Goal: Task Accomplishment & Management: Manage account settings

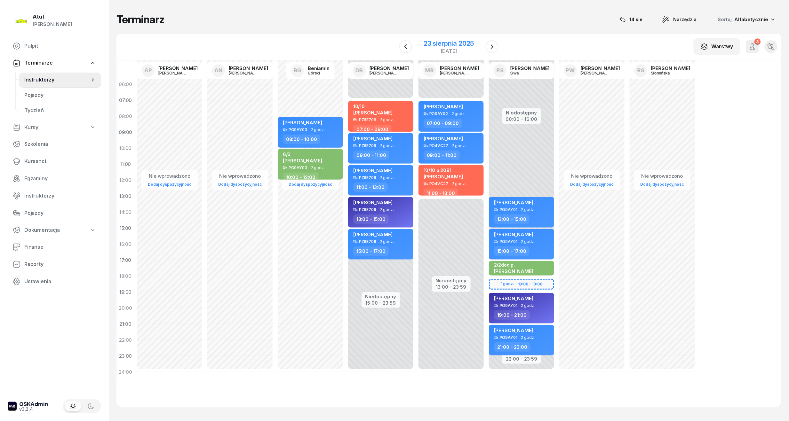
click at [435, 41] on div "23 sierpnia 2025" at bounding box center [449, 43] width 50 height 6
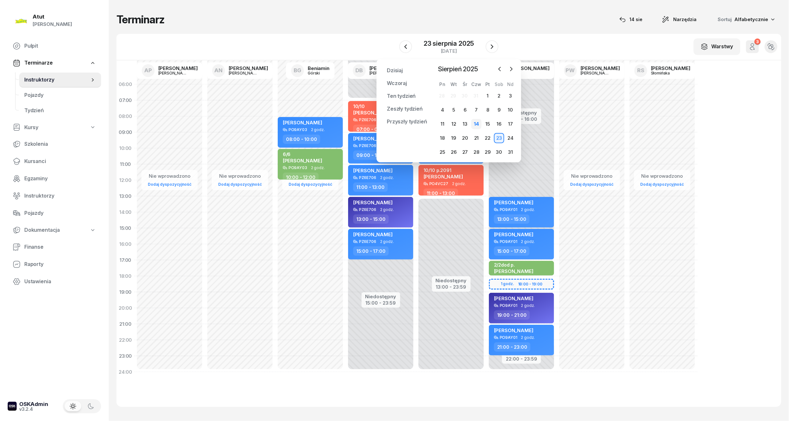
click at [476, 123] on div "14" at bounding box center [476, 124] width 10 height 10
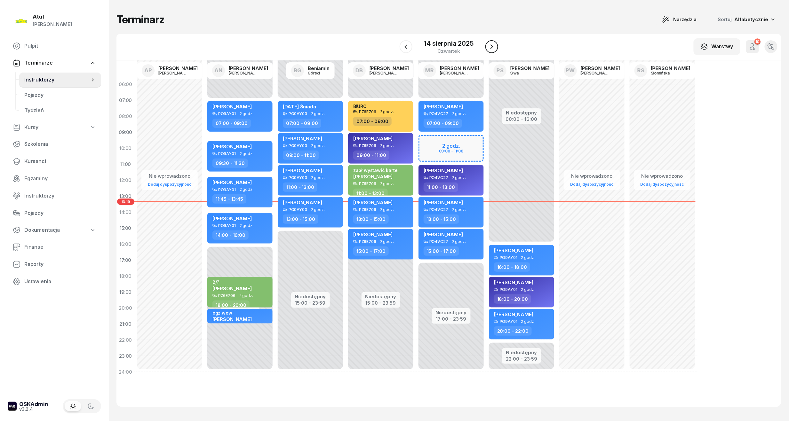
click at [492, 48] on icon "button" at bounding box center [492, 46] width 3 height 4
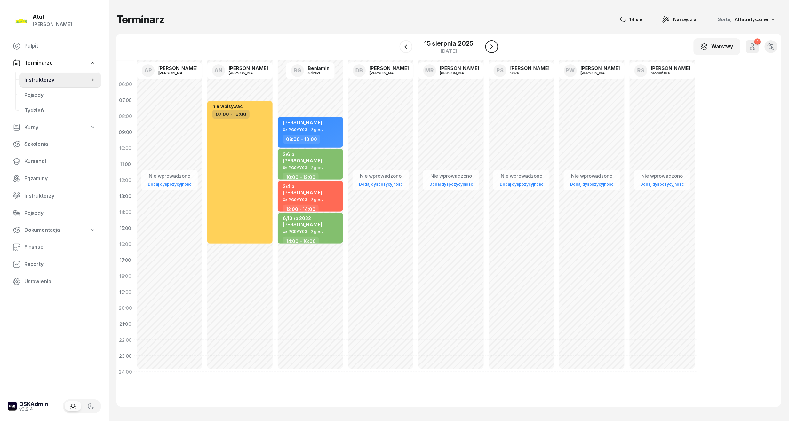
click at [492, 48] on icon "button" at bounding box center [492, 46] width 3 height 4
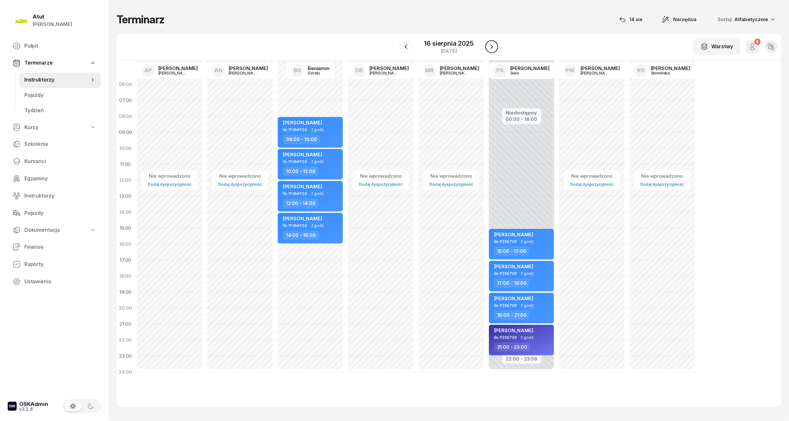
click at [492, 48] on icon "button" at bounding box center [492, 46] width 3 height 4
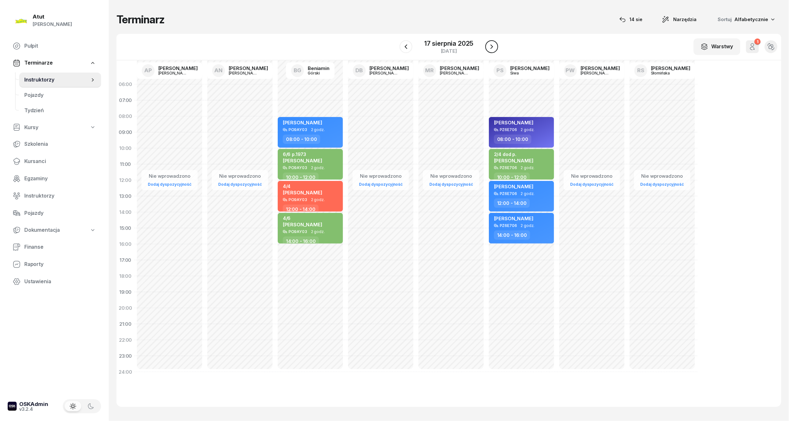
click at [492, 48] on icon "button" at bounding box center [492, 46] width 3 height 4
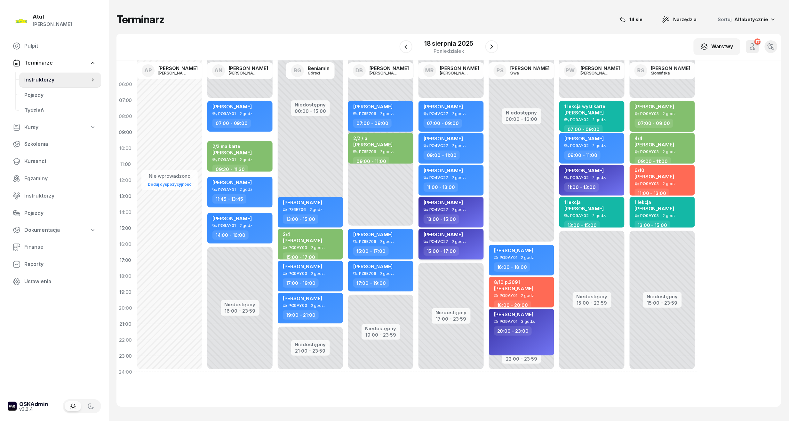
click at [470, 234] on div "[PERSON_NAME]" at bounding box center [452, 236] width 56 height 8
select select "15"
select select "17"
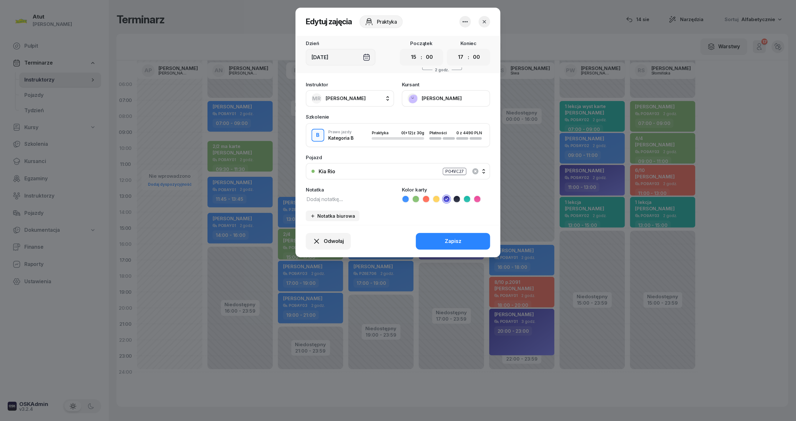
click at [439, 95] on button "[PERSON_NAME]" at bounding box center [446, 98] width 88 height 17
click at [405, 153] on div "Instruktor MR Marcin Rogowski AP Adam Pytlak AN Artur Nowakowski BG Beniamin Gó…" at bounding box center [397, 151] width 205 height 147
click at [485, 17] on button "button" at bounding box center [484, 22] width 12 height 12
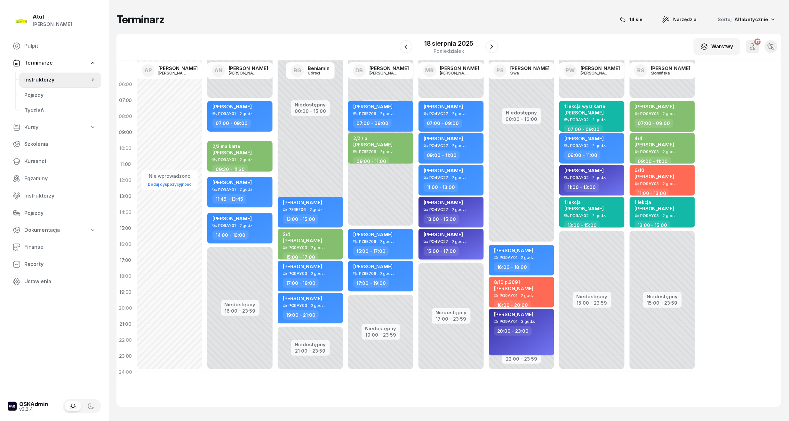
drag, startPoint x: 453, startPoint y: 235, endPoint x: 446, endPoint y: 237, distance: 7.0
click at [446, 237] on span "[PERSON_NAME]" at bounding box center [443, 235] width 39 height 6
select select "15"
select select "17"
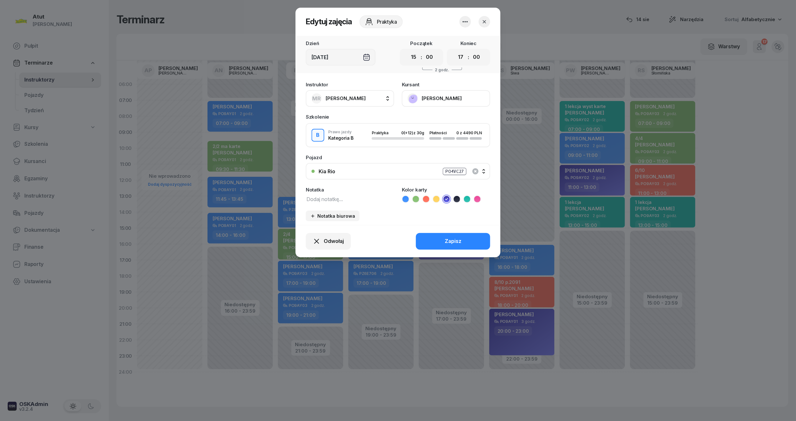
click at [482, 23] on icon "button" at bounding box center [484, 22] width 6 height 6
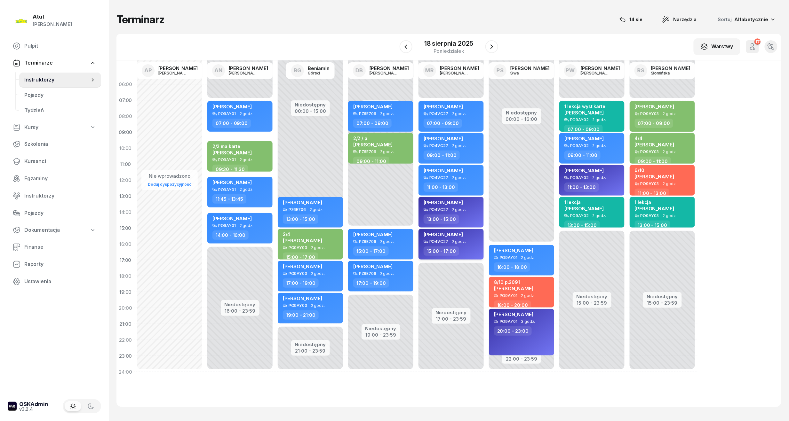
click at [456, 240] on span "2 godz." at bounding box center [459, 242] width 14 height 4
select select "15"
select select "17"
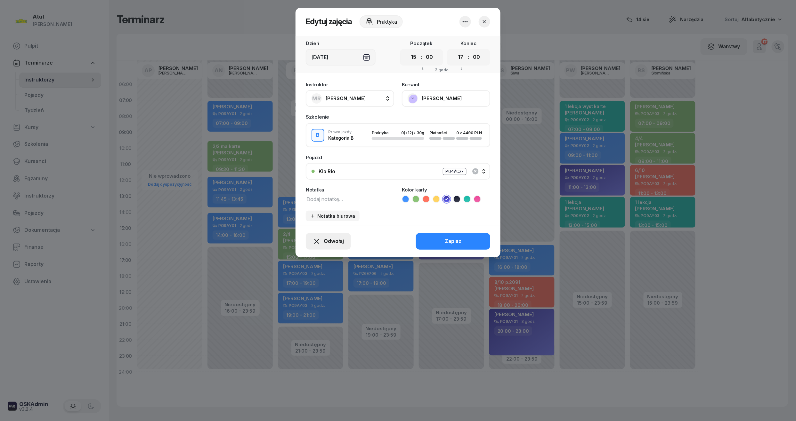
click at [334, 244] on span "Odwołaj" at bounding box center [334, 241] width 20 height 8
click at [315, 205] on div "Kursant odwołał" at bounding box center [317, 202] width 38 height 8
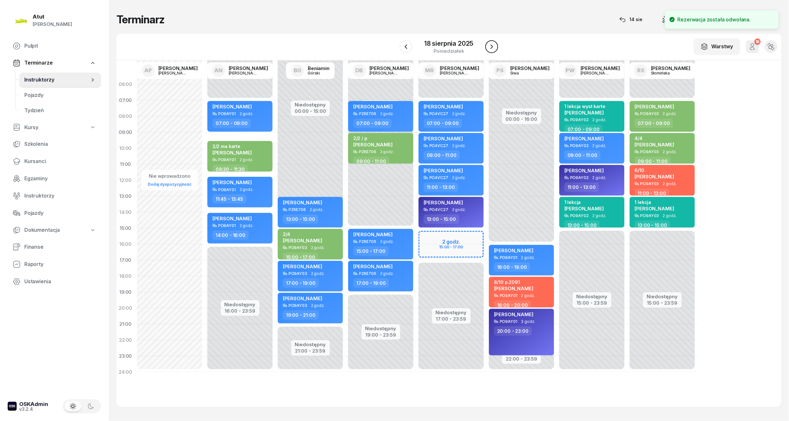
click at [492, 44] on icon "button" at bounding box center [492, 47] width 8 height 8
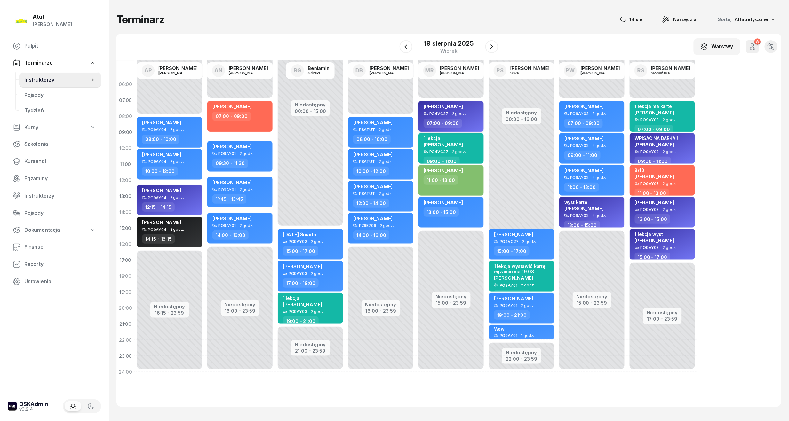
click at [458, 108] on span "[PERSON_NAME]" at bounding box center [443, 107] width 39 height 6
select select "07"
select select "09"
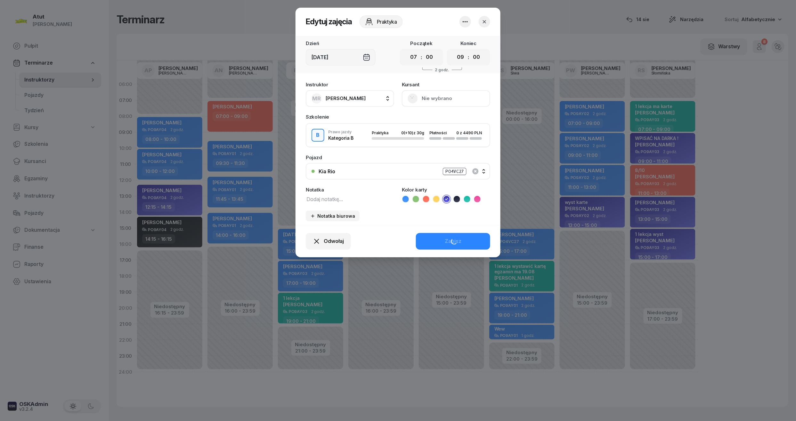
click at [449, 101] on button "Nie wybrano" at bounding box center [446, 98] width 88 height 17
click at [338, 236] on button "Odwołaj" at bounding box center [328, 241] width 45 height 17
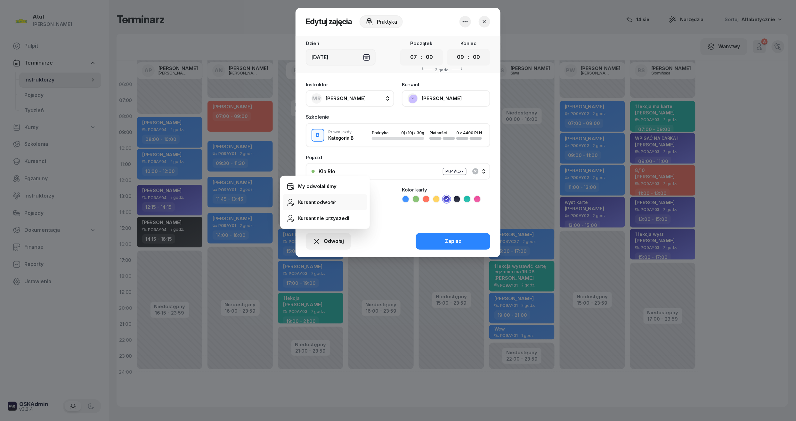
click at [332, 202] on div "Kursant odwołał" at bounding box center [317, 202] width 38 height 8
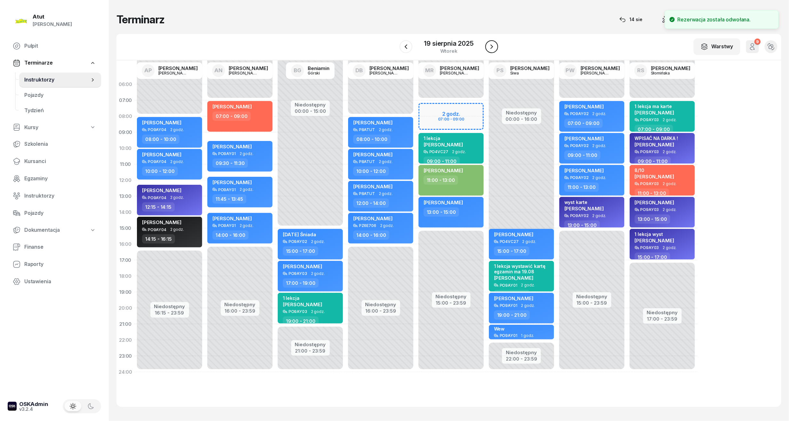
click at [494, 50] on icon "button" at bounding box center [492, 47] width 8 height 8
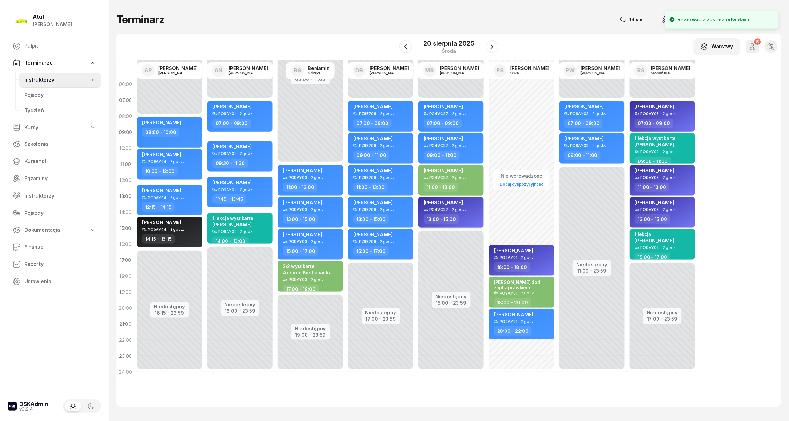
click at [453, 207] on div "[PERSON_NAME]" at bounding box center [443, 204] width 39 height 8
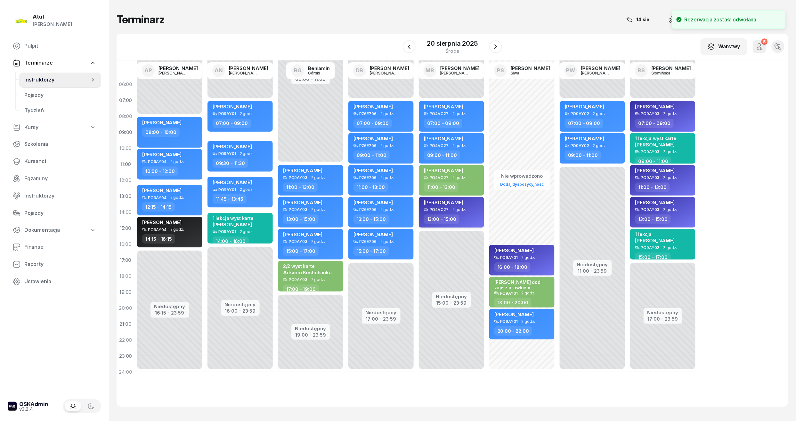
select select "13"
select select "15"
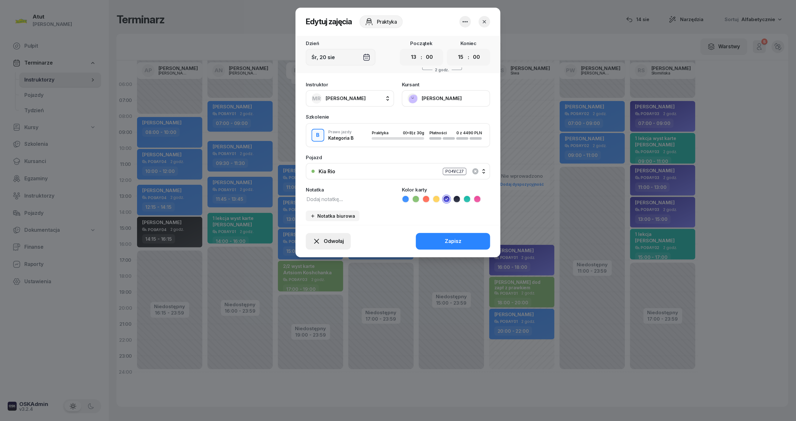
click at [329, 238] on span "Odwołaj" at bounding box center [334, 241] width 20 height 8
click at [334, 205] on link "Kursant odwołał" at bounding box center [325, 203] width 84 height 16
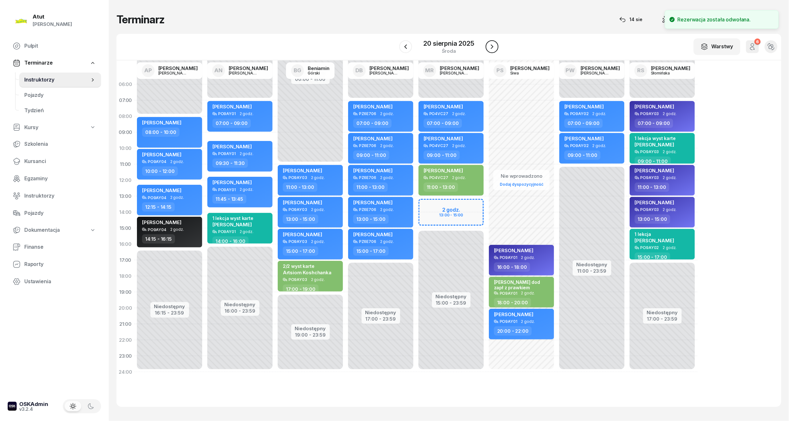
click at [493, 51] on button "button" at bounding box center [492, 46] width 13 height 13
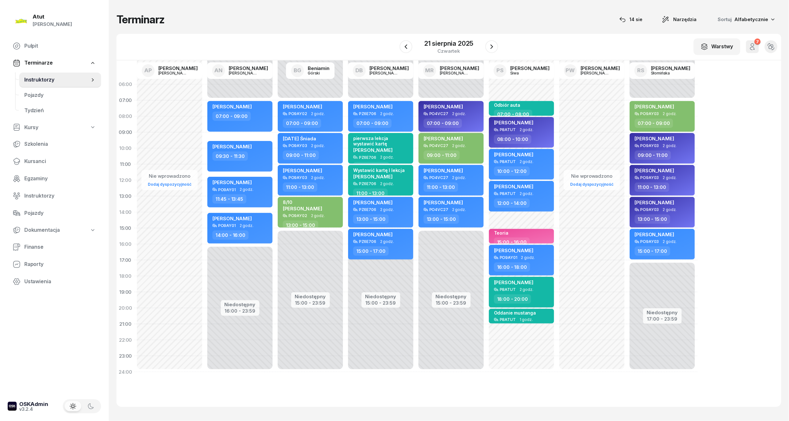
click at [475, 105] on div "[PERSON_NAME]" at bounding box center [452, 108] width 56 height 8
select select "07"
select select "09"
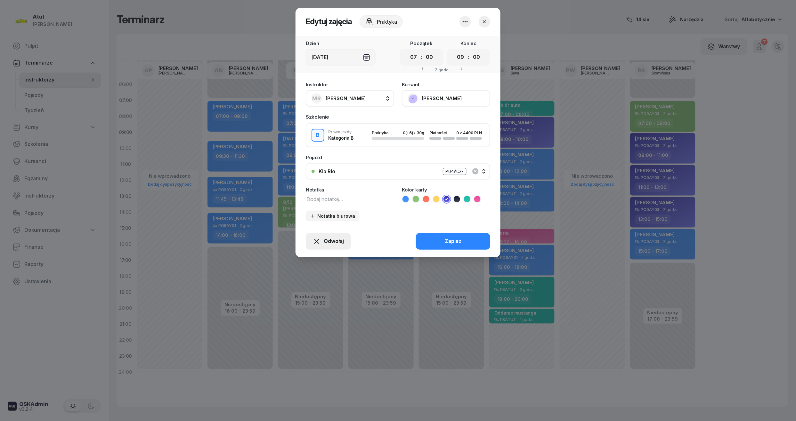
click at [328, 238] on span "Odwołaj" at bounding box center [334, 241] width 20 height 8
click at [482, 20] on icon "button" at bounding box center [484, 22] width 6 height 6
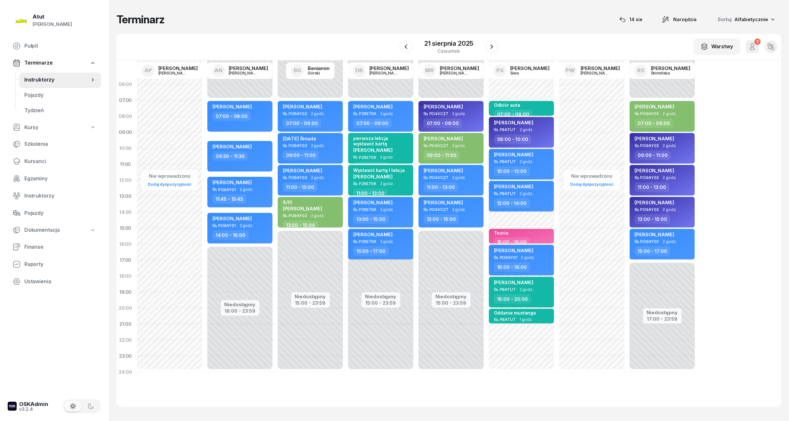
click at [496, 55] on div "21 sierpnia 2025 czwartek" at bounding box center [449, 47] width 99 height 18
click at [492, 49] on icon "button" at bounding box center [492, 46] width 3 height 4
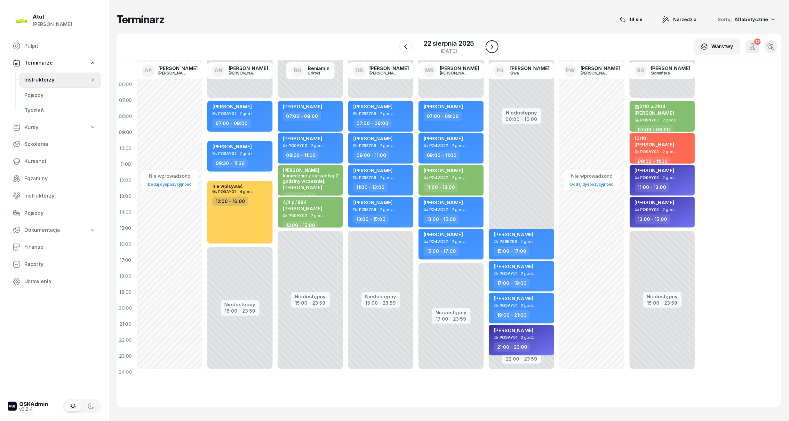
click at [492, 49] on icon "button" at bounding box center [492, 46] width 3 height 4
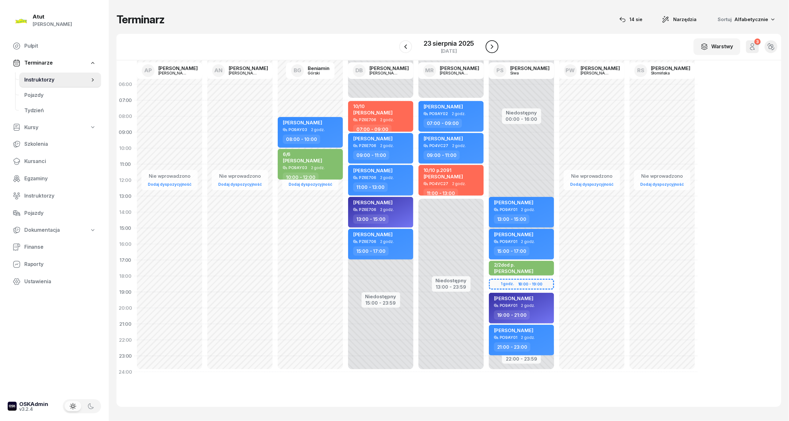
click at [492, 49] on icon "button" at bounding box center [492, 46] width 3 height 4
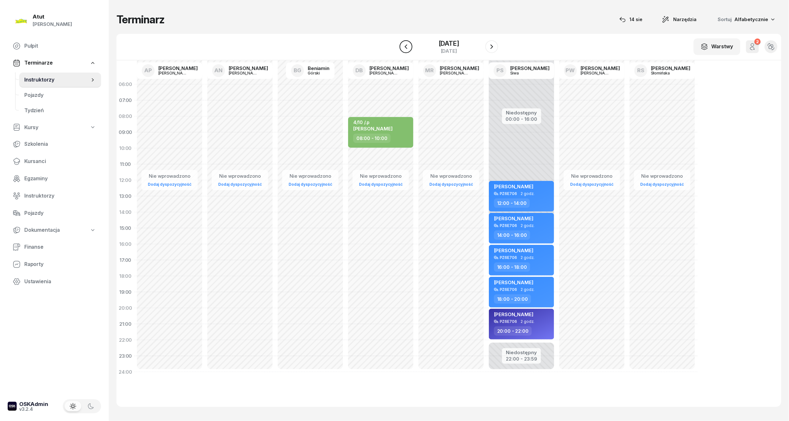
click at [402, 45] on icon "button" at bounding box center [406, 47] width 8 height 8
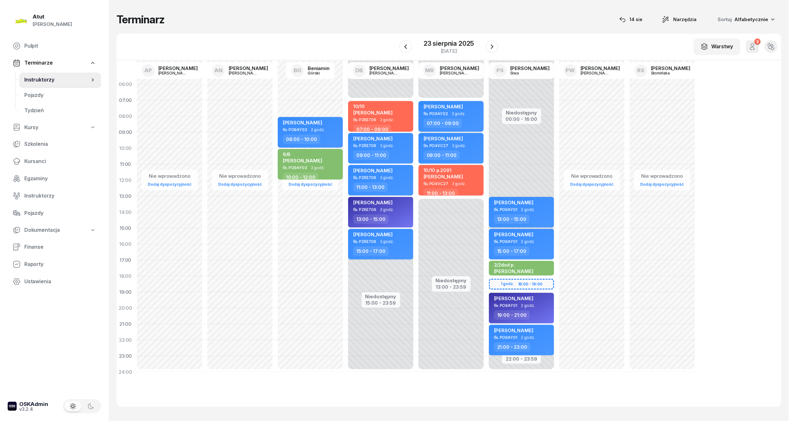
click at [459, 107] on div "[PERSON_NAME]" at bounding box center [452, 108] width 56 height 8
select select "07"
select select "09"
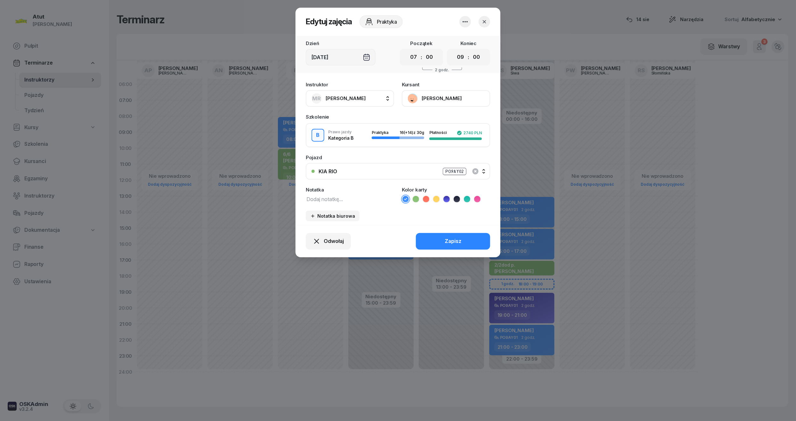
click at [435, 99] on button "[PERSON_NAME]" at bounding box center [446, 98] width 88 height 17
click at [486, 22] on icon "button" at bounding box center [484, 22] width 6 height 6
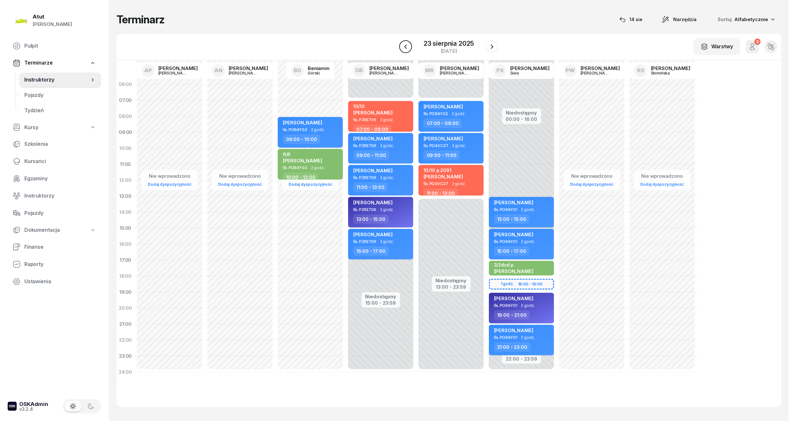
click at [410, 46] on button "button" at bounding box center [405, 46] width 13 height 13
click at [410, 46] on button "button" at bounding box center [406, 46] width 13 height 13
click at [410, 46] on button "button" at bounding box center [405, 46] width 13 height 13
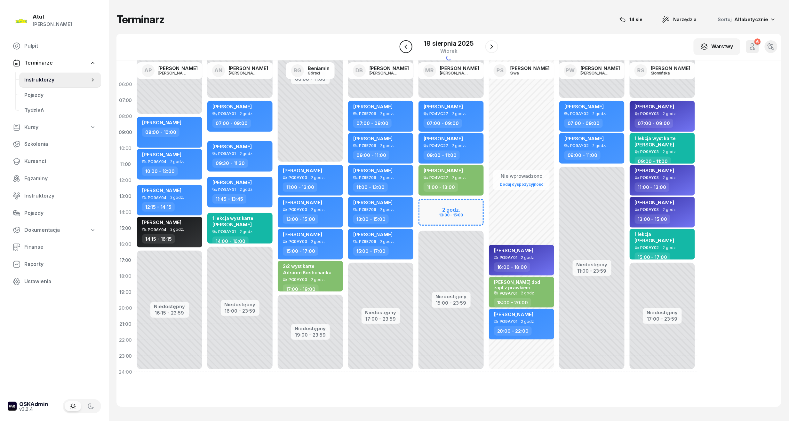
click at [410, 46] on button "button" at bounding box center [406, 46] width 13 height 13
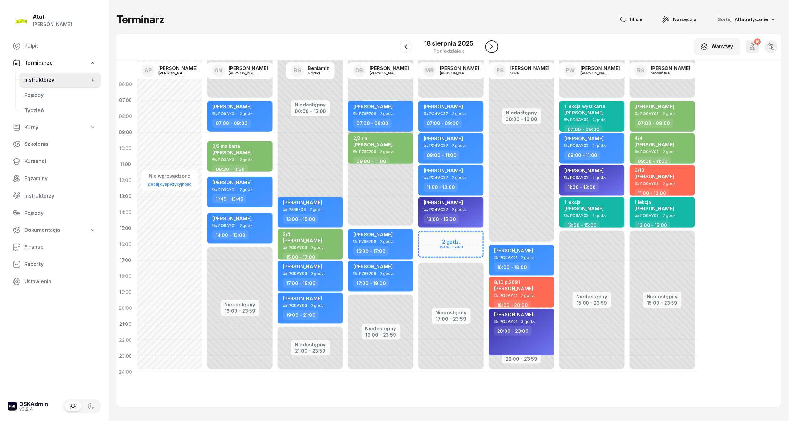
click at [492, 47] on icon "button" at bounding box center [492, 47] width 8 height 8
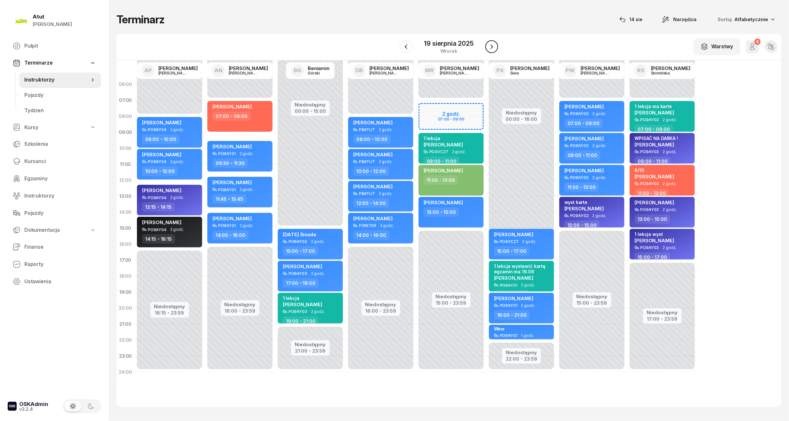
click at [498, 45] on button "button" at bounding box center [491, 46] width 13 height 13
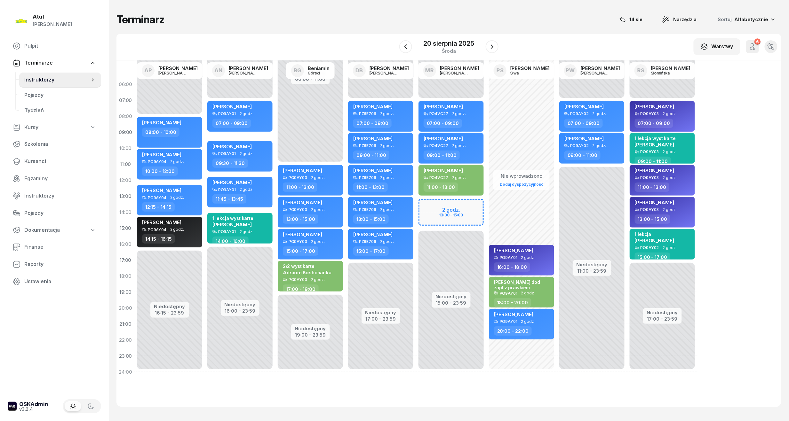
click at [486, 206] on div "Niedostępny 00:00 - 07:00 Niedostępny 15:00 - 23:59 2 godz. 13:00 - 15:00 Vital…" at bounding box center [521, 228] width 70 height 304
select select "13"
select select "15"
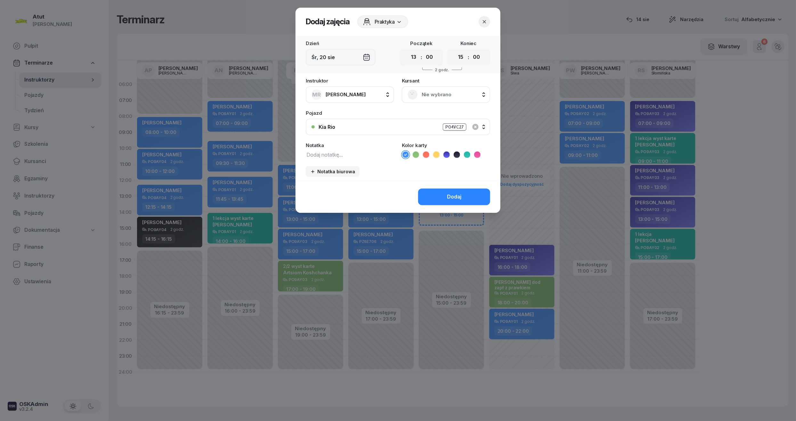
click at [415, 95] on rect at bounding box center [413, 95] width 14 height 14
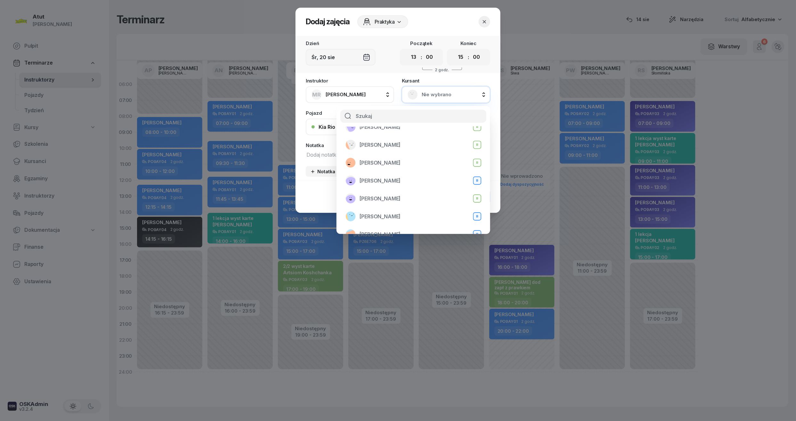
scroll to position [85, 0]
click at [433, 95] on span "Nie wybrano" at bounding box center [452, 95] width 63 height 8
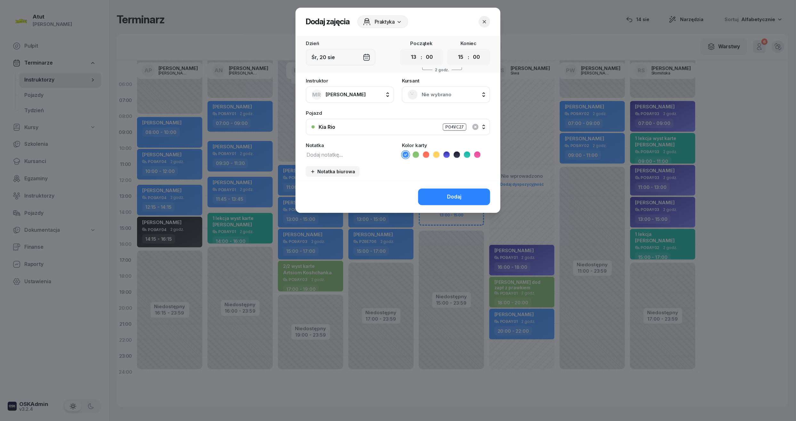
click at [433, 95] on span "Nie wybrano" at bounding box center [452, 95] width 63 height 8
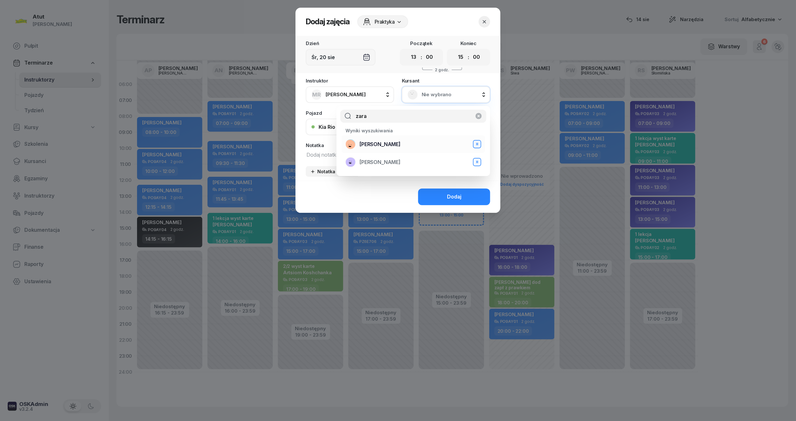
type input "zara"
click at [384, 144] on span "[PERSON_NAME]" at bounding box center [379, 144] width 41 height 8
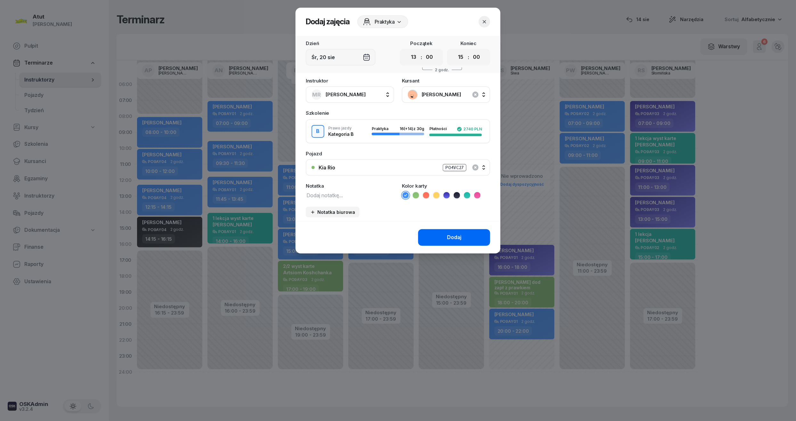
click at [470, 232] on button "Dodaj" at bounding box center [454, 237] width 72 height 17
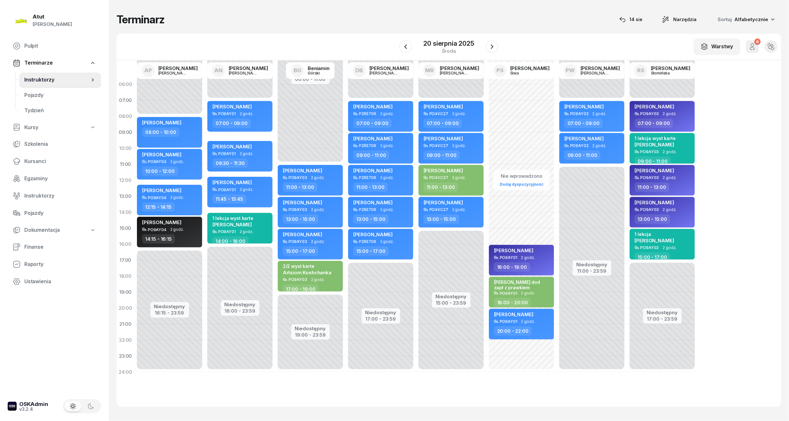
click at [488, 52] on div at bounding box center [492, 46] width 13 height 13
click at [496, 46] on icon "button" at bounding box center [492, 47] width 8 height 8
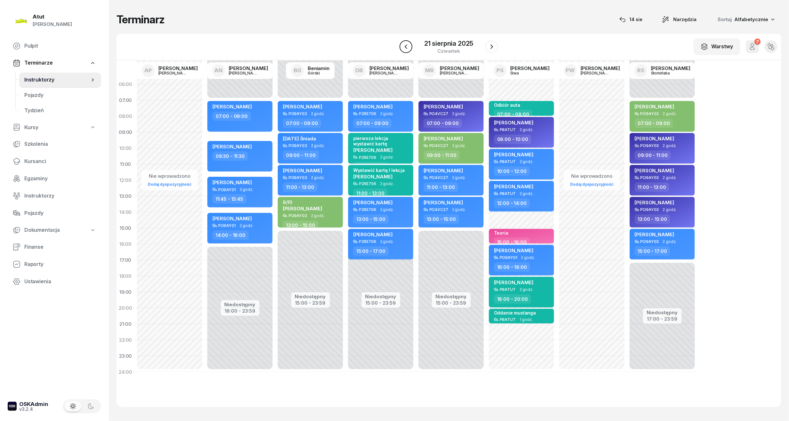
click at [407, 48] on icon "button" at bounding box center [406, 47] width 8 height 8
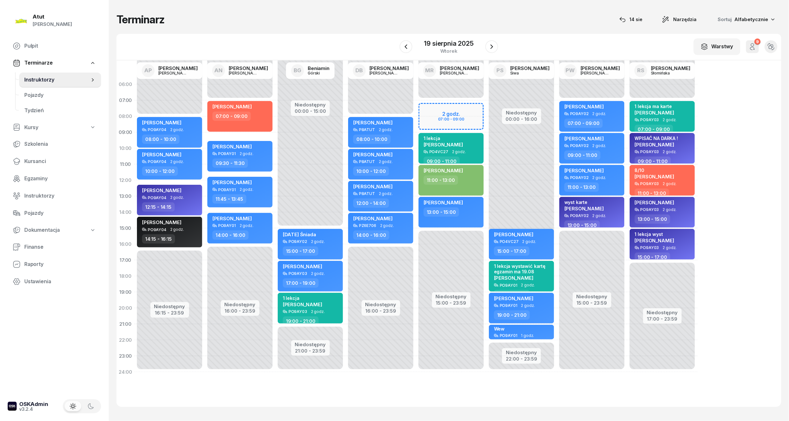
click at [486, 109] on div "Niedostępny 00:00 - 07:00 Niedostępny 15:00 - 23:59 2 godz. 07:00 - 09:00 kursa…" at bounding box center [521, 228] width 70 height 304
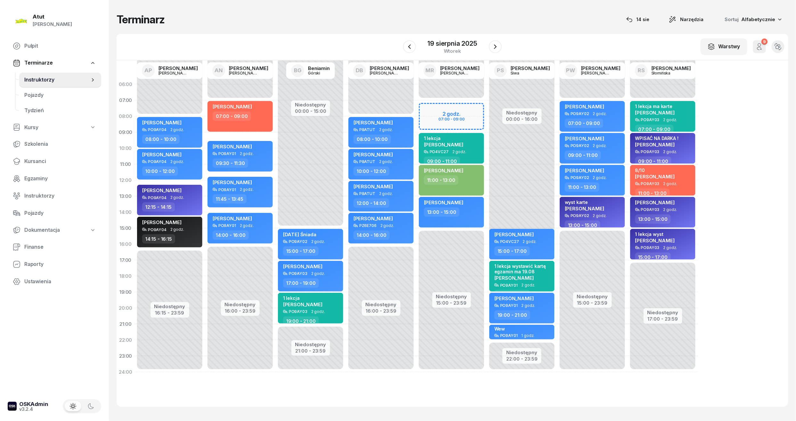
select select "07"
select select "09"
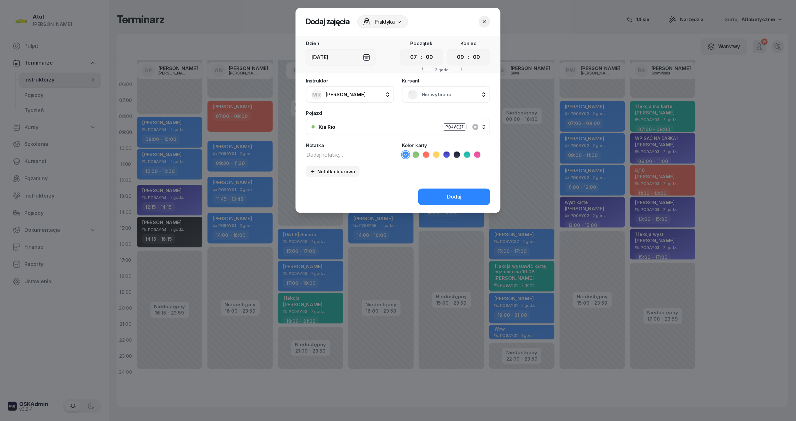
click at [434, 96] on span "Nie wybrano" at bounding box center [452, 95] width 63 height 8
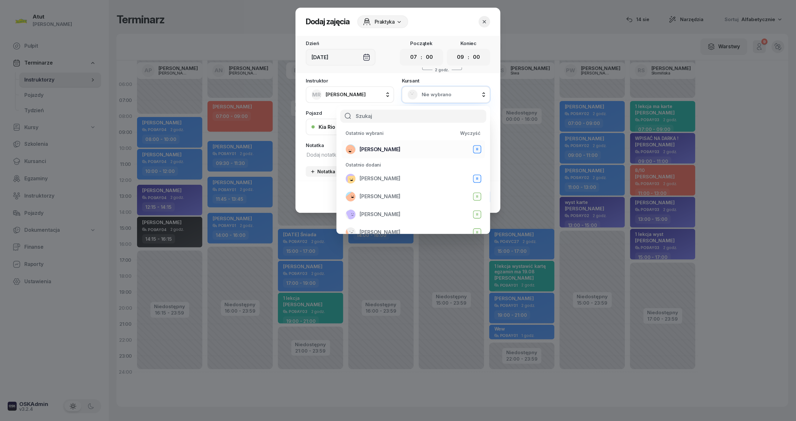
click at [385, 150] on span "[PERSON_NAME]" at bounding box center [379, 150] width 41 height 8
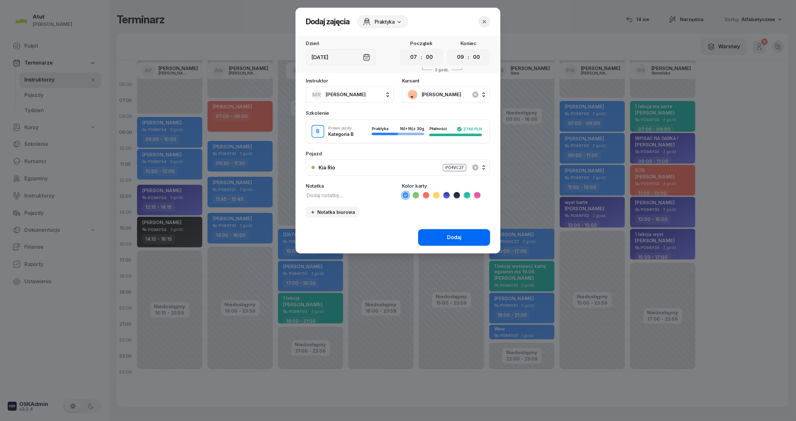
click at [469, 232] on button "Dodaj" at bounding box center [454, 237] width 72 height 17
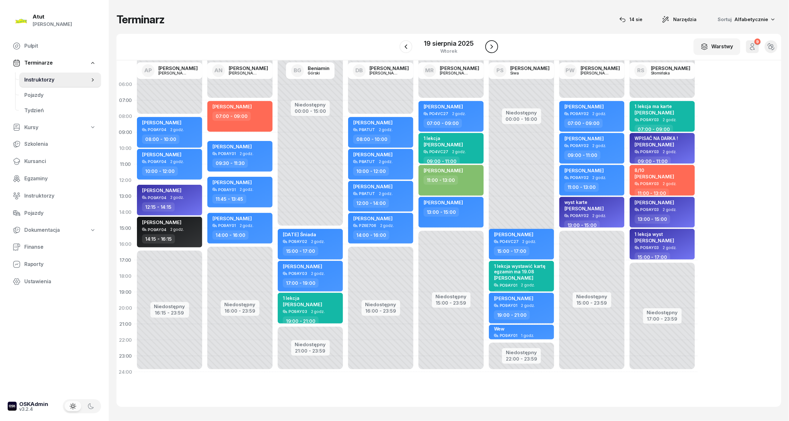
click at [489, 46] on icon "button" at bounding box center [492, 47] width 8 height 8
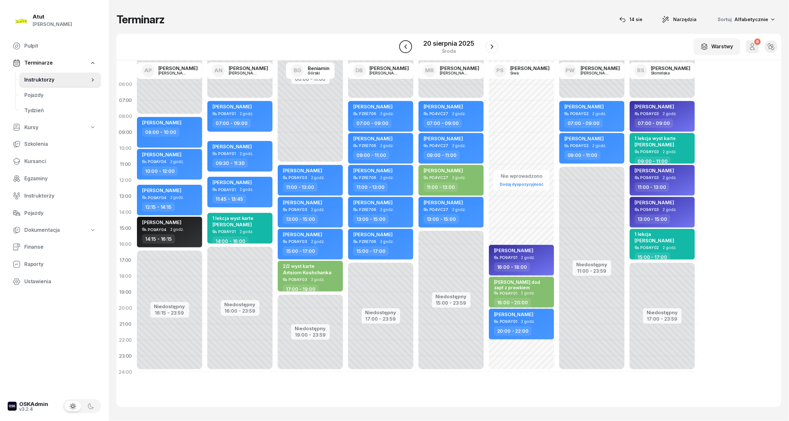
click at [411, 45] on button "button" at bounding box center [405, 46] width 13 height 13
click at [409, 46] on icon "button" at bounding box center [406, 47] width 8 height 8
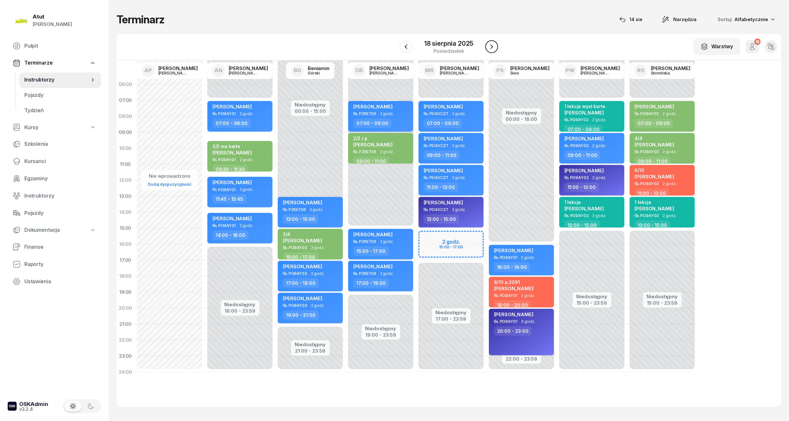
click at [489, 48] on icon "button" at bounding box center [492, 47] width 8 height 8
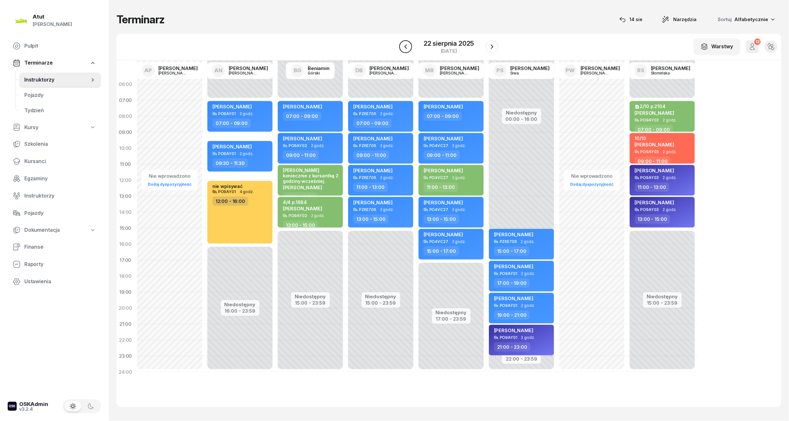
click at [407, 49] on icon "button" at bounding box center [406, 47] width 8 height 8
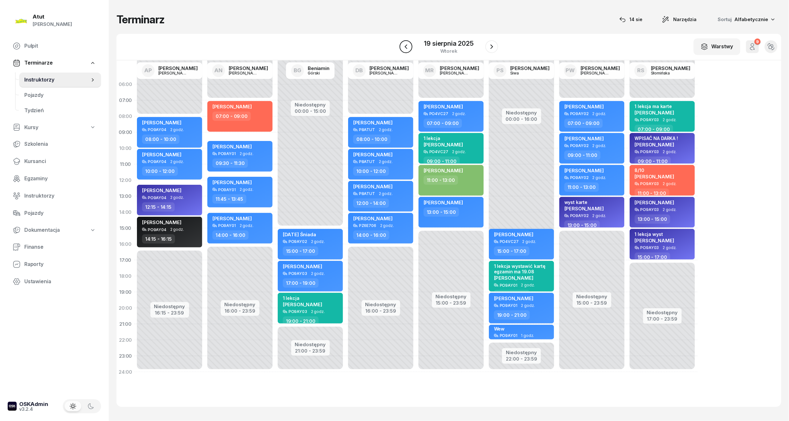
click at [406, 50] on icon "button" at bounding box center [406, 47] width 8 height 8
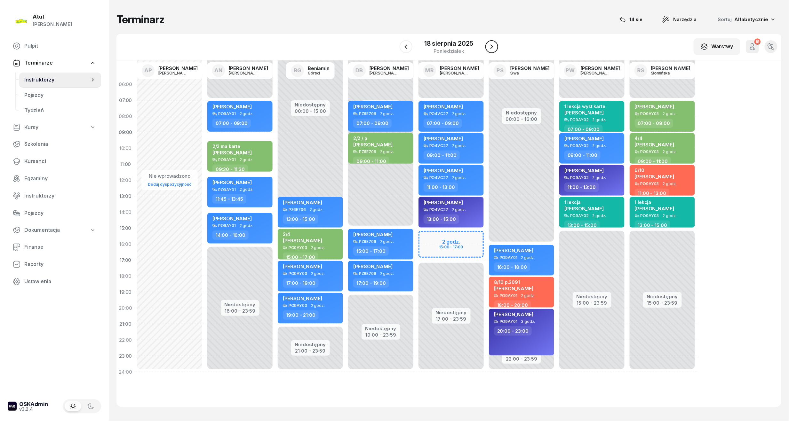
click at [488, 51] on button "button" at bounding box center [491, 46] width 13 height 13
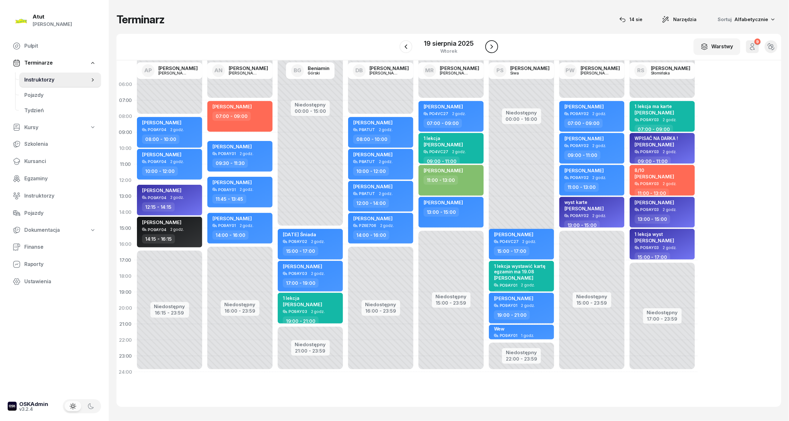
click at [488, 51] on button "button" at bounding box center [491, 46] width 13 height 13
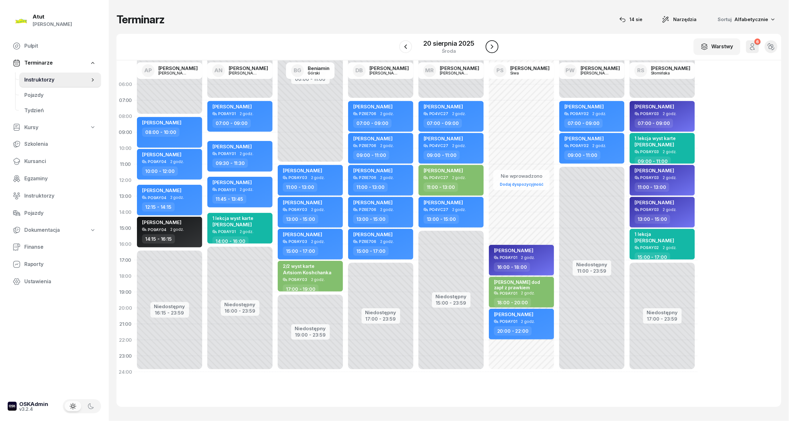
click at [488, 51] on button "button" at bounding box center [492, 46] width 13 height 13
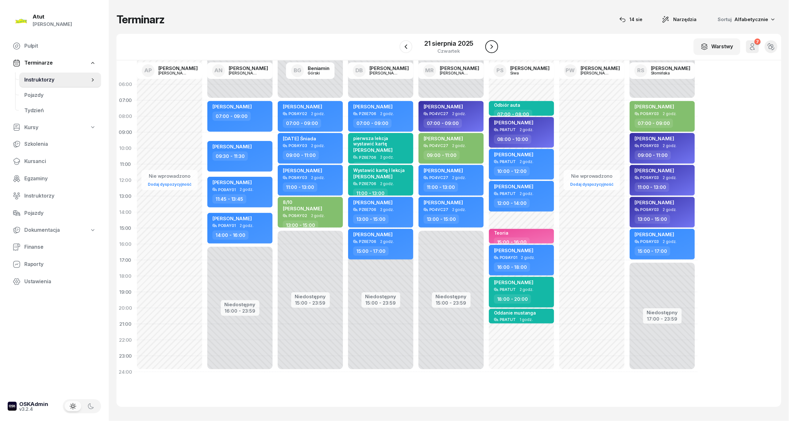
click at [498, 49] on button "button" at bounding box center [491, 46] width 13 height 13
click at [498, 49] on button "button" at bounding box center [492, 46] width 13 height 13
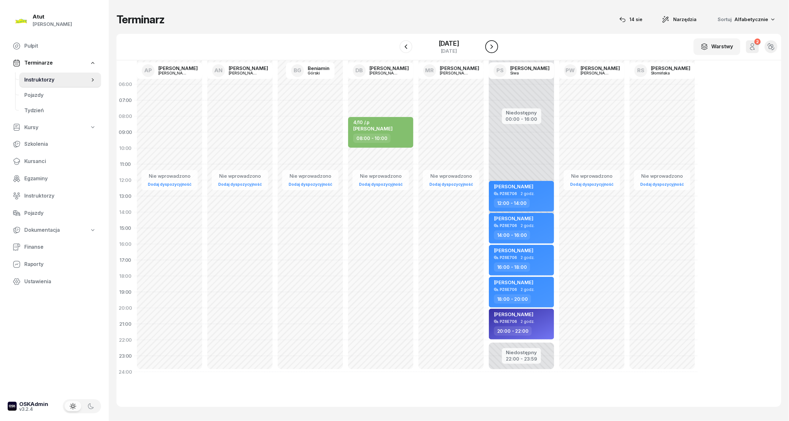
click at [498, 49] on button "button" at bounding box center [491, 46] width 13 height 13
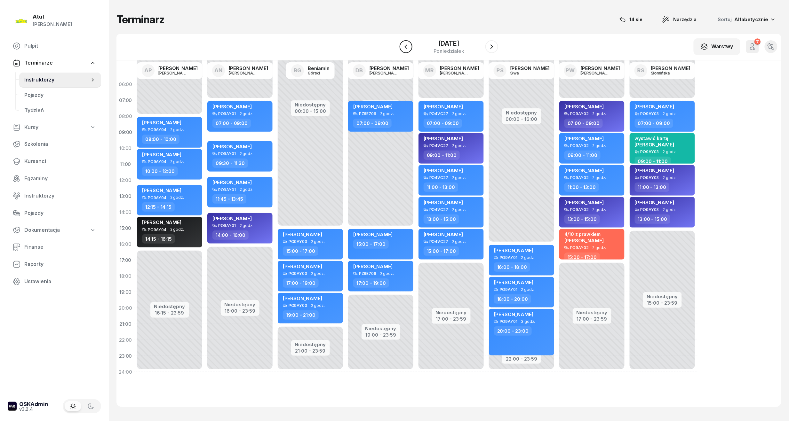
click at [407, 49] on icon "button" at bounding box center [406, 47] width 8 height 8
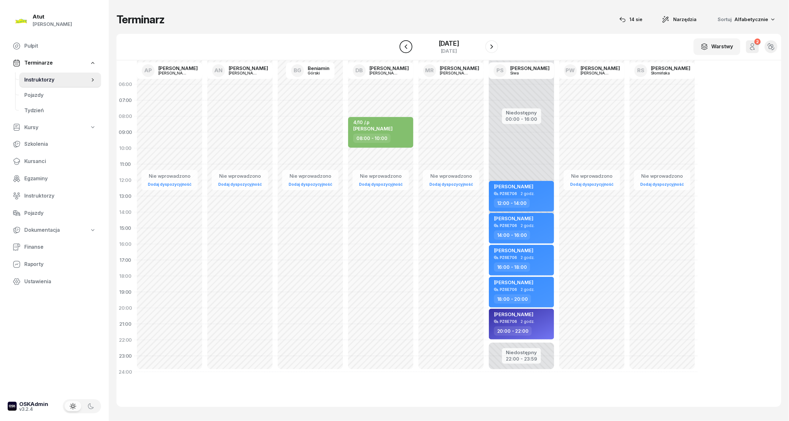
click at [407, 49] on icon "button" at bounding box center [406, 47] width 8 height 8
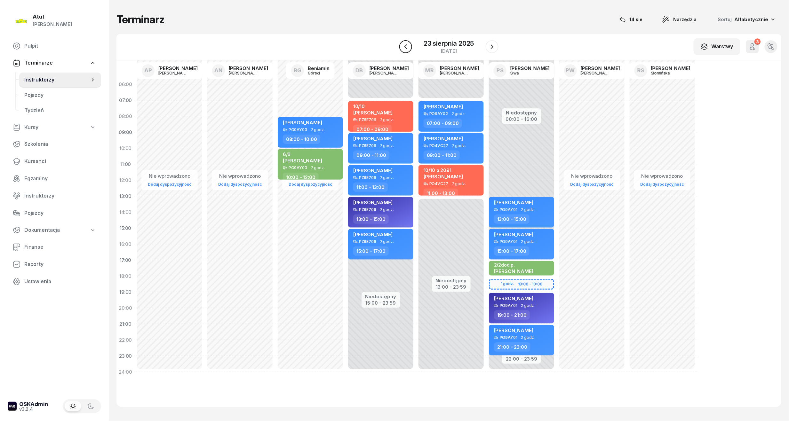
click at [407, 49] on icon "button" at bounding box center [406, 47] width 8 height 8
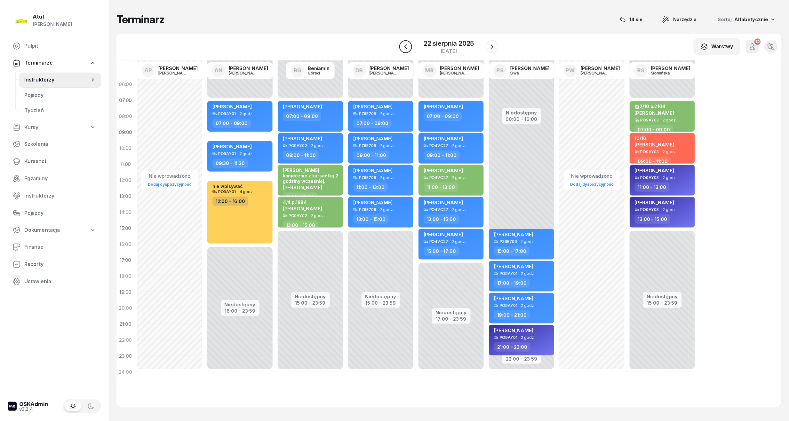
click at [408, 51] on button "button" at bounding box center [405, 46] width 13 height 13
click at [408, 51] on button "button" at bounding box center [406, 46] width 13 height 13
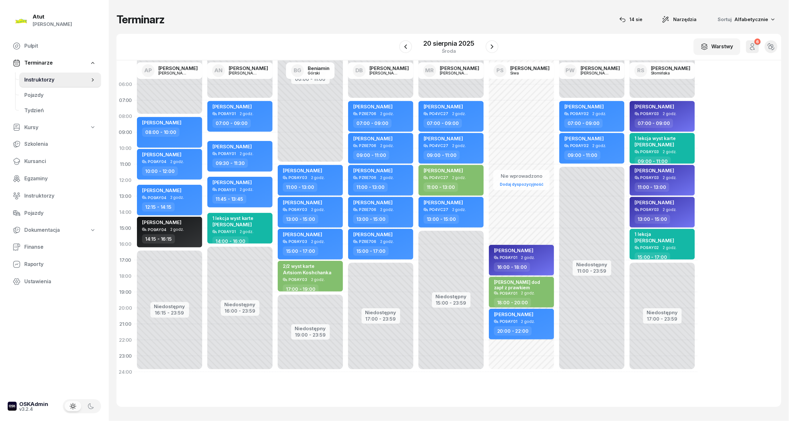
click at [485, 49] on div "20 sierpnia 2025 środa" at bounding box center [448, 47] width 99 height 18
click at [491, 51] on button "button" at bounding box center [492, 46] width 13 height 13
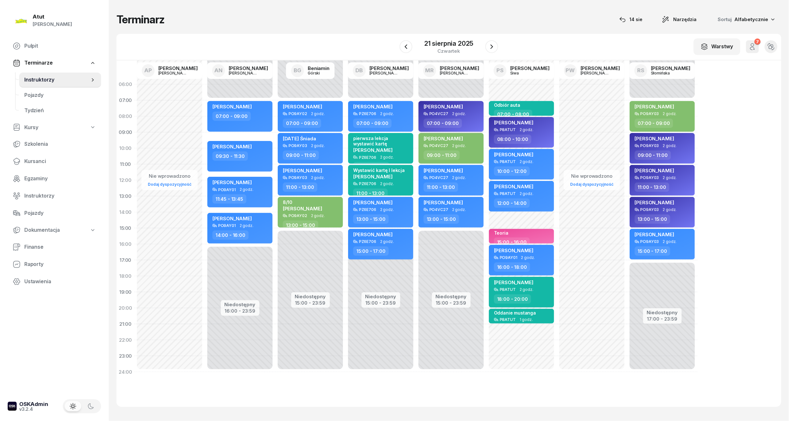
click at [462, 105] on div "[PERSON_NAME]" at bounding box center [452, 108] width 56 height 8
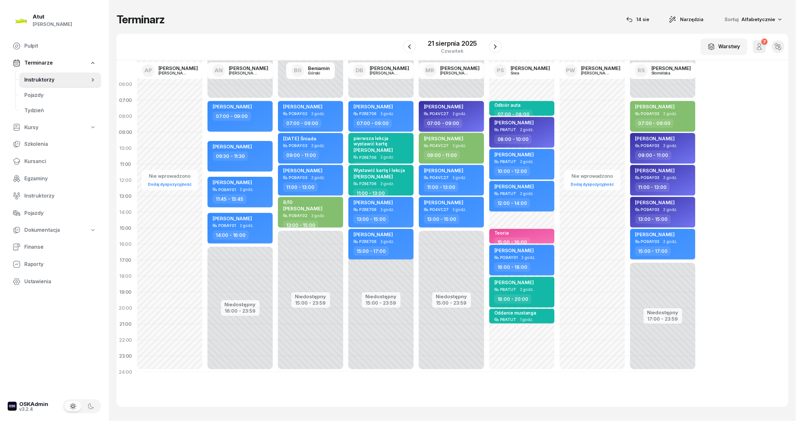
select select "07"
select select "09"
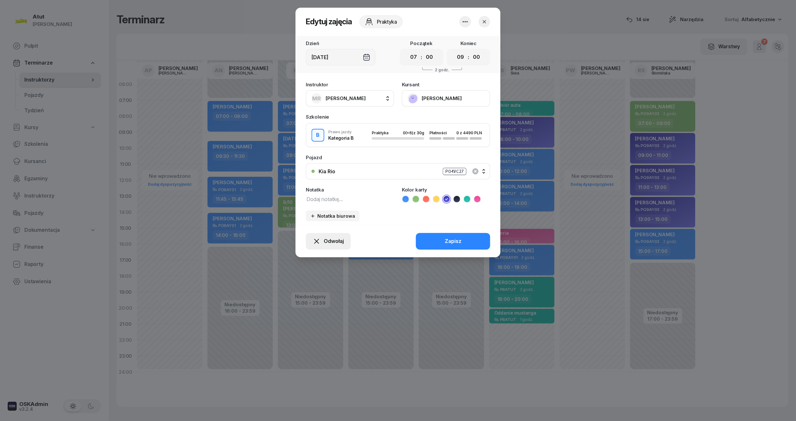
click at [332, 239] on span "Odwołaj" at bounding box center [334, 241] width 20 height 8
click at [333, 198] on link "Kursant odwołał" at bounding box center [325, 203] width 84 height 16
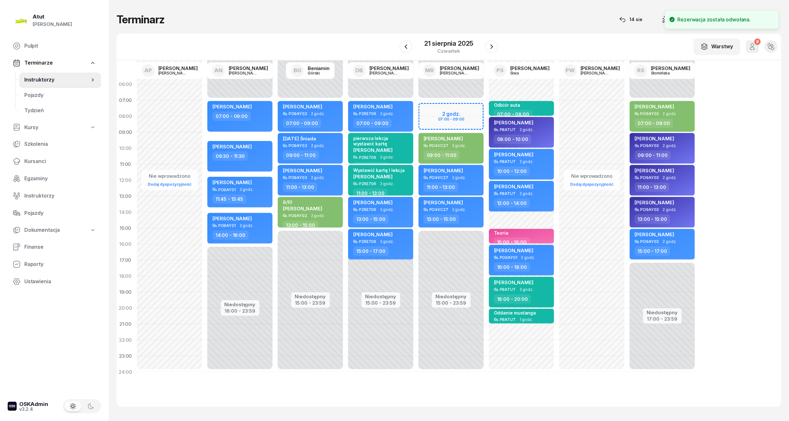
click at [486, 107] on div "Niedostępny 00:00 - 07:00 Niedostępny 15:00 - 23:59 my odwołaliśmy Mikołaj Jusk…" at bounding box center [521, 228] width 70 height 304
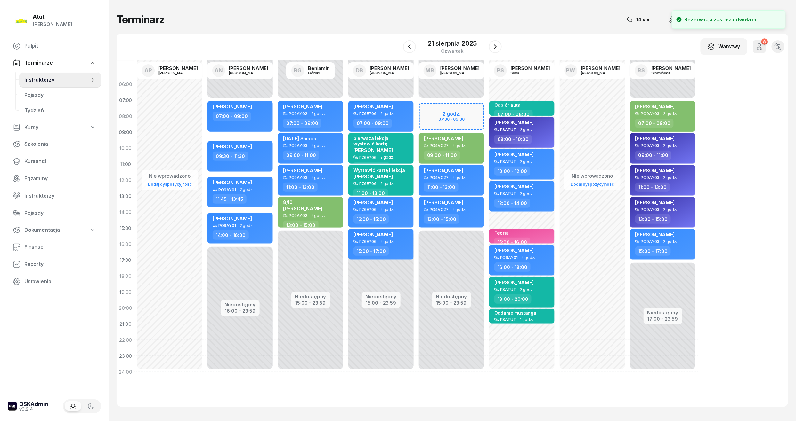
select select "07"
select select "09"
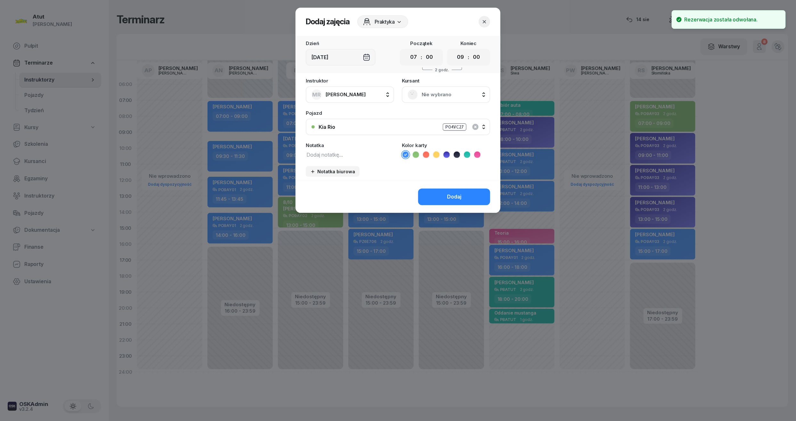
click at [438, 91] on span "Nie wybrano" at bounding box center [452, 95] width 63 height 8
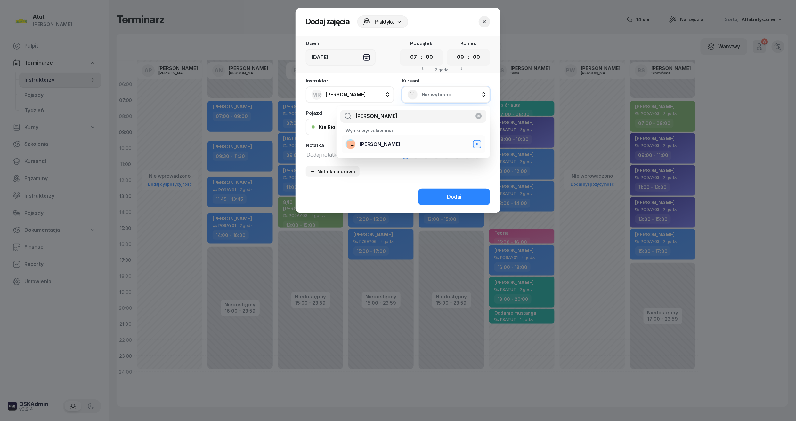
type input "jarecki"
click at [386, 141] on span "[PERSON_NAME]" at bounding box center [379, 144] width 41 height 8
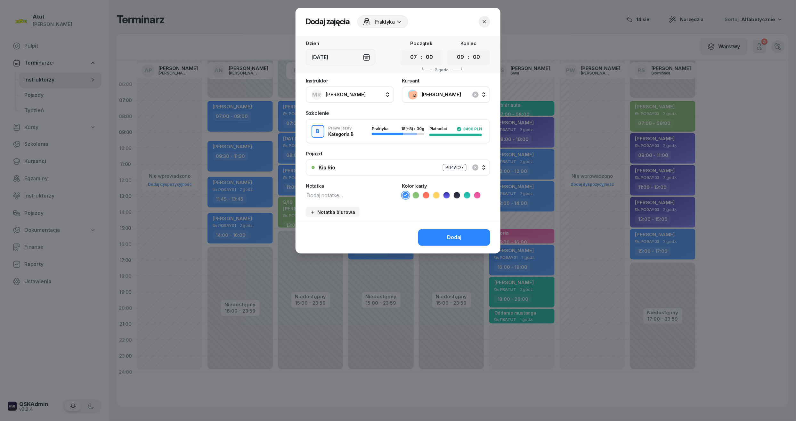
click at [457, 237] on div "Dodaj" at bounding box center [454, 238] width 14 height 8
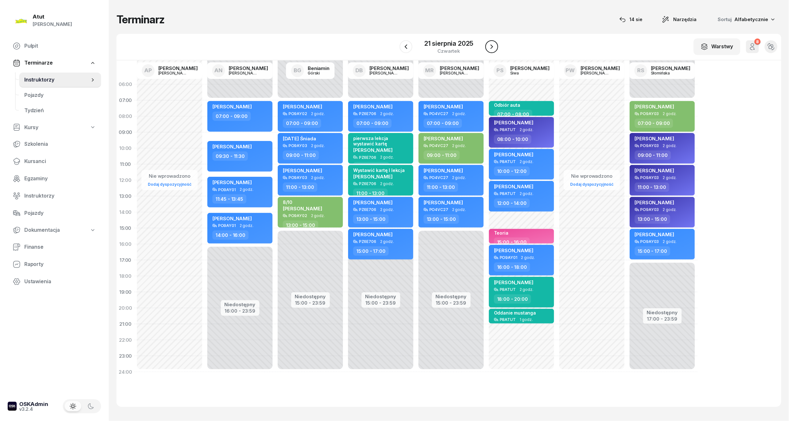
click at [493, 49] on icon "button" at bounding box center [492, 47] width 8 height 8
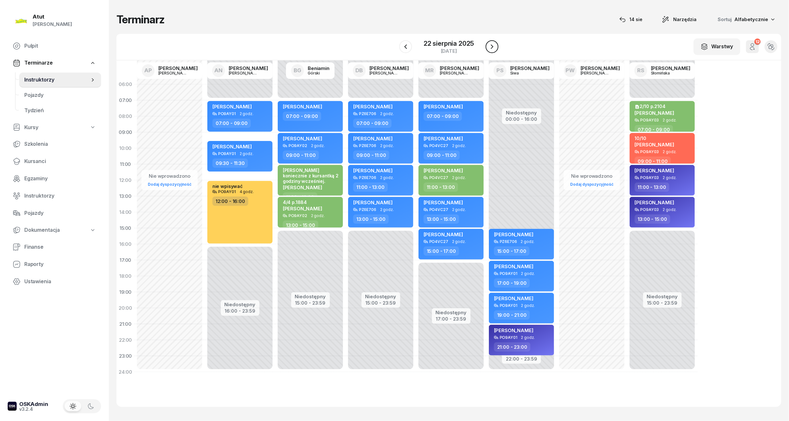
click at [493, 49] on icon "button" at bounding box center [492, 47] width 8 height 8
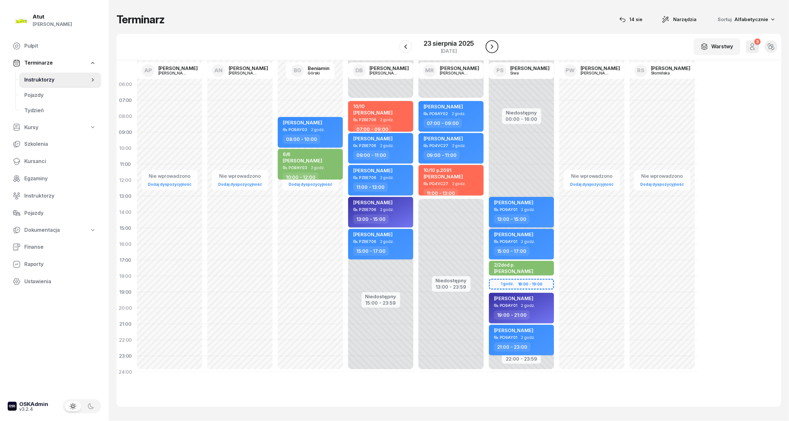
click at [493, 49] on icon "button" at bounding box center [492, 47] width 8 height 8
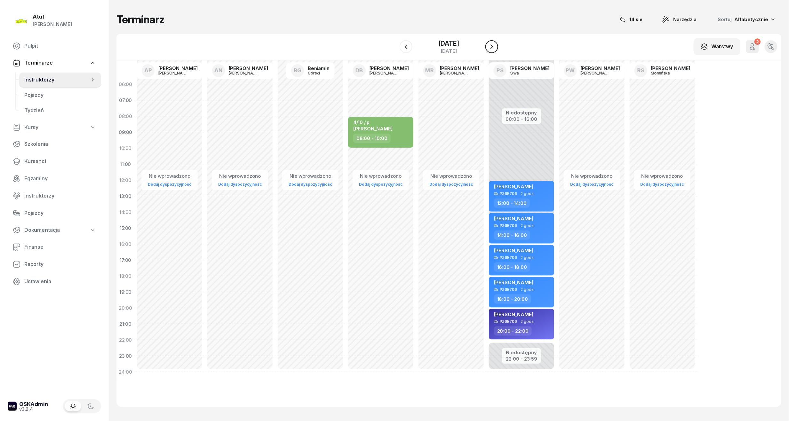
click at [493, 49] on icon "button" at bounding box center [492, 47] width 8 height 8
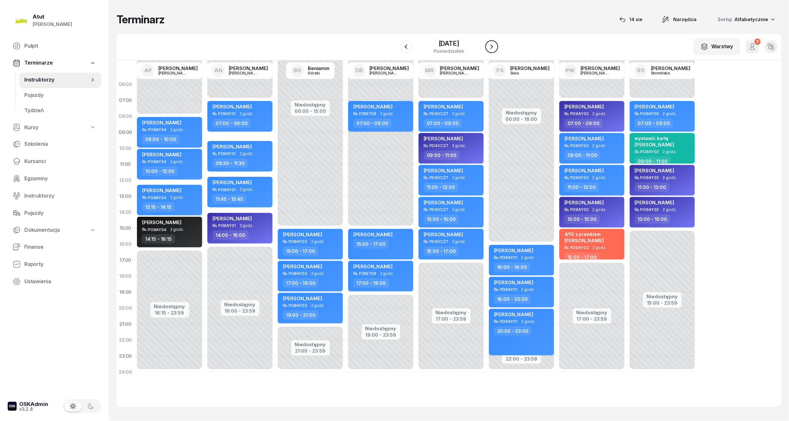
click at [493, 49] on icon "button" at bounding box center [492, 47] width 8 height 8
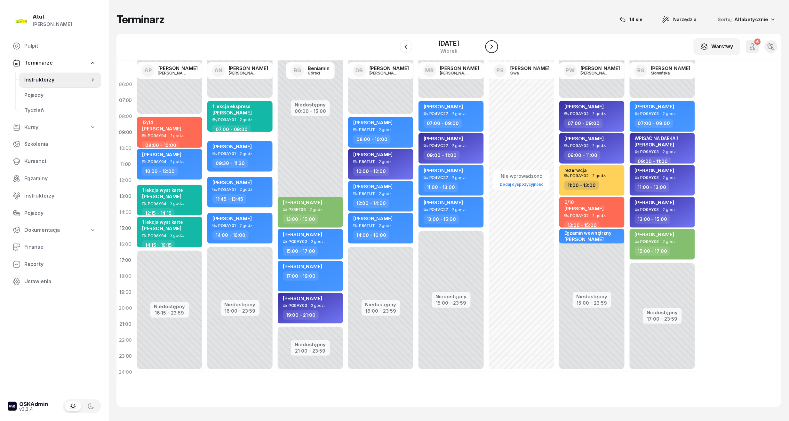
click at [493, 49] on icon "button" at bounding box center [492, 47] width 8 height 8
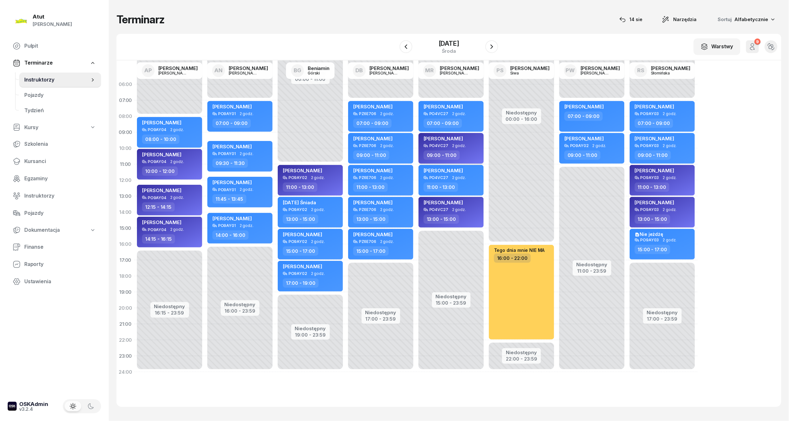
click at [463, 140] on div "[PERSON_NAME]" at bounding box center [452, 140] width 56 height 8
select select "09"
select select "11"
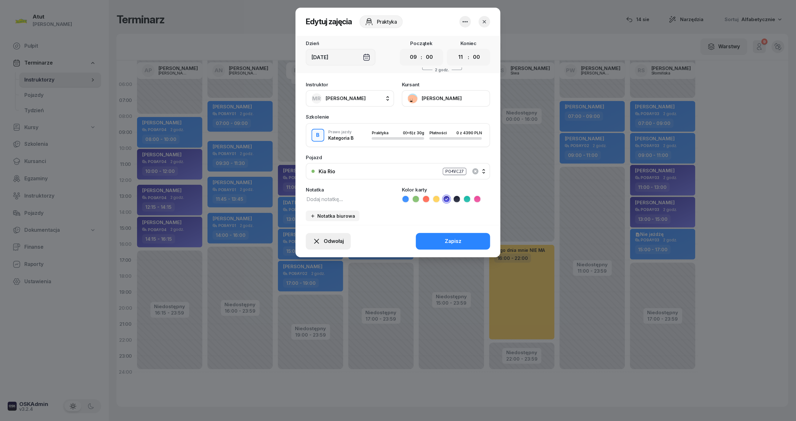
click at [333, 238] on span "Odwołaj" at bounding box center [334, 241] width 20 height 8
click at [339, 200] on link "Kursant odwołał" at bounding box center [325, 203] width 84 height 16
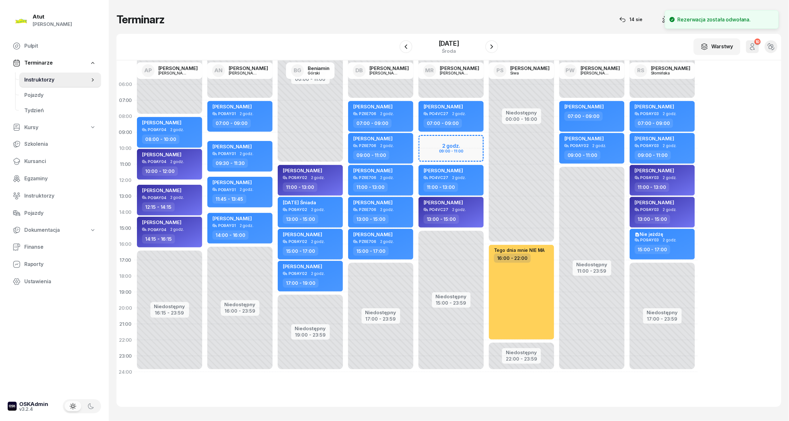
click at [486, 142] on div "Niedostępny 00:00 - 07:00 Niedostępny 15:00 - 23:59 Tymoteusz Wejman PO4VC27 2 …" at bounding box center [521, 228] width 70 height 304
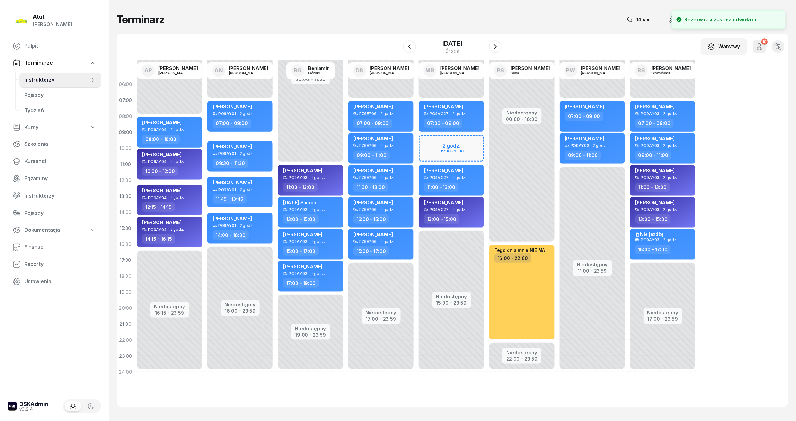
select select "09"
select select "11"
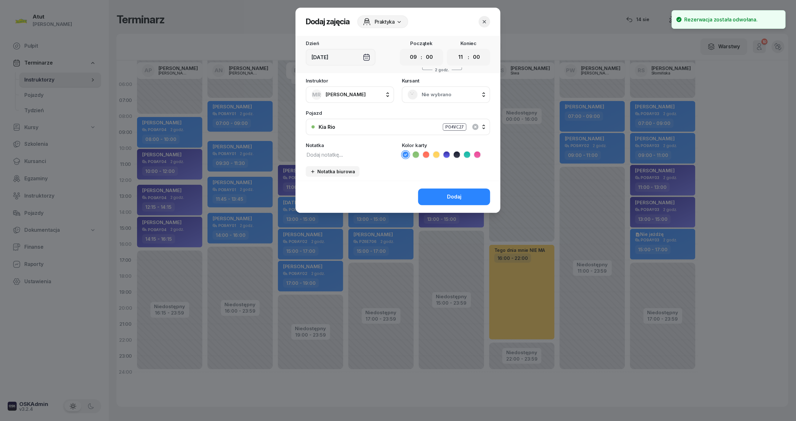
click at [438, 94] on span "Nie wybrano" at bounding box center [452, 95] width 63 height 8
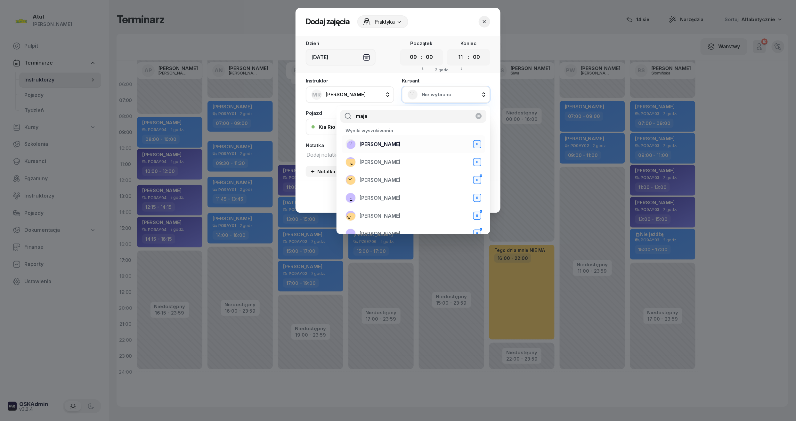
type input "maja"
click at [392, 148] on span "[PERSON_NAME]" at bounding box center [379, 144] width 41 height 8
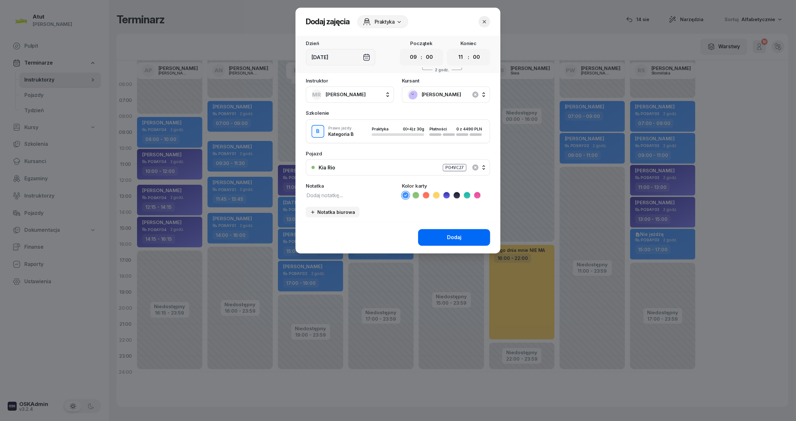
click at [463, 237] on button "Dodaj" at bounding box center [454, 237] width 72 height 17
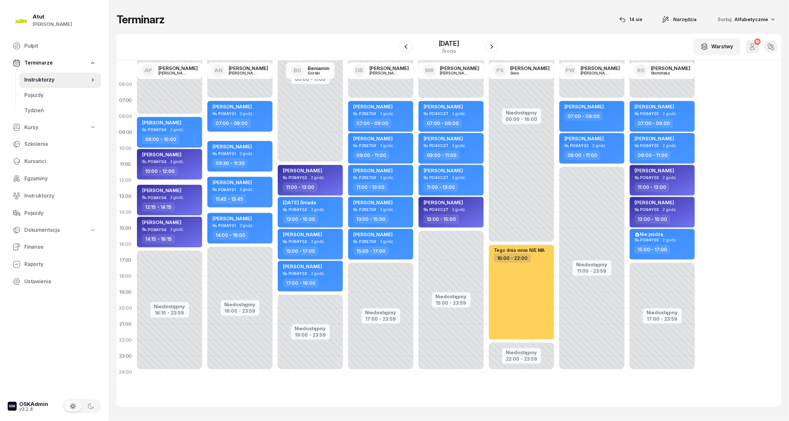
click at [465, 138] on div "[PERSON_NAME]" at bounding box center [452, 140] width 56 height 8
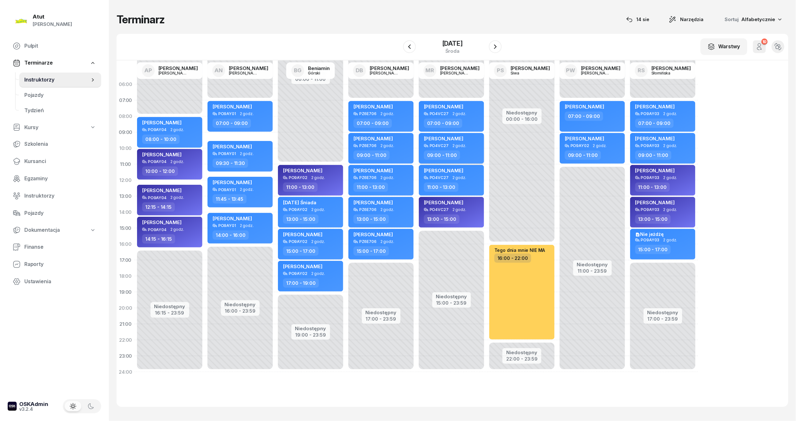
select select "09"
select select "11"
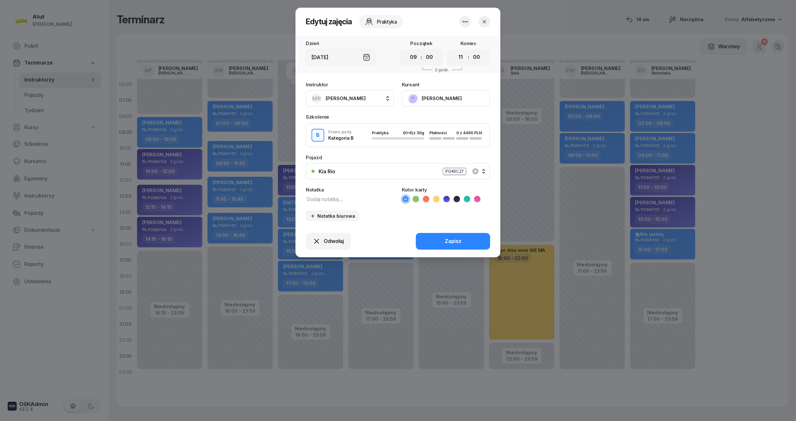
click at [450, 198] on li at bounding box center [447, 200] width 8 height 8
click at [454, 239] on div "Zapisz" at bounding box center [453, 241] width 17 height 8
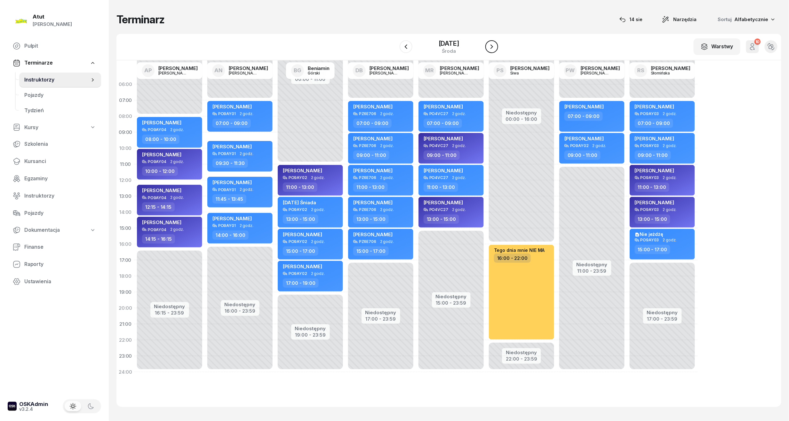
click at [493, 47] on icon "button" at bounding box center [492, 47] width 8 height 8
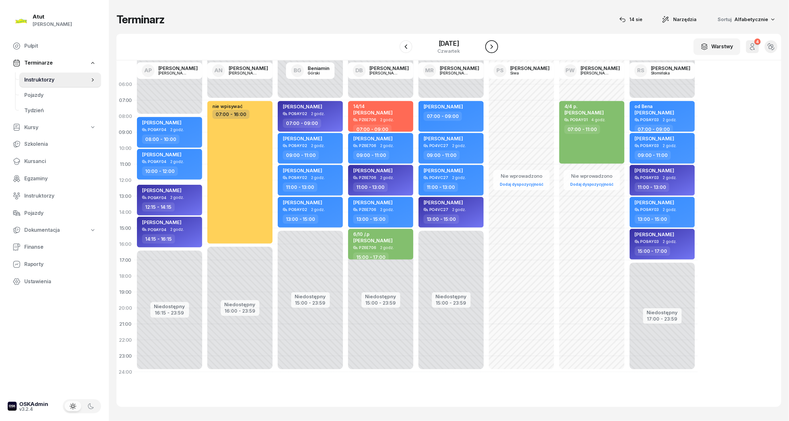
click at [494, 51] on button "button" at bounding box center [491, 46] width 13 height 13
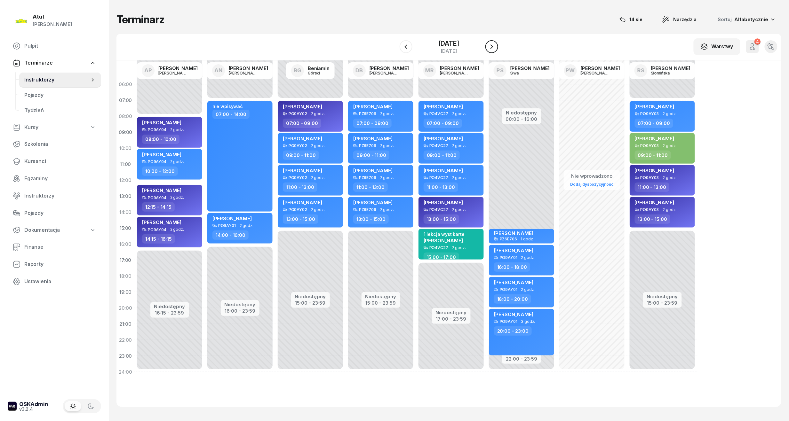
click at [494, 51] on button "button" at bounding box center [491, 46] width 13 height 13
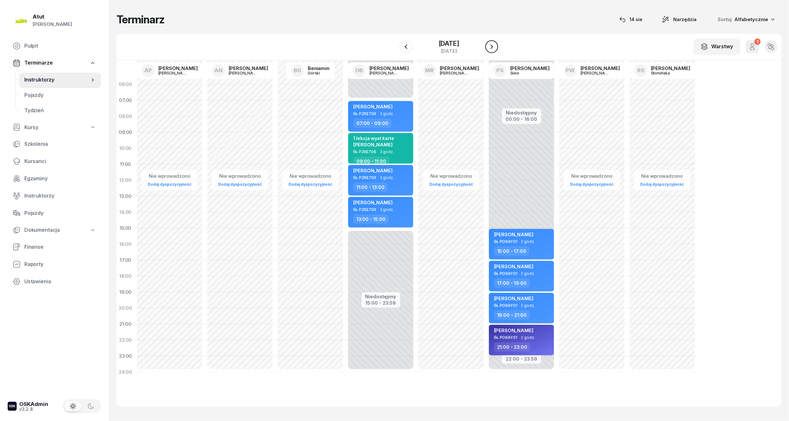
click at [494, 51] on button "button" at bounding box center [491, 46] width 13 height 13
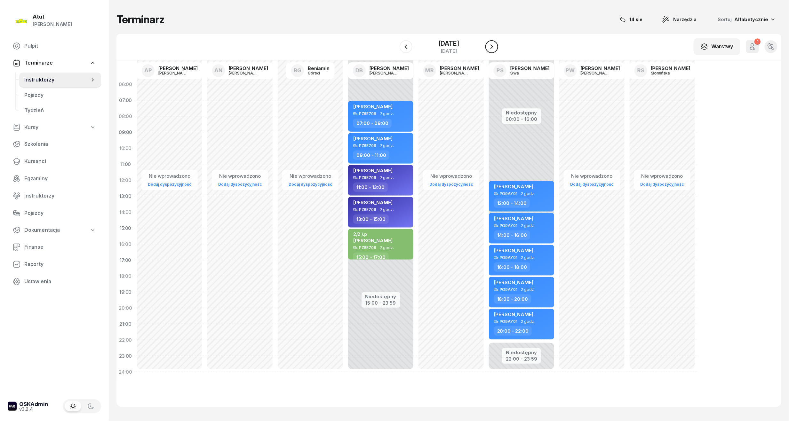
click at [494, 51] on button "button" at bounding box center [491, 46] width 13 height 13
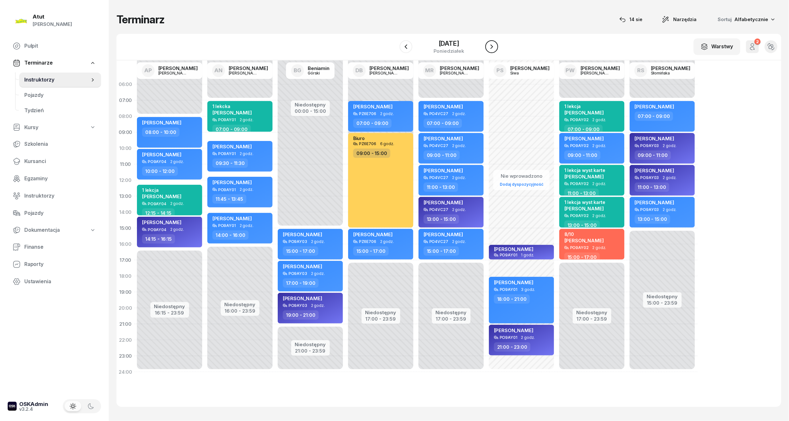
click at [494, 51] on button "button" at bounding box center [491, 46] width 13 height 13
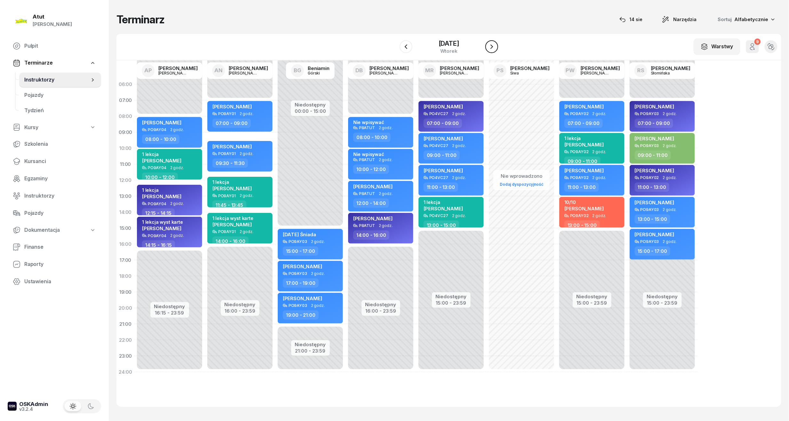
click at [494, 51] on button "button" at bounding box center [491, 46] width 13 height 13
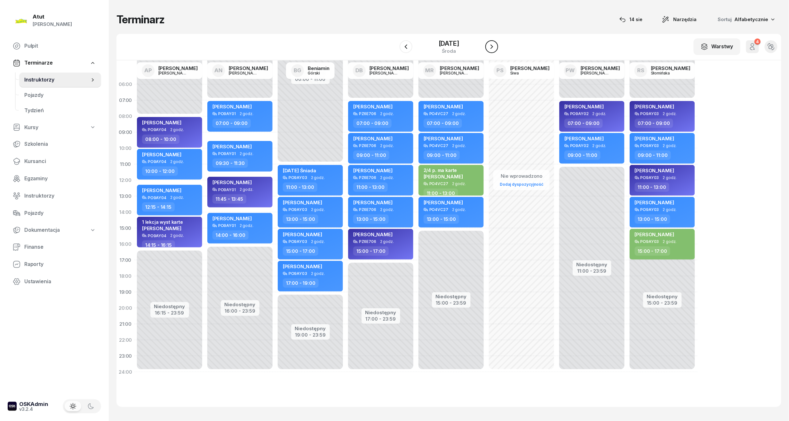
click at [494, 51] on button "button" at bounding box center [491, 46] width 13 height 13
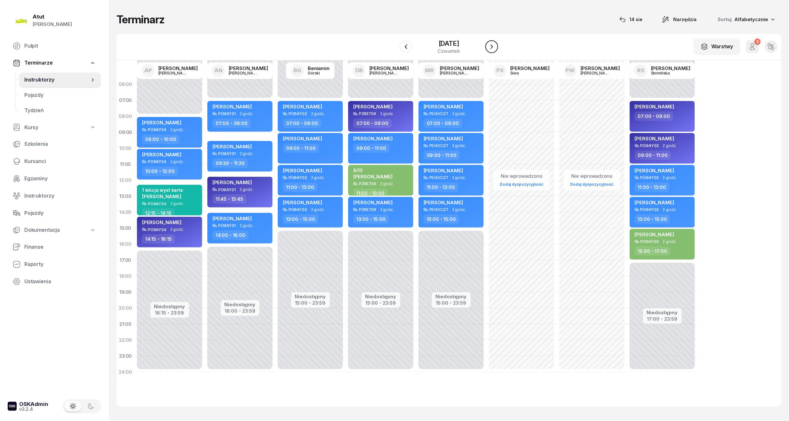
click at [494, 51] on button "button" at bounding box center [491, 46] width 13 height 13
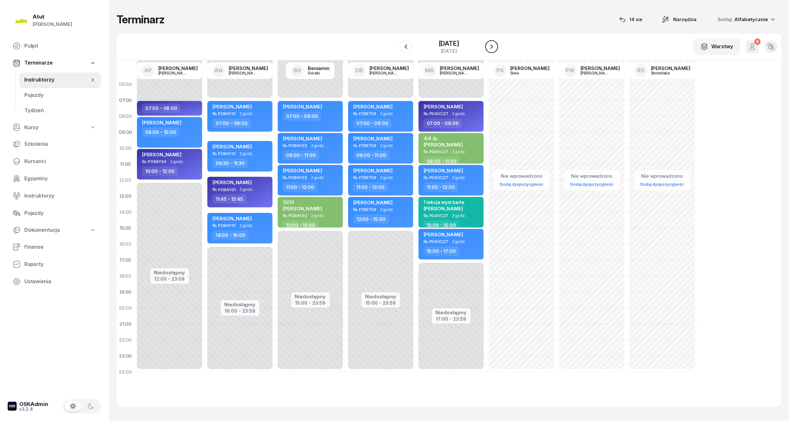
click at [494, 51] on button "button" at bounding box center [491, 46] width 13 height 13
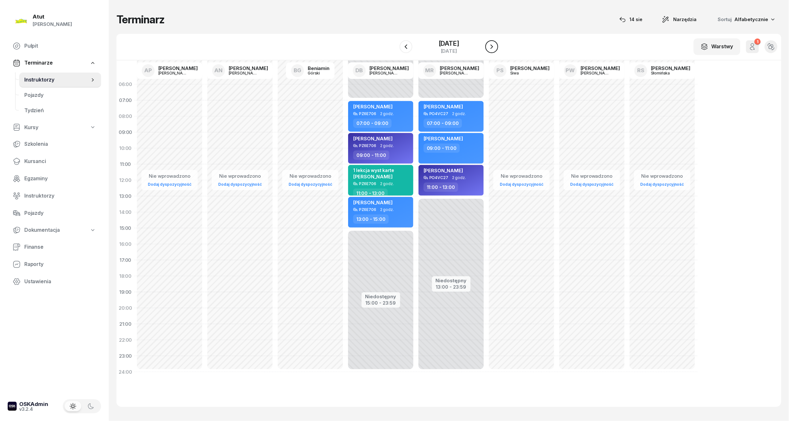
click at [494, 51] on button "button" at bounding box center [491, 46] width 13 height 13
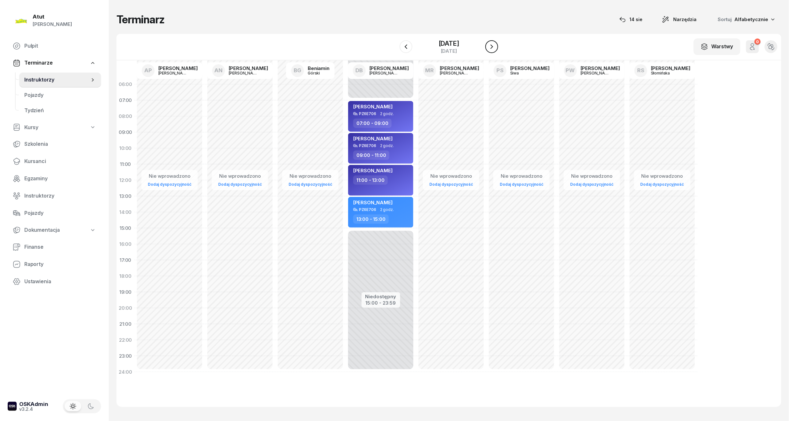
click at [494, 51] on button "button" at bounding box center [491, 46] width 13 height 13
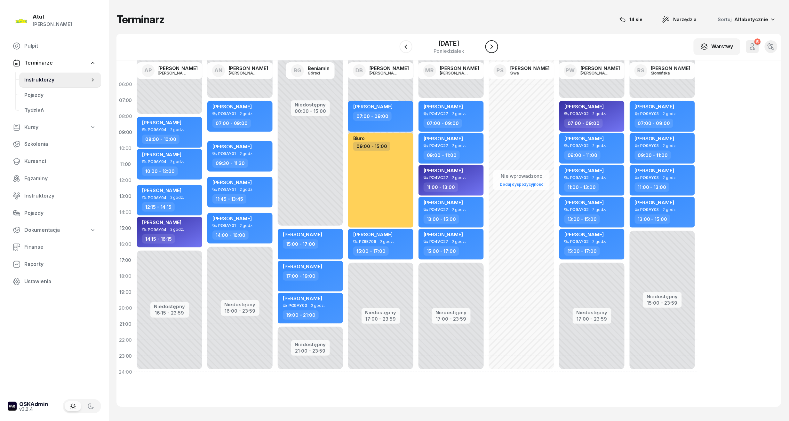
click at [494, 51] on button "button" at bounding box center [491, 46] width 13 height 13
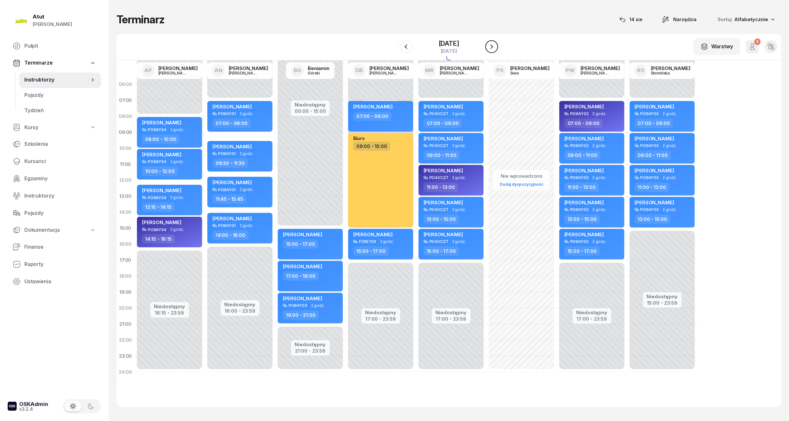
click at [494, 51] on button "button" at bounding box center [491, 46] width 13 height 13
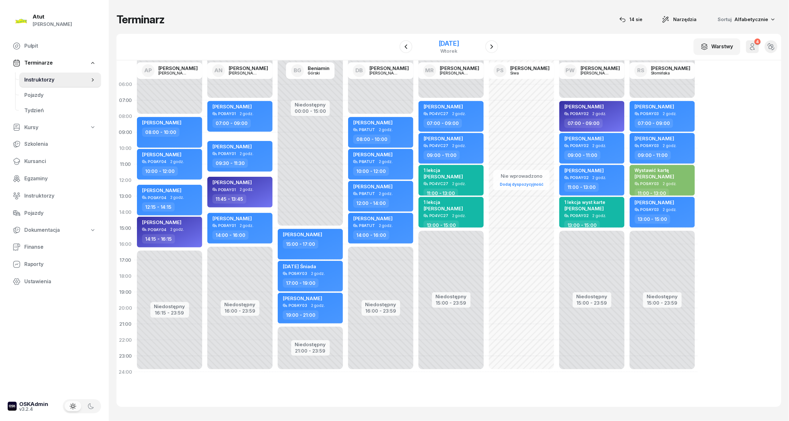
click at [459, 43] on div "16 września 2025" at bounding box center [449, 43] width 20 height 6
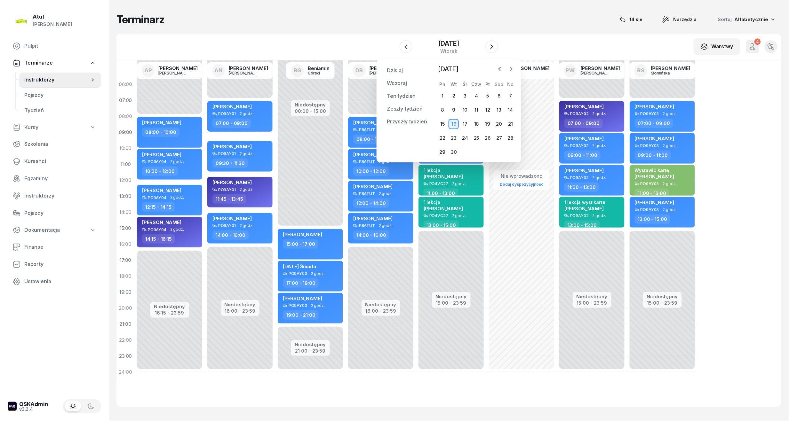
click at [511, 70] on icon "button" at bounding box center [511, 69] width 6 height 6
click at [467, 96] on div "1" at bounding box center [465, 96] width 10 height 10
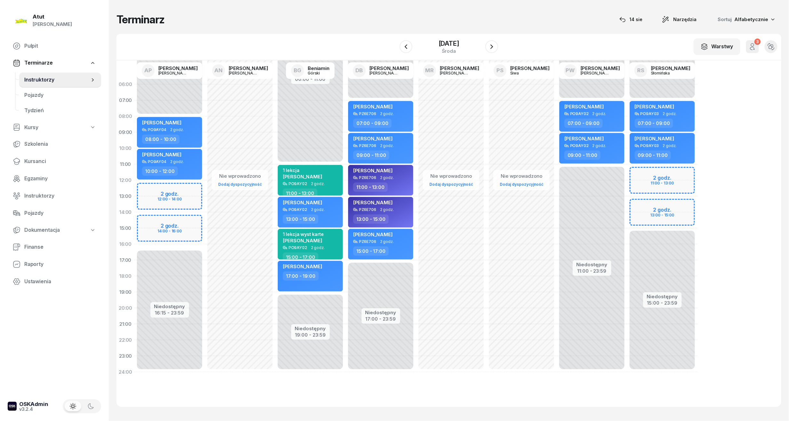
click at [205, 188] on div "Niedostępny 00:00 - 08:00 Niedostępny 16:15 - 23:59 2 godz. 12:00 - 14:00 2 god…" at bounding box center [240, 228] width 70 height 304
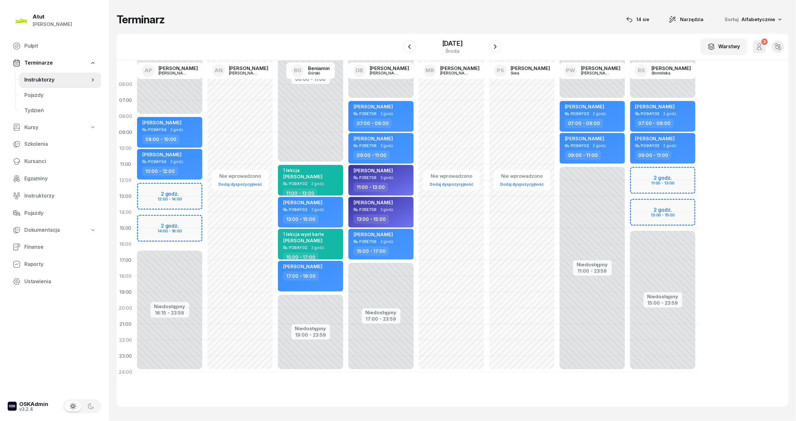
select select "12"
select select "14"
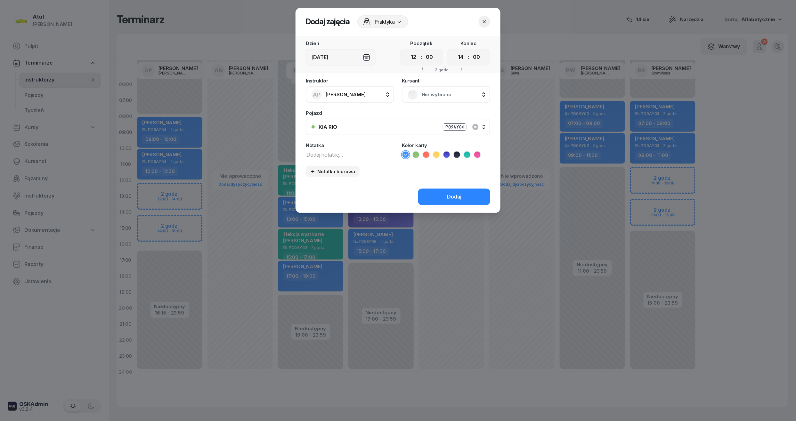
click at [446, 92] on span "Nie wybrano" at bounding box center [452, 95] width 63 height 8
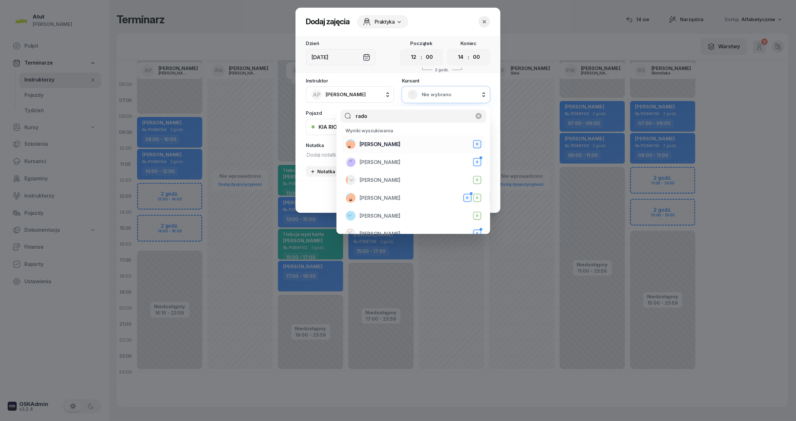
type input "rado"
click at [399, 142] on div "Radosław Pąk B" at bounding box center [413, 144] width 136 height 10
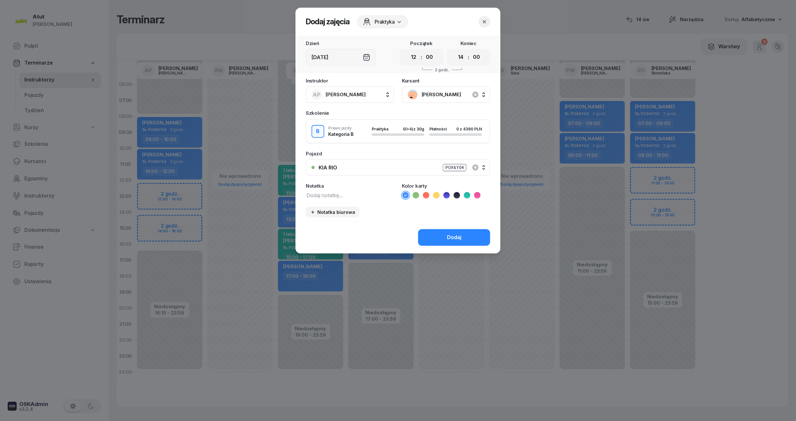
click at [447, 195] on icon at bounding box center [446, 195] width 3 height 2
click at [445, 245] on button "Dodaj" at bounding box center [454, 237] width 72 height 17
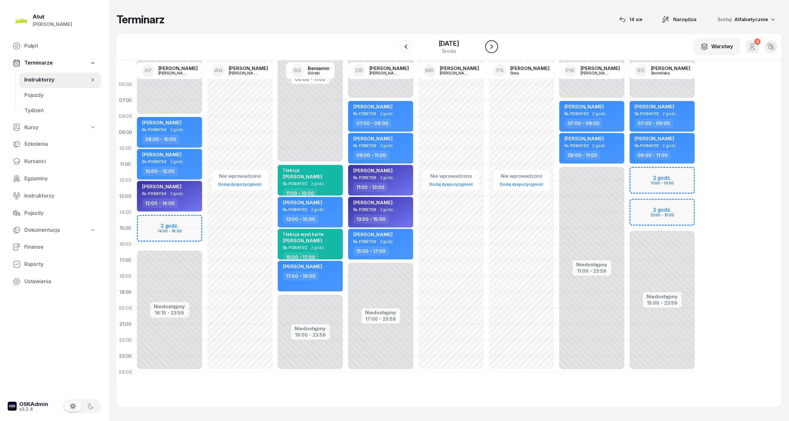
click at [496, 44] on icon "button" at bounding box center [492, 47] width 8 height 8
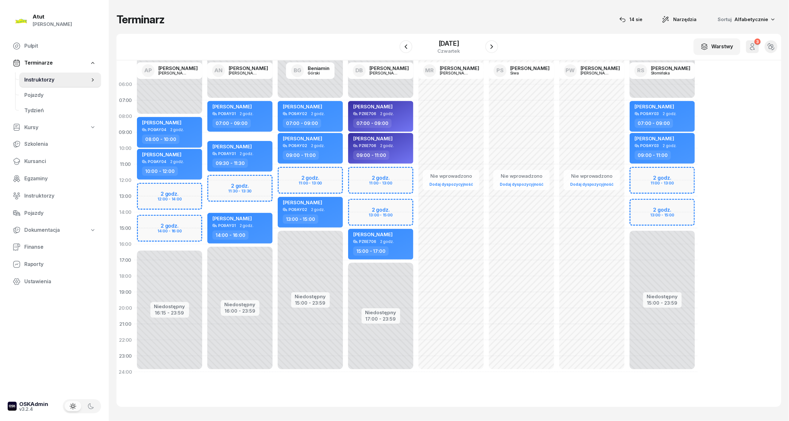
click at [205, 188] on div "Niedostępny 00:00 - 08:00 Niedostępny 16:15 - 23:59 2 godz. 12:00 - 14:00 2 god…" at bounding box center [240, 228] width 70 height 304
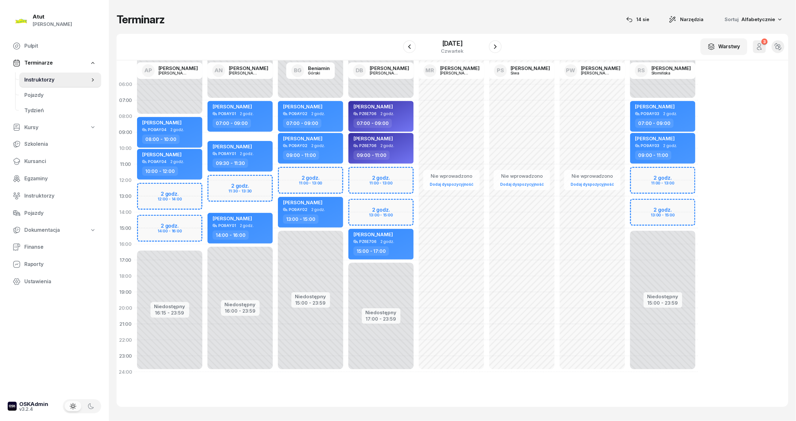
select select "12"
select select "14"
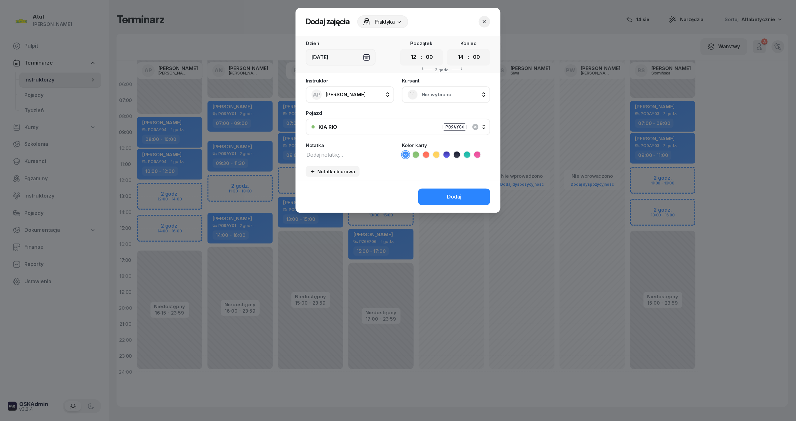
click at [442, 96] on span "Nie wybrano" at bounding box center [452, 95] width 63 height 8
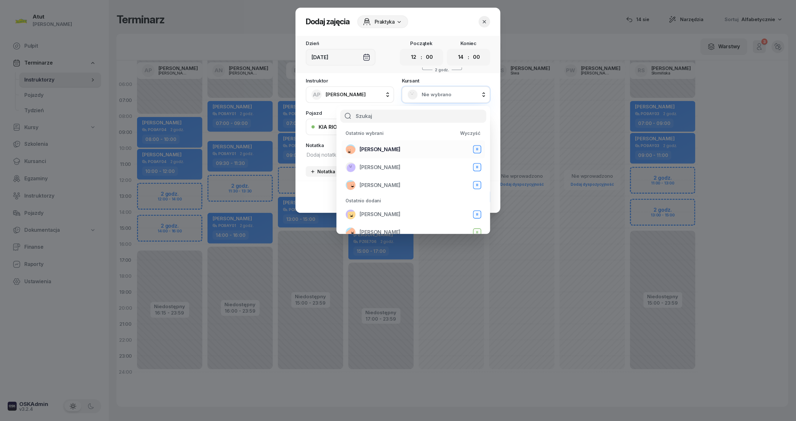
click at [383, 151] on span "[PERSON_NAME]" at bounding box center [379, 150] width 41 height 8
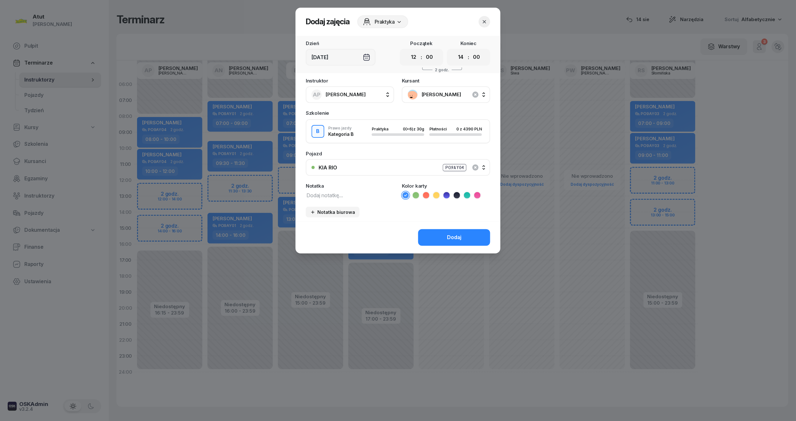
click at [449, 195] on icon at bounding box center [446, 195] width 6 height 6
click at [459, 235] on div "Dodaj" at bounding box center [454, 238] width 14 height 8
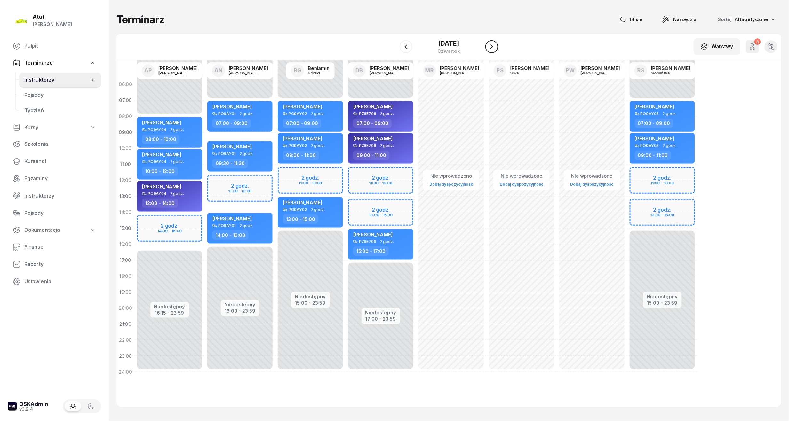
click at [494, 49] on icon "button" at bounding box center [492, 47] width 8 height 8
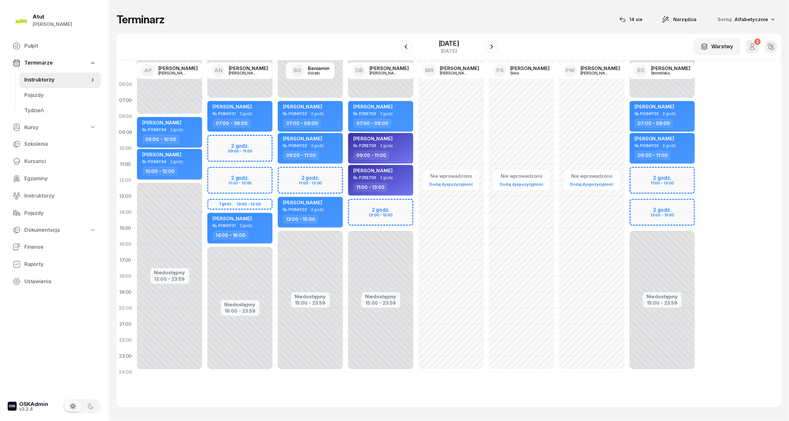
click at [416, 205] on div "Niedostępny 00:00 - 07:00 Niedostępny 15:00 - 23:59 2 godz. 13:00 - 15:00 Dagma…" at bounding box center [451, 228] width 70 height 304
select select "13"
select select "15"
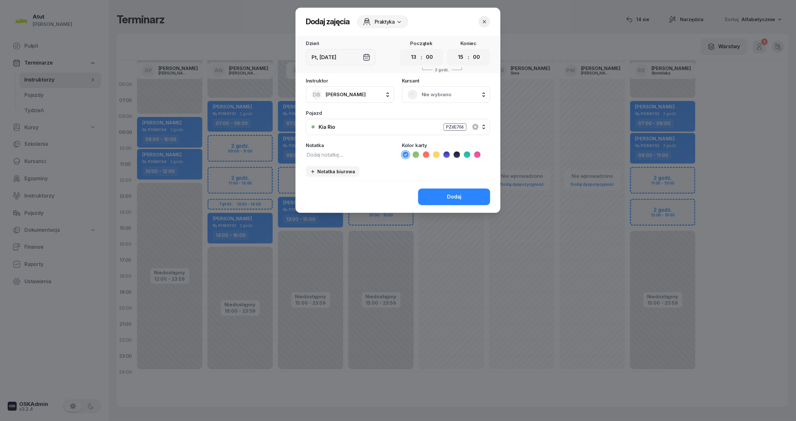
click at [452, 94] on span "Nie wybrano" at bounding box center [452, 95] width 63 height 8
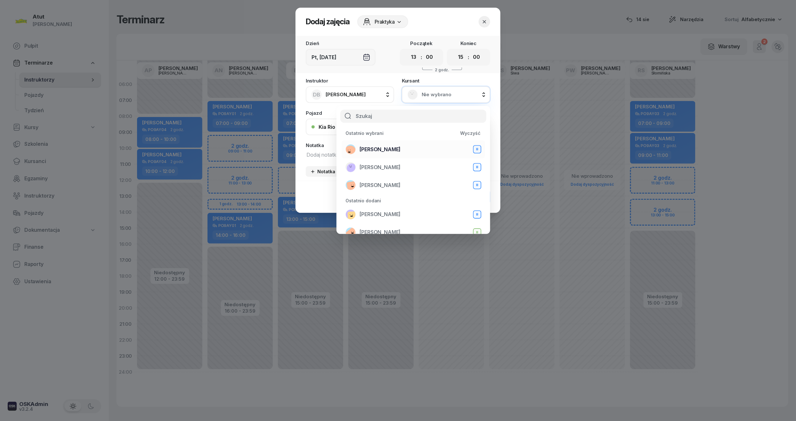
click at [379, 149] on span "[PERSON_NAME]" at bounding box center [379, 150] width 41 height 8
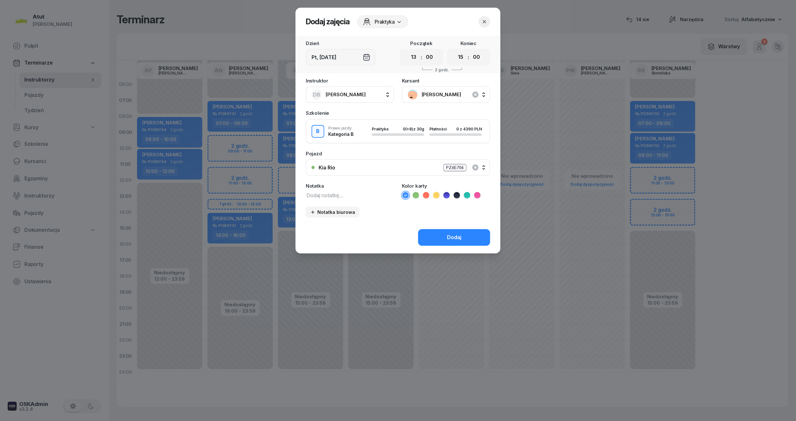
click at [434, 239] on button "Dodaj" at bounding box center [454, 237] width 72 height 17
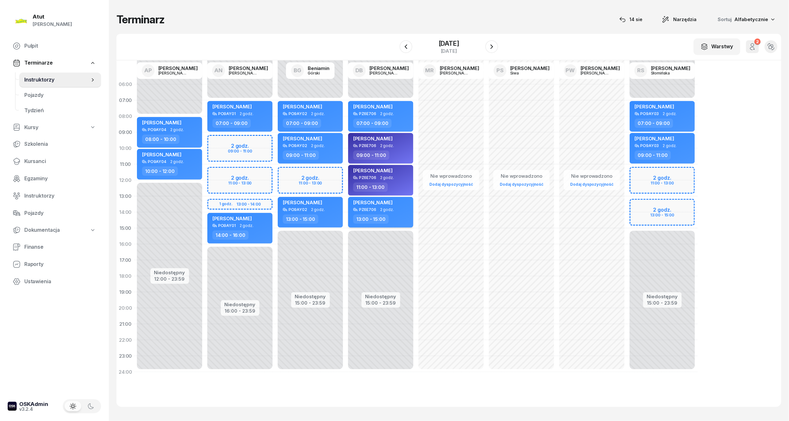
click at [389, 204] on div "[PERSON_NAME]" at bounding box center [381, 204] width 56 height 8
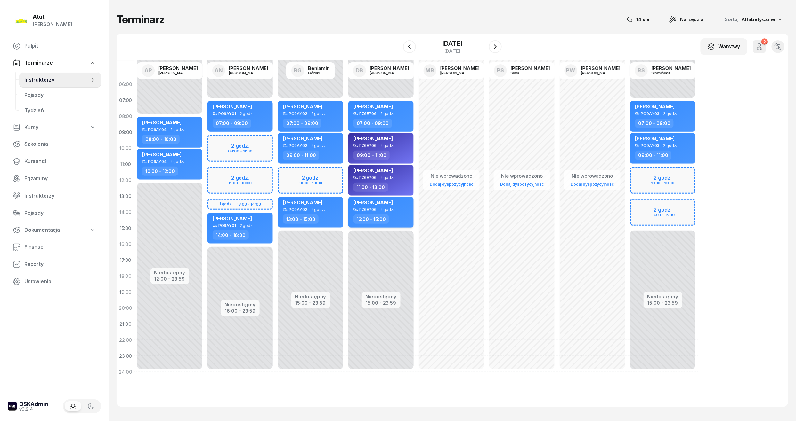
select select "13"
select select "15"
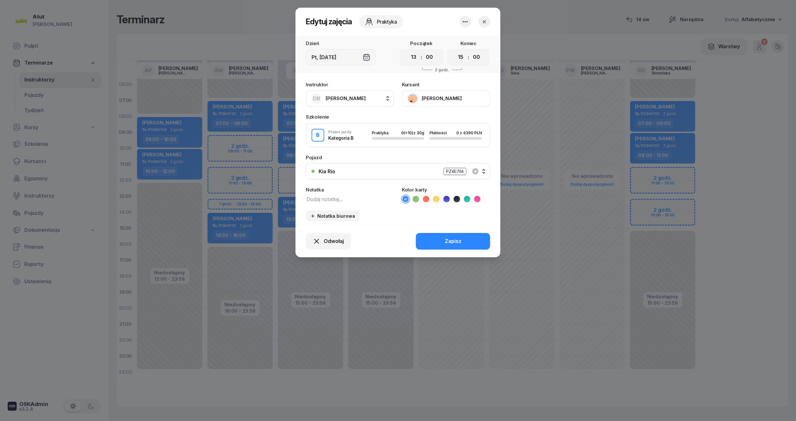
click at [445, 200] on icon at bounding box center [446, 199] width 6 height 6
click at [453, 242] on div "Zapisz" at bounding box center [453, 241] width 17 height 8
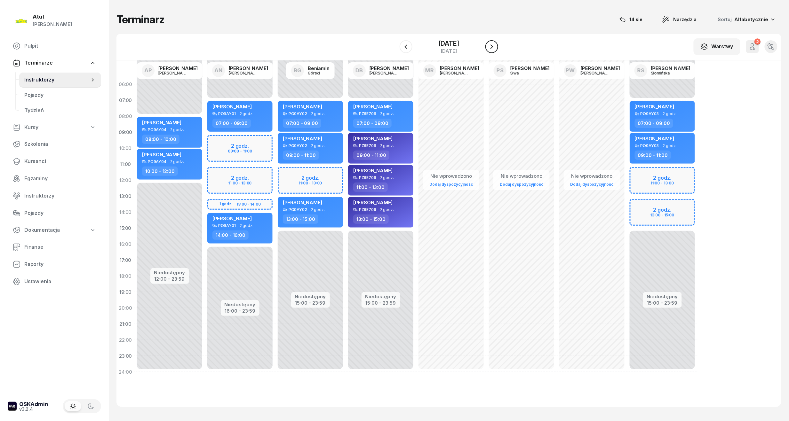
click at [493, 48] on icon "button" at bounding box center [492, 47] width 8 height 8
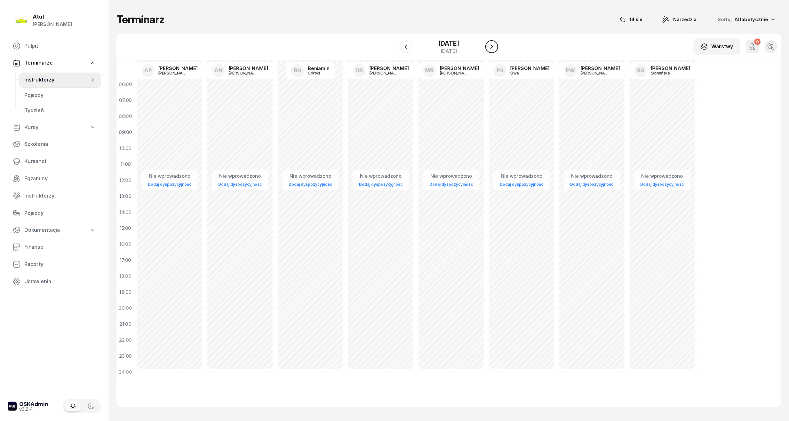
click at [493, 48] on button "button" at bounding box center [491, 46] width 13 height 13
click at [493, 48] on icon "button" at bounding box center [492, 47] width 8 height 8
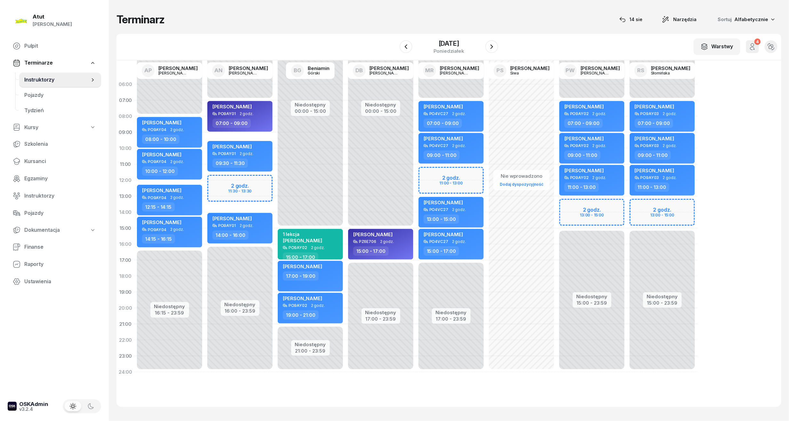
click at [486, 172] on div "Niedostępny 00:00 - 07:00 Niedostępny 17:00 - 23:59 2 godz. 11:00 - 13:00 Szymo…" at bounding box center [521, 228] width 70 height 304
select select "11"
select select "13"
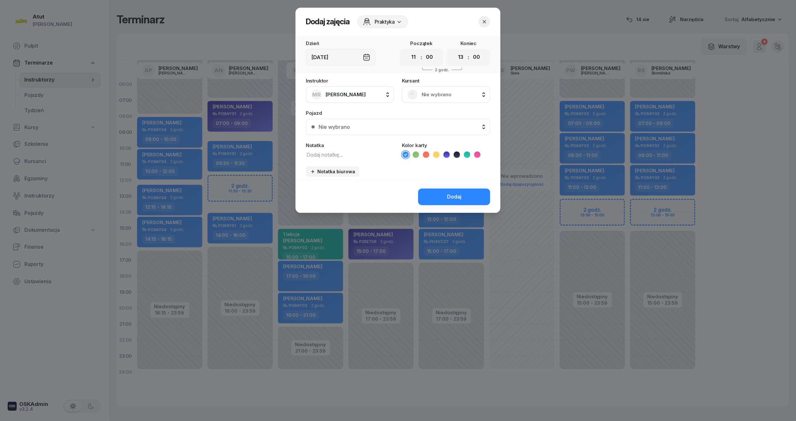
click at [435, 91] on span "Nie wybrano" at bounding box center [452, 95] width 63 height 8
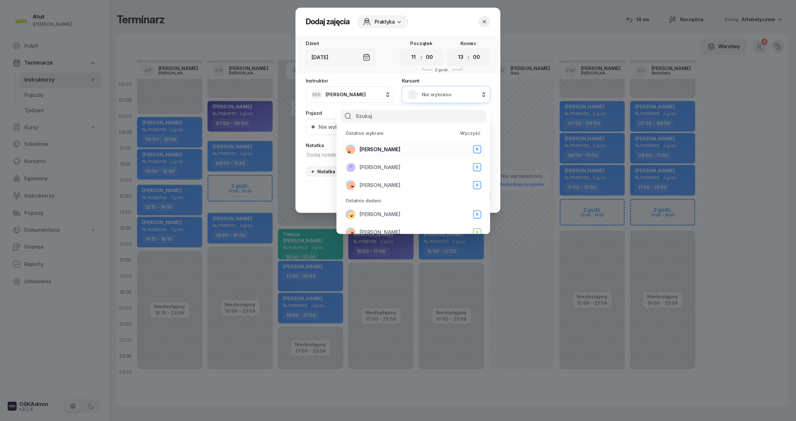
click at [385, 146] on span "[PERSON_NAME]" at bounding box center [379, 150] width 41 height 8
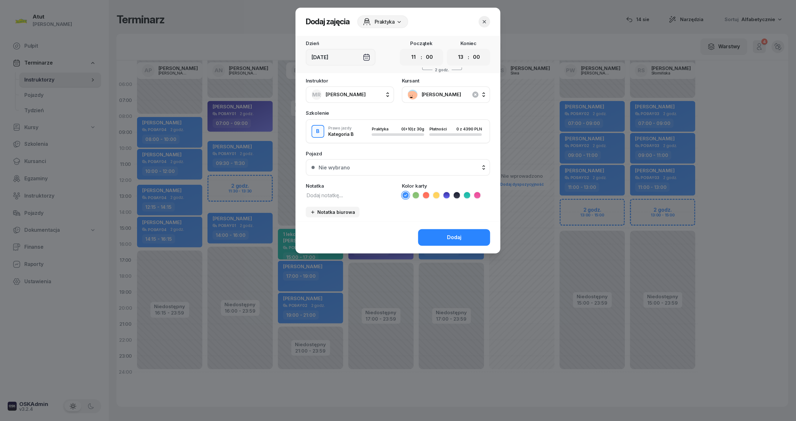
click at [445, 192] on icon at bounding box center [446, 195] width 6 height 6
drag, startPoint x: 451, startPoint y: 233, endPoint x: 458, endPoint y: 224, distance: 10.9
click at [451, 234] on div "Dodaj" at bounding box center [454, 238] width 14 height 8
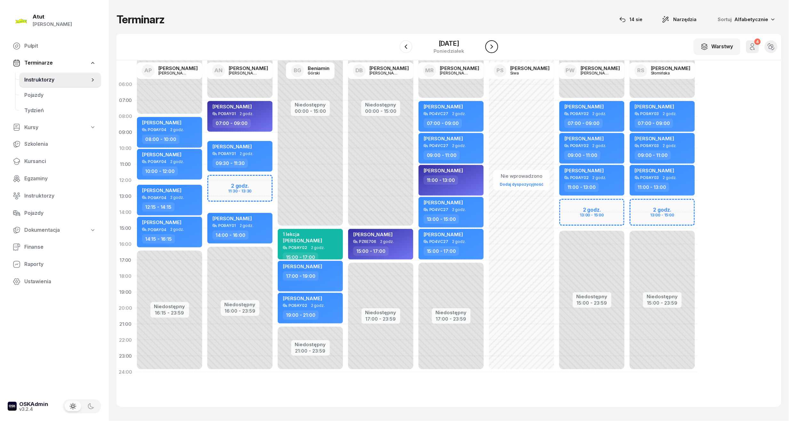
click at [495, 47] on icon "button" at bounding box center [492, 47] width 8 height 8
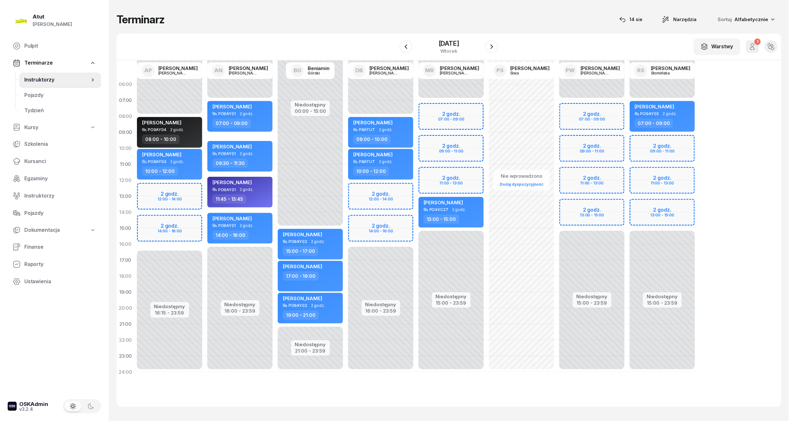
click at [205, 189] on div "Niedostępny 00:00 - 08:00 Niedostępny 16:15 - 23:59 2 godz. 12:00 - 14:00 2 god…" at bounding box center [240, 228] width 70 height 304
select select "12"
select select "14"
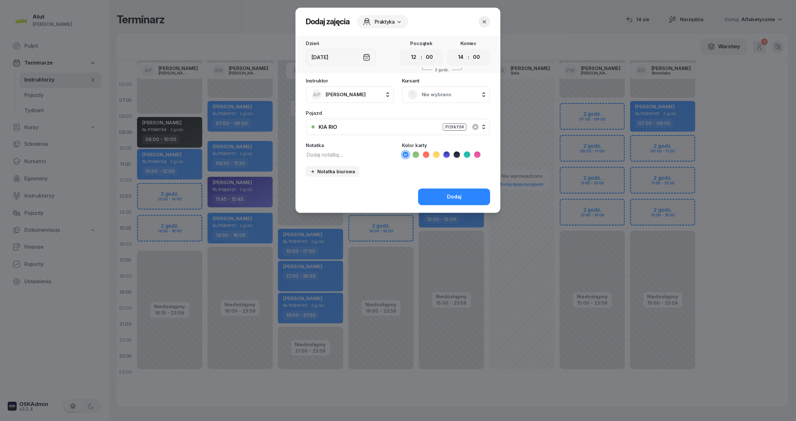
click at [449, 154] on icon at bounding box center [446, 155] width 6 height 6
click at [441, 91] on span "Nie wybrano" at bounding box center [452, 95] width 63 height 8
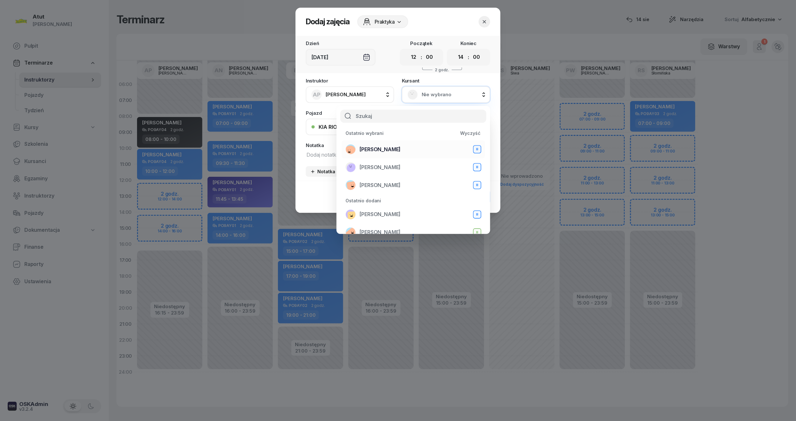
click at [406, 150] on div "Radosław Pąk B" at bounding box center [413, 149] width 136 height 10
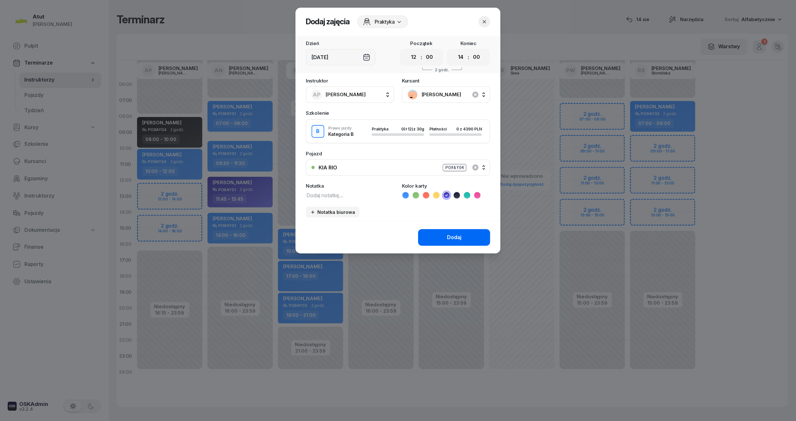
click at [447, 232] on button "Dodaj" at bounding box center [454, 237] width 72 height 17
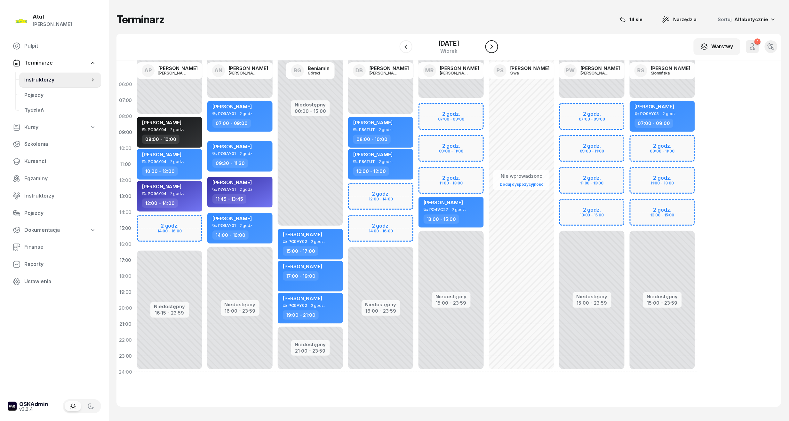
click at [495, 45] on icon "button" at bounding box center [492, 47] width 8 height 8
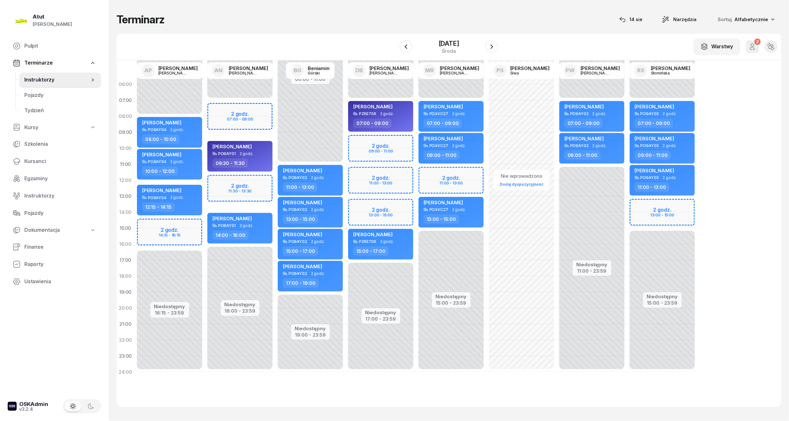
click at [416, 174] on div "Niedostępny 00:00 - 07:00 Niedostępny 17:00 - 23:59 2 godz. 09:00 - 11:00 2 god…" at bounding box center [451, 228] width 70 height 304
select select "11"
select select "13"
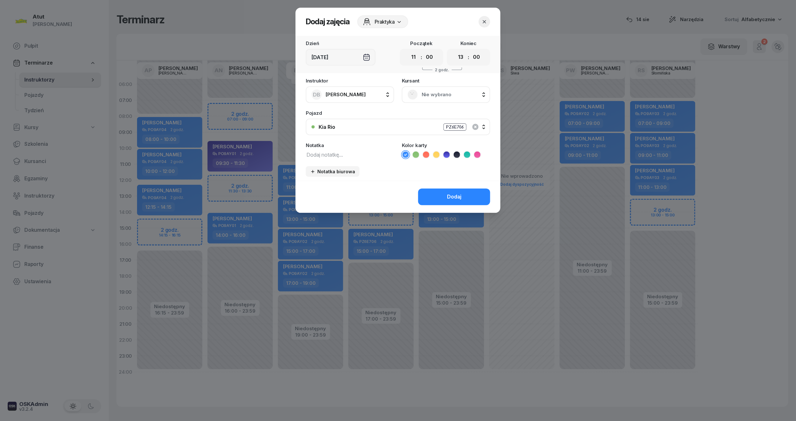
click at [426, 95] on span "Nie wybrano" at bounding box center [452, 95] width 63 height 8
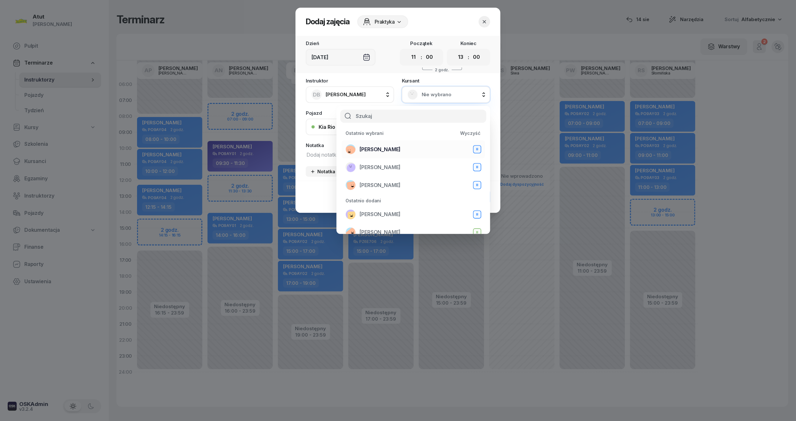
click at [392, 150] on span "[PERSON_NAME]" at bounding box center [379, 150] width 41 height 8
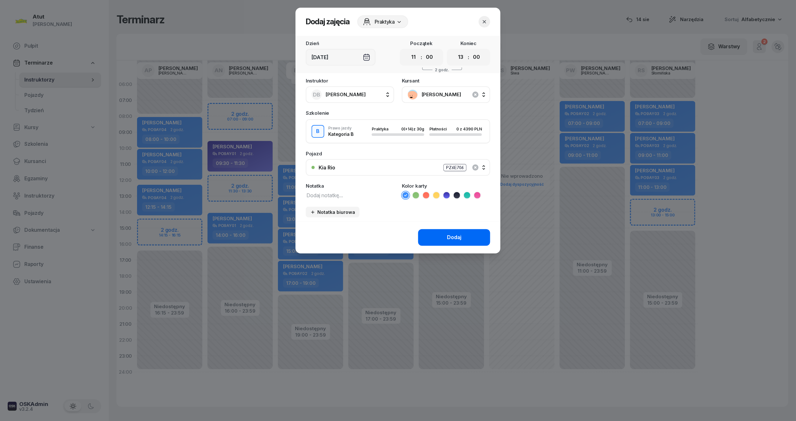
click at [444, 231] on button "Dodaj" at bounding box center [454, 237] width 72 height 17
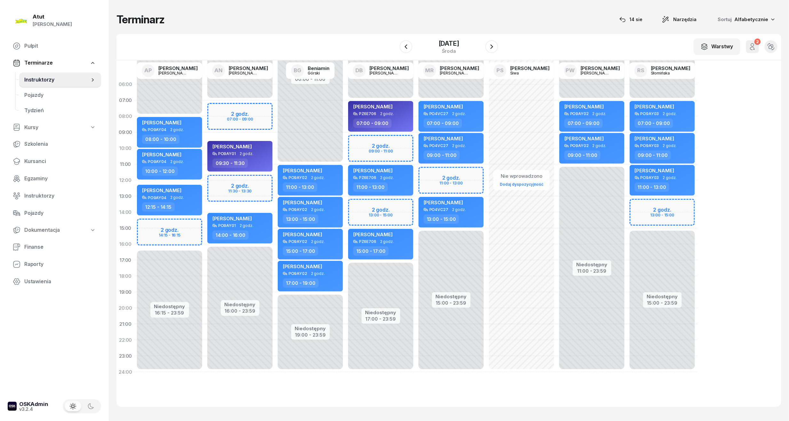
click at [387, 172] on div "[PERSON_NAME]" at bounding box center [381, 172] width 56 height 8
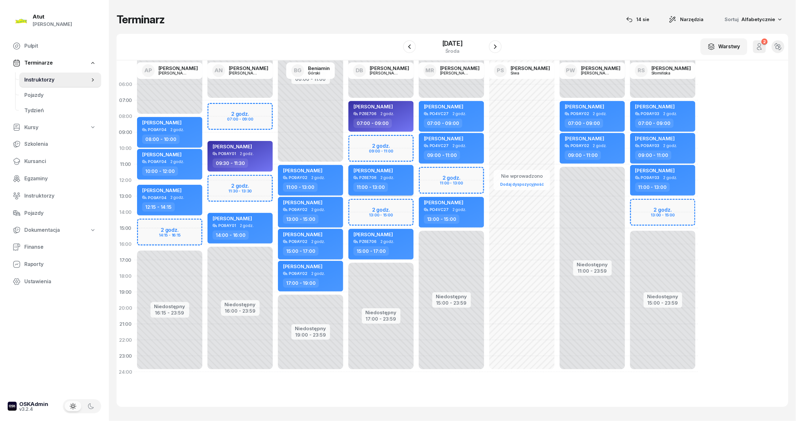
select select "11"
select select "13"
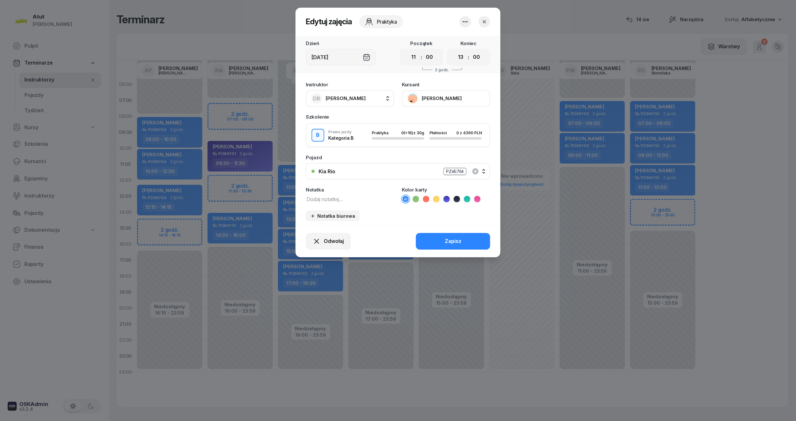
click at [448, 198] on icon at bounding box center [446, 199] width 6 height 6
click at [460, 246] on button "Zapisz" at bounding box center [453, 241] width 74 height 17
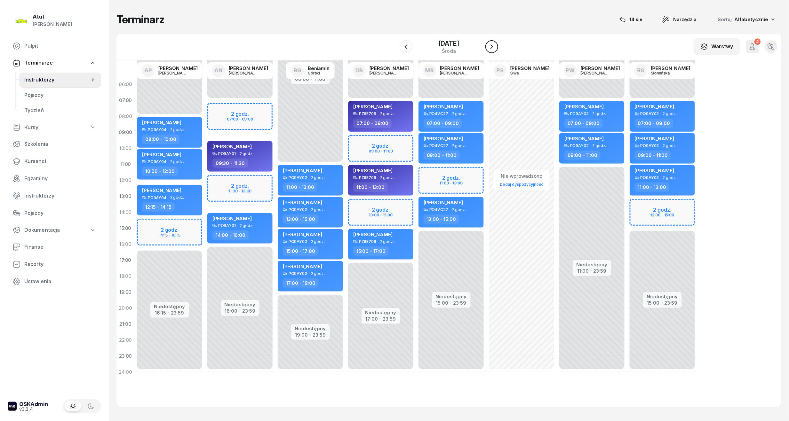
click at [493, 46] on icon "button" at bounding box center [492, 46] width 3 height 4
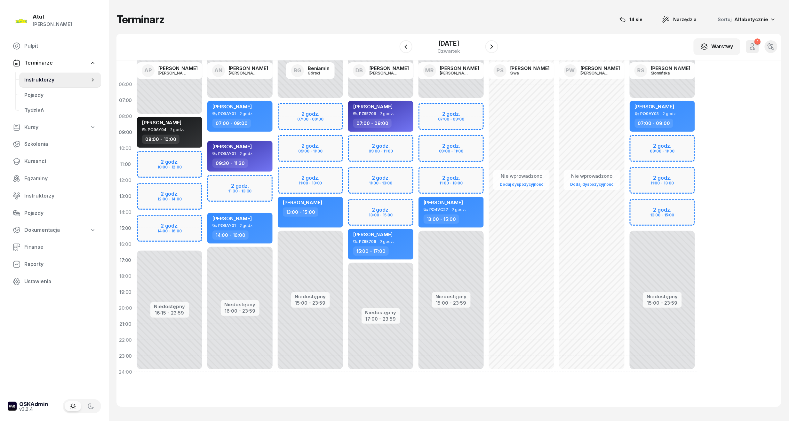
click at [205, 191] on div "Niedostępny 00:00 - 08:00 Niedostępny 16:15 - 23:59 2 godz. 10:00 - 12:00 2 god…" at bounding box center [240, 228] width 70 height 304
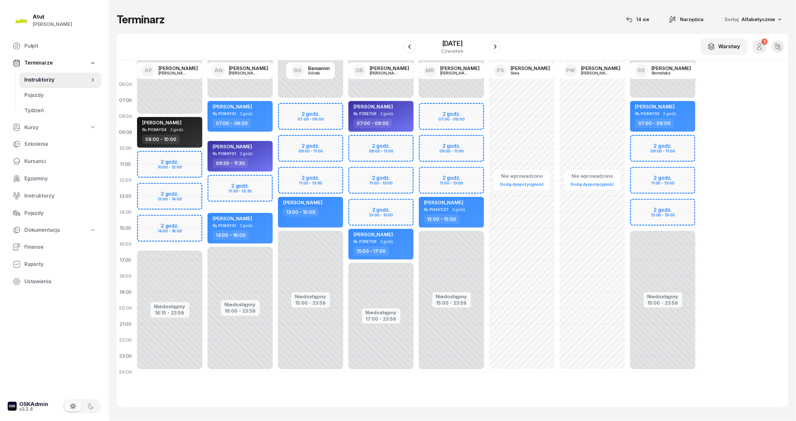
select select "12"
select select "14"
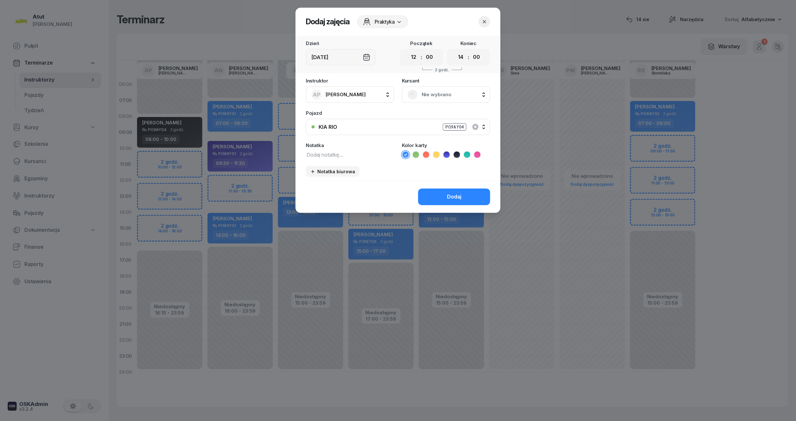
click at [405, 96] on div "Nie wybrano" at bounding box center [446, 94] width 88 height 17
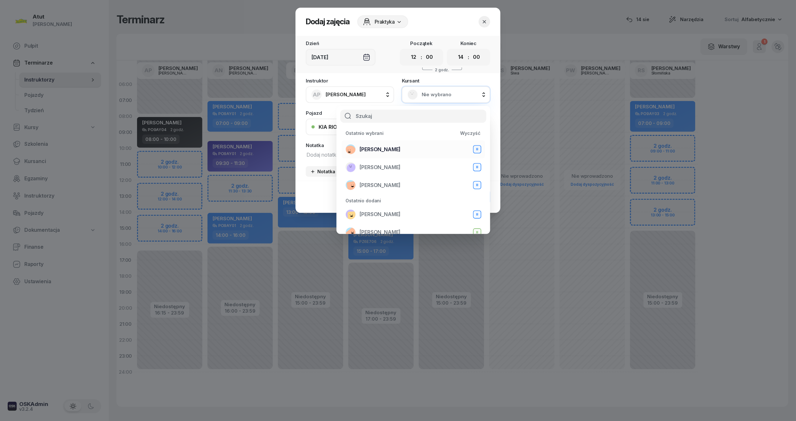
click at [377, 148] on span "[PERSON_NAME]" at bounding box center [379, 150] width 41 height 8
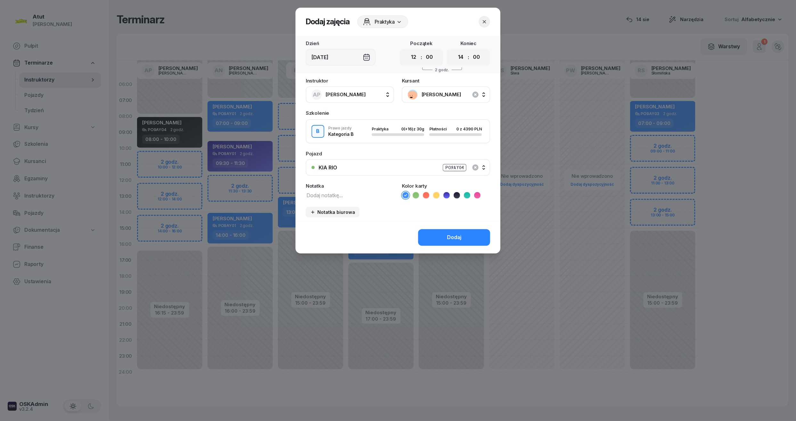
click at [445, 194] on icon at bounding box center [446, 195] width 6 height 6
click at [449, 237] on div "Dodaj" at bounding box center [454, 238] width 14 height 8
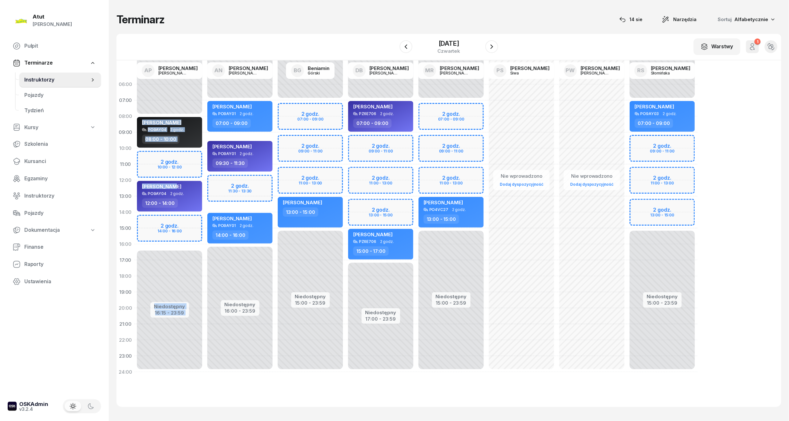
drag, startPoint x: 170, startPoint y: 187, endPoint x: 171, endPoint y: 168, distance: 19.2
click at [205, 168] on div "Niedostępny 00:00 - 08:00 Niedostępny 16:15 - 23:59 Dennis Berchie PO9AY04 2 go…" at bounding box center [240, 228] width 70 height 304
drag, startPoint x: 171, startPoint y: 168, endPoint x: 172, endPoint y: 189, distance: 21.1
click at [172, 189] on div "[PERSON_NAME]" at bounding box center [161, 188] width 39 height 8
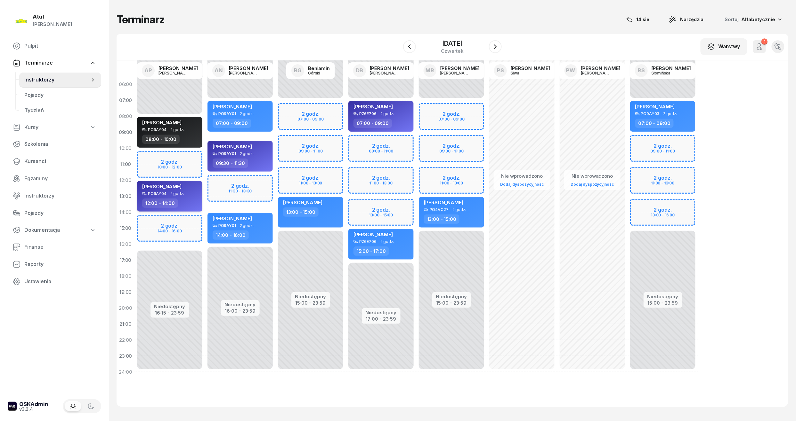
select select "12"
select select "14"
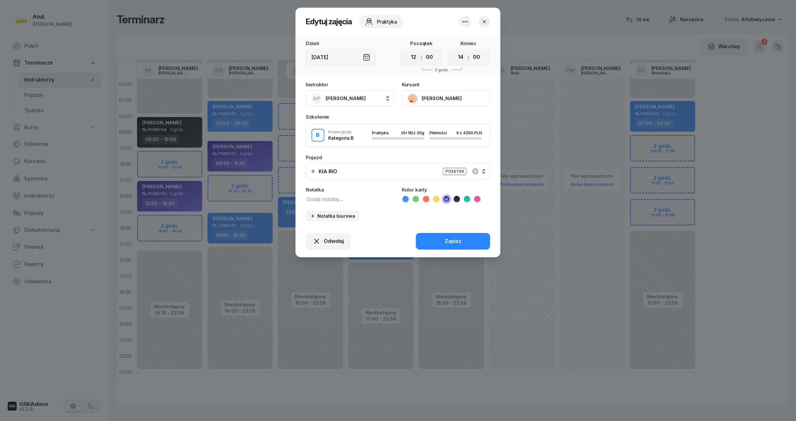
drag, startPoint x: 415, startPoint y: 58, endPoint x: 415, endPoint y: 65, distance: 6.4
click at [415, 58] on select "00 01 02 03 04 05 06 07 08 09 10 11 12 13 14 15 16 17 18 19 20 21 22 23" at bounding box center [413, 57] width 12 height 13
select select "10"
click at [407, 51] on select "00 01 02 03 04 05 06 07 08 09 10 11 12 13 14 15 16 17 18 19 20 21 22 23" at bounding box center [413, 57] width 12 height 13
click at [462, 57] on select "00 01 02 03 04 05 06 07 08 09 10 11 12 13 14 15 16 17 18 19 20 21 22 23" at bounding box center [460, 57] width 12 height 13
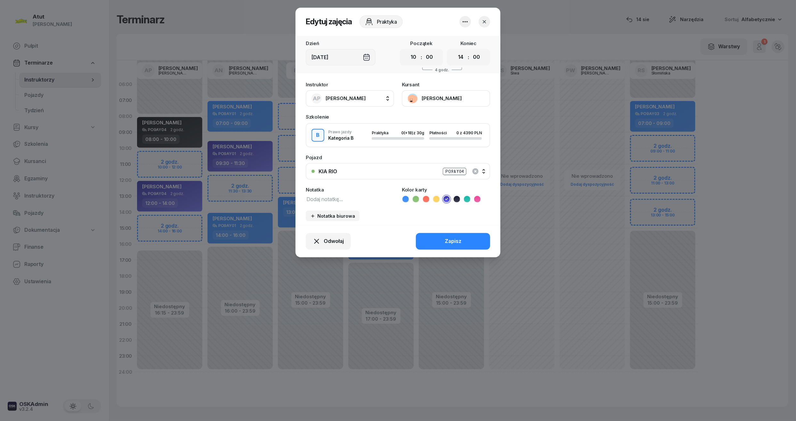
select select "12"
click at [454, 51] on select "00 01 02 03 04 05 06 07 08 09 10 11 12 13 14 15 16 17 18 19 20 21 22 23" at bounding box center [460, 57] width 12 height 13
click at [459, 237] on div "Zapisz" at bounding box center [453, 241] width 17 height 8
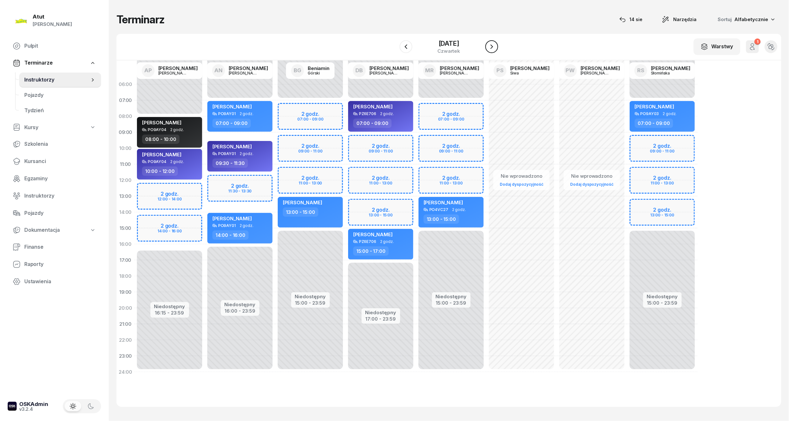
click at [498, 45] on button "button" at bounding box center [491, 46] width 13 height 13
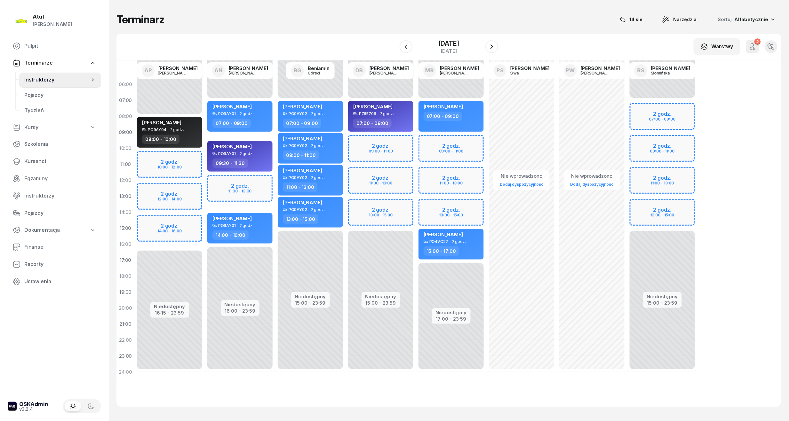
click at [205, 155] on div "Niedostępny 00:00 - 08:00 Niedostępny 16:15 - 23:59 2 godz. 10:00 - 12:00 2 god…" at bounding box center [240, 228] width 70 height 304
select select "10"
select select "12"
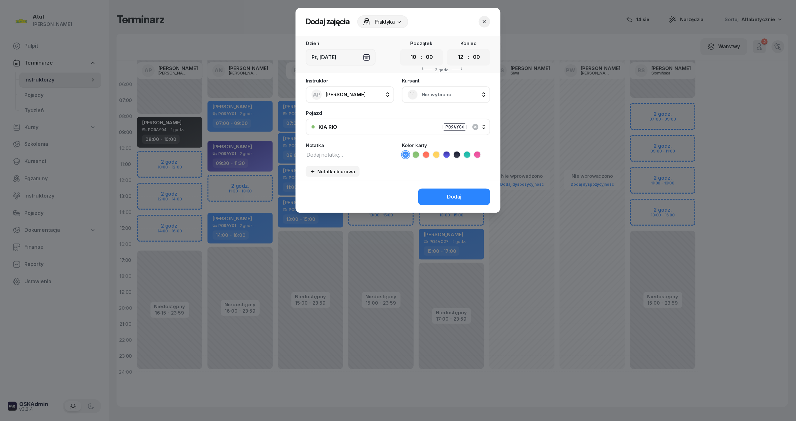
click at [419, 95] on div "Nie wybrano" at bounding box center [445, 95] width 77 height 10
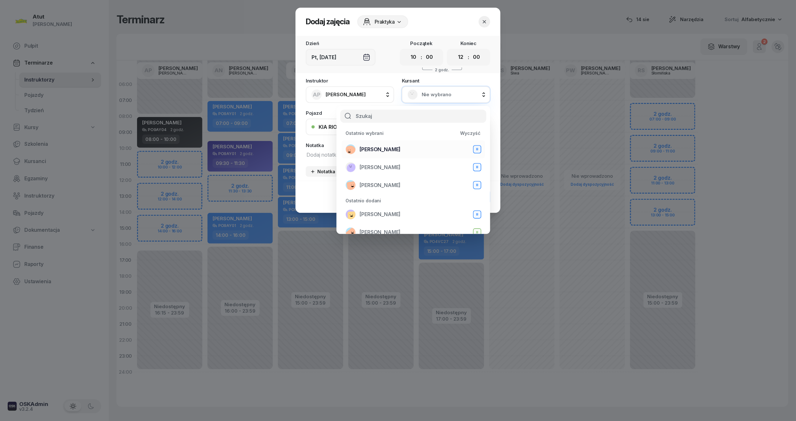
click at [380, 149] on span "[PERSON_NAME]" at bounding box center [379, 150] width 41 height 8
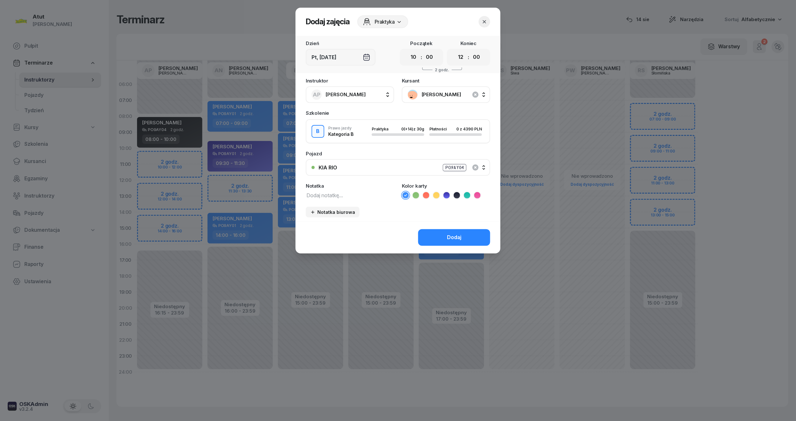
click at [447, 195] on icon at bounding box center [446, 195] width 6 height 6
click at [464, 242] on button "Dodaj" at bounding box center [454, 237] width 72 height 17
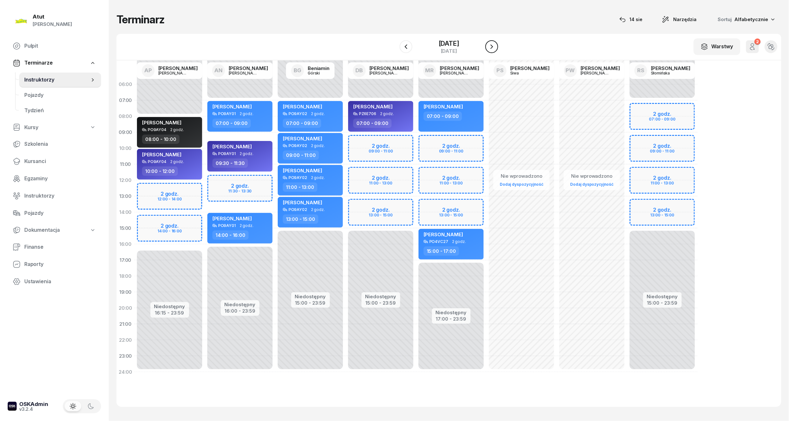
click at [494, 47] on button "button" at bounding box center [491, 46] width 13 height 13
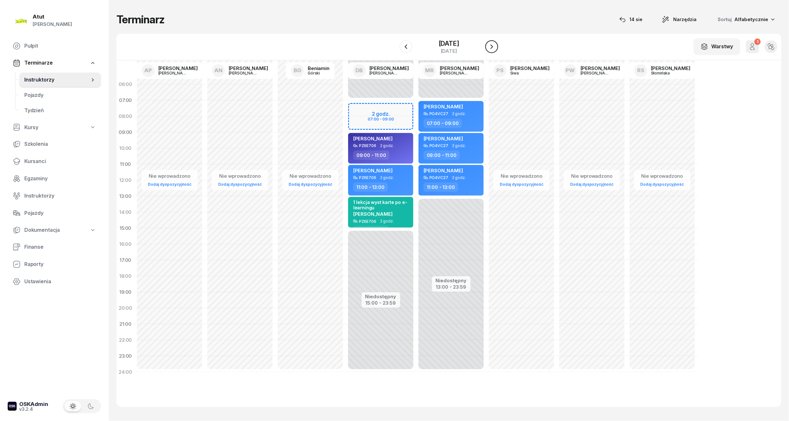
click at [493, 47] on icon "button" at bounding box center [492, 46] width 3 height 4
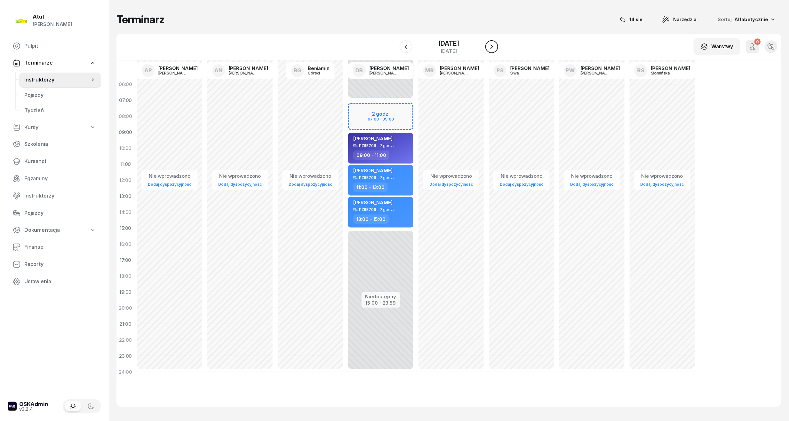
click at [493, 47] on icon "button" at bounding box center [492, 46] width 3 height 4
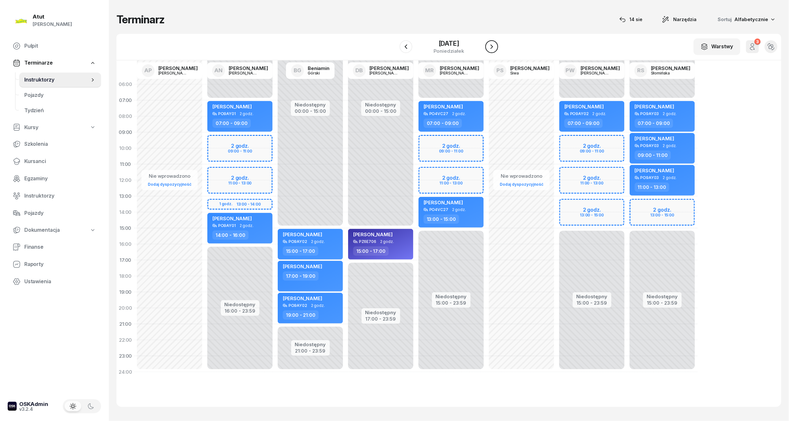
click at [497, 51] on button "button" at bounding box center [491, 46] width 13 height 13
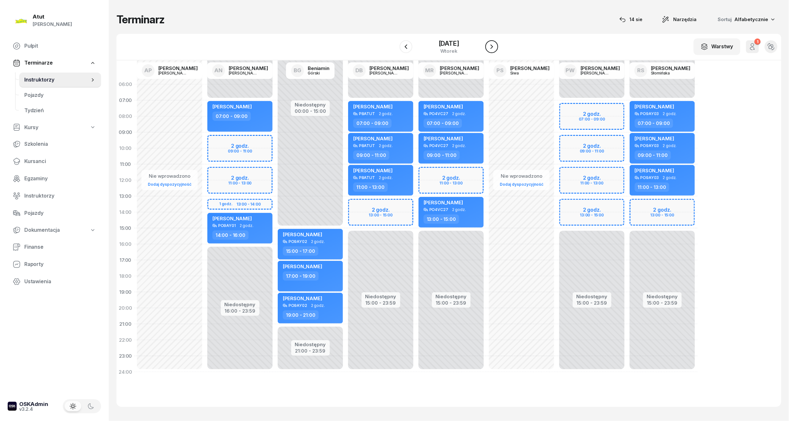
click at [497, 51] on button "button" at bounding box center [491, 46] width 13 height 13
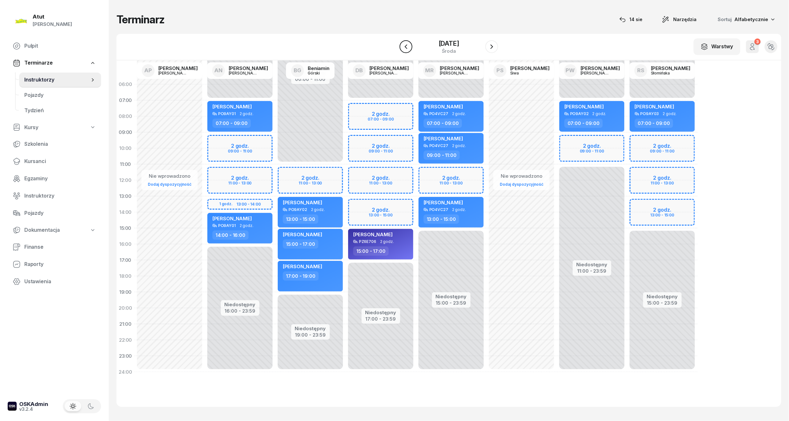
click at [402, 49] on icon "button" at bounding box center [406, 47] width 8 height 8
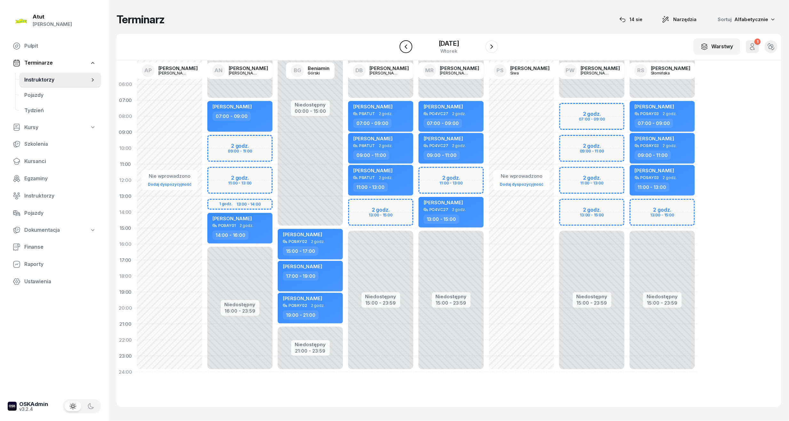
click at [400, 51] on button "button" at bounding box center [406, 46] width 13 height 13
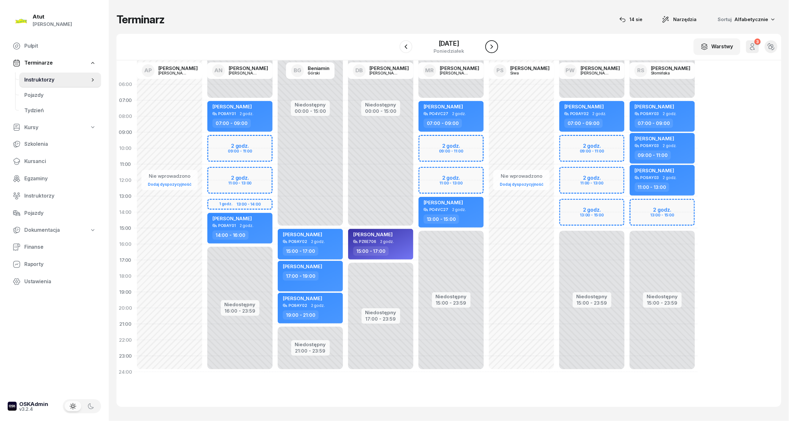
click at [493, 48] on icon "button" at bounding box center [492, 46] width 3 height 4
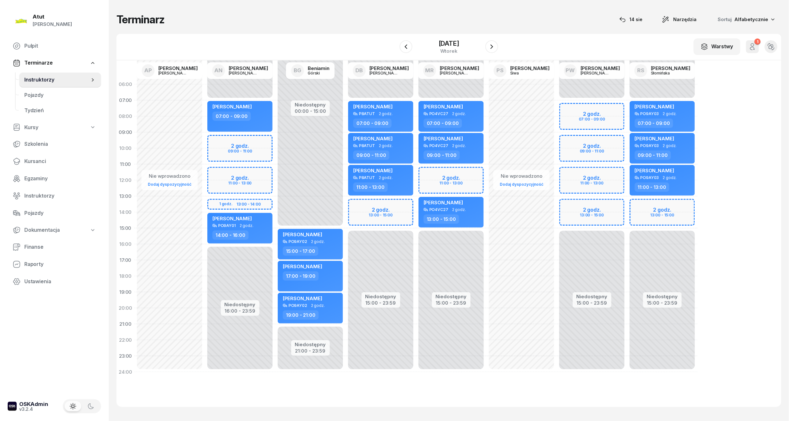
click at [416, 203] on div "Niedostępny 00:00 - 07:00 Niedostępny 15:00 - 23:59 2 godz. 13:00 - 15:00 my od…" at bounding box center [451, 228] width 70 height 304
select select "13"
select select "15"
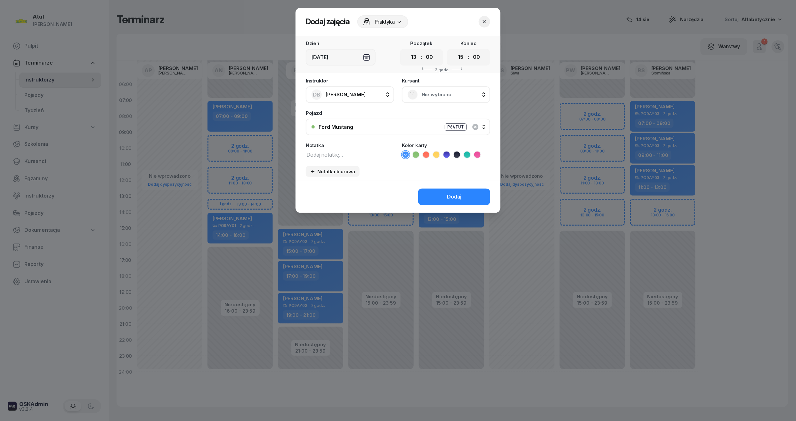
click at [435, 91] on span "Nie wybrano" at bounding box center [452, 95] width 63 height 8
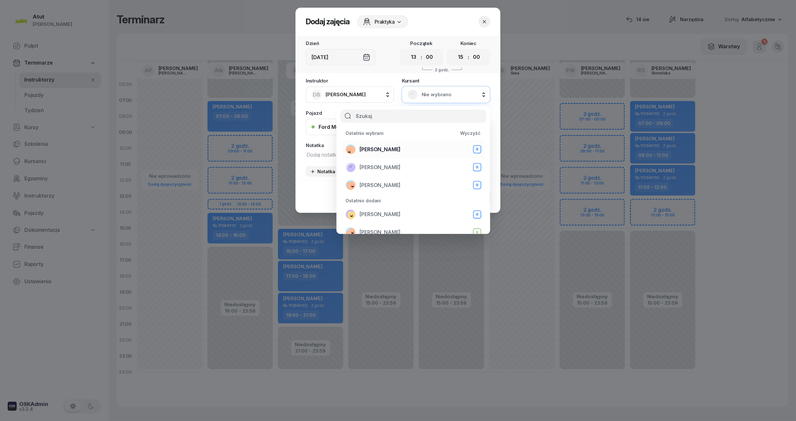
click at [383, 149] on span "[PERSON_NAME]" at bounding box center [379, 150] width 41 height 8
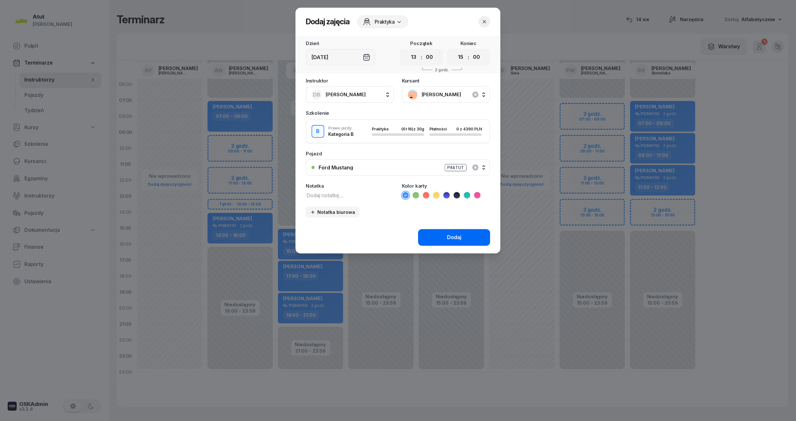
click at [436, 239] on button "Dodaj" at bounding box center [454, 237] width 72 height 17
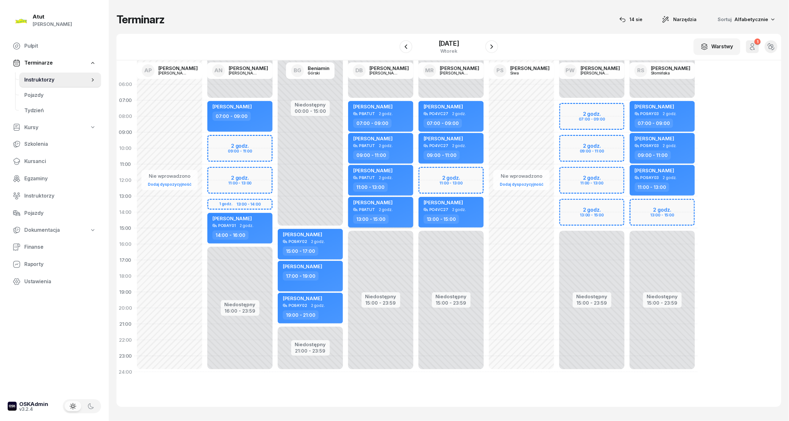
click at [396, 204] on div "[PERSON_NAME]" at bounding box center [381, 204] width 56 height 8
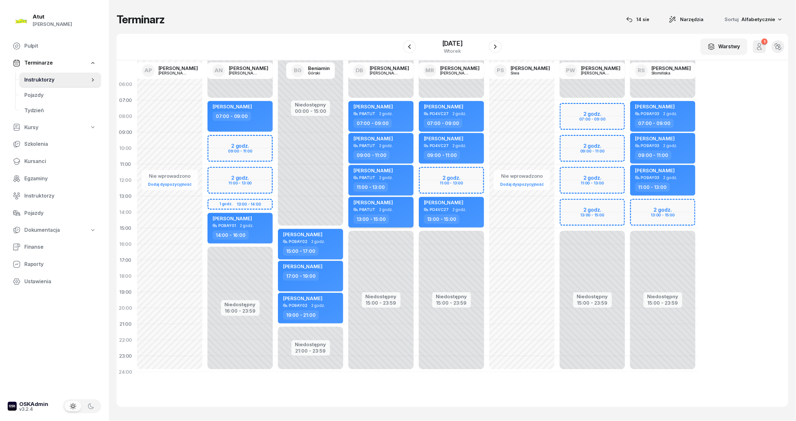
select select "13"
select select "15"
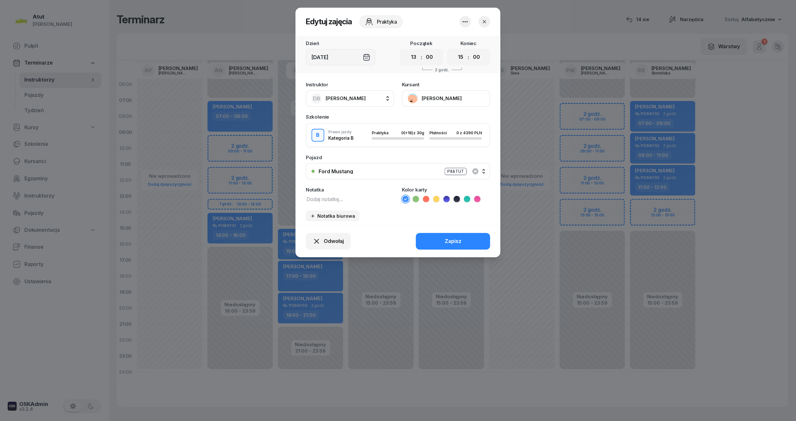
click at [448, 200] on icon at bounding box center [446, 199] width 6 height 6
click at [460, 237] on div "Zapisz" at bounding box center [453, 241] width 17 height 8
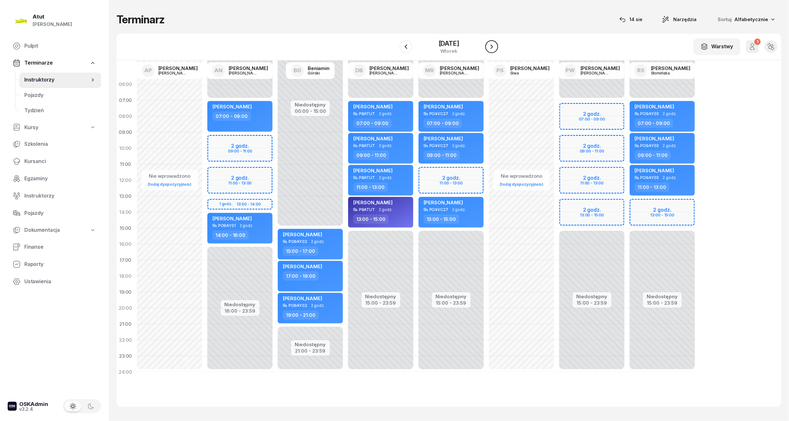
click at [496, 43] on icon "button" at bounding box center [492, 47] width 8 height 8
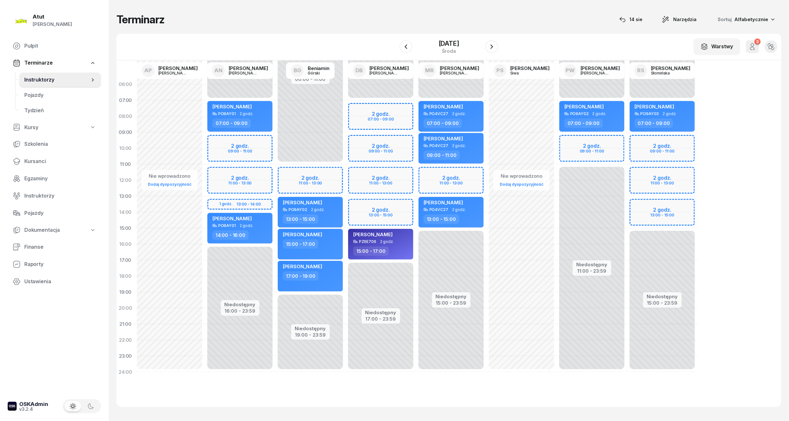
click at [416, 204] on div "Niedostępny 00:00 - 07:00 Niedostępny 17:00 - 23:59 2 godz. 07:00 - 09:00 2 god…" at bounding box center [451, 228] width 70 height 304
select select "13"
select select "15"
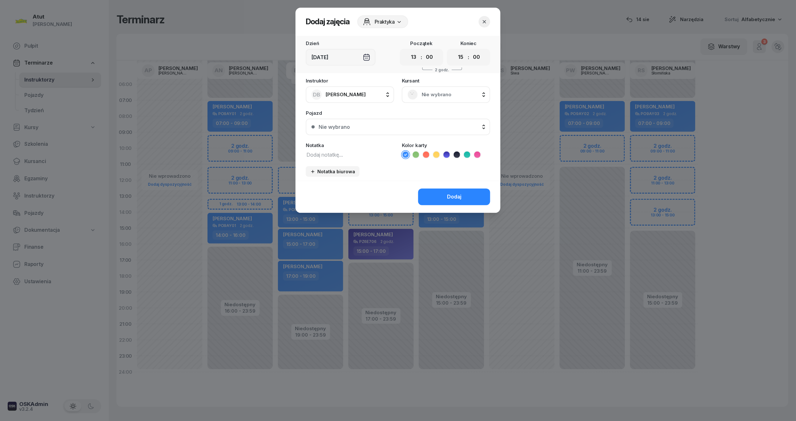
click at [487, 22] on icon "button" at bounding box center [484, 22] width 6 height 6
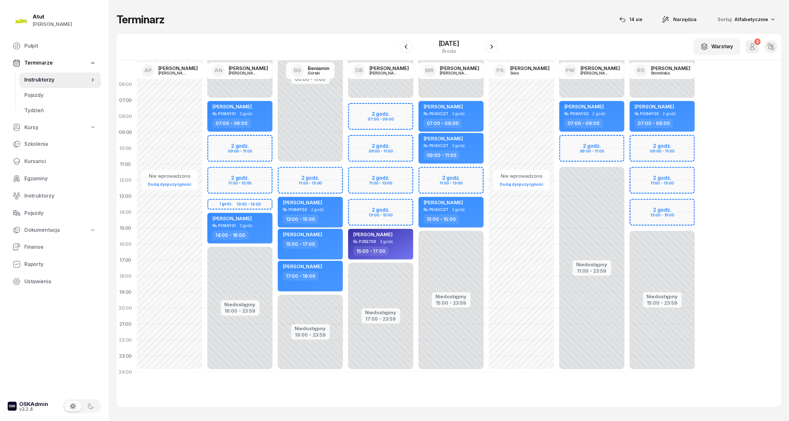
click at [416, 141] on div "Niedostępny 00:00 - 07:00 Niedostępny 17:00 - 23:59 2 godz. 07:00 - 09:00 2 god…" at bounding box center [451, 228] width 70 height 304
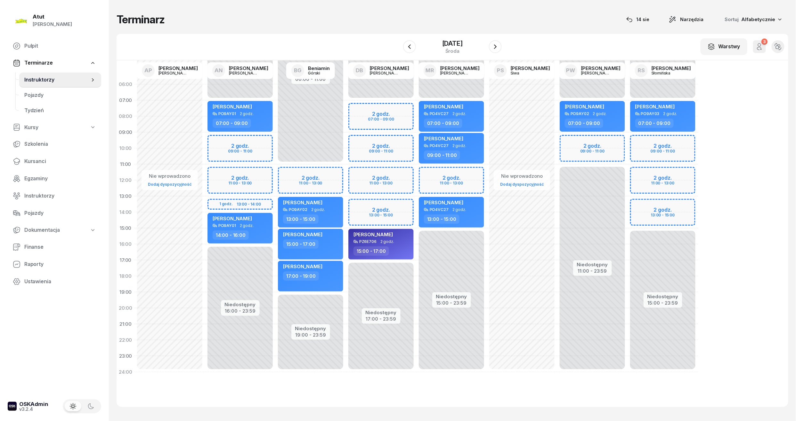
select select "09"
select select "11"
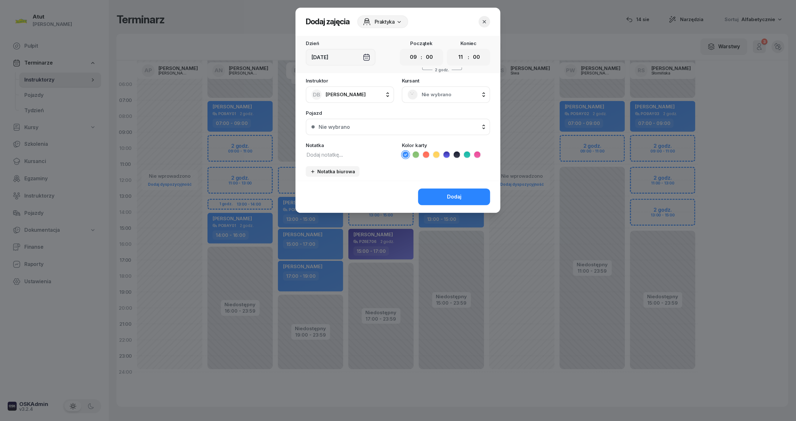
click at [447, 92] on span "Nie wybrano" at bounding box center [452, 95] width 63 height 8
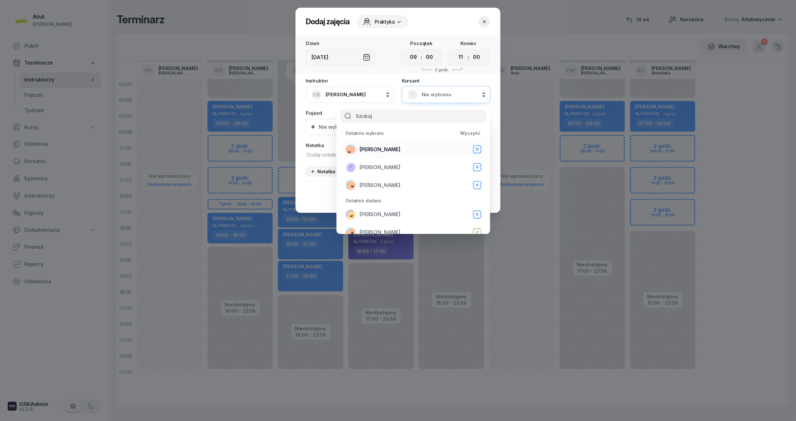
click at [403, 149] on div "Radosław Pąk B" at bounding box center [413, 149] width 136 height 10
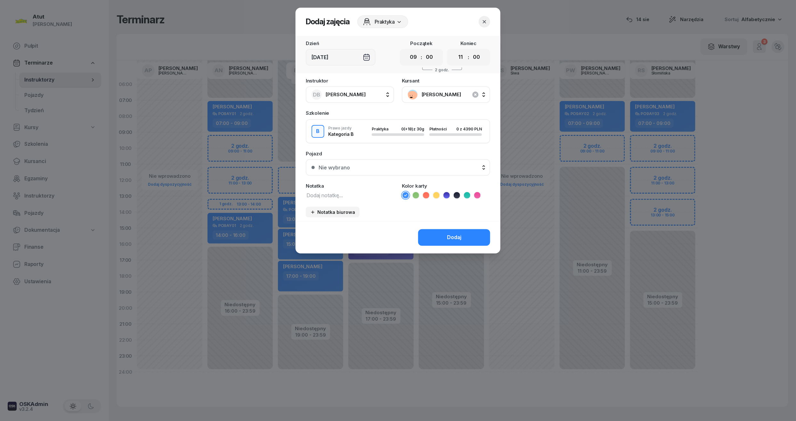
click at [445, 193] on icon at bounding box center [446, 195] width 6 height 6
click at [468, 240] on button "Dodaj" at bounding box center [454, 237] width 72 height 17
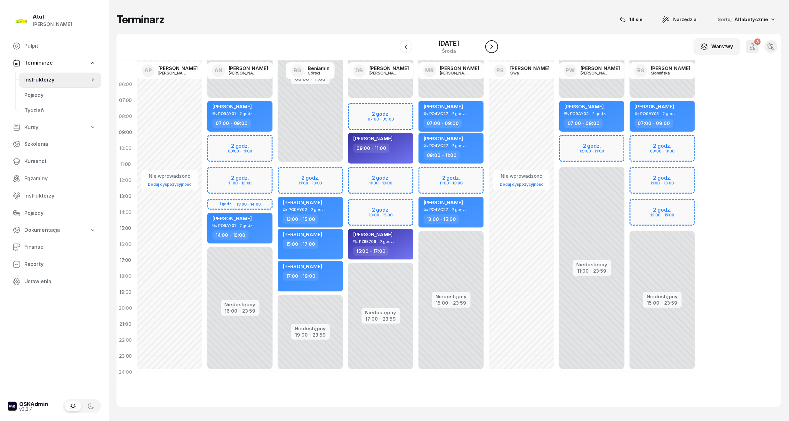
click at [496, 46] on icon "button" at bounding box center [492, 47] width 8 height 8
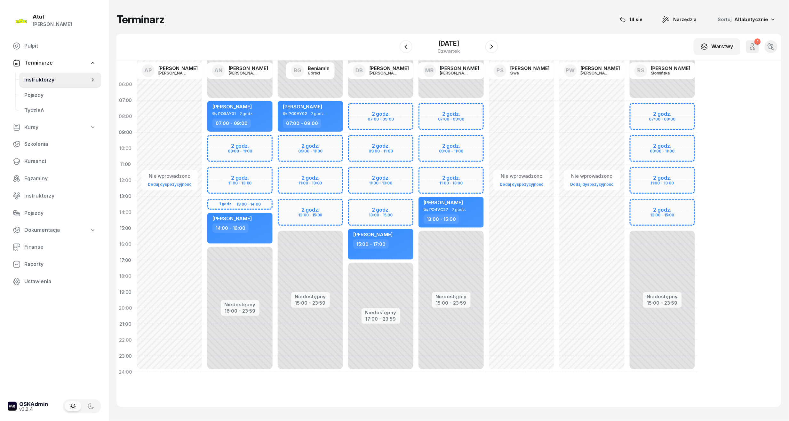
click at [416, 141] on div "Niedostępny 00:00 - 07:00 Niedostępny 17:00 - 23:59 2 godz. 07:00 - 09:00 2 god…" at bounding box center [451, 228] width 70 height 304
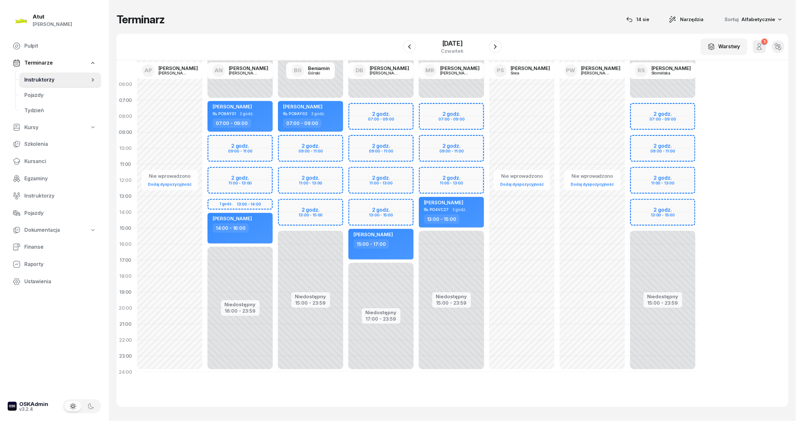
select select "09"
select select "11"
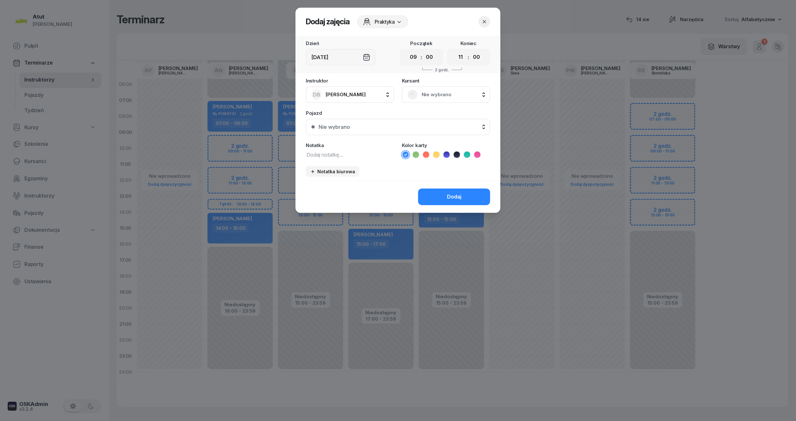
click at [480, 17] on button "button" at bounding box center [484, 22] width 12 height 12
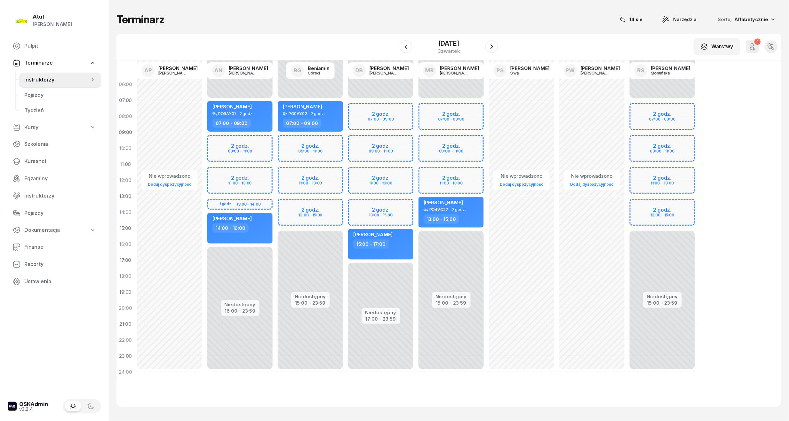
click at [416, 109] on div "Niedostępny 00:00 - 07:00 Niedostępny 17:00 - 23:59 2 godz. 07:00 - 09:00 2 god…" at bounding box center [451, 228] width 70 height 304
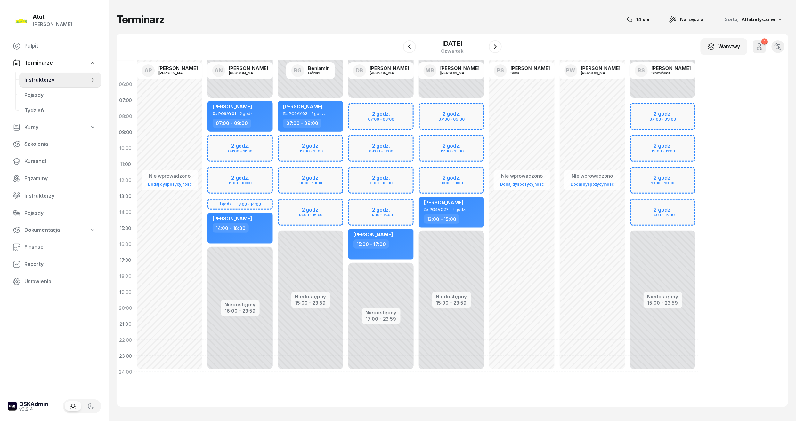
select select "07"
select select "09"
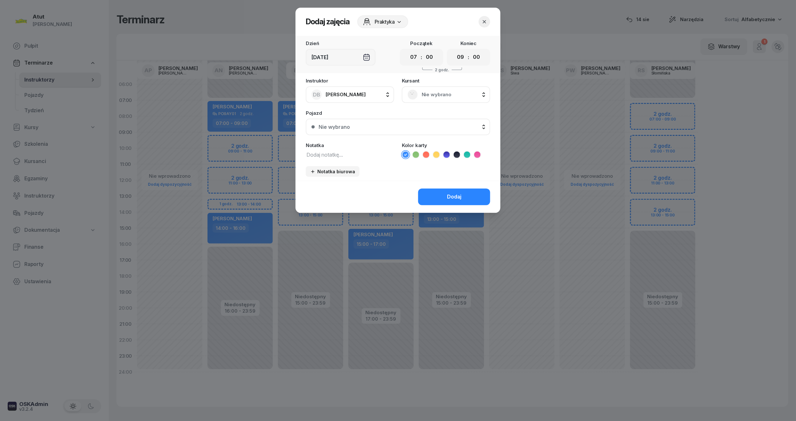
click at [484, 19] on icon "button" at bounding box center [484, 22] width 6 height 6
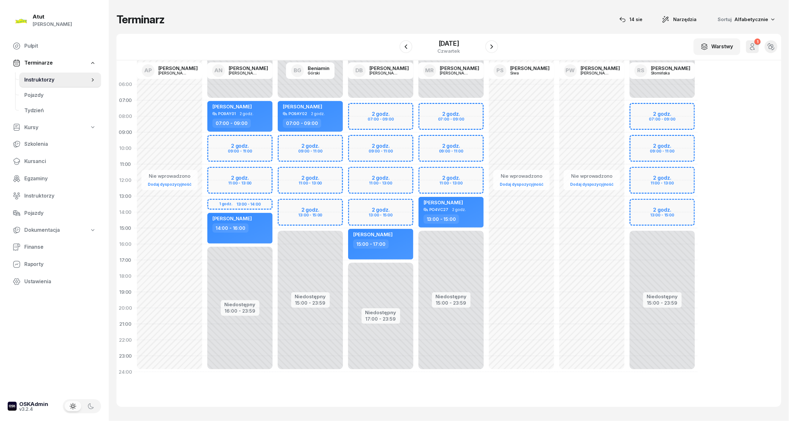
click at [416, 142] on div "Niedostępny 00:00 - 07:00 Niedostępny 17:00 - 23:59 2 godz. 07:00 - 09:00 2 god…" at bounding box center [451, 228] width 70 height 304
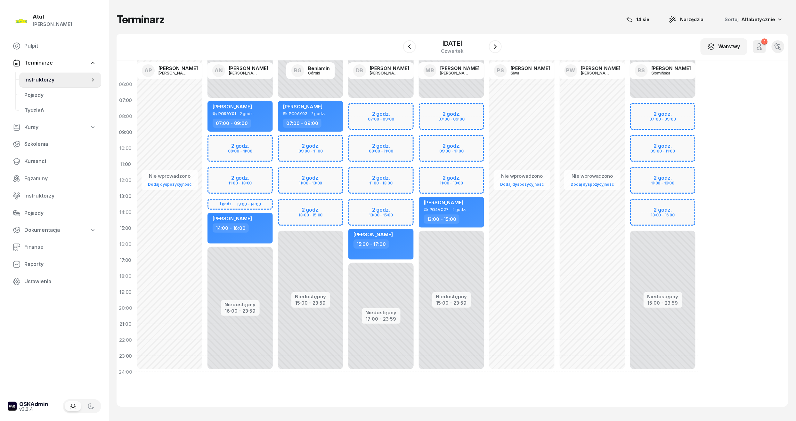
select select "09"
select select "11"
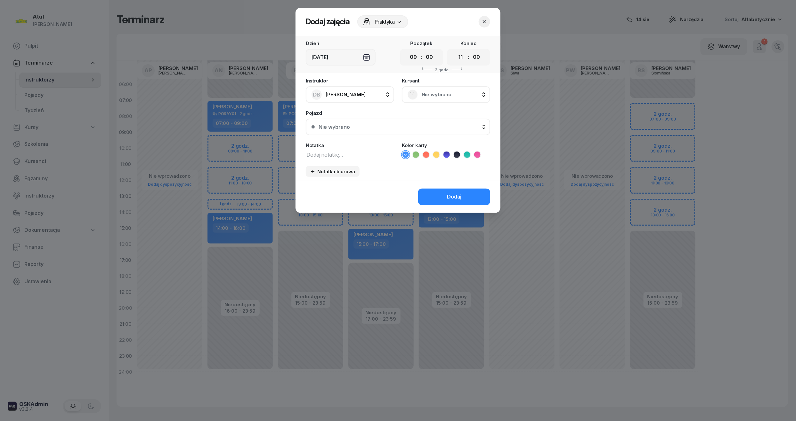
click at [430, 94] on span "Nie wybrano" at bounding box center [452, 95] width 63 height 8
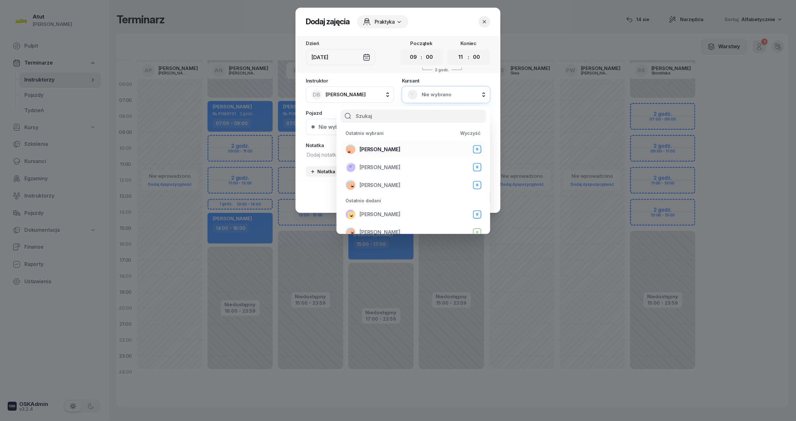
click at [405, 150] on div "Radosław Pąk B" at bounding box center [413, 149] width 136 height 10
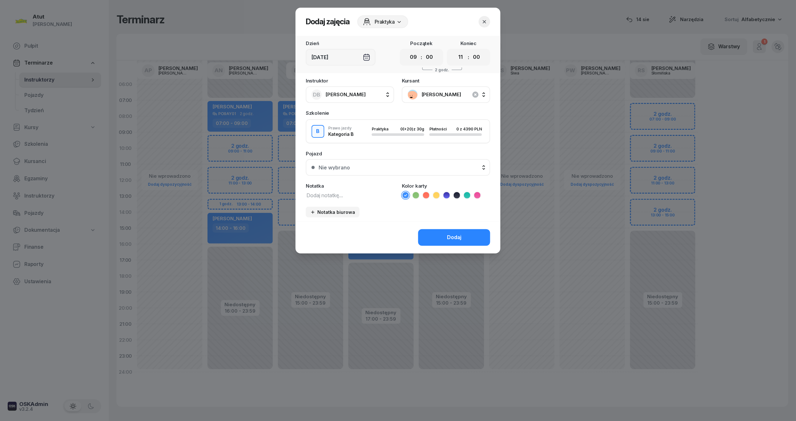
click at [445, 194] on icon at bounding box center [446, 195] width 6 height 6
click at [446, 236] on button "Dodaj" at bounding box center [454, 237] width 72 height 17
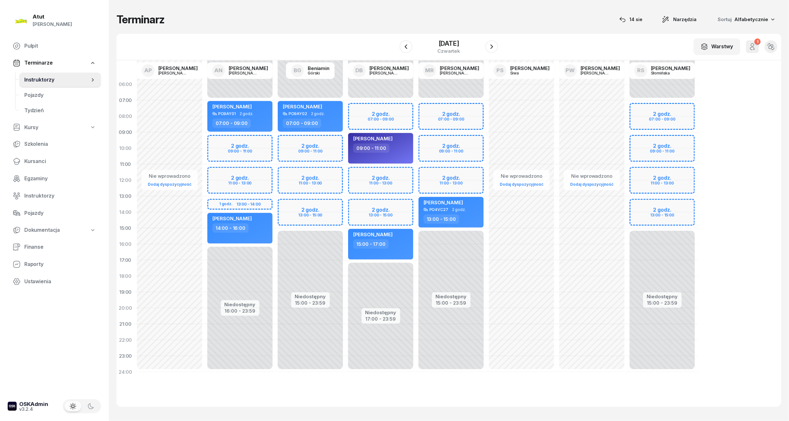
click at [497, 40] on div "16 października 2025 czwartek" at bounding box center [449, 47] width 99 height 18
click at [496, 44] on icon "button" at bounding box center [492, 47] width 8 height 8
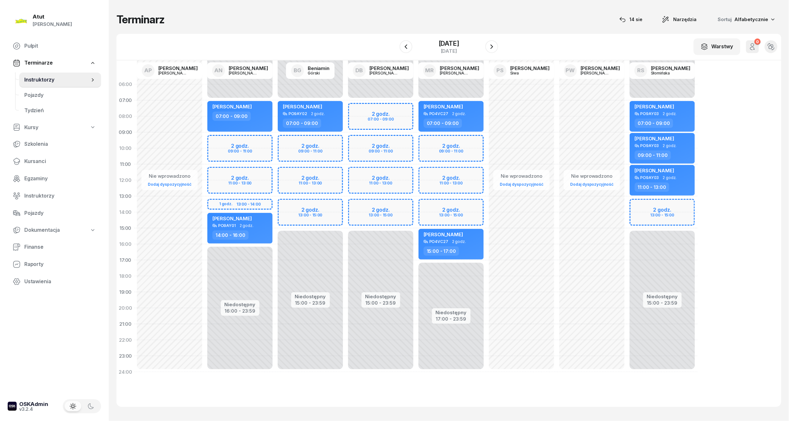
click at [416, 139] on div "Niedostępny 00:00 - 07:00 Niedostępny 15:00 - 23:59 2 godz. 07:00 - 09:00 2 god…" at bounding box center [451, 228] width 70 height 304
select select "09"
select select "11"
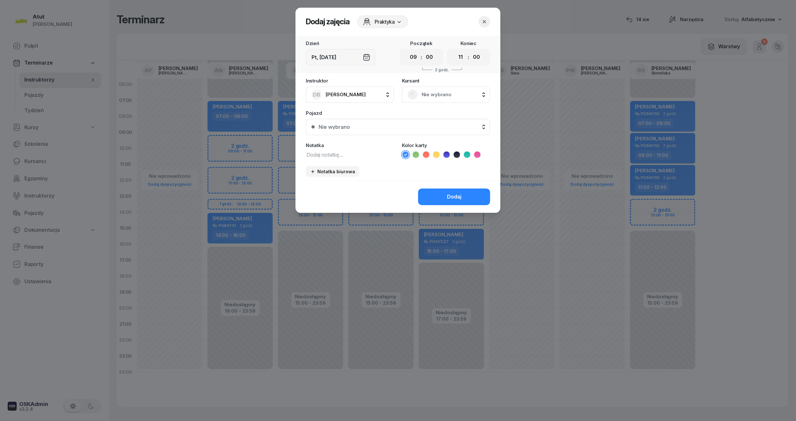
click at [429, 88] on div "Nie wybrano" at bounding box center [446, 94] width 88 height 17
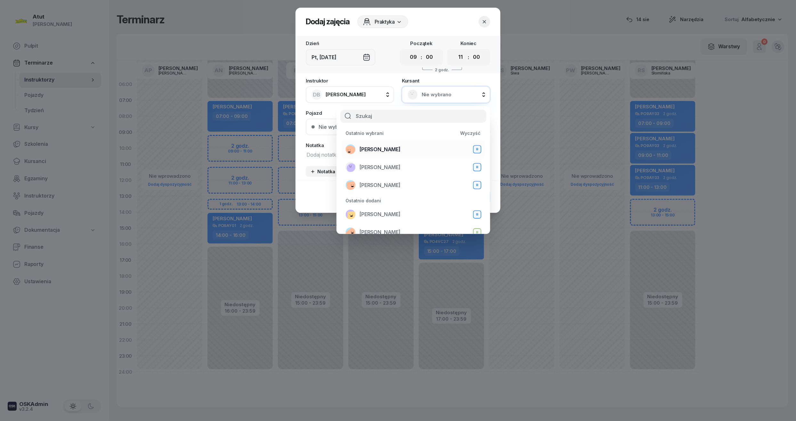
click at [389, 147] on span "[PERSON_NAME]" at bounding box center [379, 150] width 41 height 8
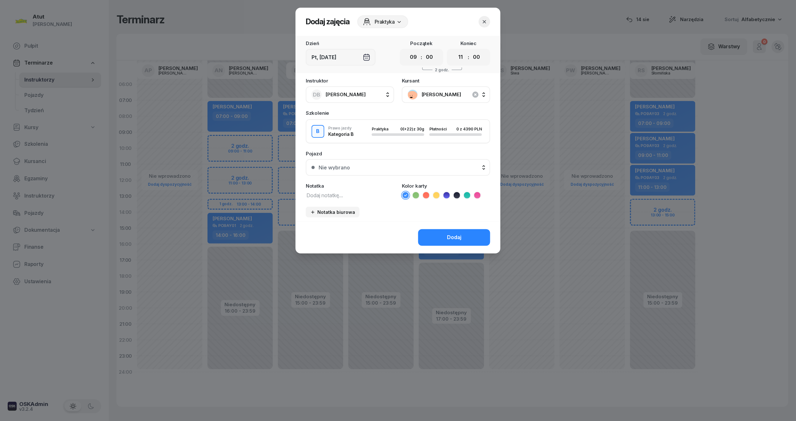
click at [447, 195] on icon at bounding box center [446, 195] width 6 height 6
click at [463, 233] on button "Dodaj" at bounding box center [454, 237] width 72 height 17
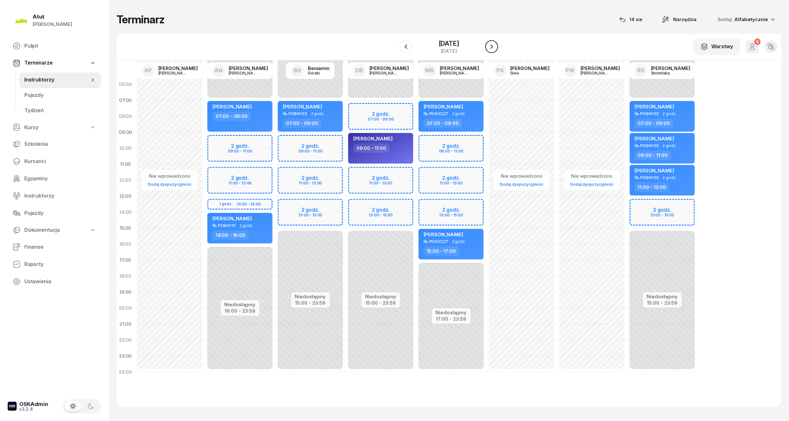
click at [496, 45] on icon "button" at bounding box center [492, 47] width 8 height 8
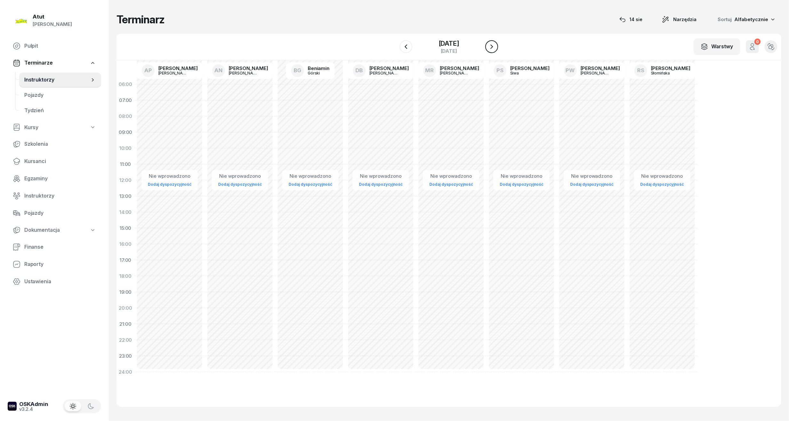
click at [496, 45] on icon "button" at bounding box center [492, 47] width 8 height 8
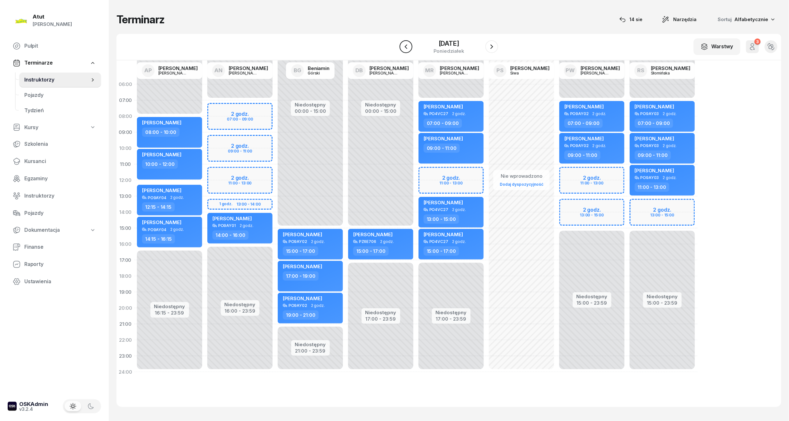
click at [400, 52] on button "button" at bounding box center [406, 46] width 13 height 13
click at [441, 40] on div "17 października 2025" at bounding box center [449, 43] width 20 height 6
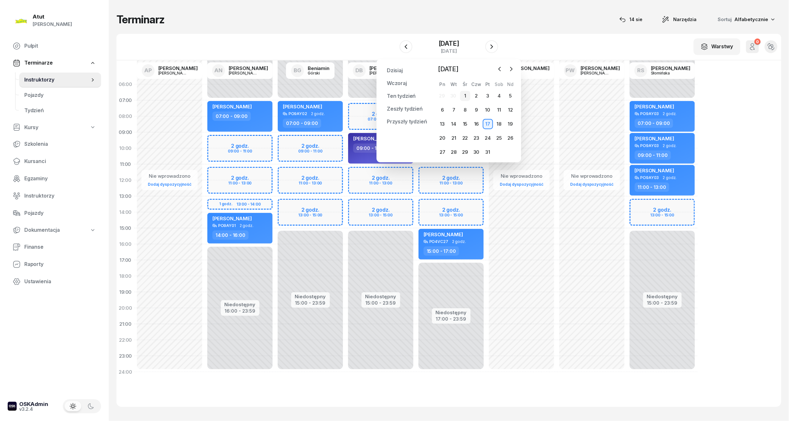
click at [466, 96] on div "1" at bounding box center [465, 96] width 10 height 10
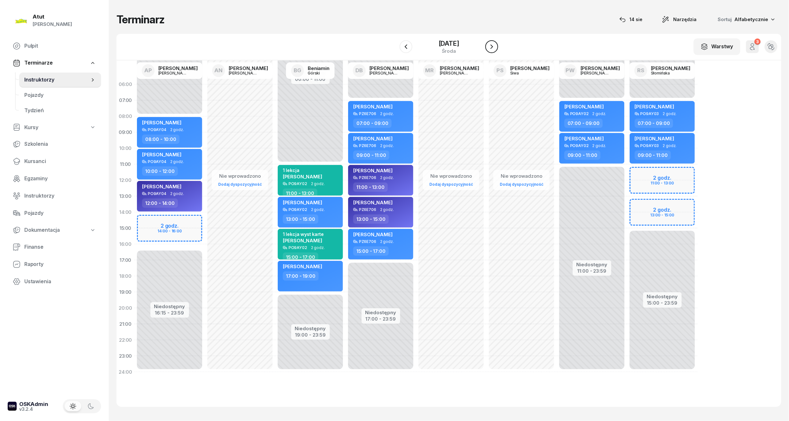
click at [496, 48] on icon "button" at bounding box center [492, 47] width 8 height 8
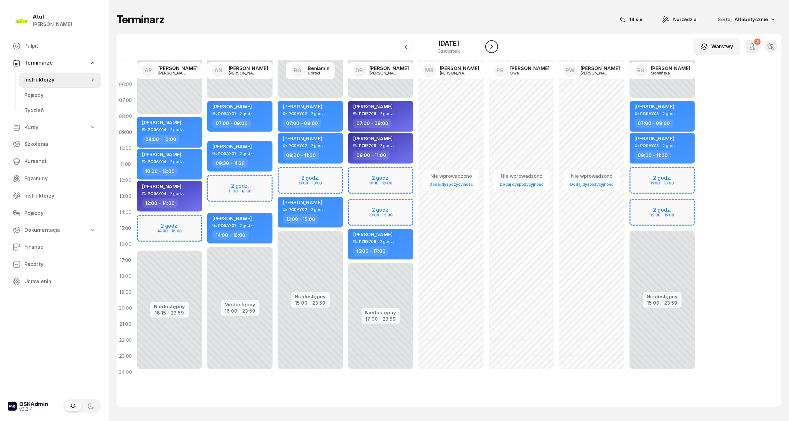
click at [496, 48] on icon "button" at bounding box center [492, 47] width 8 height 8
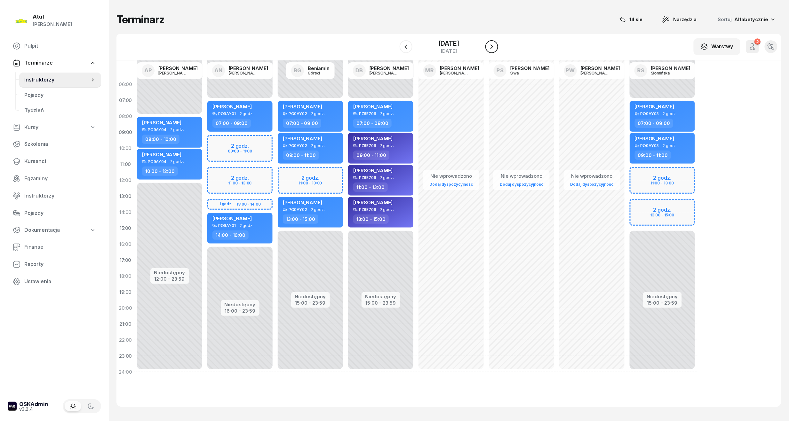
click at [496, 48] on icon "button" at bounding box center [492, 47] width 8 height 8
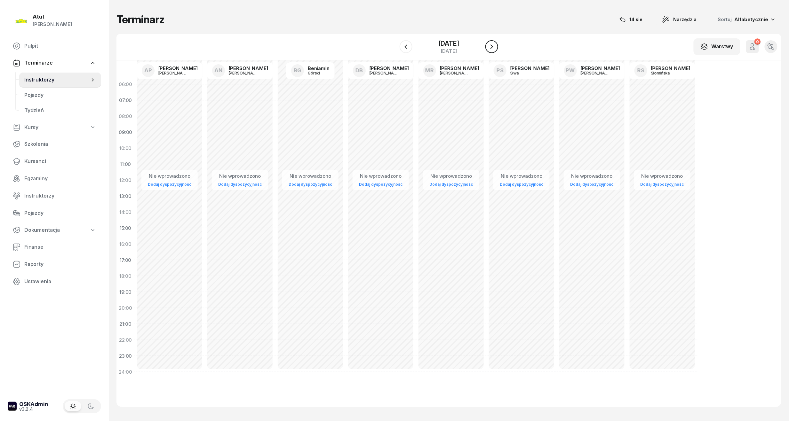
click at [496, 48] on icon "button" at bounding box center [492, 47] width 8 height 8
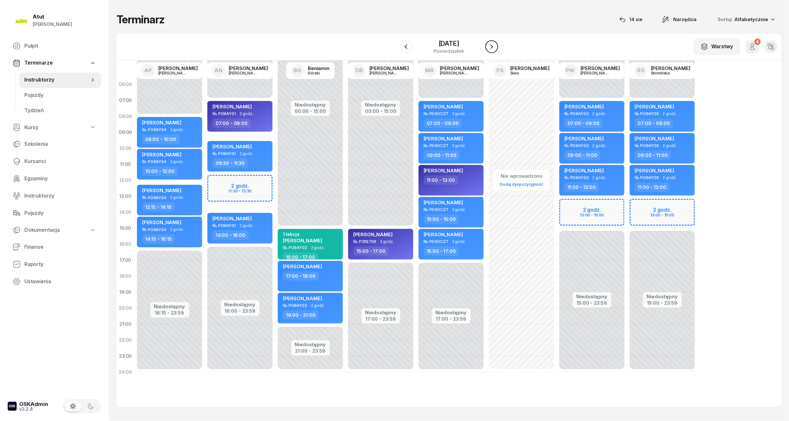
click at [496, 48] on icon "button" at bounding box center [492, 47] width 8 height 8
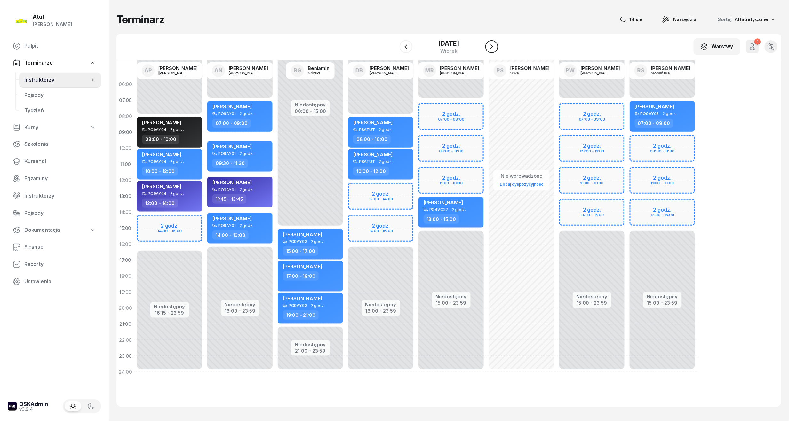
click at [496, 48] on icon "button" at bounding box center [492, 47] width 8 height 8
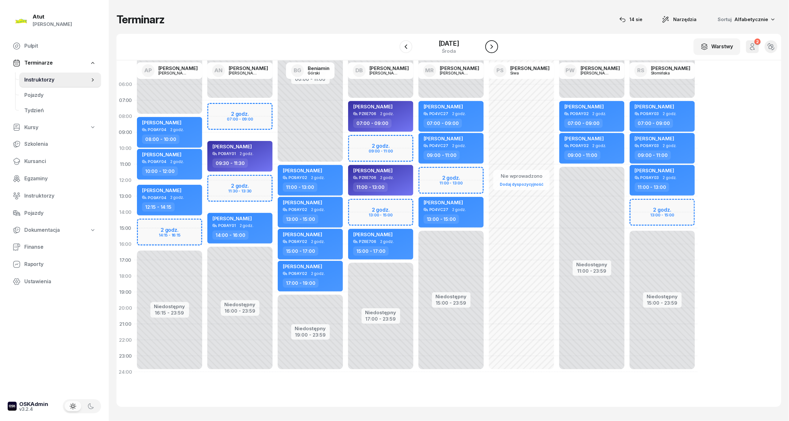
click at [496, 48] on icon "button" at bounding box center [492, 47] width 8 height 8
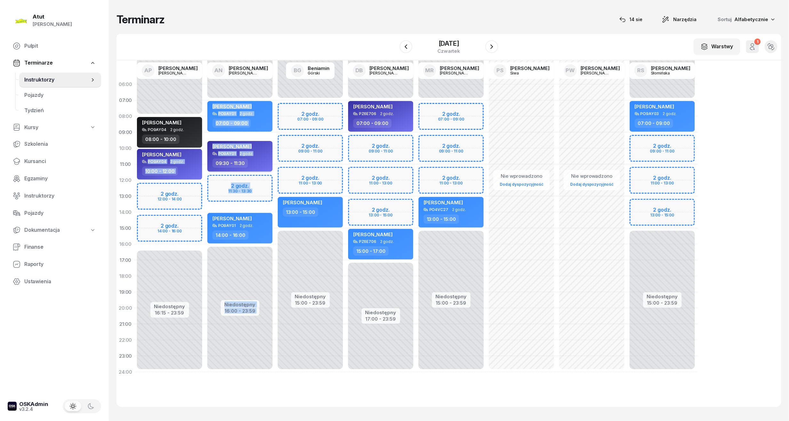
drag, startPoint x: 176, startPoint y: 154, endPoint x: 213, endPoint y: 164, distance: 38.1
click at [213, 164] on div "Niedostępny 00:00 - 08:00 Niedostępny 16:15 - 23:59 2 godz. 12:00 - 14:00 2 god…" at bounding box center [415, 212] width 563 height 304
drag, startPoint x: 213, startPoint y: 164, endPoint x: 182, endPoint y: 158, distance: 31.6
click at [182, 158] on div "[PERSON_NAME]" at bounding box center [170, 156] width 56 height 8
select select "10"
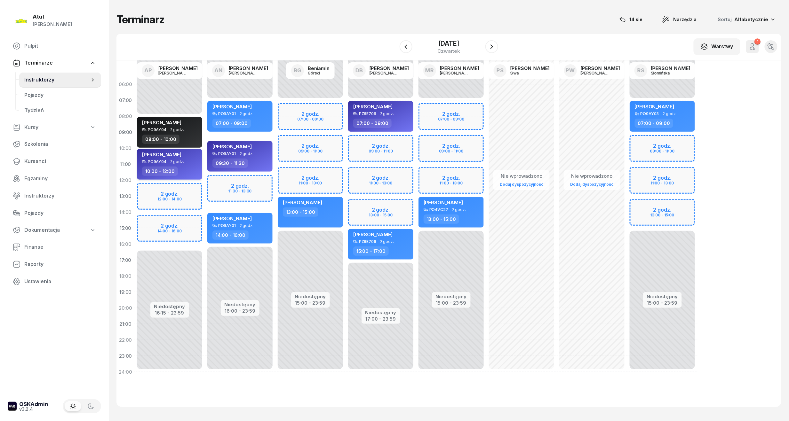
select select "12"
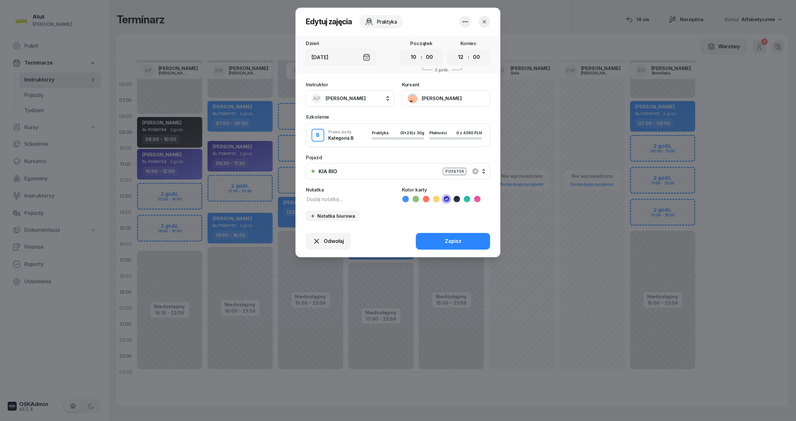
click at [382, 97] on button "AP Adam Pytlak" at bounding box center [350, 98] width 88 height 17
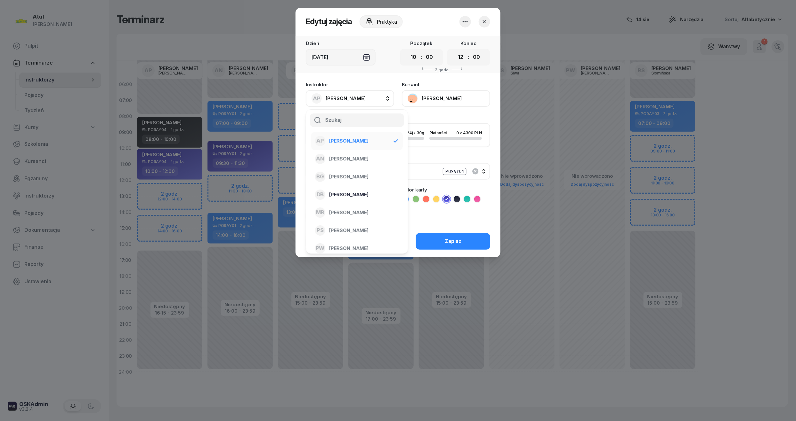
click at [357, 190] on div "DB Dariusz Bańkowski" at bounding box center [353, 195] width 76 height 10
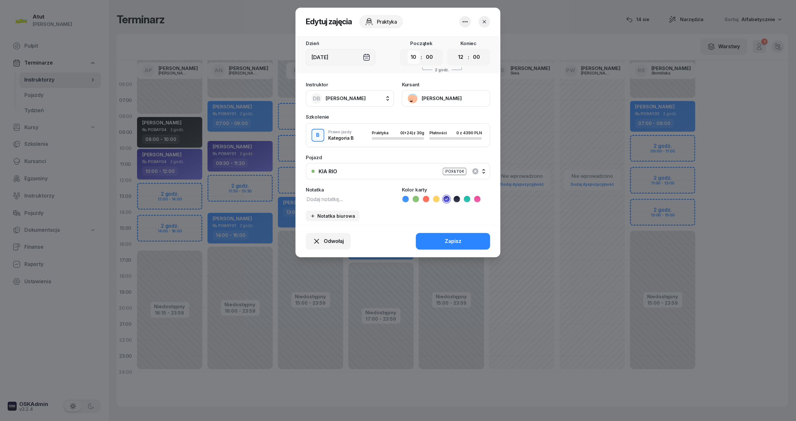
click at [415, 57] on select "00 01 02 03 04 05 06 07 08 09 10 11 12 13 14 15 16 17 18 19 20 21 22 23" at bounding box center [413, 57] width 12 height 13
select select "09"
click at [407, 51] on select "00 01 02 03 04 05 06 07 08 09 10 11 12 13 14 15 16 17 18 19 20 21 22 23" at bounding box center [413, 57] width 12 height 13
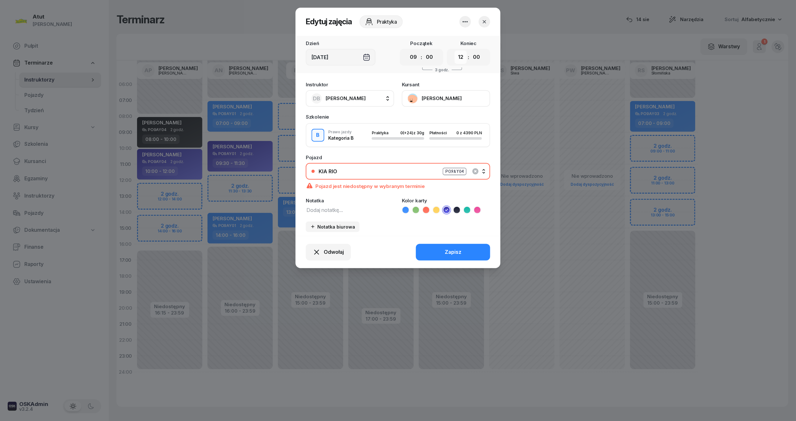
click at [460, 56] on select "00 01 02 03 04 05 06 07 08 09 10 11 12 13 14 15 16 17 18 19 20 21 22 23" at bounding box center [460, 57] width 12 height 13
select select "11"
click at [454, 51] on select "00 01 02 03 04 05 06 07 08 09 10 11 12 13 14 15 16 17 18 19 20 21 22 23" at bounding box center [460, 57] width 12 height 13
click at [484, 170] on div "KIA RIO PO9AY04" at bounding box center [401, 172] width 166 height 8
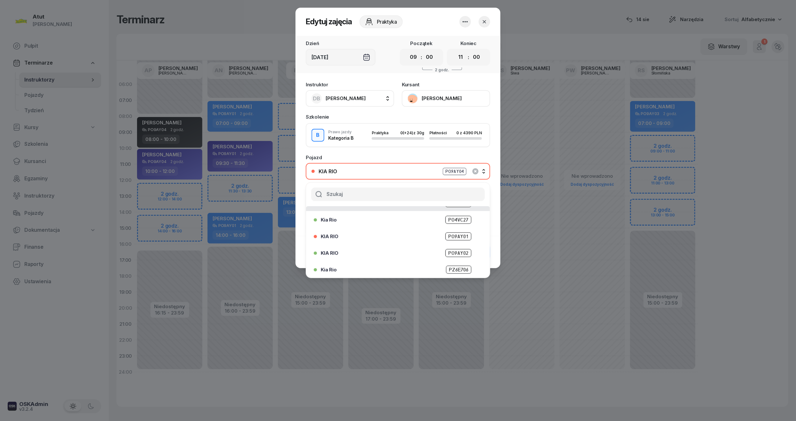
scroll to position [63, 0]
click at [347, 267] on div "Kia Rio PZ6E706" at bounding box center [399, 269] width 157 height 8
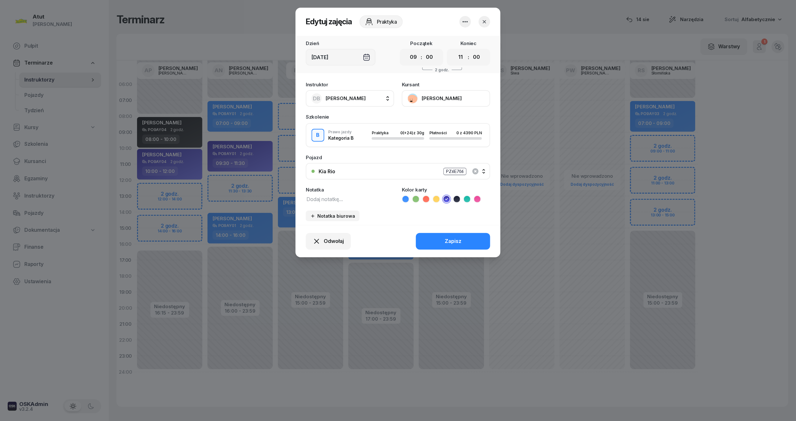
click at [442, 231] on div "Odwołaj Zapisz" at bounding box center [397, 241] width 205 height 32
click at [441, 241] on button "Zapisz" at bounding box center [453, 241] width 74 height 17
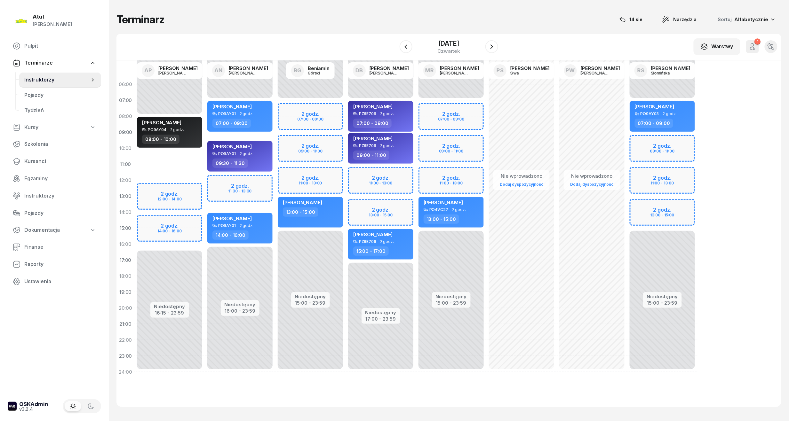
click at [205, 155] on div "Niedostępny 00:00 - 08:00 Niedostępny 16:15 - 23:59 2 godz. 12:00 - 14:00 2 god…" at bounding box center [240, 228] width 70 height 304
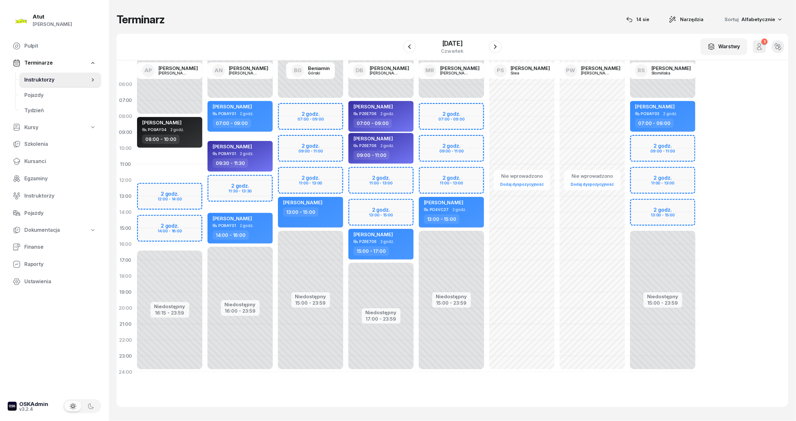
select select "10"
select select "12"
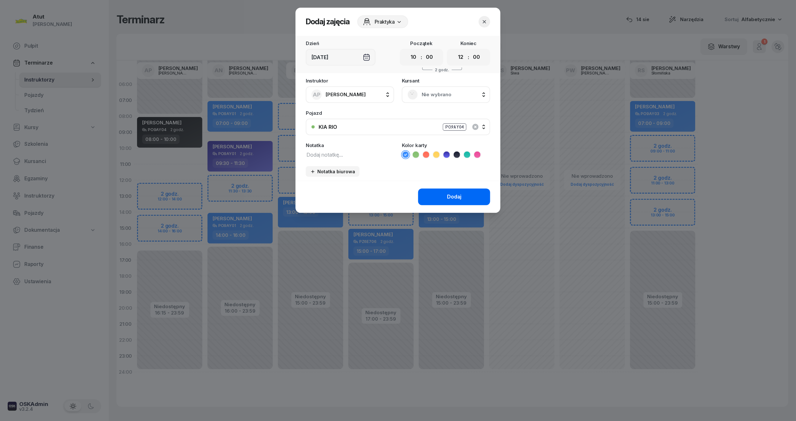
click at [461, 199] on div "Dodaj" at bounding box center [454, 197] width 14 height 8
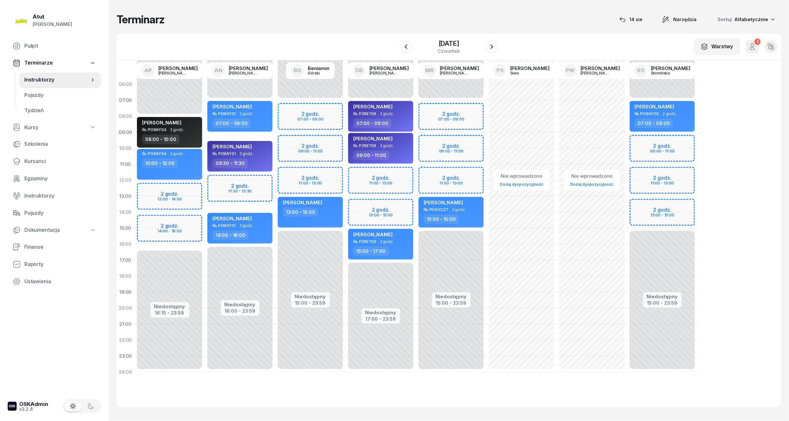
click at [188, 153] on div "PO9AY04 2 godz." at bounding box center [170, 154] width 56 height 4
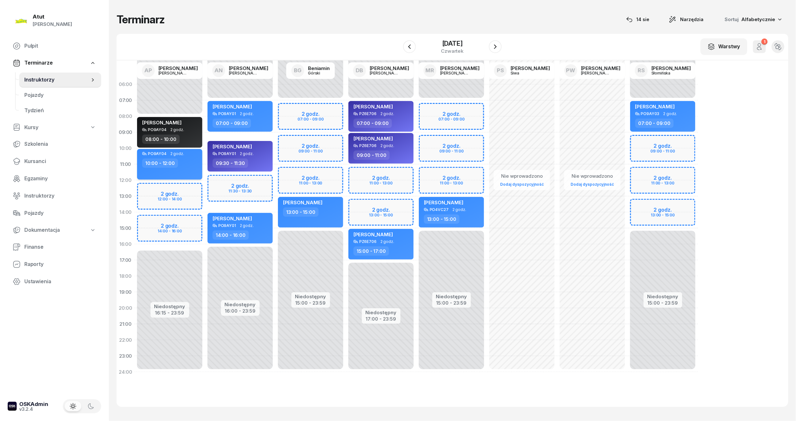
select select "10"
select select "12"
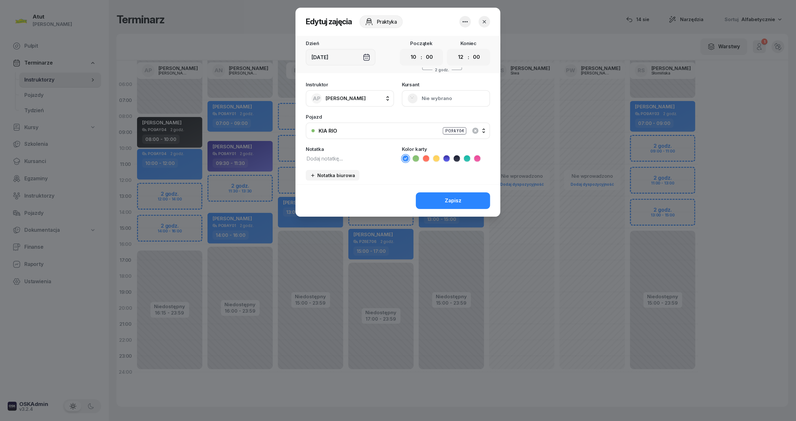
click at [465, 21] on icon "button" at bounding box center [464, 21] width 5 height 1
click at [449, 39] on link "Usuń" at bounding box center [462, 41] width 84 height 16
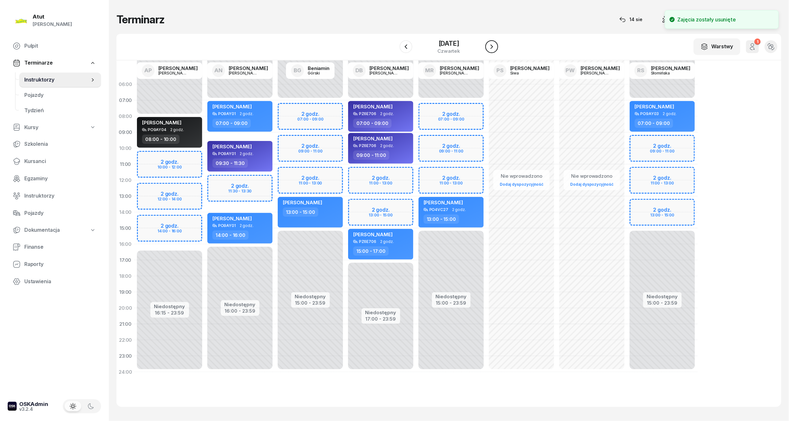
click at [496, 43] on icon "button" at bounding box center [492, 47] width 8 height 8
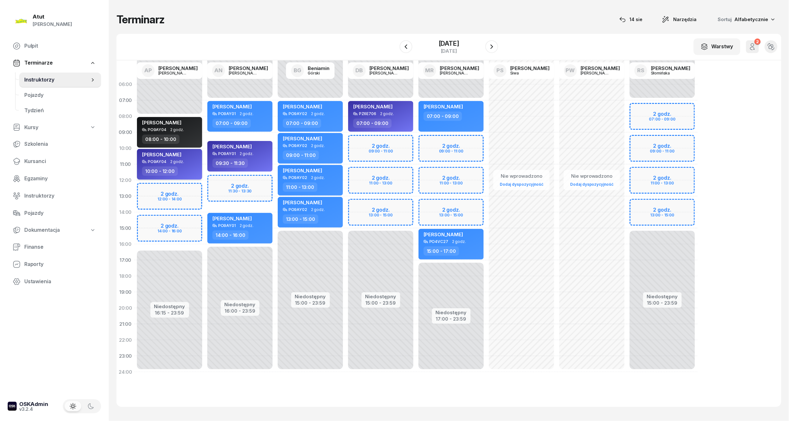
click at [185, 153] on div "[PERSON_NAME]" at bounding box center [170, 156] width 56 height 8
select select "10"
select select "12"
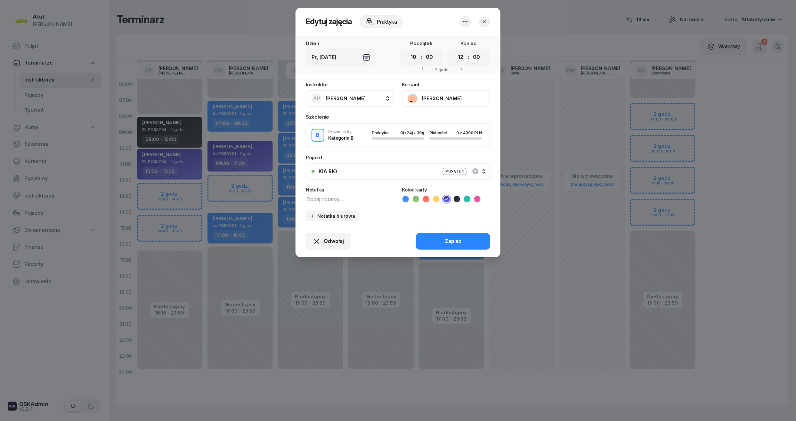
click at [348, 96] on span "[PERSON_NAME]" at bounding box center [345, 98] width 40 height 6
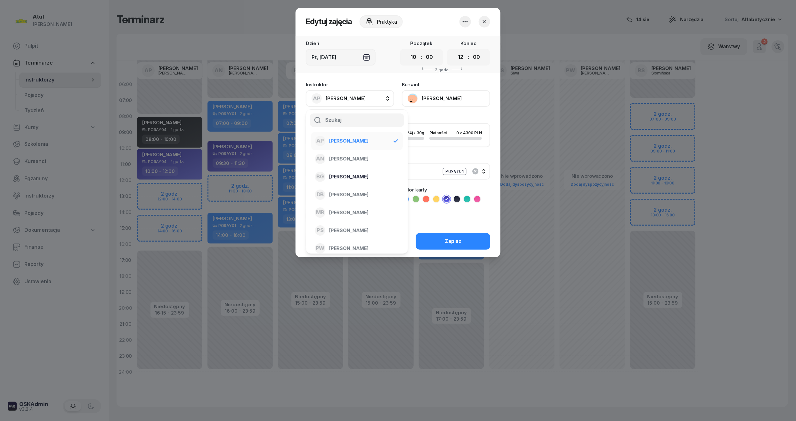
click at [352, 179] on span "[PERSON_NAME]" at bounding box center [348, 177] width 39 height 8
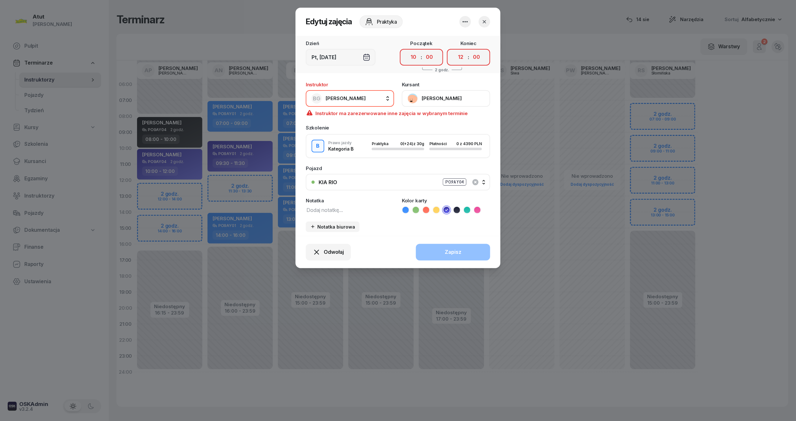
click at [485, 182] on button "KIA RIO PO9AY04" at bounding box center [398, 182] width 184 height 17
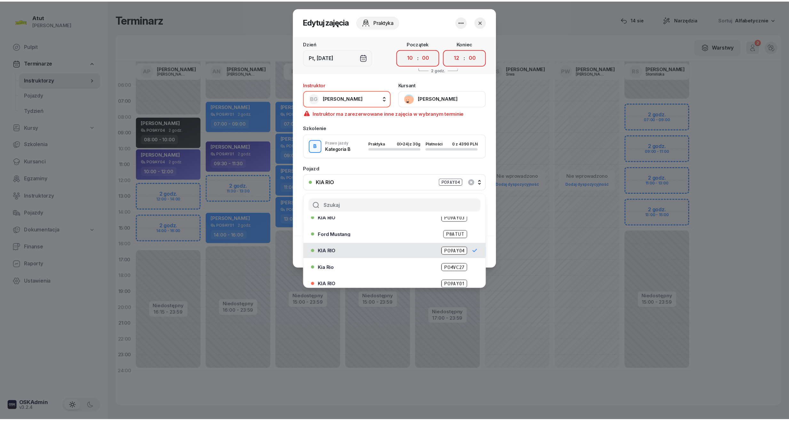
scroll to position [63, 0]
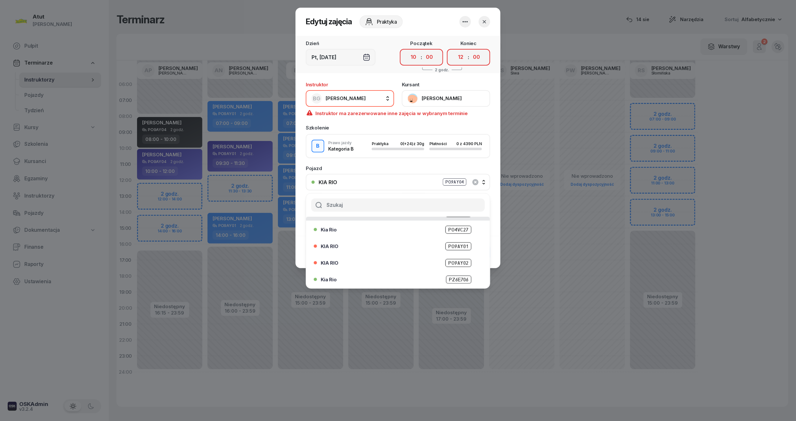
click at [389, 278] on div "Kia Rio PZ6E706" at bounding box center [399, 280] width 157 height 8
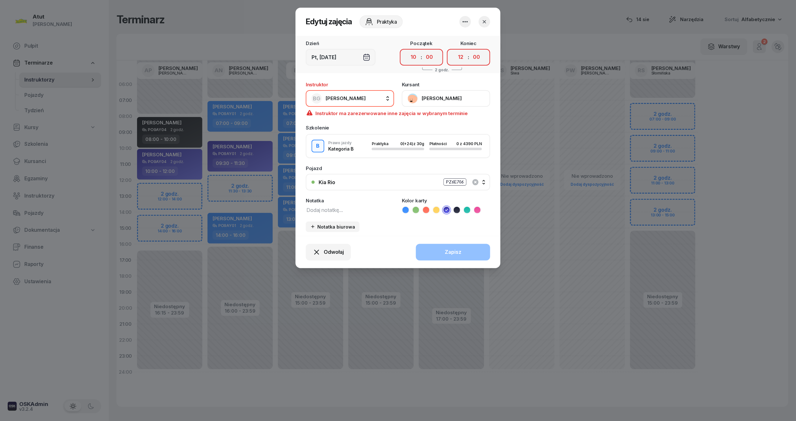
click at [367, 100] on button "BG Beniamin Górski" at bounding box center [350, 98] width 88 height 17
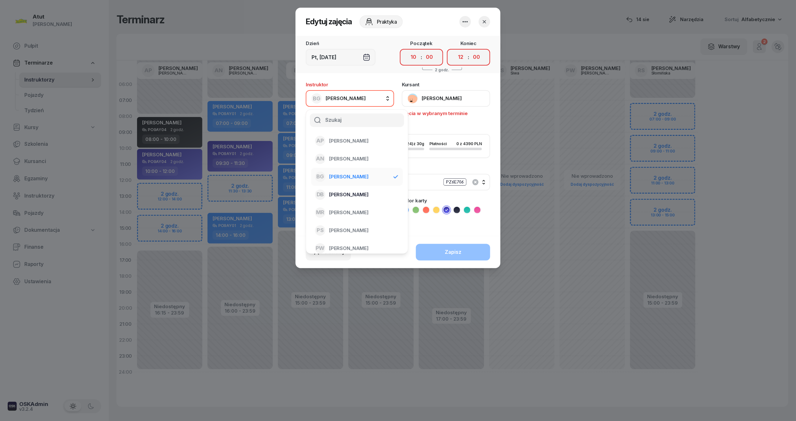
click at [362, 192] on span "[PERSON_NAME]" at bounding box center [348, 195] width 39 height 8
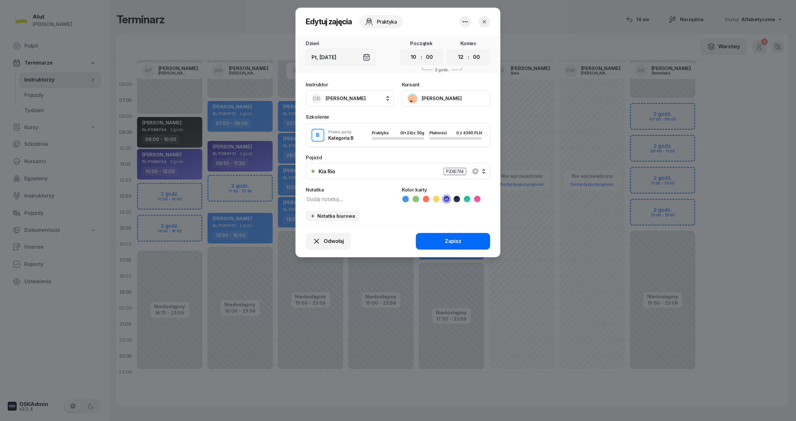
click at [464, 238] on button "Zapisz" at bounding box center [453, 241] width 74 height 17
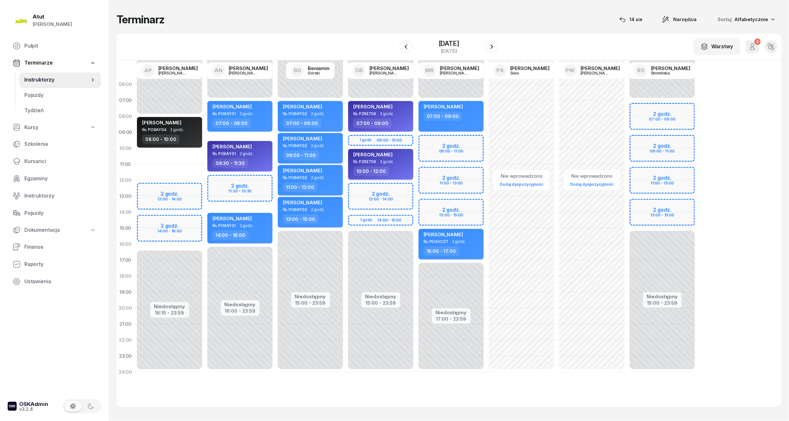
click at [379, 156] on span "[PERSON_NAME]" at bounding box center [372, 155] width 39 height 6
select select "10"
select select "12"
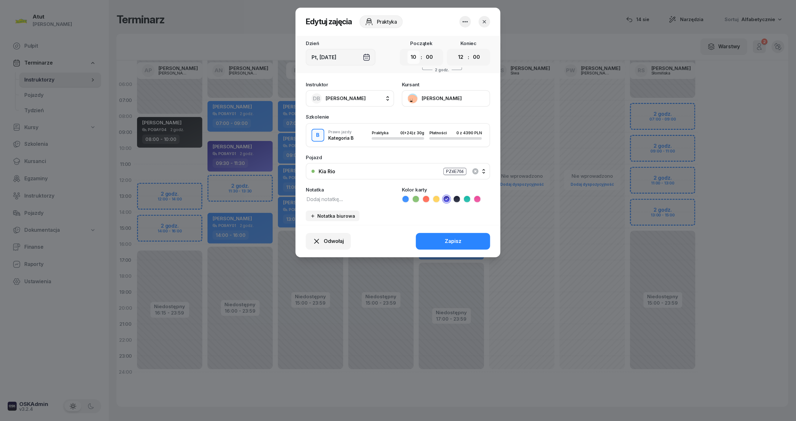
click at [413, 56] on select "00 01 02 03 04 05 06 07 08 09 10 11 12 13 14 15 16 17 18 19 20 21 22 23" at bounding box center [413, 57] width 12 height 13
select select "09"
click at [407, 51] on select "00 01 02 03 04 05 06 07 08 09 10 11 12 13 14 15 16 17 18 19 20 21 22 23" at bounding box center [413, 57] width 12 height 13
click at [457, 58] on select "00 01 02 03 04 05 06 07 08 09 10 11 12 13 14 15 16 17 18 19 20 21 22 23" at bounding box center [460, 57] width 12 height 13
select select "11"
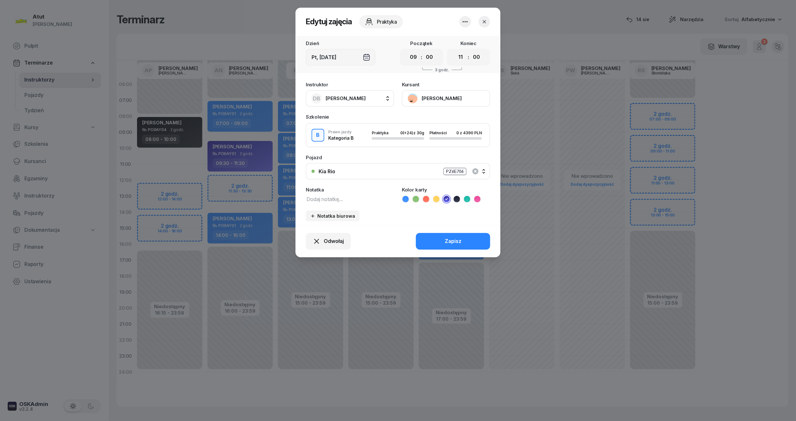
click at [454, 51] on select "00 01 02 03 04 05 06 07 08 09 10 11 12 13 14 15 16 17 18 19 20 21 22 23" at bounding box center [460, 57] width 12 height 13
click at [477, 238] on button "Zapisz" at bounding box center [453, 241] width 74 height 17
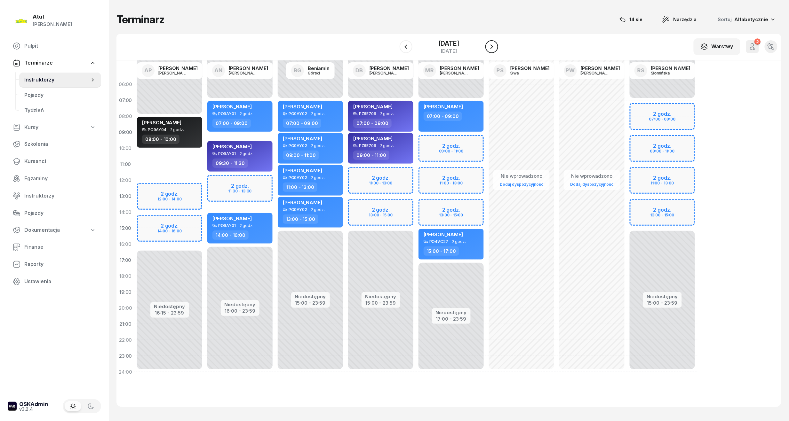
click at [498, 45] on button "button" at bounding box center [491, 46] width 13 height 13
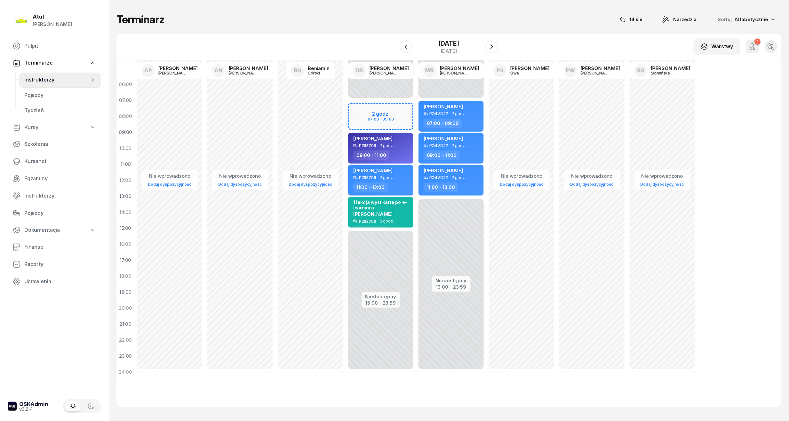
click at [416, 109] on div "Niedostępny 00:00 - 07:00 Niedostępny 15:00 - 23:59 2 godz. 07:00 - 09:00 Marty…" at bounding box center [451, 228] width 70 height 304
select select "07"
select select "09"
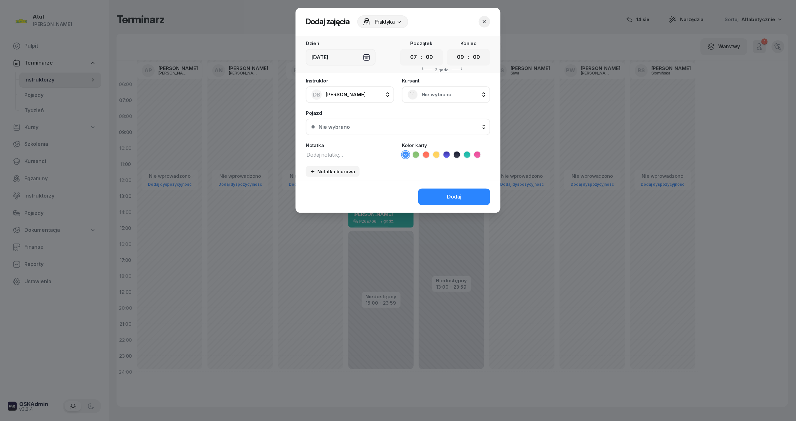
click at [433, 91] on span "Nie wybrano" at bounding box center [452, 95] width 63 height 8
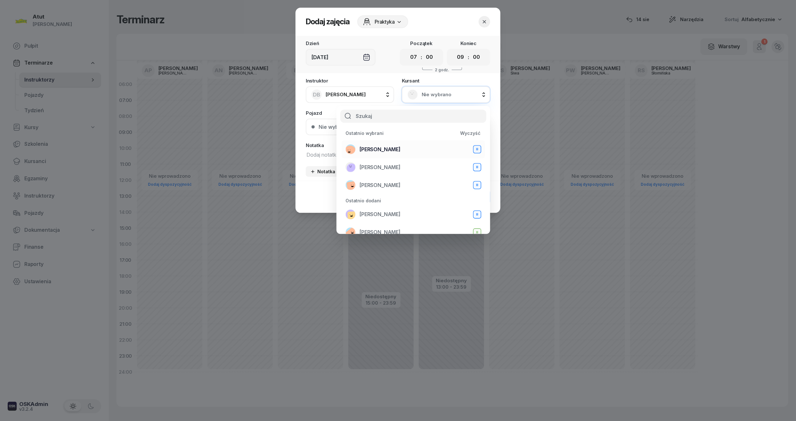
click at [384, 150] on span "[PERSON_NAME]" at bounding box center [379, 150] width 41 height 8
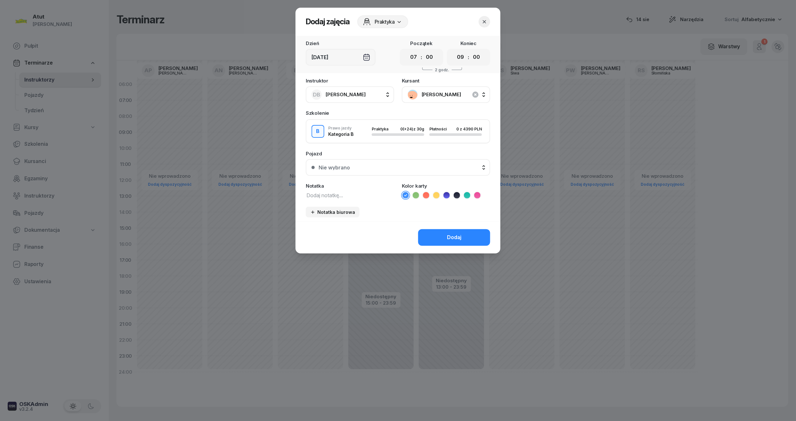
click at [447, 197] on icon at bounding box center [446, 195] width 6 height 6
click at [456, 236] on div "Dodaj" at bounding box center [454, 238] width 14 height 8
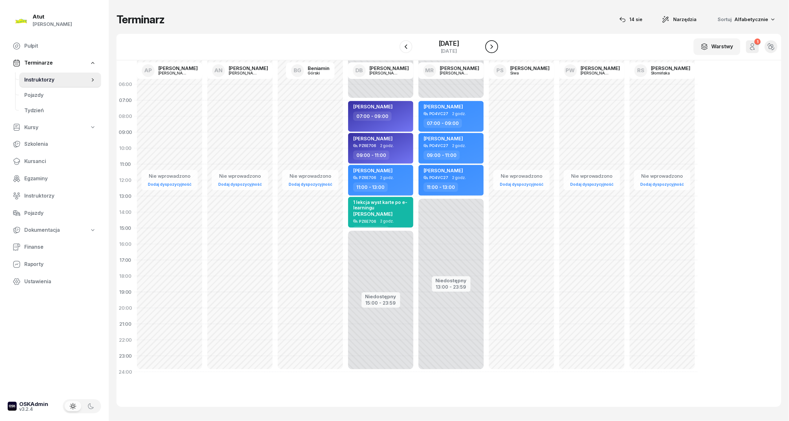
click at [496, 48] on icon "button" at bounding box center [492, 47] width 8 height 8
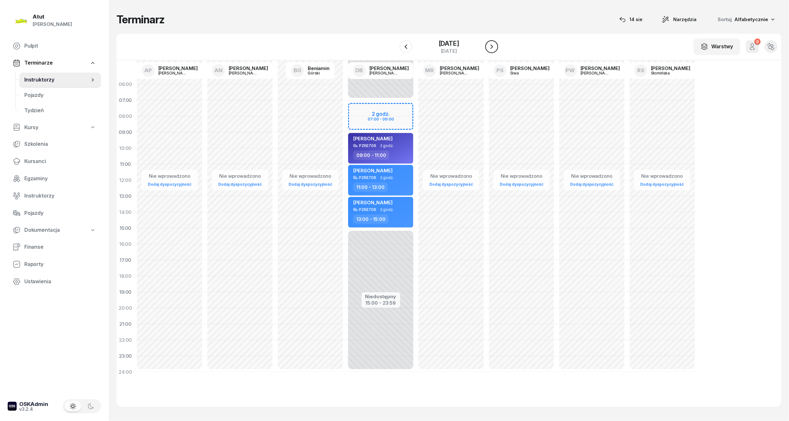
click at [496, 48] on icon "button" at bounding box center [492, 47] width 8 height 8
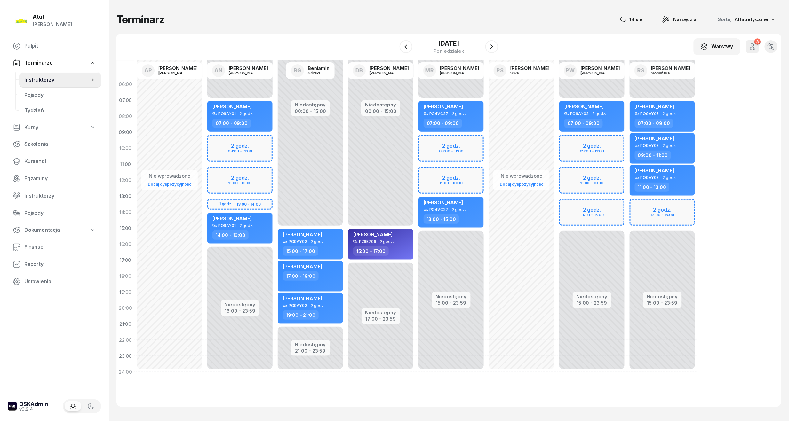
click at [486, 143] on div "Niedostępny 00:00 - 07:00 Niedostępny 15:00 - 23:59 2 godz. 09:00 - 11:00 2 god…" at bounding box center [521, 228] width 70 height 304
select select "09"
select select "11"
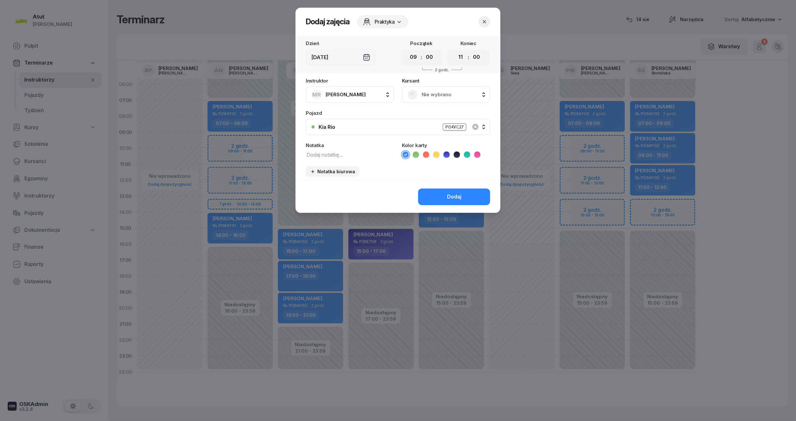
click at [447, 156] on icon at bounding box center [446, 155] width 6 height 6
click at [433, 88] on div "Nie wybrano" at bounding box center [446, 94] width 88 height 17
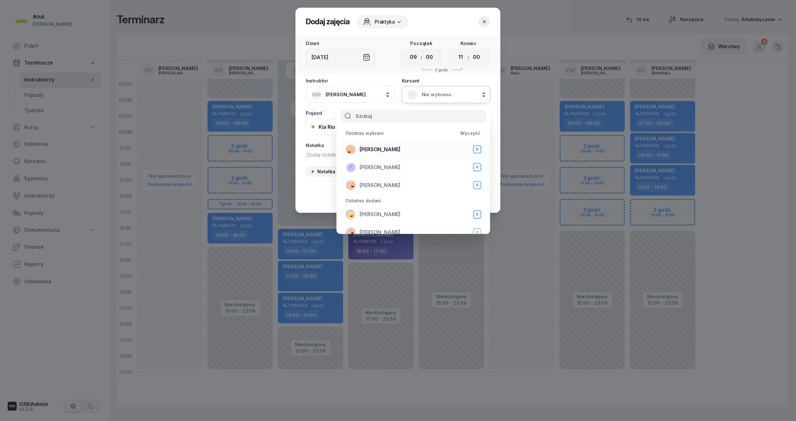
click at [407, 150] on div "Radosław Pąk B" at bounding box center [413, 149] width 136 height 10
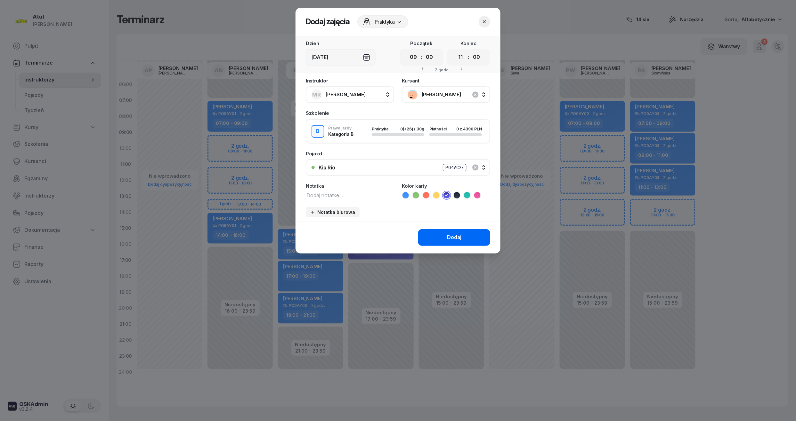
click at [466, 237] on button "Dodaj" at bounding box center [454, 237] width 72 height 17
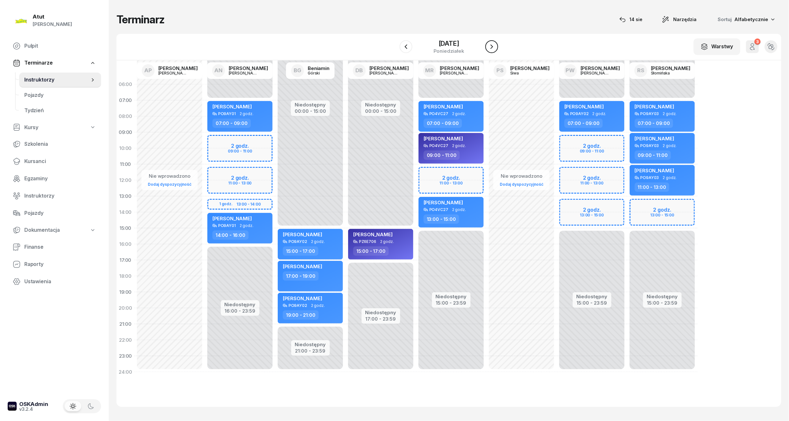
click at [496, 45] on icon "button" at bounding box center [492, 47] width 8 height 8
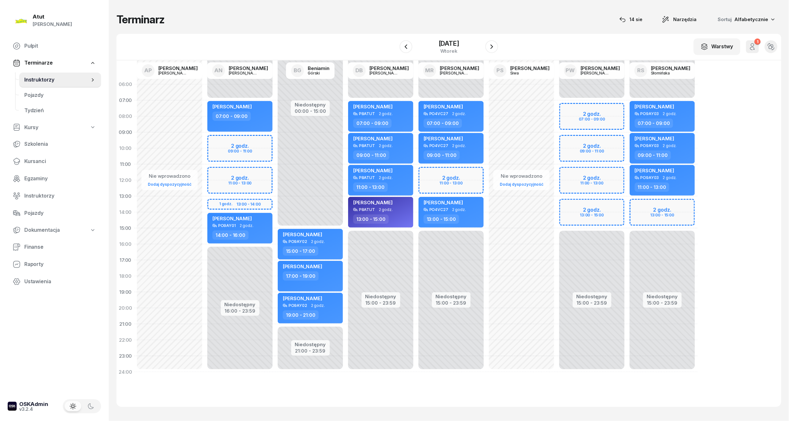
click at [491, 48] on div "14 października 2025 wtorek" at bounding box center [449, 47] width 99 height 18
click at [512, 46] on div "W Wybierz AP Adam Pytlak AN Artur Nowakowski BG Beniamin Górski DB Dariusz Bańk…" at bounding box center [448, 47] width 665 height 27
click at [498, 47] on button "button" at bounding box center [491, 46] width 13 height 13
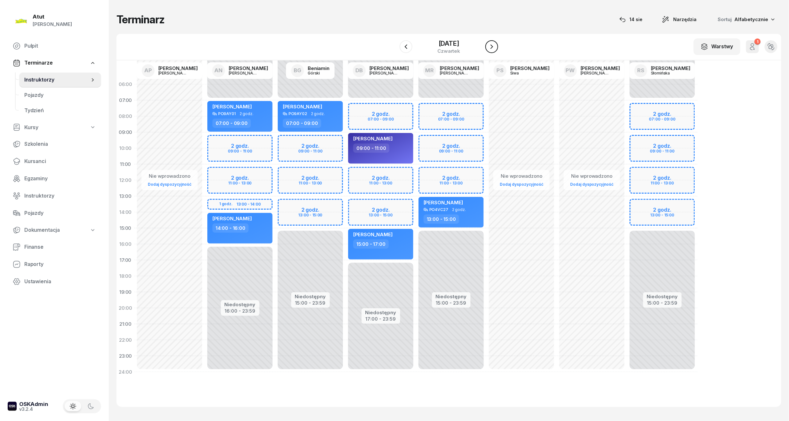
click at [498, 47] on button "button" at bounding box center [491, 46] width 13 height 13
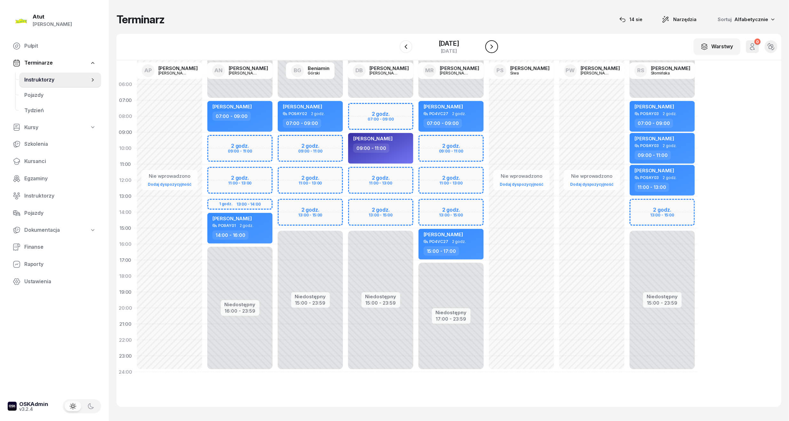
click at [498, 47] on button "button" at bounding box center [491, 46] width 13 height 13
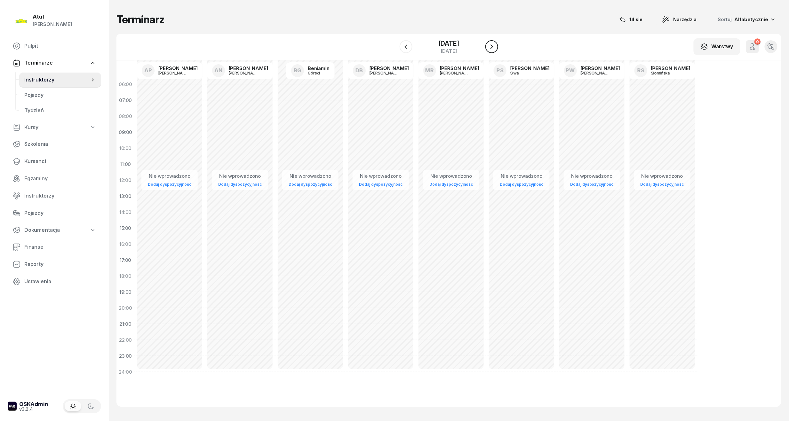
click at [498, 47] on button "button" at bounding box center [491, 46] width 13 height 13
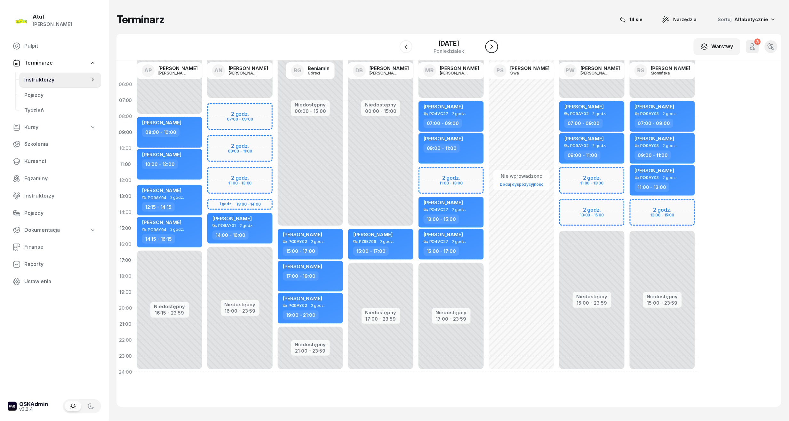
click at [496, 47] on icon "button" at bounding box center [492, 47] width 8 height 8
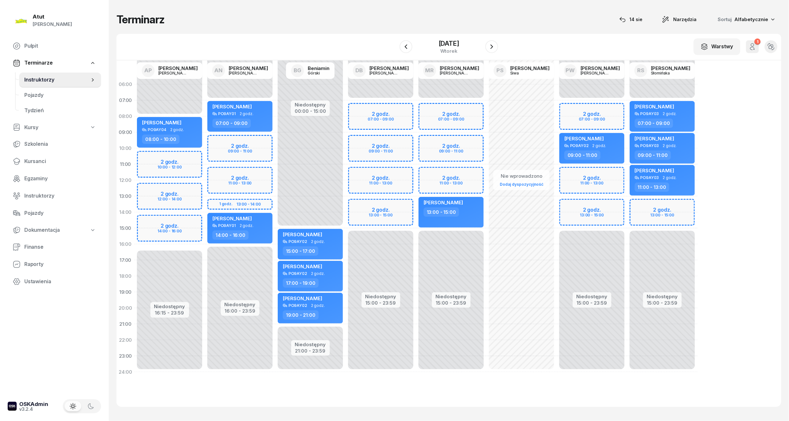
click at [416, 111] on div "Niedostępny 00:00 - 07:00 Niedostępny 15:00 - 23:59 2 godz. 07:00 - 09:00 2 god…" at bounding box center [451, 228] width 70 height 304
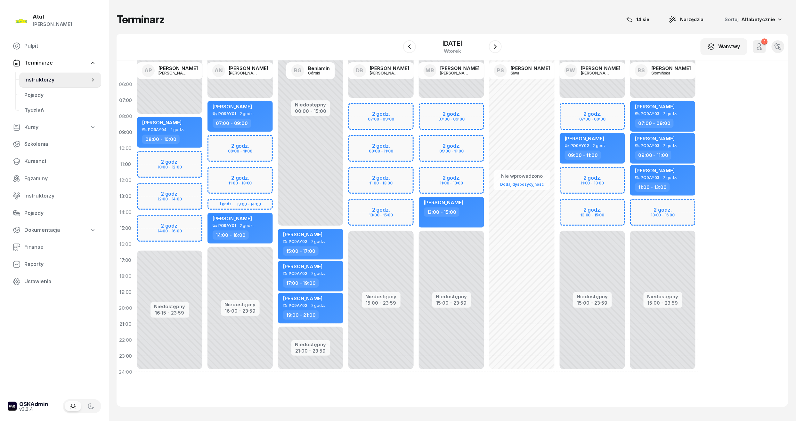
select select "07"
select select "09"
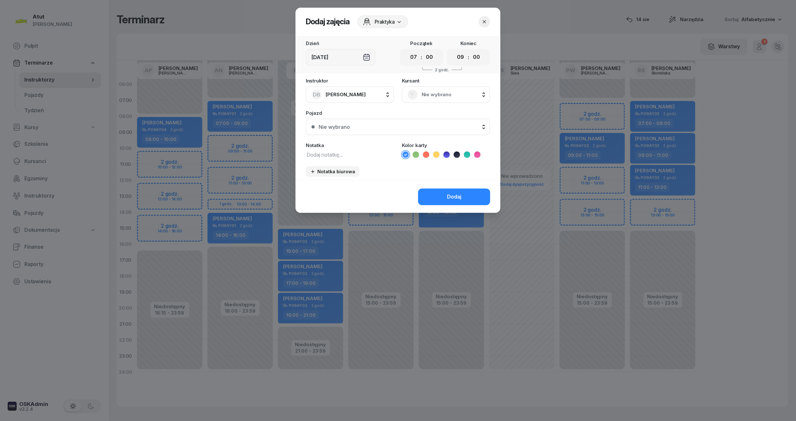
click at [434, 95] on span "Nie wybrano" at bounding box center [452, 95] width 63 height 8
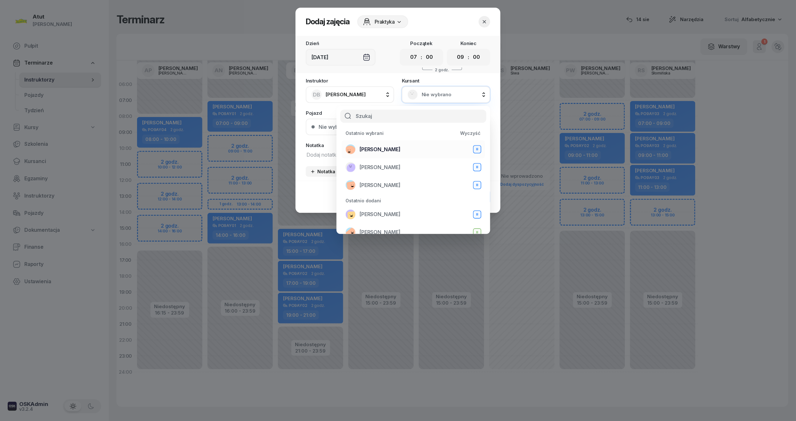
click at [397, 148] on div "Radosław Pąk B" at bounding box center [413, 149] width 136 height 10
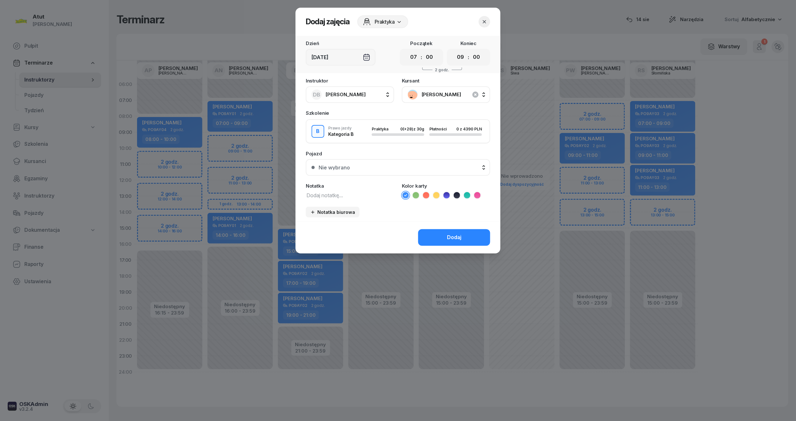
click at [445, 197] on icon at bounding box center [446, 195] width 6 height 6
click at [459, 241] on button "Dodaj" at bounding box center [454, 237] width 72 height 17
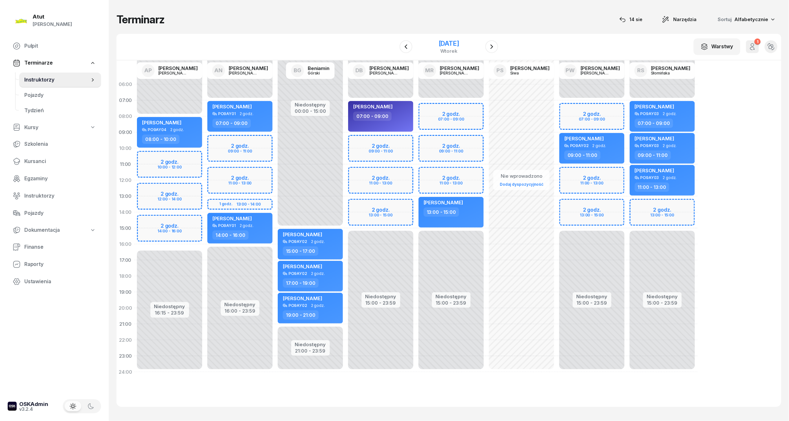
click at [459, 42] on div "21 października 2025" at bounding box center [449, 43] width 20 height 6
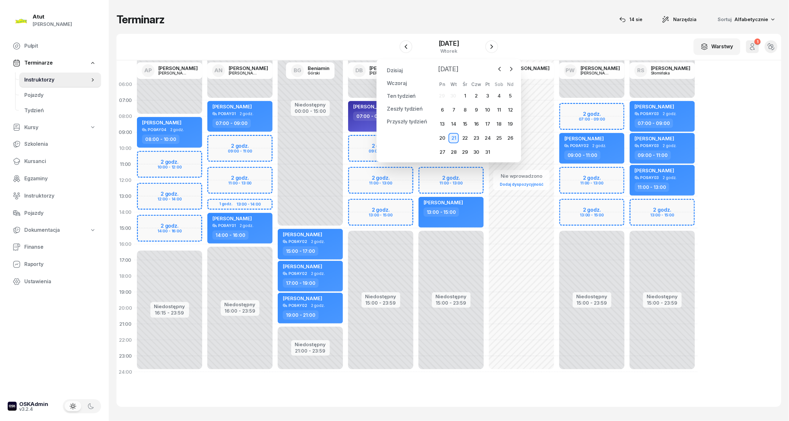
click at [461, 71] on span "Październik 2025" at bounding box center [449, 69] width 26 height 10
click at [500, 71] on icon "button" at bounding box center [500, 69] width 6 height 6
click at [479, 125] on div "14" at bounding box center [476, 124] width 10 height 10
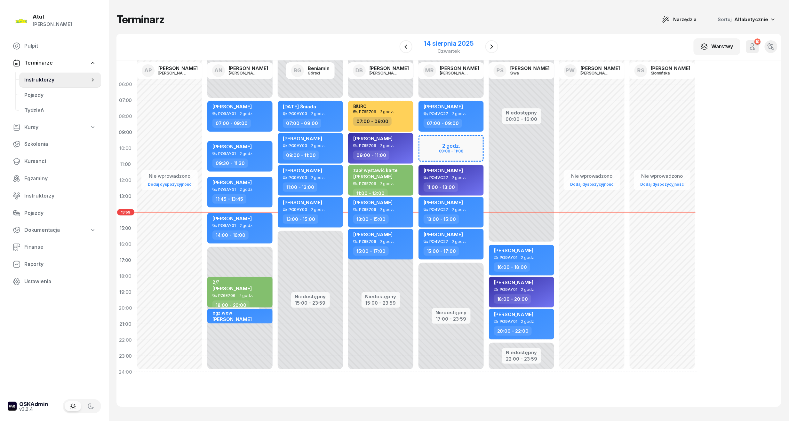
click at [431, 42] on div "14 sierpnia 2025" at bounding box center [448, 43] width 49 height 6
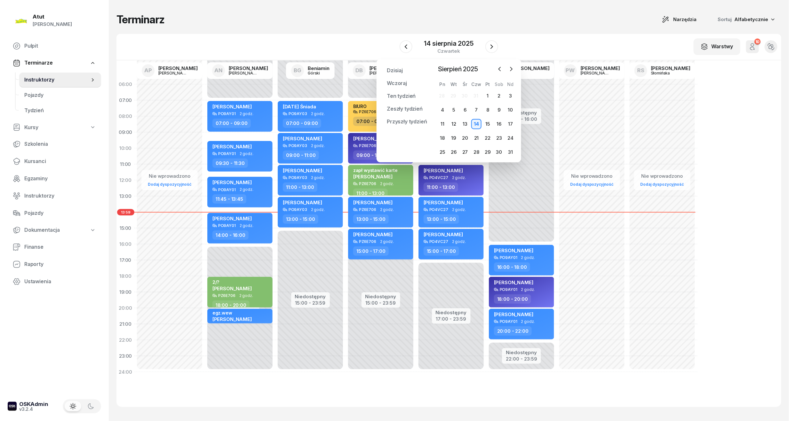
click at [477, 124] on div "14" at bounding box center [476, 124] width 10 height 10
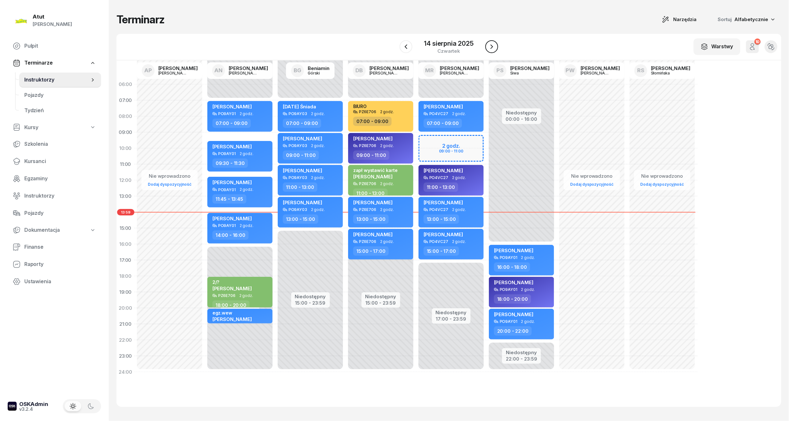
click at [496, 48] on button "button" at bounding box center [491, 46] width 13 height 13
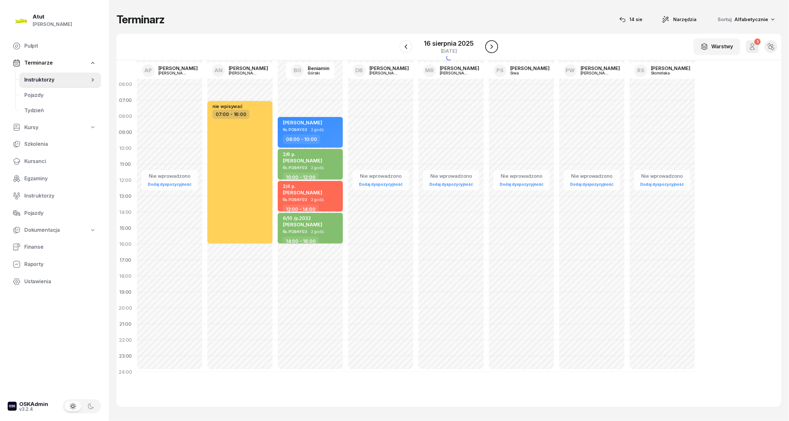
click at [496, 48] on button "button" at bounding box center [491, 46] width 13 height 13
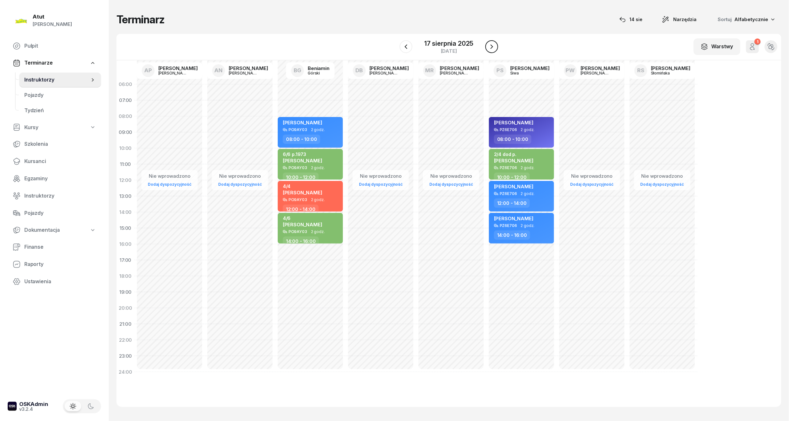
click at [496, 48] on button "button" at bounding box center [491, 46] width 13 height 13
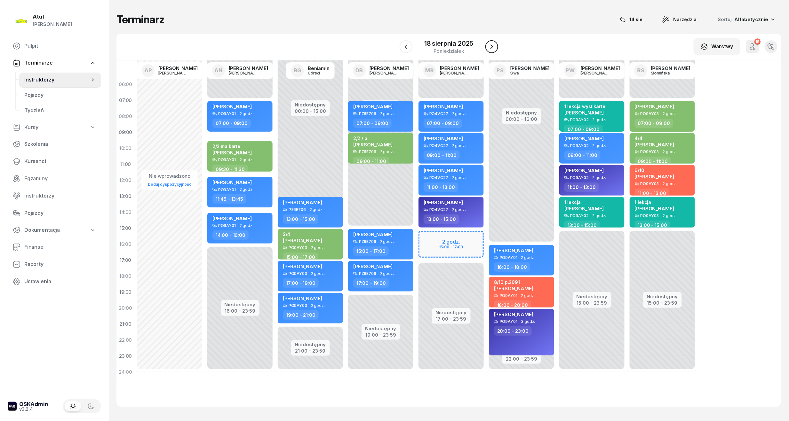
click at [493, 46] on icon "button" at bounding box center [492, 47] width 8 height 8
click at [462, 38] on div "19 sierpnia 2025 wtorek" at bounding box center [448, 47] width 65 height 18
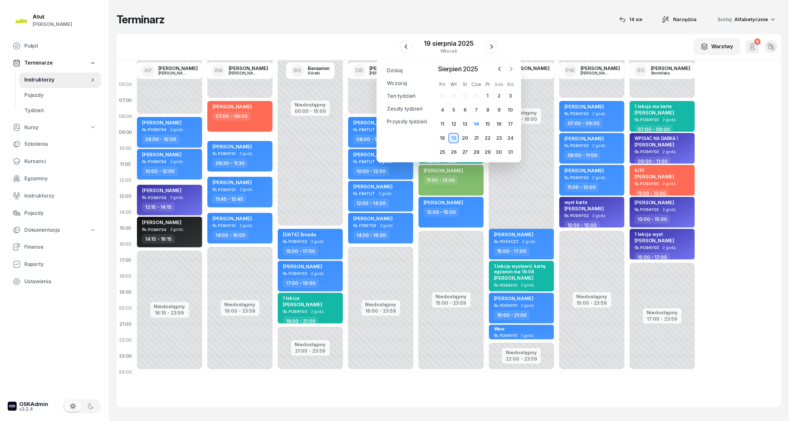
click at [509, 68] on icon "button" at bounding box center [511, 69] width 6 height 6
click at [444, 95] on div "1" at bounding box center [442, 96] width 10 height 10
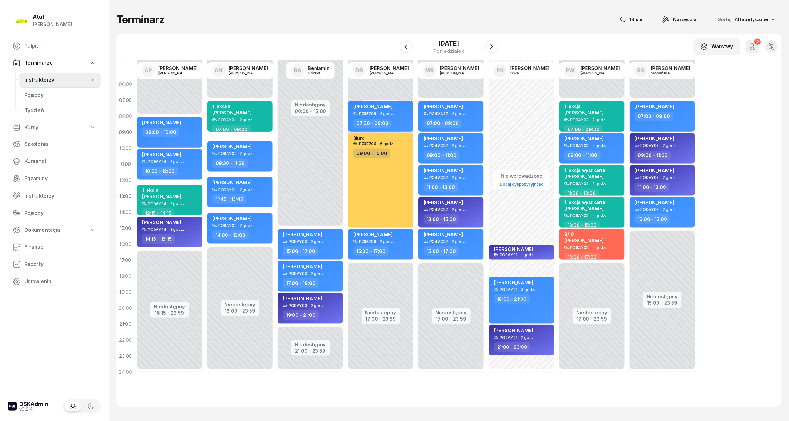
click at [501, 47] on div "W Wybierz AP Adam Pytlak AN Artur Nowakowski BG Beniamin Górski DB Dariusz Bańk…" at bounding box center [448, 47] width 665 height 27
click at [492, 47] on icon "button" at bounding box center [492, 46] width 3 height 4
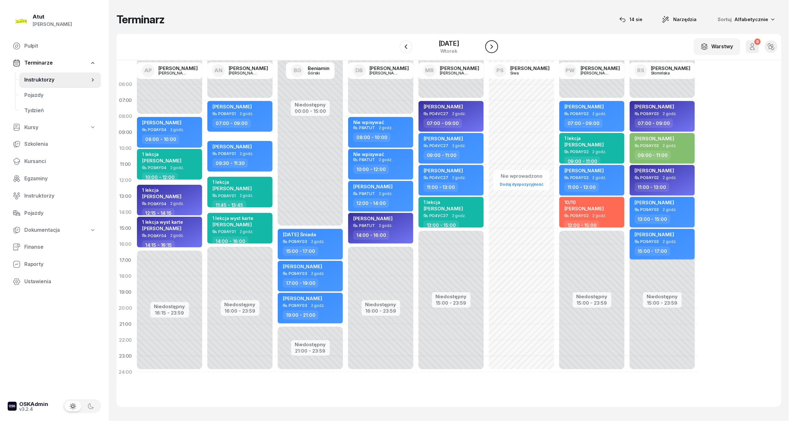
click at [492, 47] on icon "button" at bounding box center [492, 46] width 3 height 4
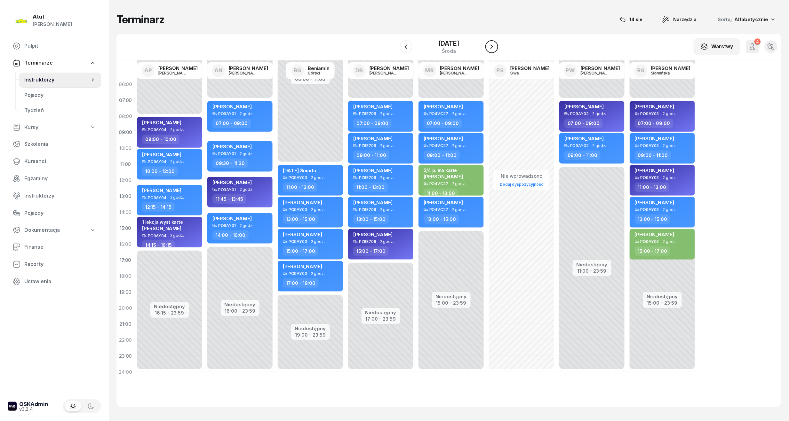
click at [492, 47] on icon "button" at bounding box center [492, 46] width 3 height 4
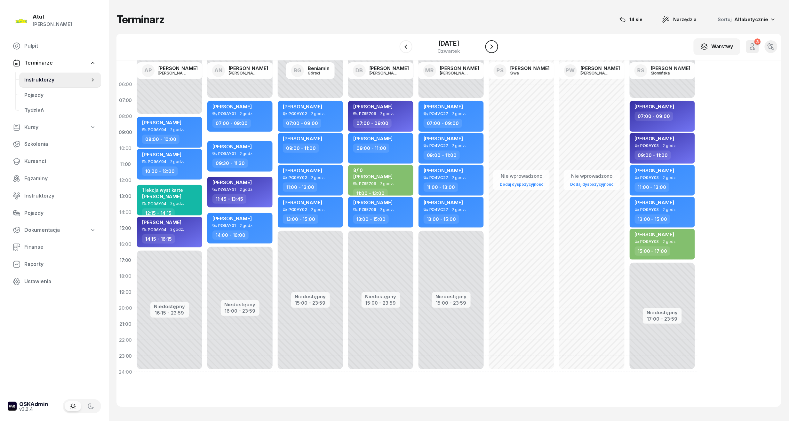
click at [492, 47] on icon "button" at bounding box center [492, 46] width 3 height 4
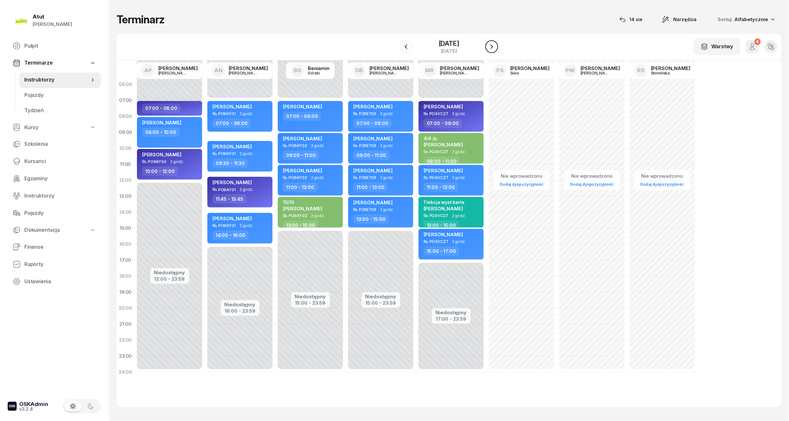
click at [492, 47] on icon "button" at bounding box center [492, 46] width 3 height 4
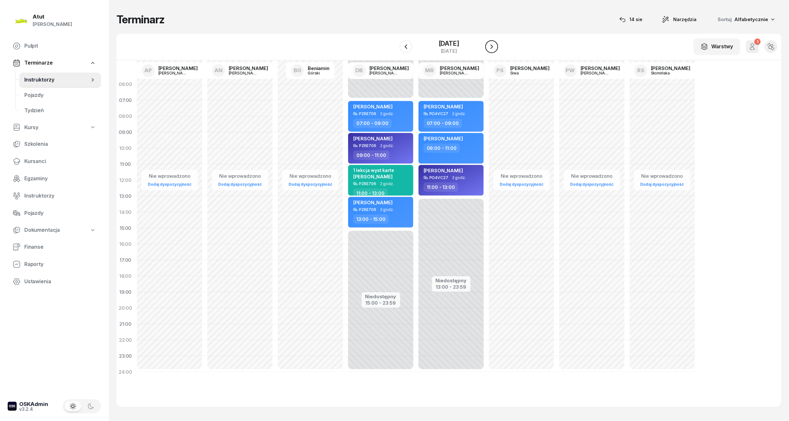
click at [492, 47] on icon "button" at bounding box center [492, 46] width 3 height 4
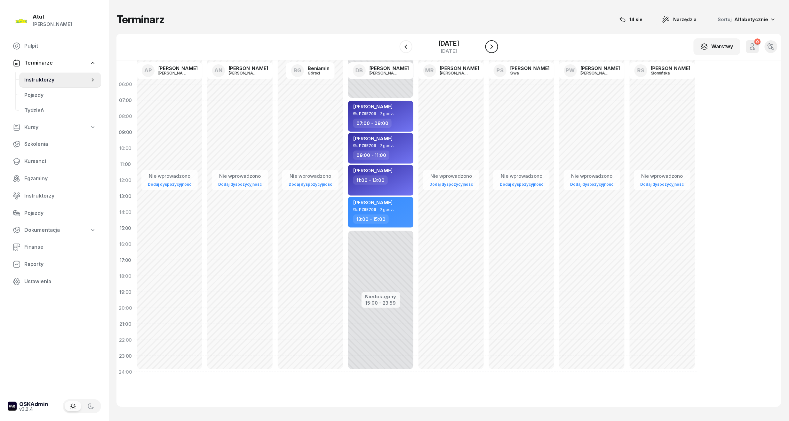
click at [492, 47] on icon "button" at bounding box center [492, 46] width 3 height 4
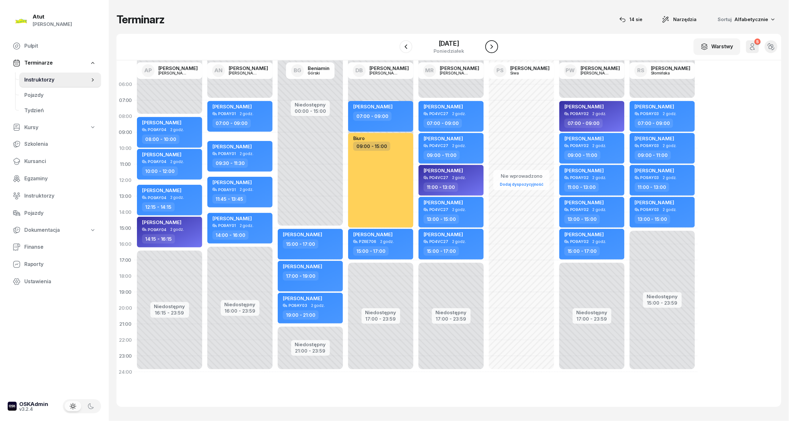
click at [492, 47] on icon "button" at bounding box center [492, 46] width 3 height 4
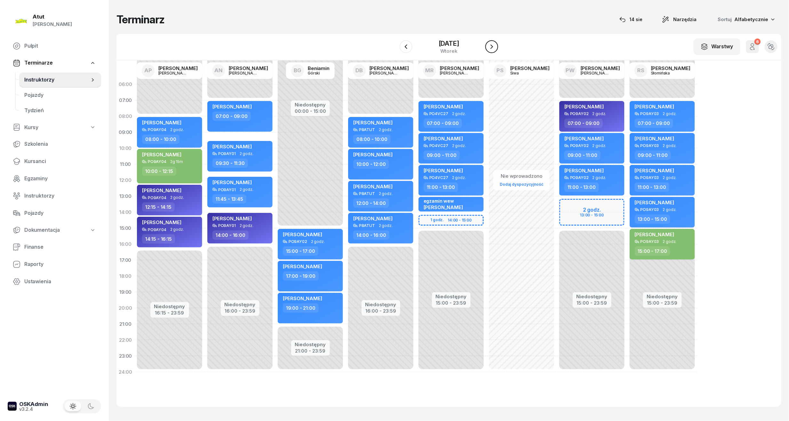
click at [492, 47] on icon "button" at bounding box center [492, 46] width 3 height 4
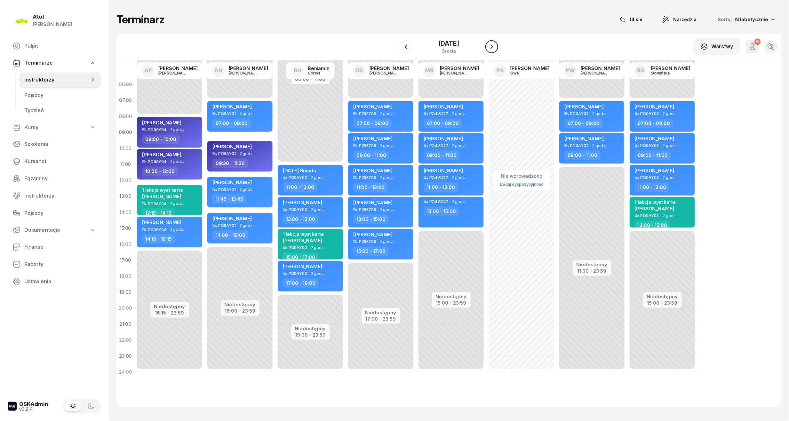
click at [492, 47] on icon "button" at bounding box center [492, 47] width 8 height 8
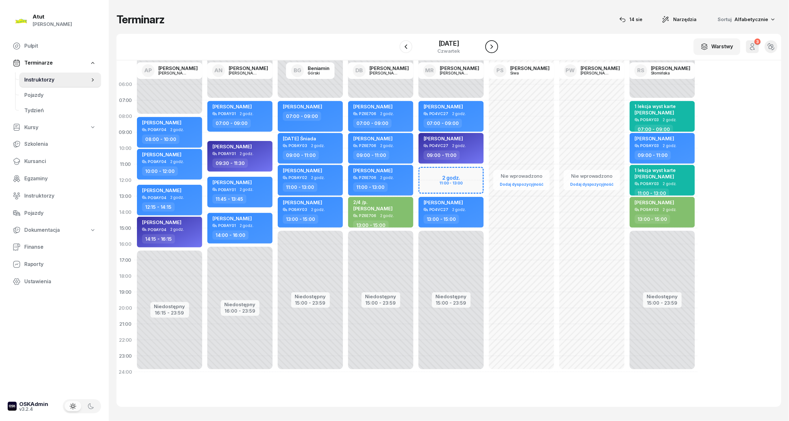
click at [492, 47] on icon "button" at bounding box center [492, 47] width 8 height 8
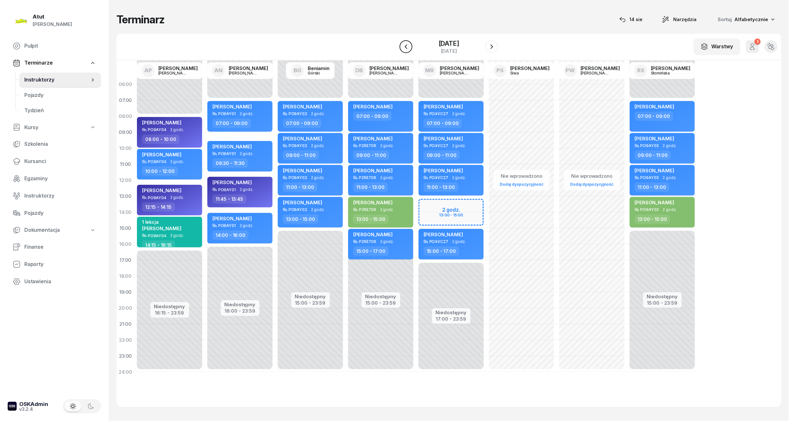
click at [406, 49] on icon "button" at bounding box center [406, 46] width 3 height 4
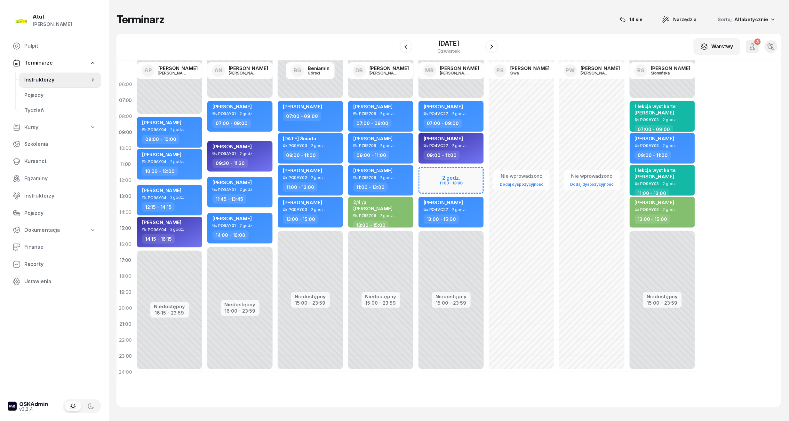
click at [486, 174] on div "Niedostępny 00:00 - 07:00 Niedostępny 15:00 - 23:59 2 godz. 11:00 - 13:00 Szymo…" at bounding box center [521, 228] width 70 height 304
select select "11"
select select "13"
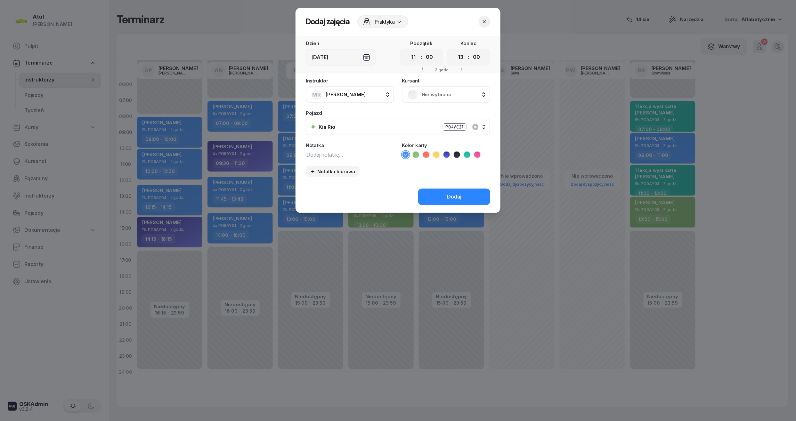
click at [452, 95] on span "Nie wybrano" at bounding box center [452, 95] width 63 height 8
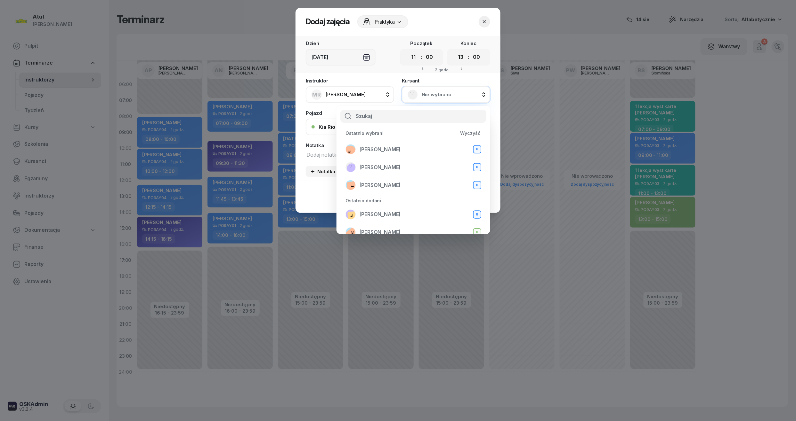
type input "L"
type input "ław"
click at [400, 145] on span "[PERSON_NAME]" at bounding box center [379, 144] width 41 height 8
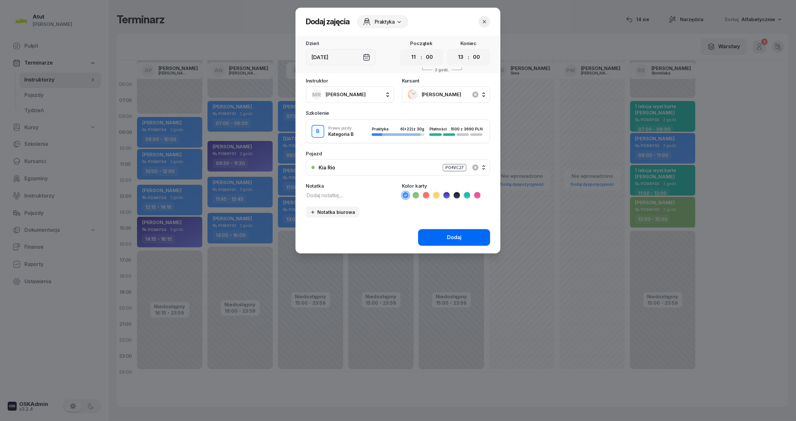
click at [453, 232] on button "Dodaj" at bounding box center [454, 237] width 72 height 17
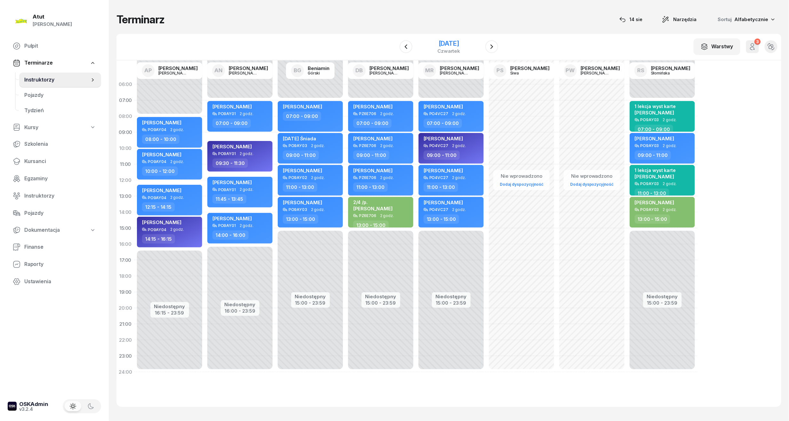
click at [438, 48] on div "11 września 2025 czwartek" at bounding box center [449, 46] width 23 height 13
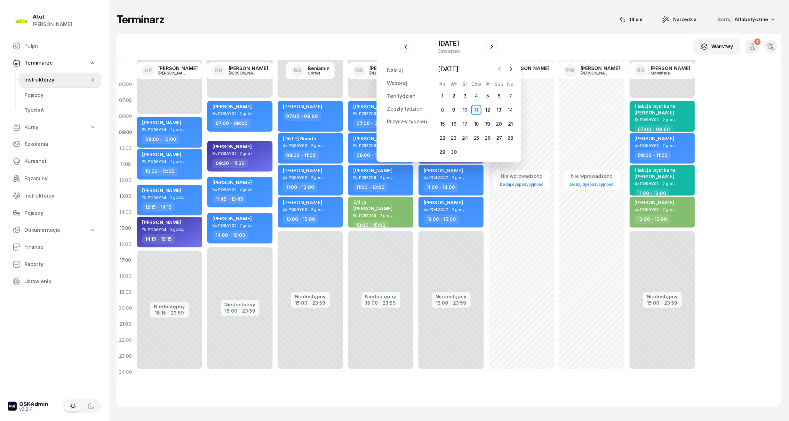
click at [500, 67] on icon "button" at bounding box center [500, 69] width 6 height 6
click at [478, 122] on div "14" at bounding box center [476, 124] width 10 height 10
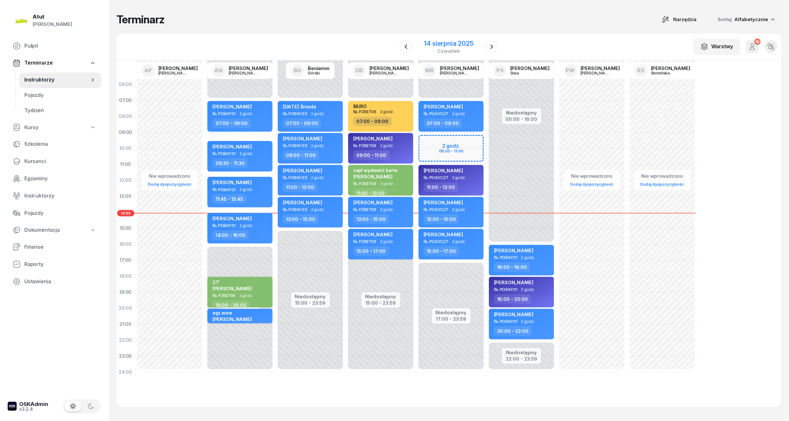
click at [440, 41] on div "14 sierpnia 2025" at bounding box center [448, 43] width 49 height 6
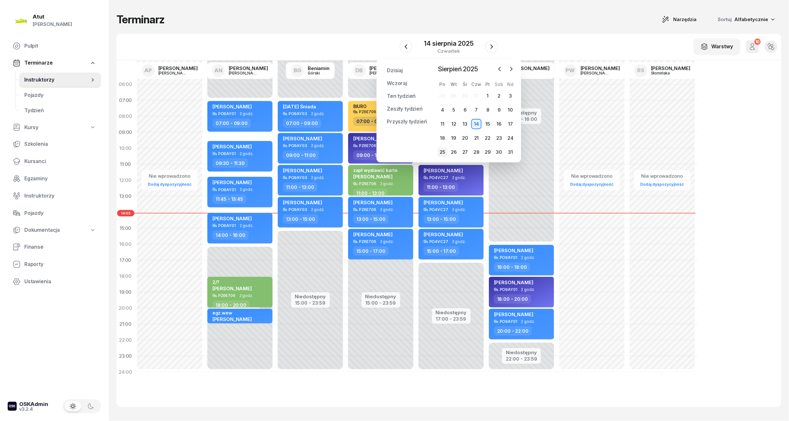
click at [445, 149] on div "25" at bounding box center [442, 152] width 10 height 10
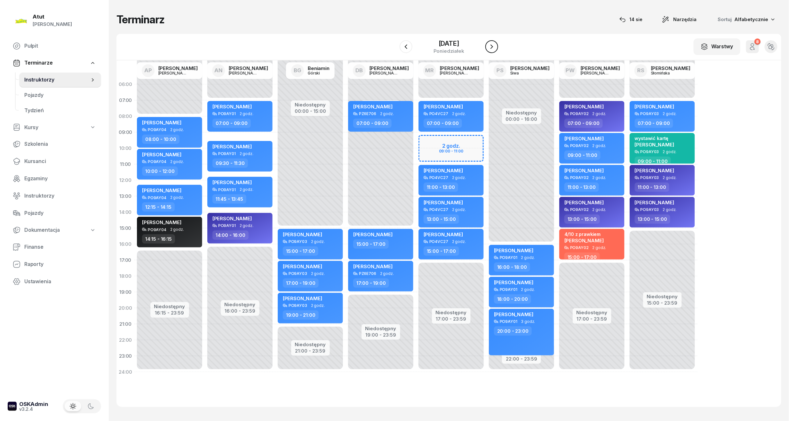
click at [492, 47] on icon "button" at bounding box center [492, 47] width 8 height 8
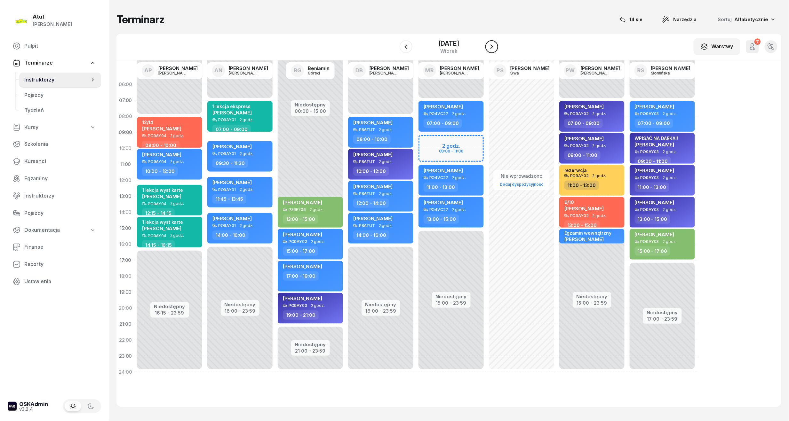
click at [492, 47] on icon "button" at bounding box center [492, 47] width 8 height 8
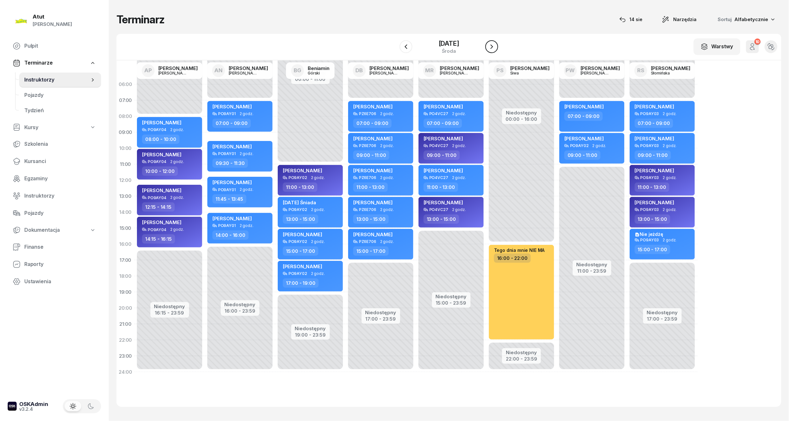
click at [492, 47] on icon "button" at bounding box center [492, 46] width 3 height 4
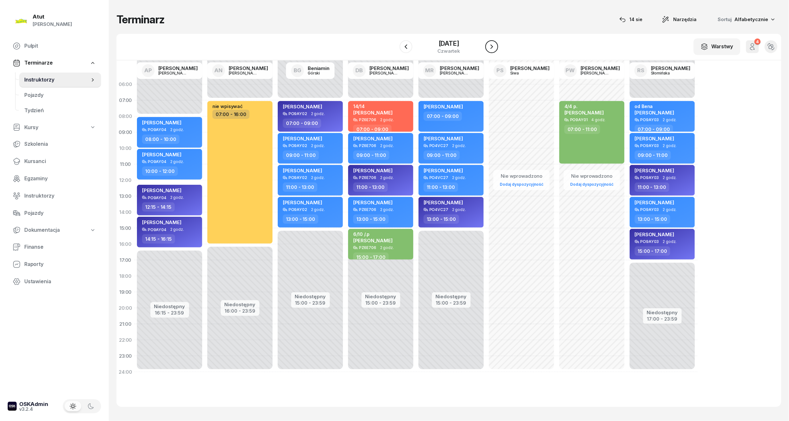
click at [492, 47] on icon "button" at bounding box center [492, 47] width 8 height 8
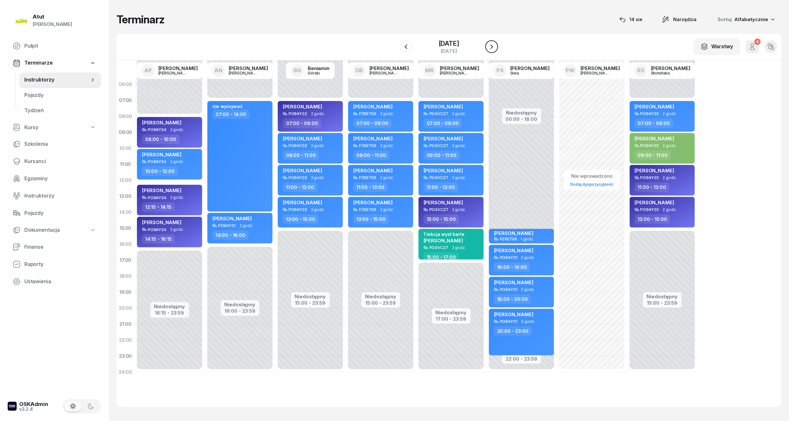
click at [492, 47] on icon "button" at bounding box center [492, 47] width 8 height 8
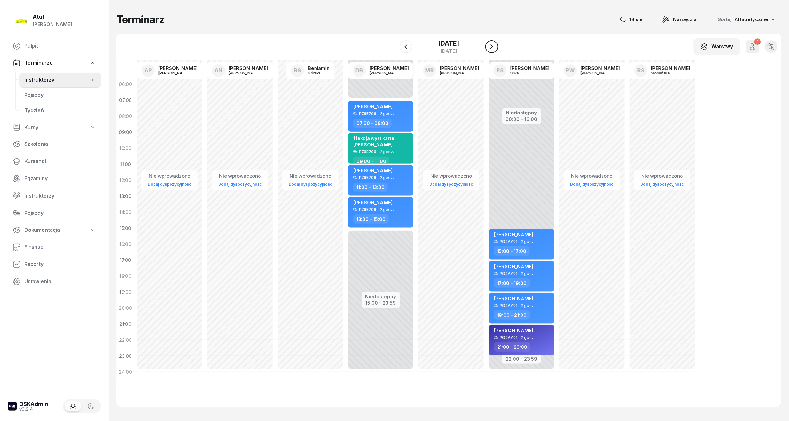
click at [492, 47] on icon "button" at bounding box center [492, 47] width 8 height 8
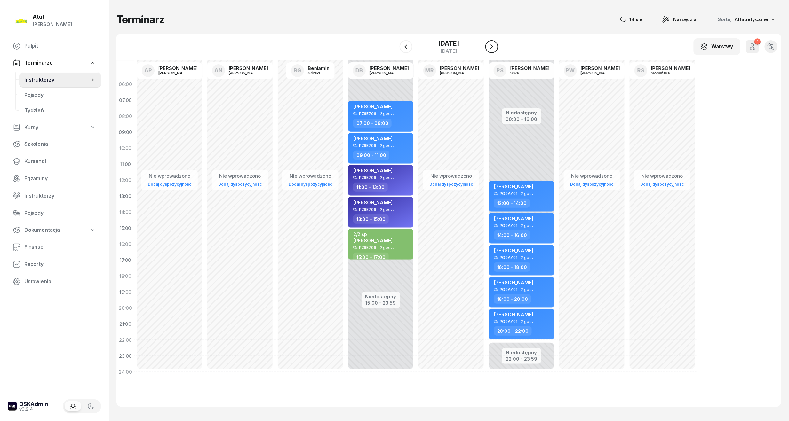
click at [492, 47] on icon "button" at bounding box center [492, 46] width 3 height 4
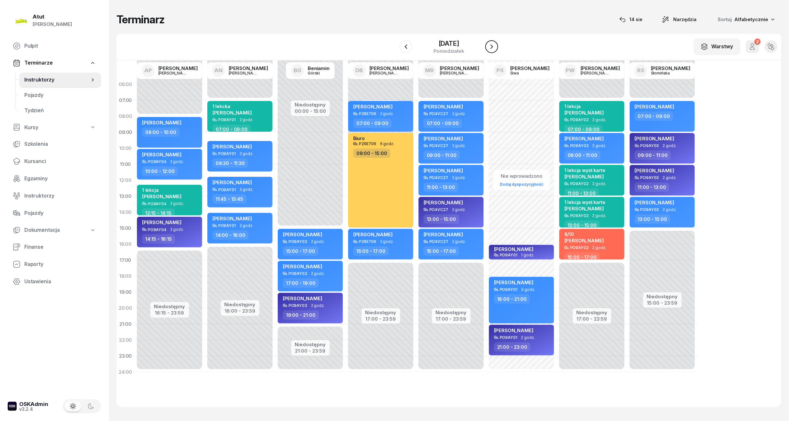
click at [492, 47] on icon "button" at bounding box center [492, 46] width 3 height 4
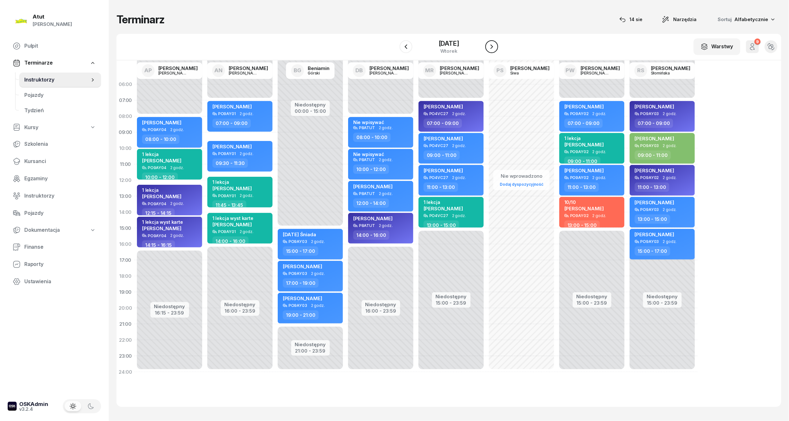
click at [492, 47] on icon "button" at bounding box center [492, 46] width 3 height 4
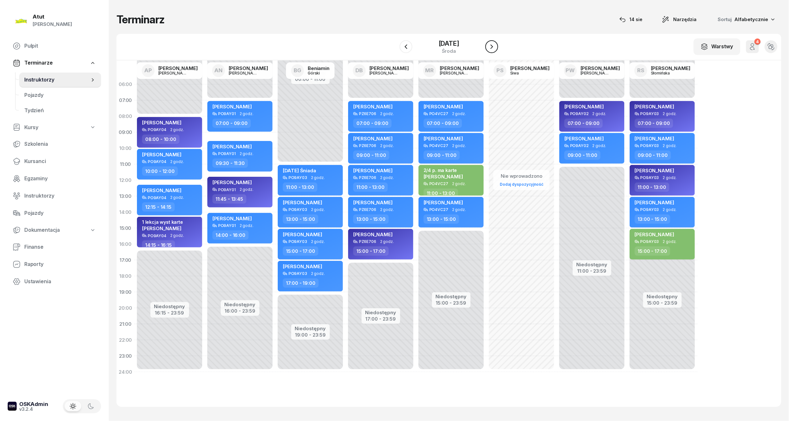
click at [492, 47] on icon "button" at bounding box center [492, 46] width 3 height 4
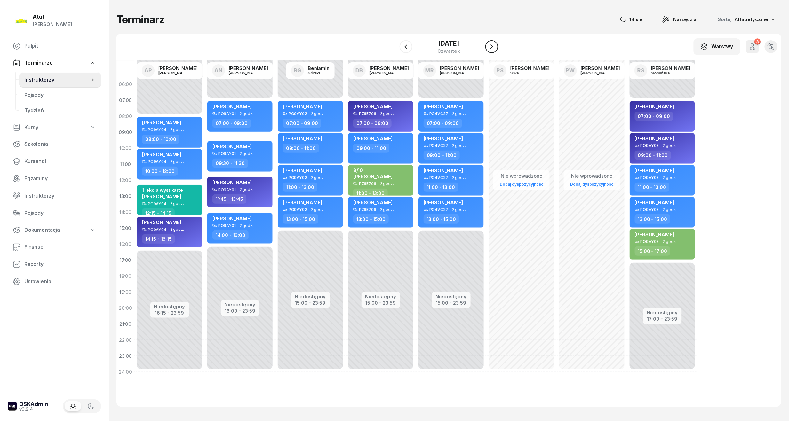
click at [492, 47] on icon "button" at bounding box center [492, 46] width 3 height 4
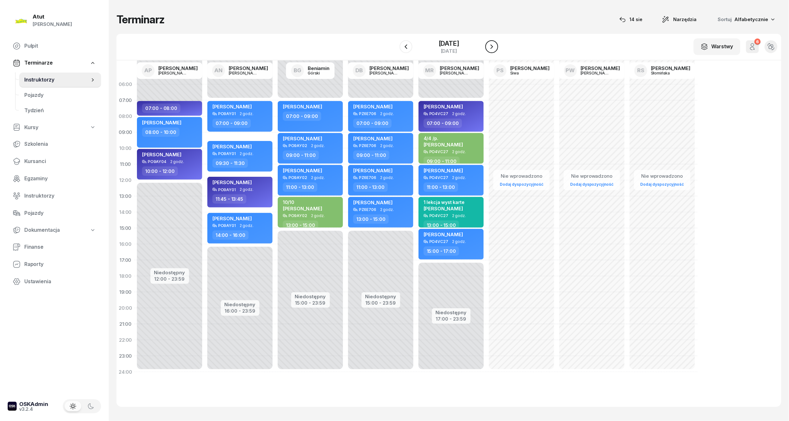
click at [492, 47] on icon "button" at bounding box center [492, 46] width 3 height 4
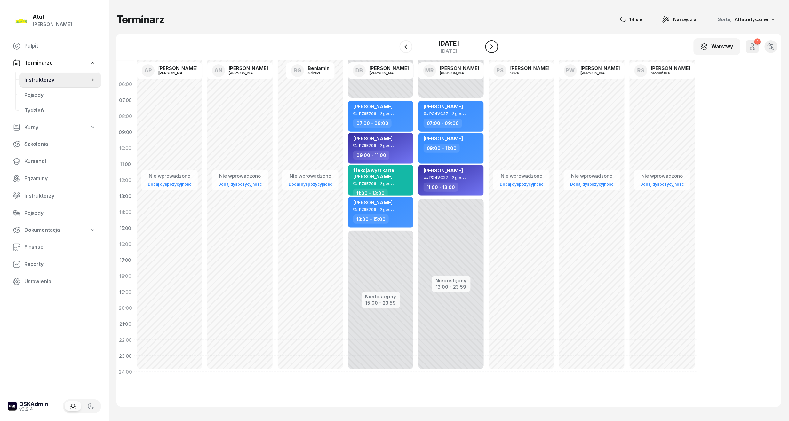
click at [492, 47] on icon "button" at bounding box center [492, 46] width 3 height 4
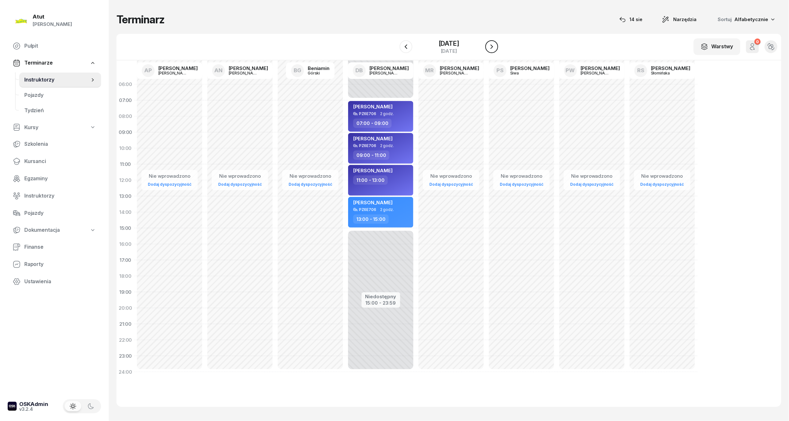
click at [492, 47] on icon "button" at bounding box center [492, 46] width 3 height 4
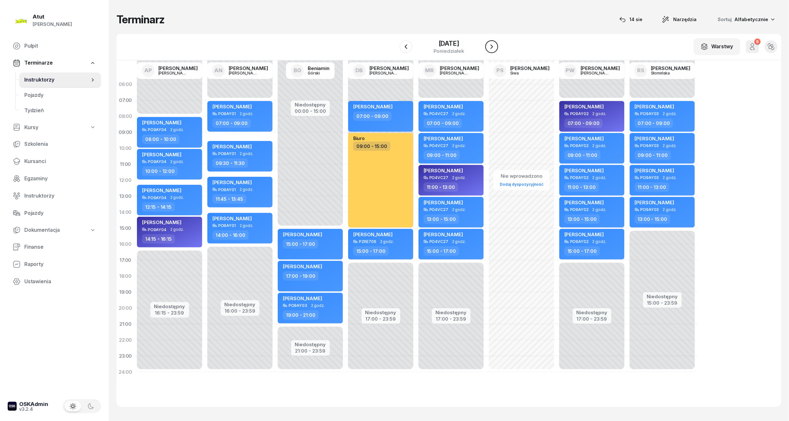
click at [493, 47] on icon "button" at bounding box center [492, 47] width 8 height 8
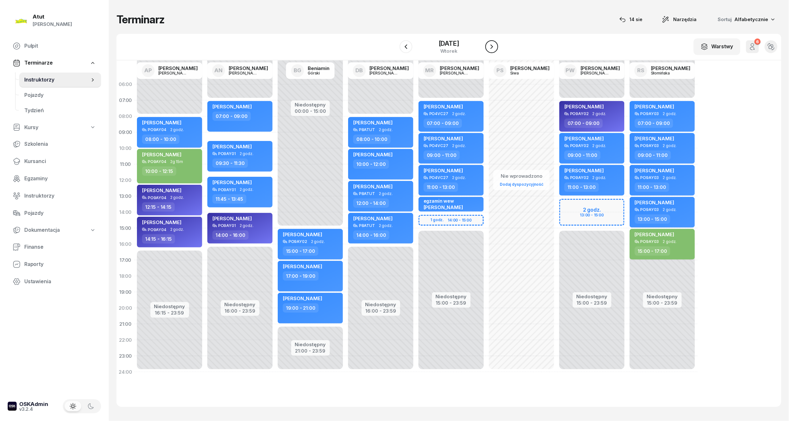
click at [493, 50] on icon "button" at bounding box center [492, 47] width 8 height 8
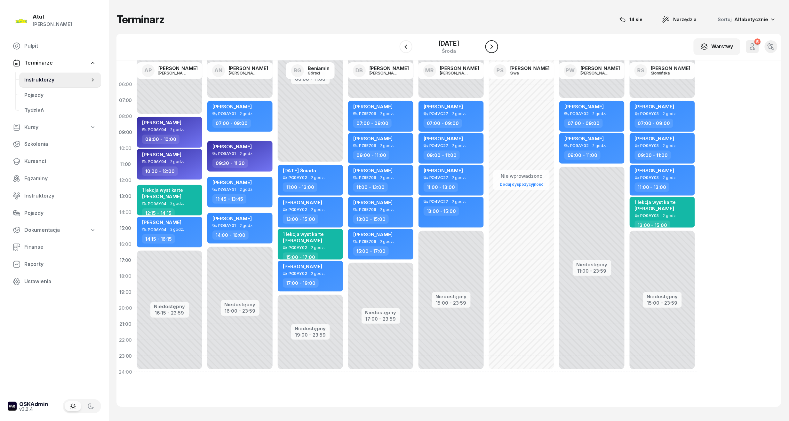
click at [493, 50] on icon "button" at bounding box center [492, 47] width 8 height 8
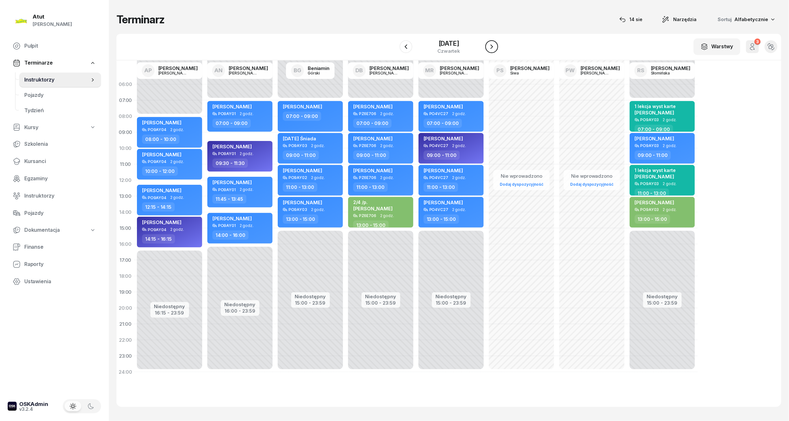
click at [493, 50] on icon "button" at bounding box center [492, 47] width 8 height 8
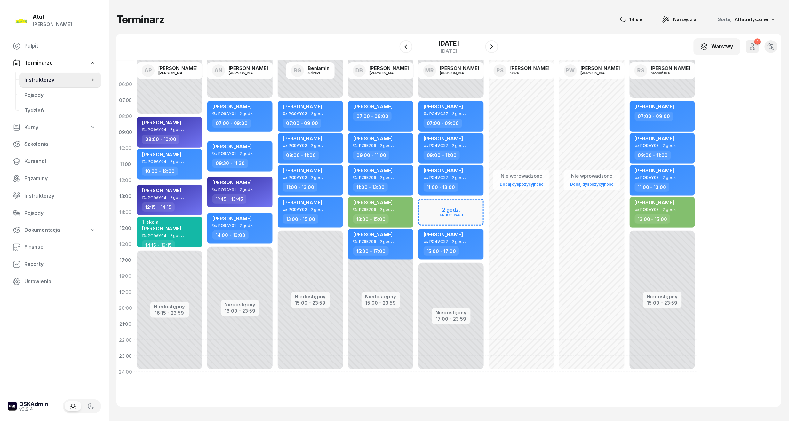
click at [486, 204] on div "Niedostępny 00:00 - 07:00 Niedostępny 17:00 - 23:59 2 godz. 13:00 - 15:00 Mateu…" at bounding box center [521, 228] width 70 height 304
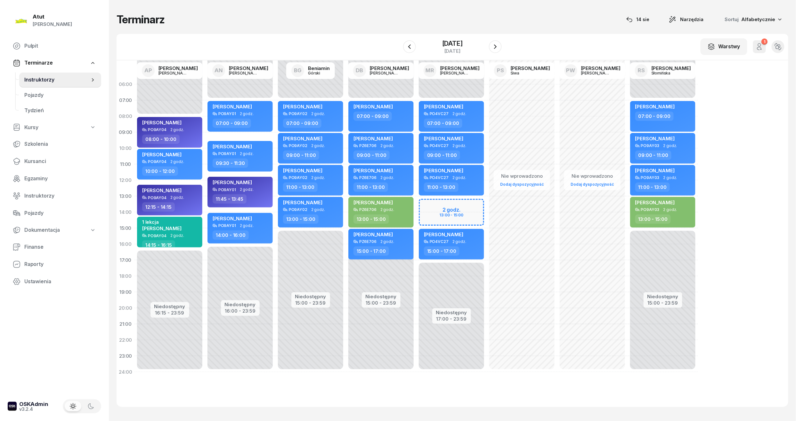
select select "13"
select select "15"
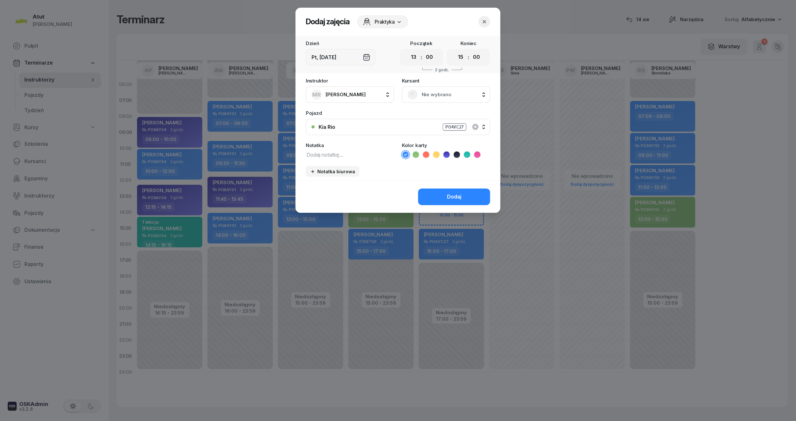
click at [446, 95] on span "Nie wybrano" at bounding box center [452, 95] width 63 height 8
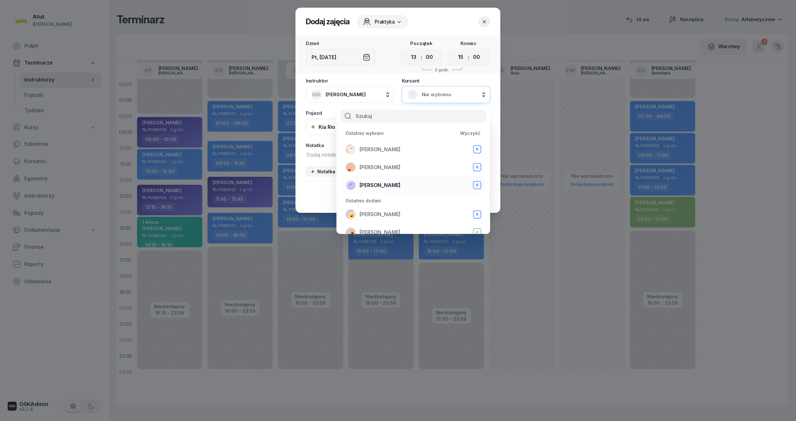
click at [389, 188] on span "[PERSON_NAME]" at bounding box center [379, 185] width 41 height 8
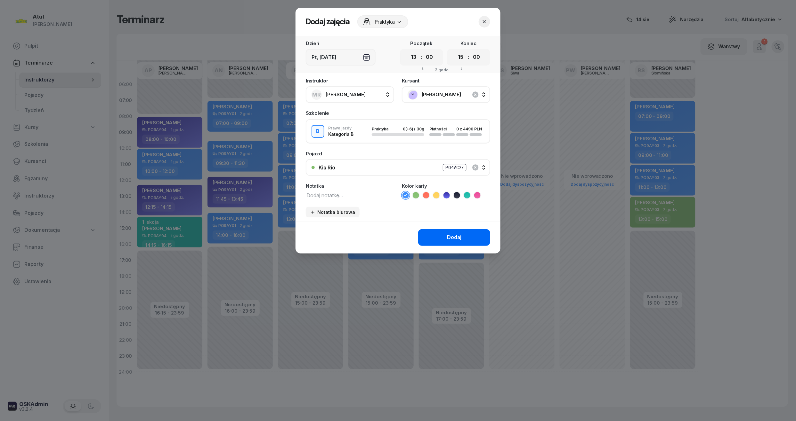
click at [471, 238] on button "Dodaj" at bounding box center [454, 237] width 72 height 17
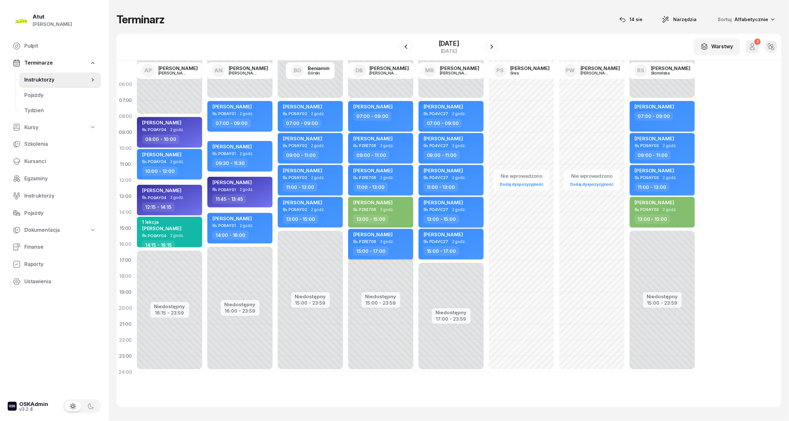
click at [456, 206] on div "[PERSON_NAME]" at bounding box center [443, 204] width 39 height 8
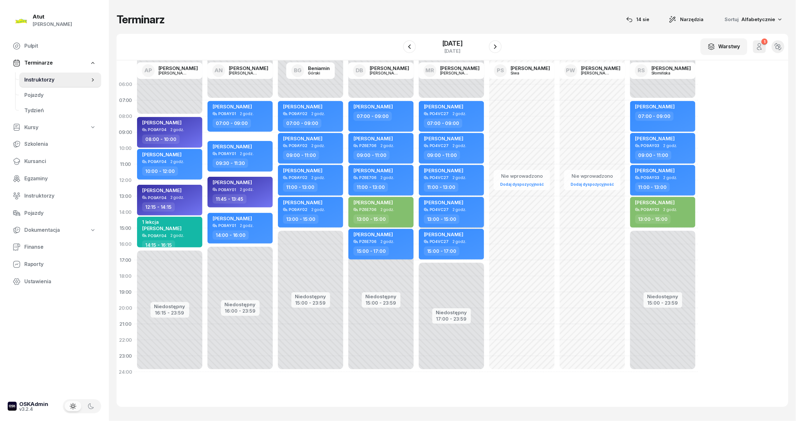
select select "13"
select select "15"
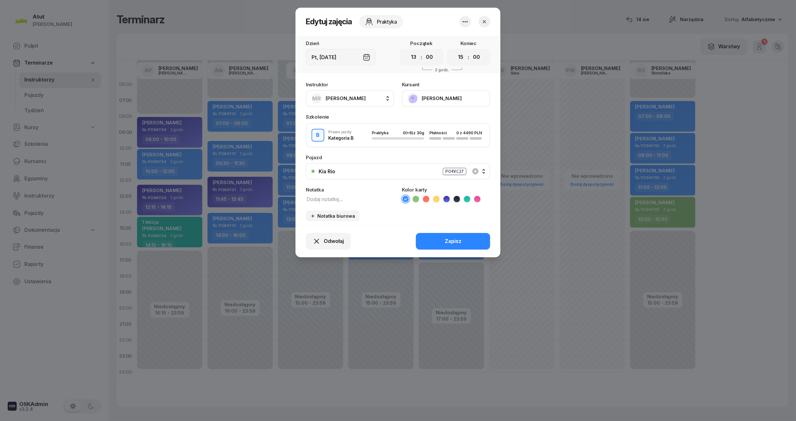
click at [451, 200] on ul at bounding box center [446, 200] width 88 height 8
click at [445, 200] on icon at bounding box center [446, 199] width 6 height 6
click at [450, 237] on div "Zapisz" at bounding box center [453, 241] width 17 height 8
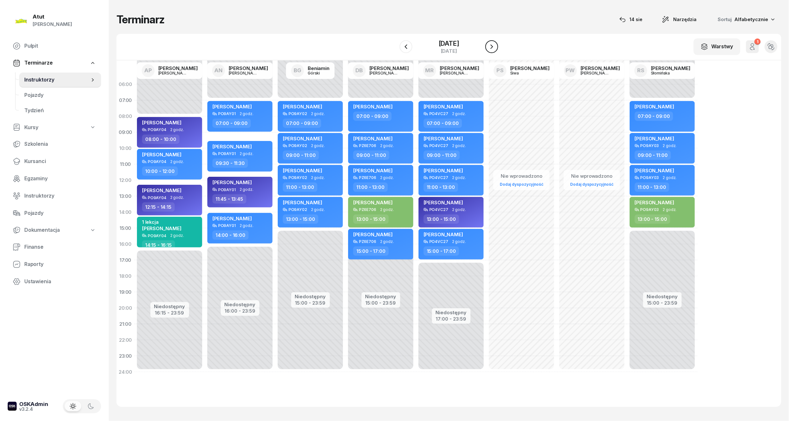
click at [492, 47] on icon "button" at bounding box center [492, 47] width 8 height 8
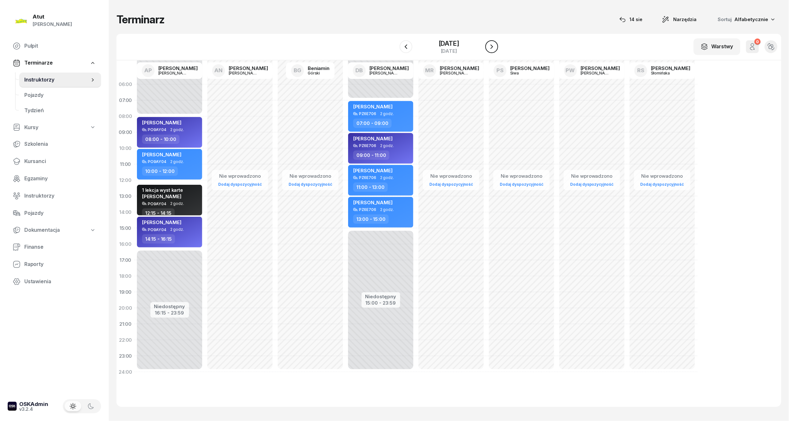
click at [492, 47] on icon "button" at bounding box center [492, 47] width 8 height 8
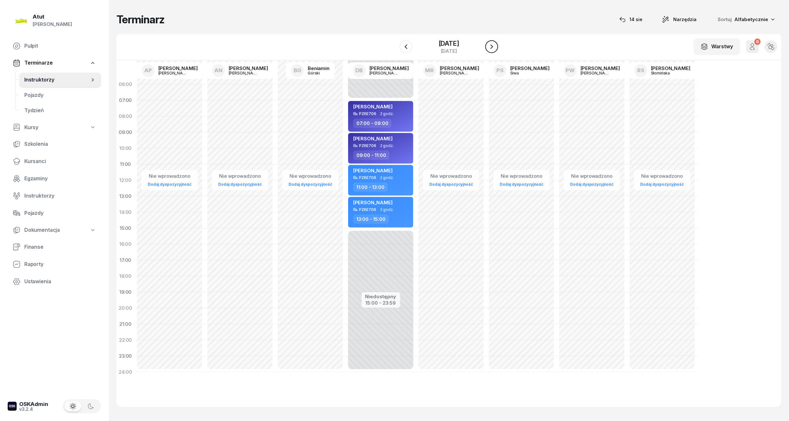
click at [492, 47] on icon "button" at bounding box center [492, 47] width 8 height 8
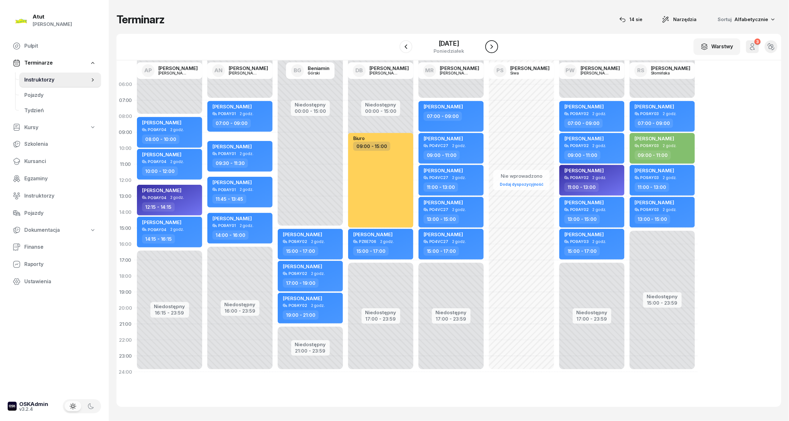
click at [492, 47] on icon "button" at bounding box center [492, 47] width 8 height 8
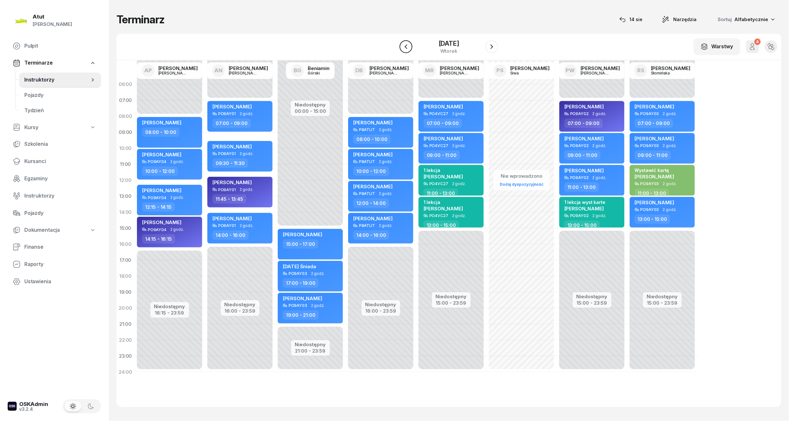
click at [407, 44] on icon "button" at bounding box center [406, 47] width 8 height 8
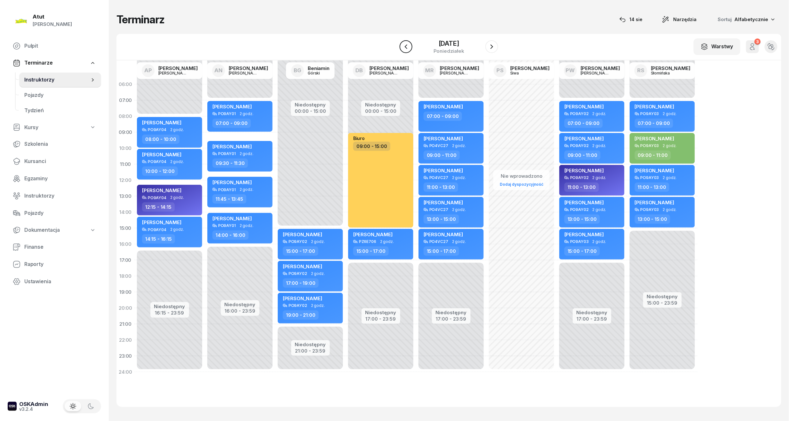
click at [405, 49] on icon "button" at bounding box center [406, 47] width 8 height 8
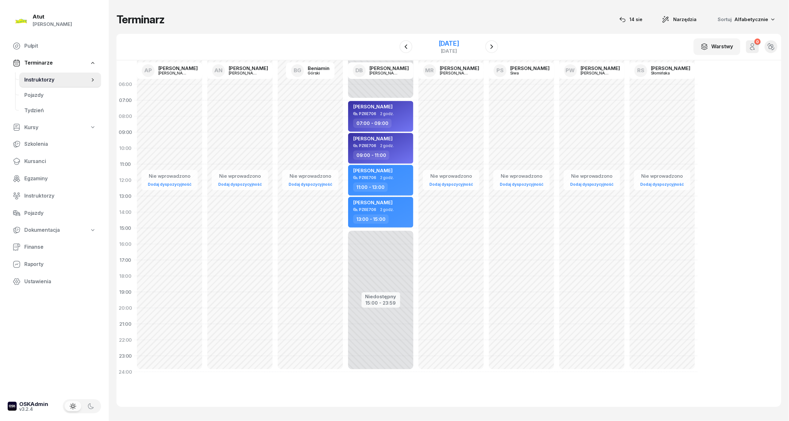
click at [439, 45] on div "14 września 2025" at bounding box center [449, 43] width 20 height 6
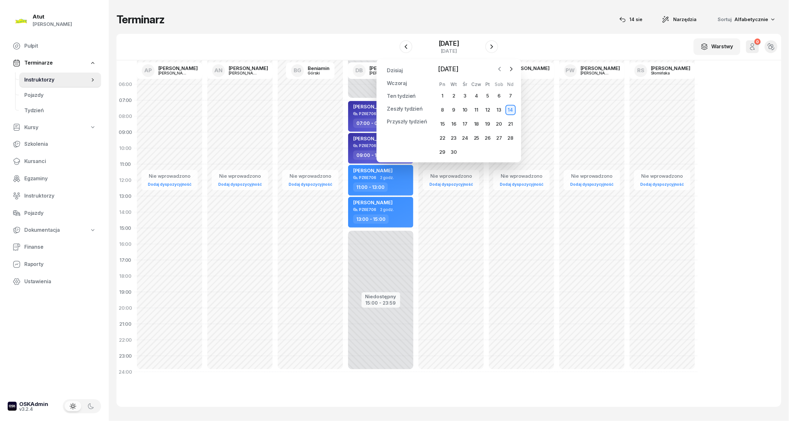
click at [496, 71] on button "button" at bounding box center [500, 69] width 10 height 10
click at [478, 123] on div "14" at bounding box center [476, 124] width 10 height 10
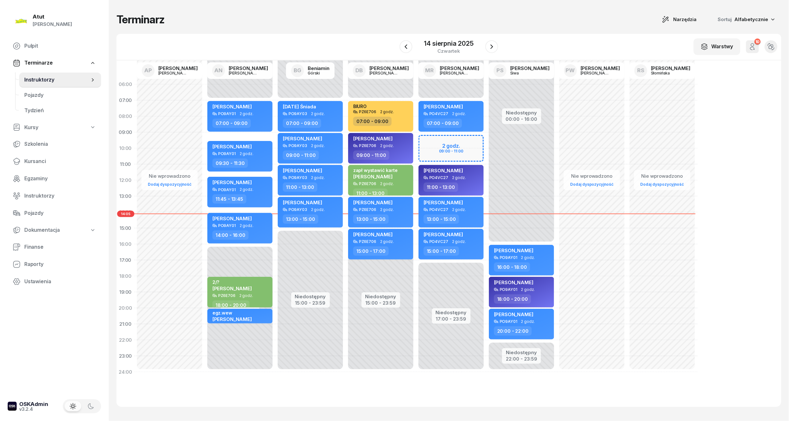
click at [497, 52] on div at bounding box center [491, 46] width 13 height 13
click at [470, 47] on div "14 sierpnia 2025 czwartek" at bounding box center [448, 46] width 49 height 13
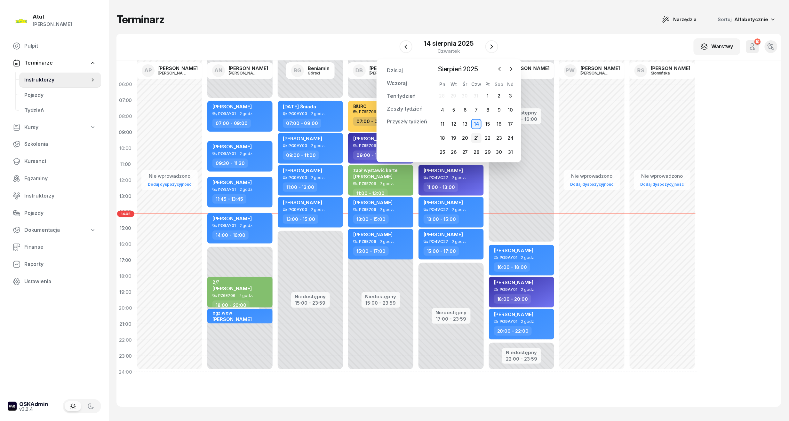
click at [478, 138] on div "21" at bounding box center [476, 138] width 10 height 10
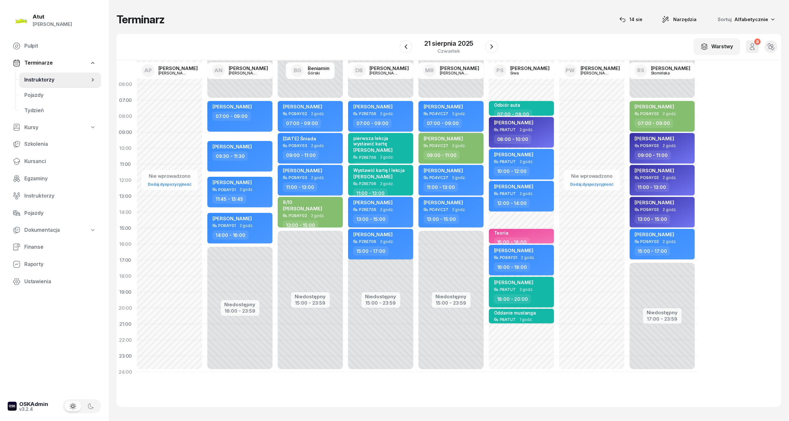
click at [457, 103] on div "Klaudiusz Jarecki PO4VC27 2 godz. 07:00 - 09:00" at bounding box center [451, 116] width 65 height 31
select select "07"
select select "09"
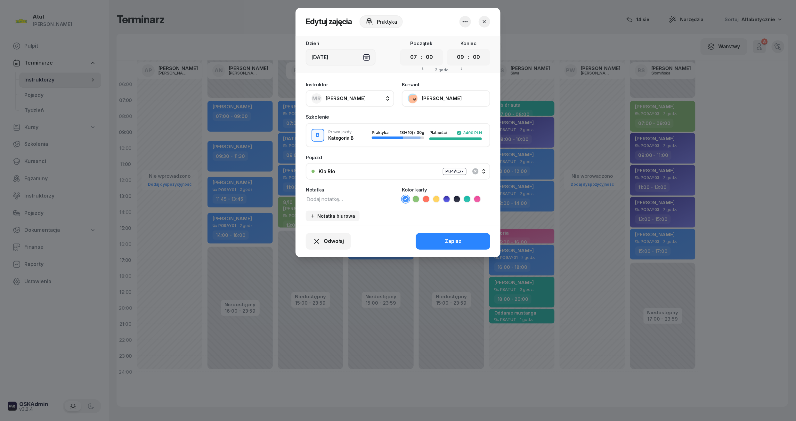
click at [450, 102] on button "[PERSON_NAME]" at bounding box center [446, 98] width 88 height 17
click at [483, 22] on icon "button" at bounding box center [484, 22] width 6 height 6
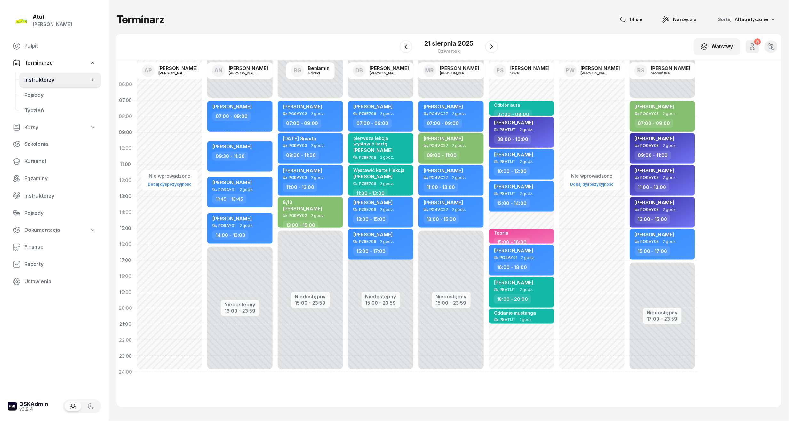
click at [463, 107] on span "[PERSON_NAME]" at bounding box center [443, 107] width 39 height 6
select select "07"
select select "09"
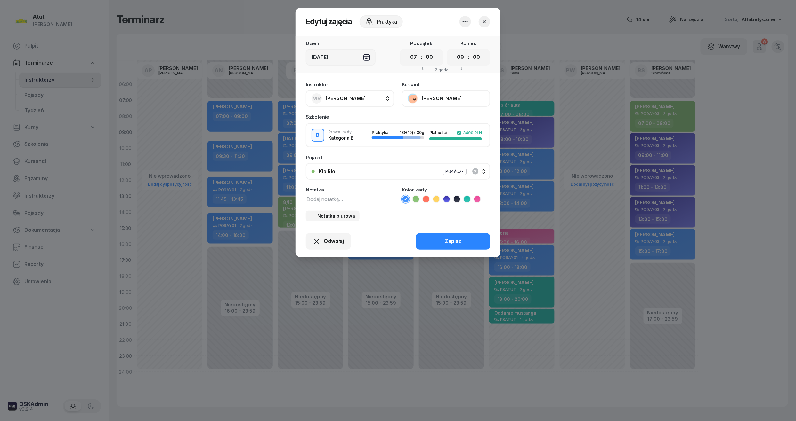
click at [433, 96] on button "[PERSON_NAME]" at bounding box center [446, 98] width 88 height 17
click at [449, 120] on link "Otwórz profil" at bounding box center [445, 120] width 84 height 16
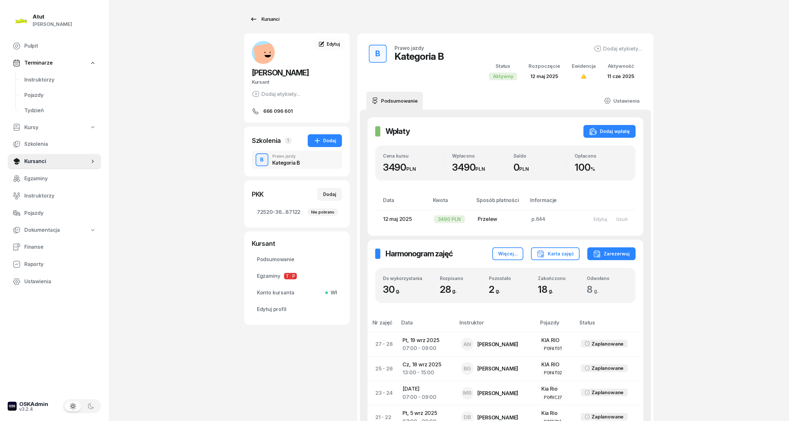
click at [275, 20] on div "Kursanci" at bounding box center [264, 19] width 29 height 8
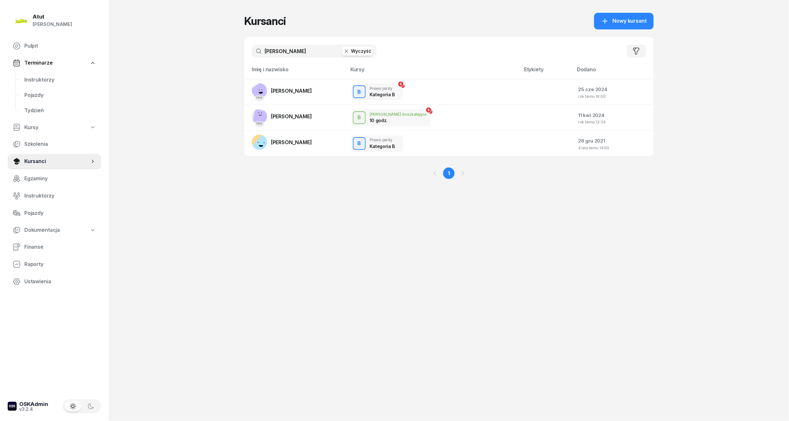
click at [349, 54] on icon "button" at bounding box center [346, 51] width 6 height 6
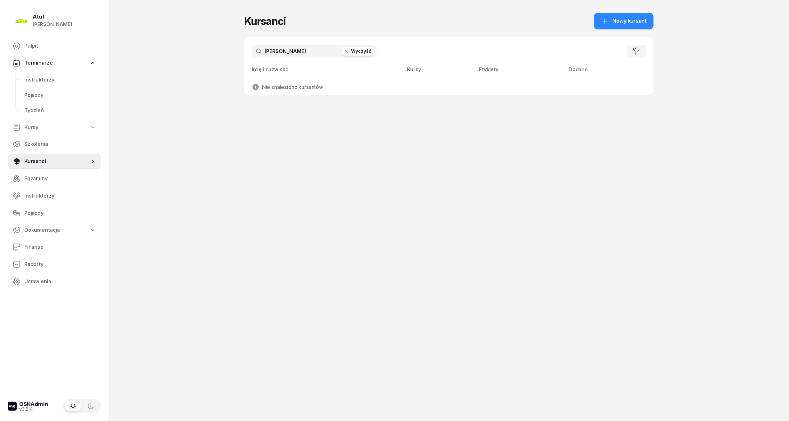
type input "kevin"
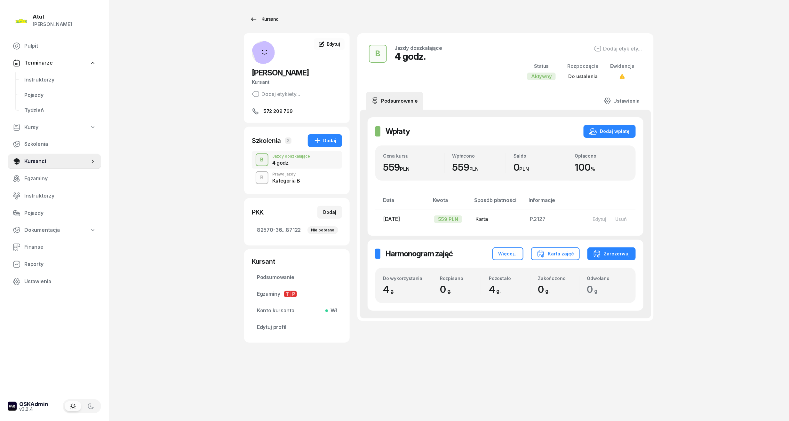
click at [269, 21] on div "Kursanci" at bounding box center [264, 19] width 29 height 8
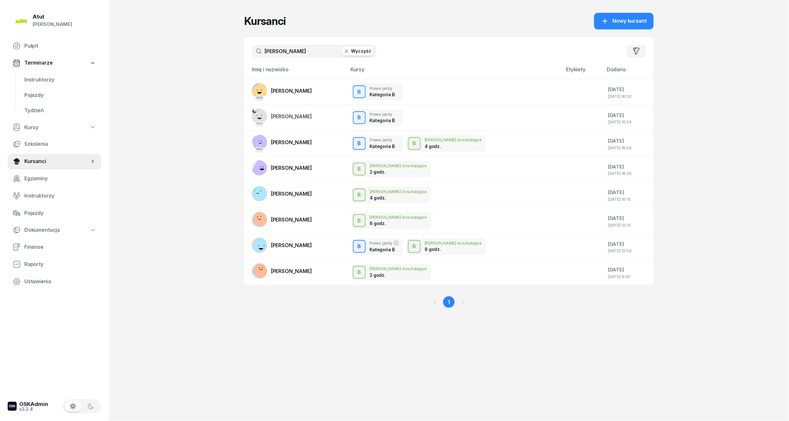
click at [356, 49] on button "Wyczyść" at bounding box center [357, 51] width 31 height 9
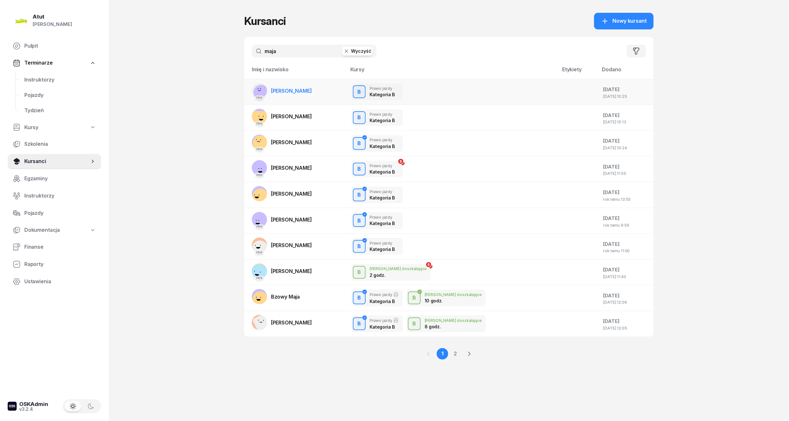
type input "maja"
click at [295, 90] on span "Maja Sadowska" at bounding box center [291, 91] width 41 height 6
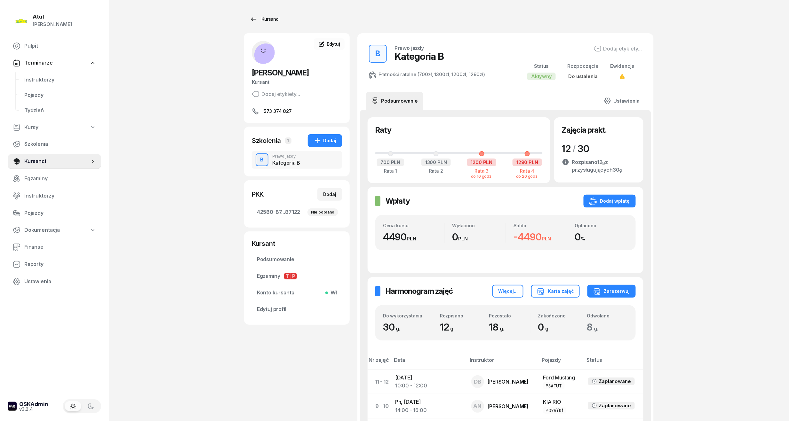
click at [265, 16] on div "Kursanci" at bounding box center [264, 19] width 29 height 8
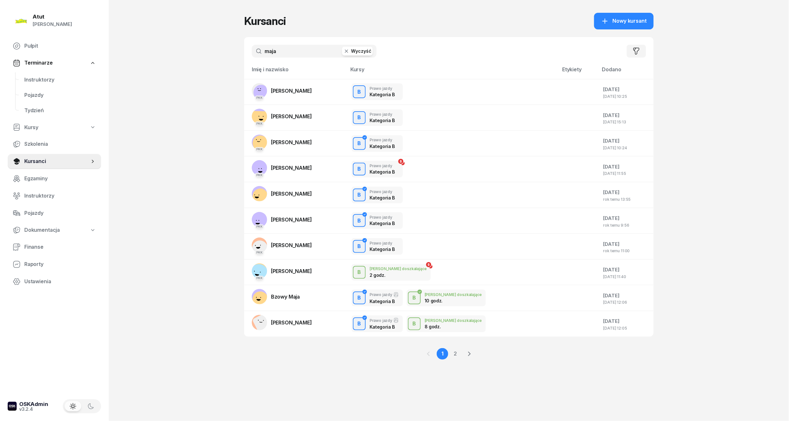
click at [356, 47] on button "Wyczyść" at bounding box center [357, 51] width 31 height 9
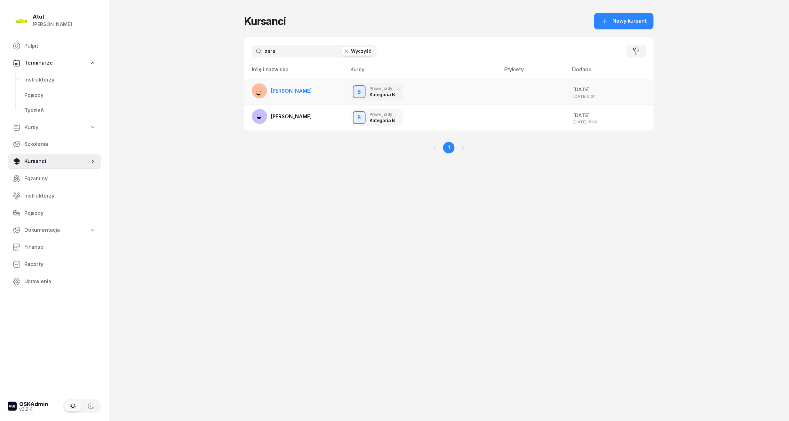
type input "zara"
click at [276, 88] on span "Dominik Zaraś" at bounding box center [291, 91] width 41 height 6
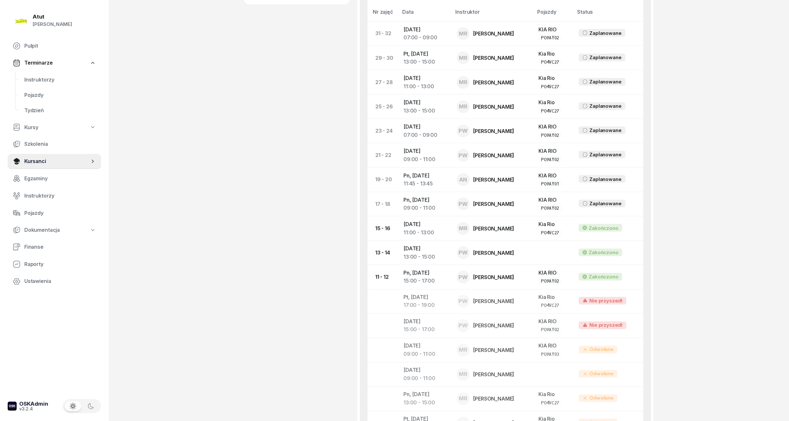
scroll to position [226, 0]
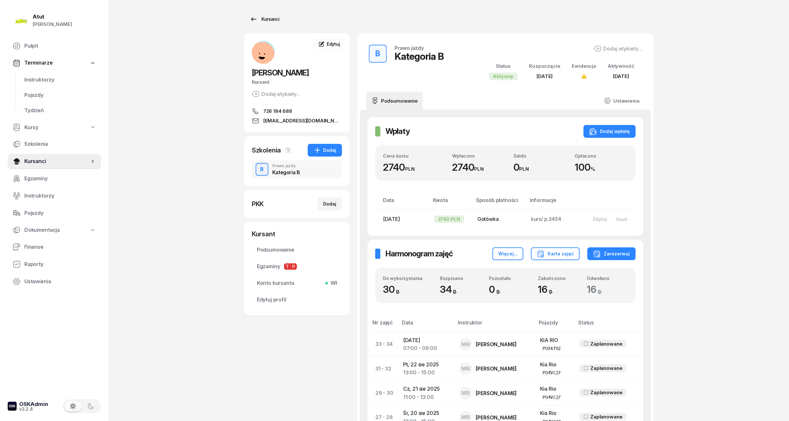
click at [270, 20] on div "Kursanci" at bounding box center [264, 19] width 29 height 8
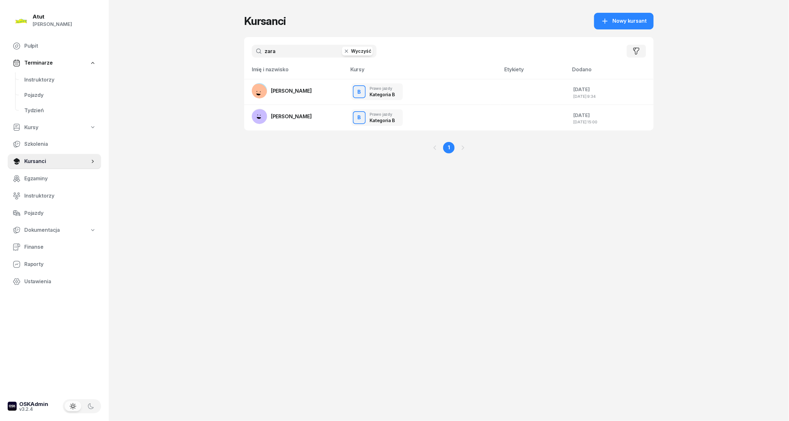
click at [288, 47] on input "zara" at bounding box center [314, 51] width 125 height 13
click at [345, 53] on icon "button" at bounding box center [346, 51] width 6 height 6
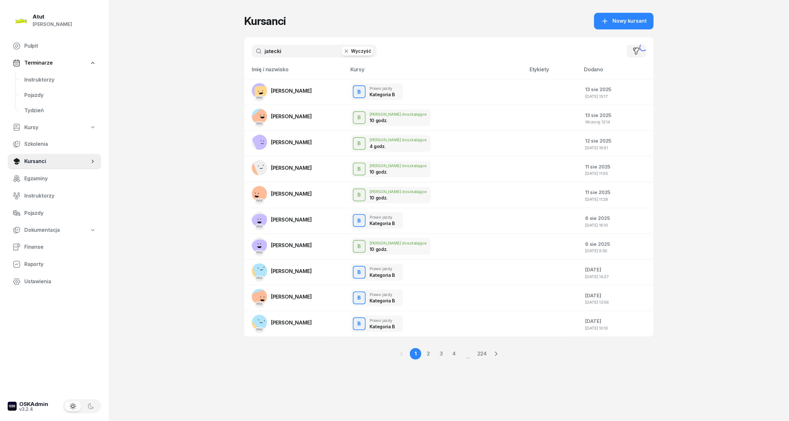
click at [271, 51] on input "jatecki" at bounding box center [314, 51] width 125 height 13
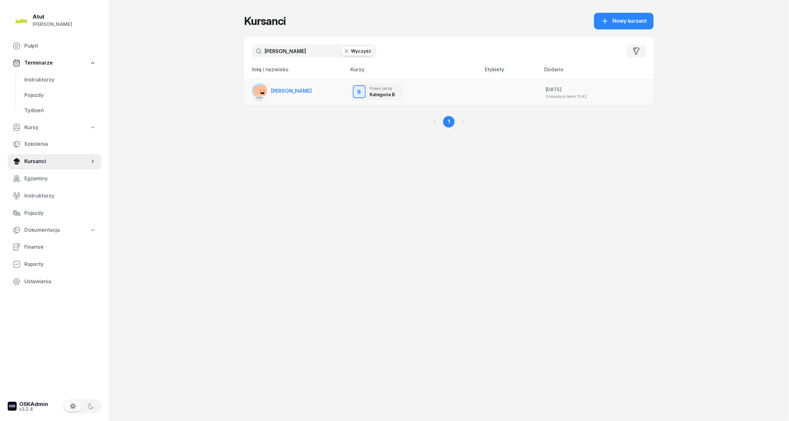
type input "jarecki"
click at [305, 92] on span "[PERSON_NAME]" at bounding box center [291, 91] width 41 height 6
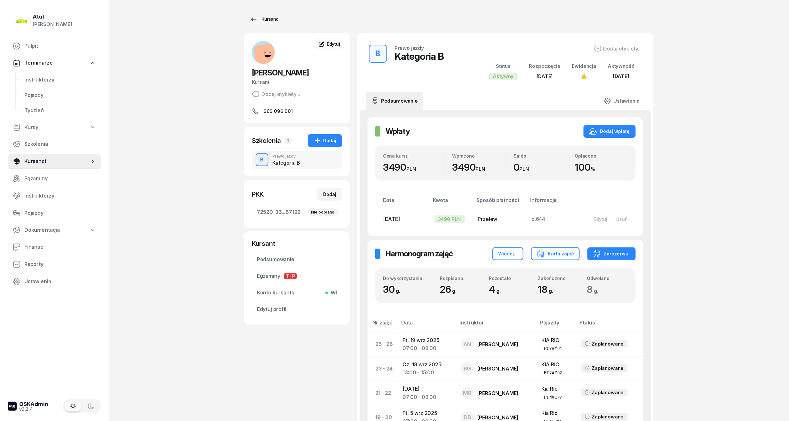
click at [269, 17] on div "Kursanci" at bounding box center [264, 19] width 29 height 8
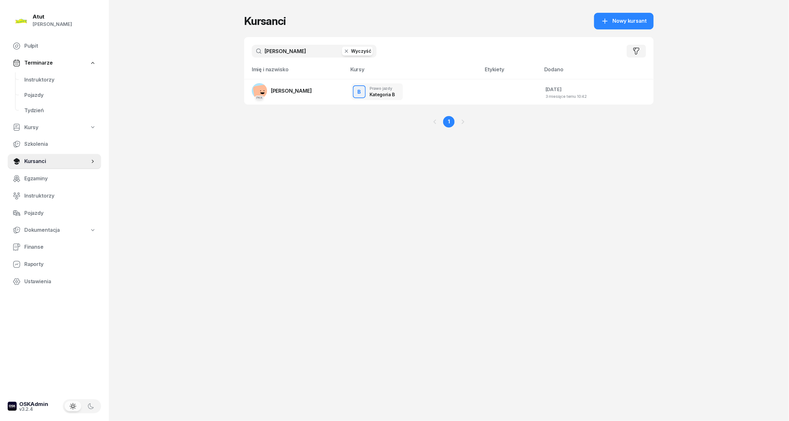
drag, startPoint x: 287, startPoint y: 51, endPoint x: 232, endPoint y: 57, distance: 56.1
click at [232, 57] on div "Atut Paulina Lis Pulpit Terminarze Instruktorzy Pojazdy Tydzień Kursy Szkolenia…" at bounding box center [394, 210] width 789 height 421
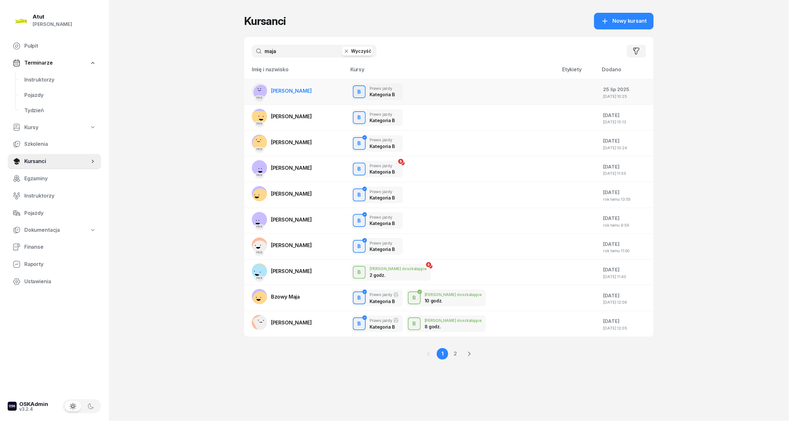
type input "maja"
click at [287, 90] on span "[PERSON_NAME]" at bounding box center [291, 91] width 41 height 6
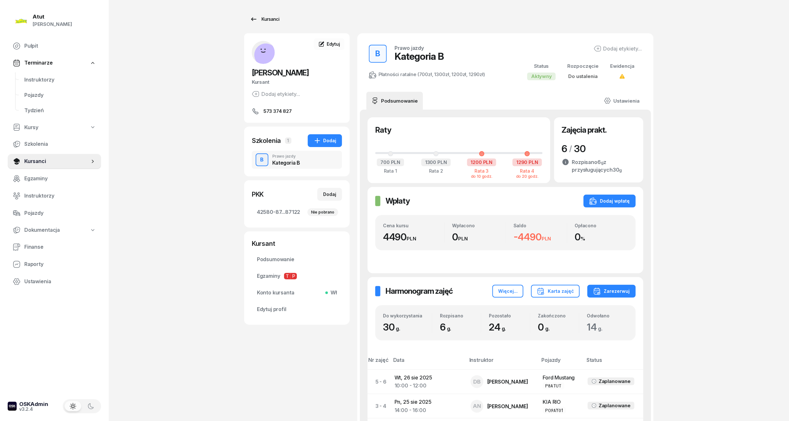
click at [274, 16] on div "Kursanci" at bounding box center [264, 19] width 29 height 8
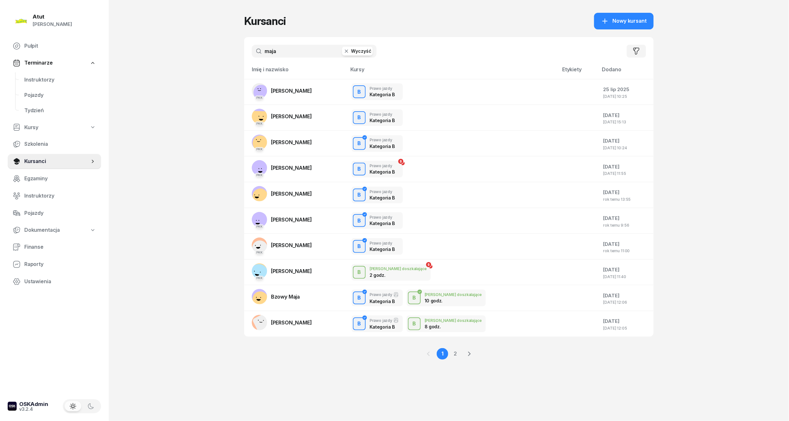
click at [351, 52] on button "Wyczyść" at bounding box center [357, 51] width 31 height 9
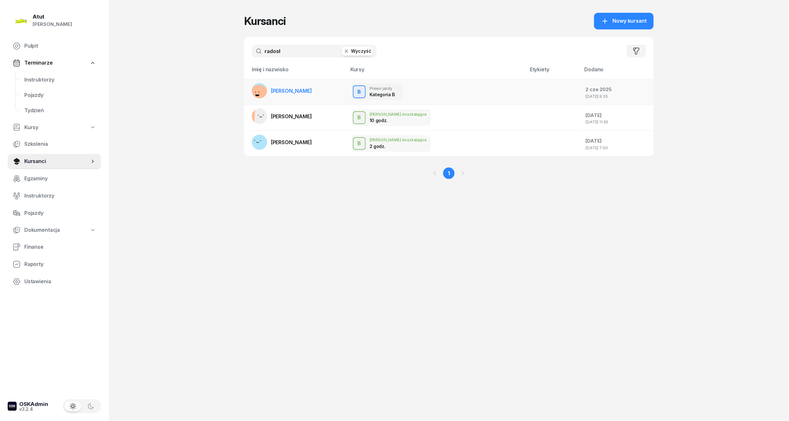
type input "radosł"
click at [281, 92] on span "[PERSON_NAME]" at bounding box center [291, 91] width 41 height 6
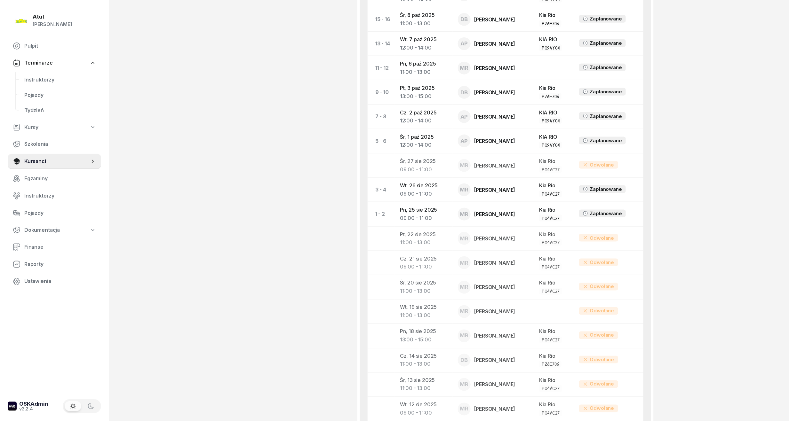
scroll to position [256, 0]
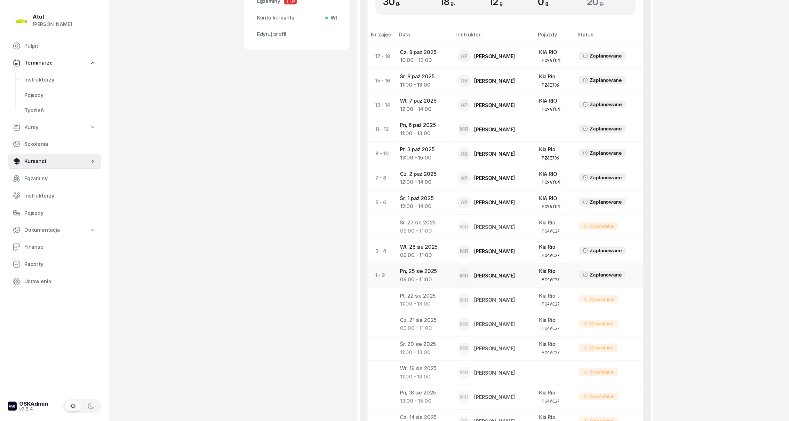
click at [443, 282] on div "09:00 - 11:00" at bounding box center [424, 280] width 48 height 8
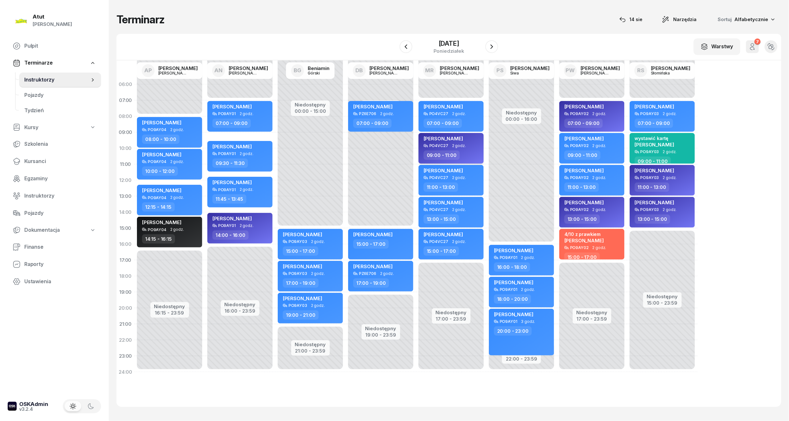
click at [461, 138] on div "[PERSON_NAME]" at bounding box center [452, 140] width 56 height 8
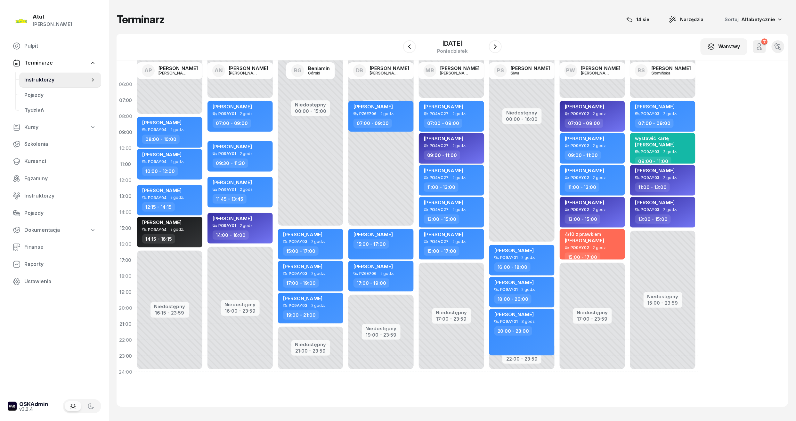
select select "09"
select select "11"
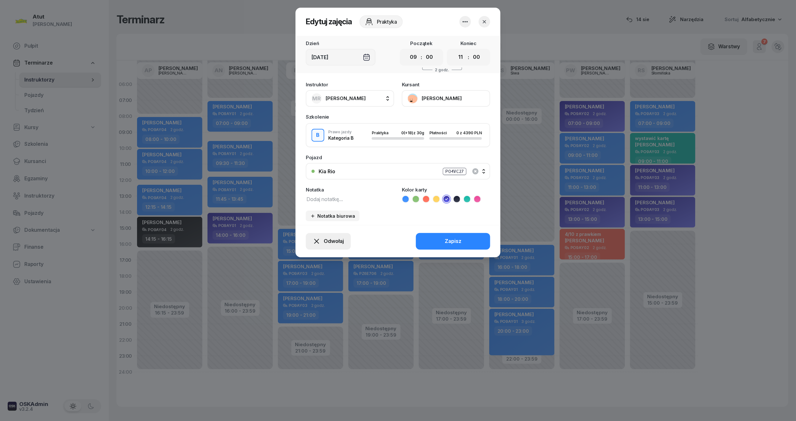
click at [327, 241] on span "Odwołaj" at bounding box center [334, 241] width 20 height 8
click at [330, 204] on div "Kursant odwołał" at bounding box center [317, 202] width 38 height 8
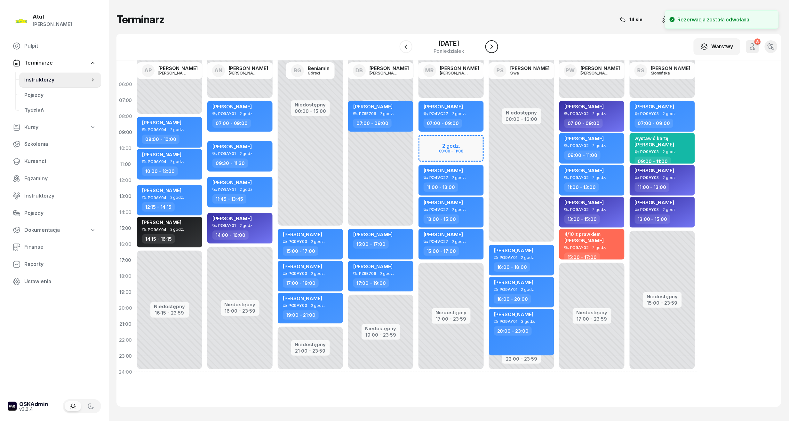
click at [493, 49] on icon "button" at bounding box center [492, 47] width 8 height 8
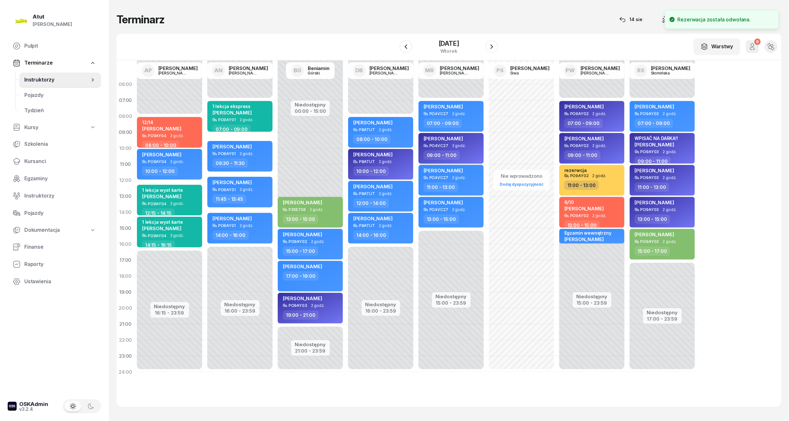
click at [449, 137] on span "[PERSON_NAME]" at bounding box center [443, 139] width 39 height 6
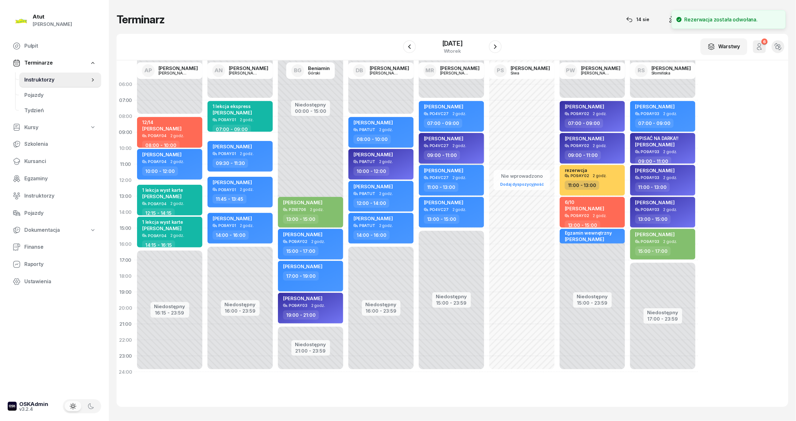
select select "09"
select select "11"
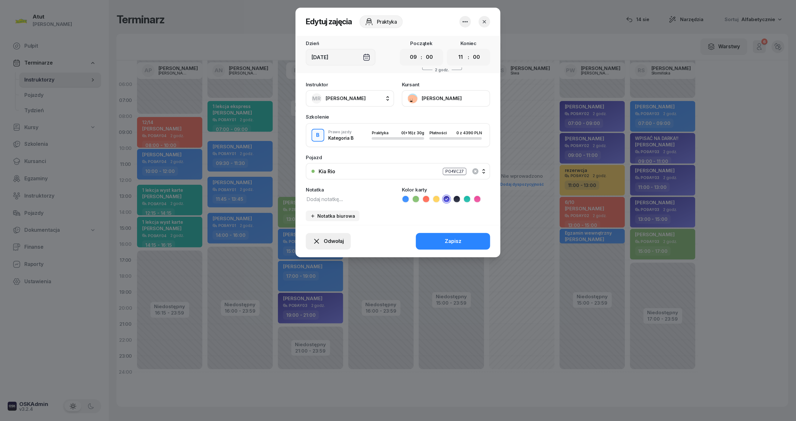
click at [328, 240] on span "Odwołaj" at bounding box center [334, 241] width 20 height 8
click at [330, 206] on div "Kursant odwołał" at bounding box center [317, 202] width 38 height 8
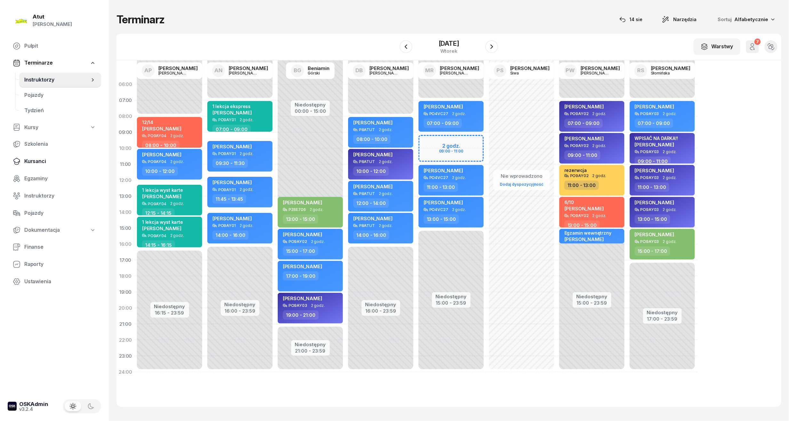
click at [38, 164] on span "Kursanci" at bounding box center [60, 161] width 72 height 8
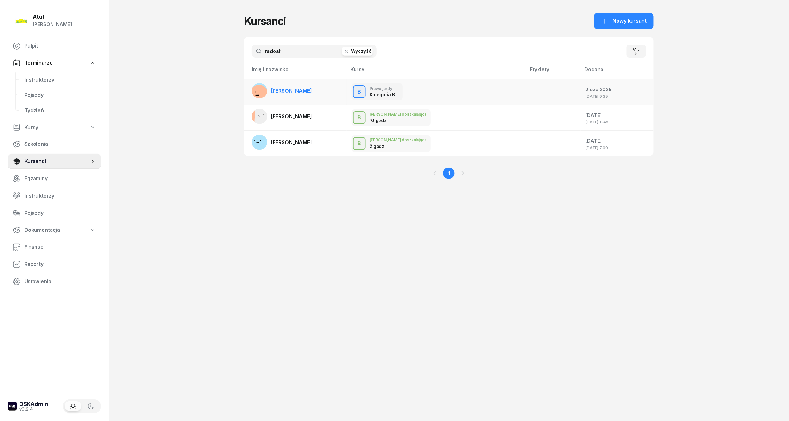
click at [302, 89] on span "[PERSON_NAME]" at bounding box center [291, 91] width 41 height 6
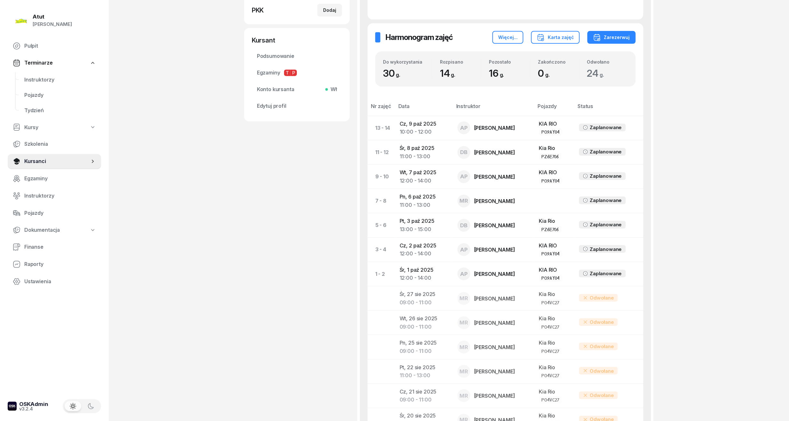
scroll to position [128, 0]
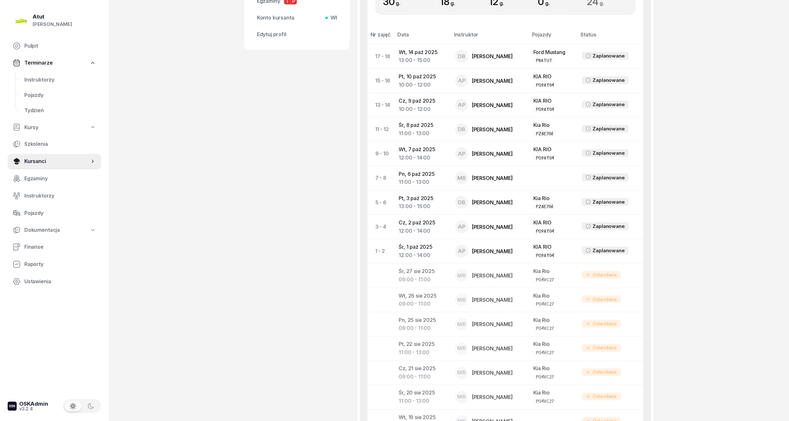
scroll to position [171, 0]
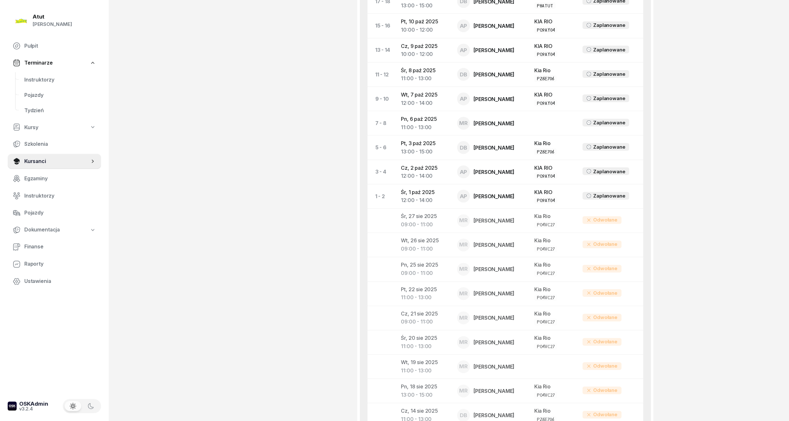
scroll to position [213, 0]
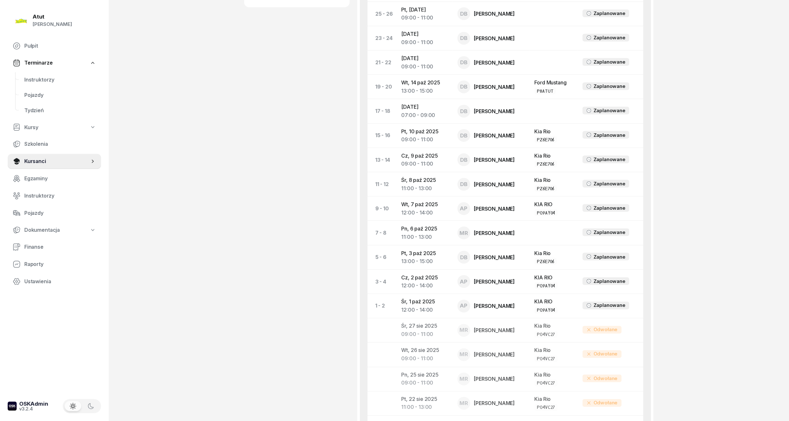
scroll to position [171, 0]
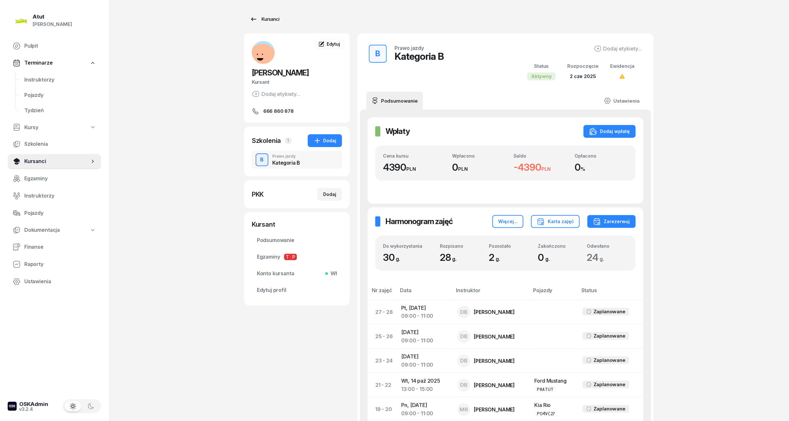
click at [264, 13] on link "Kursanci" at bounding box center [264, 19] width 41 height 13
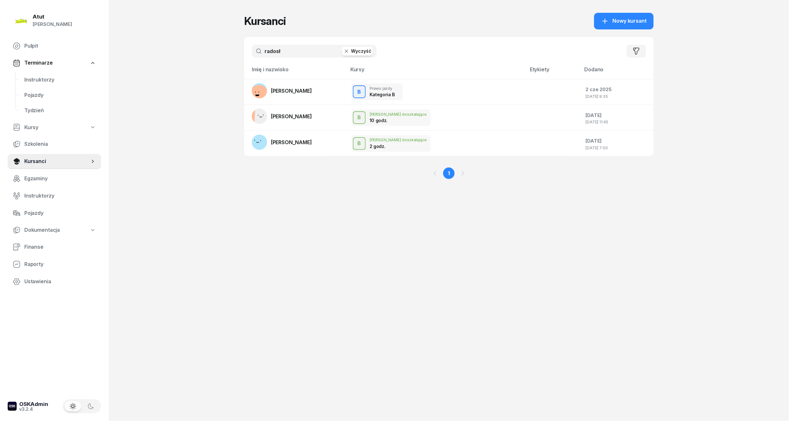
click at [358, 52] on button "Wyczyść" at bounding box center [357, 51] width 31 height 9
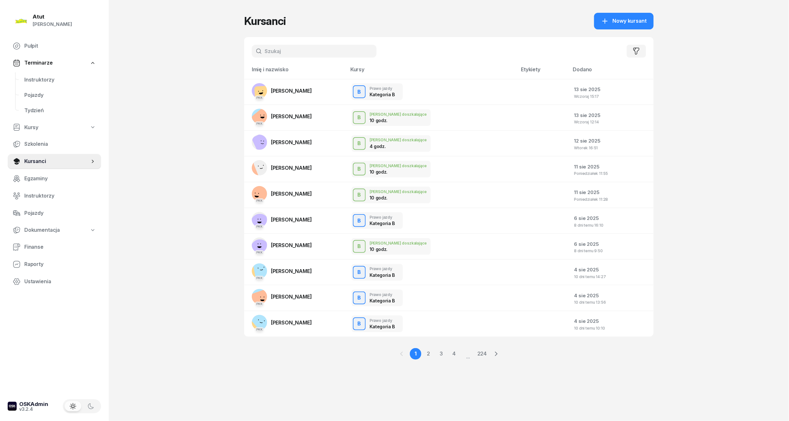
click at [301, 52] on input "text" at bounding box center [314, 51] width 125 height 13
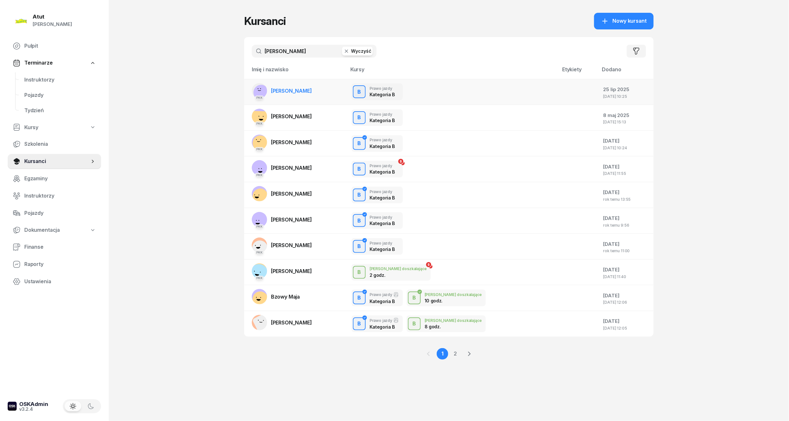
type input "[PERSON_NAME]"
click at [284, 91] on span "[PERSON_NAME]" at bounding box center [291, 91] width 41 height 6
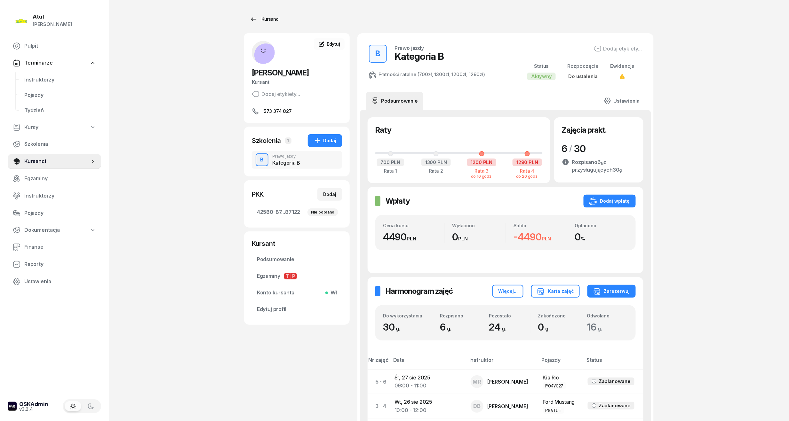
click at [259, 22] on div "Kursanci" at bounding box center [264, 19] width 29 height 8
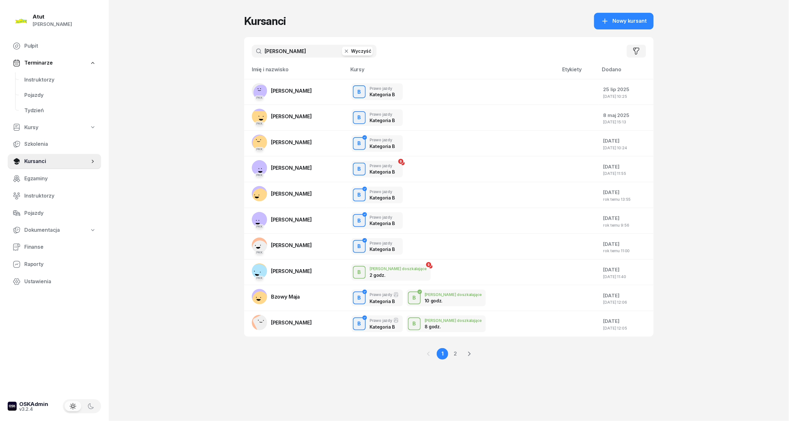
click at [369, 52] on button "Wyczyść" at bounding box center [357, 51] width 31 height 9
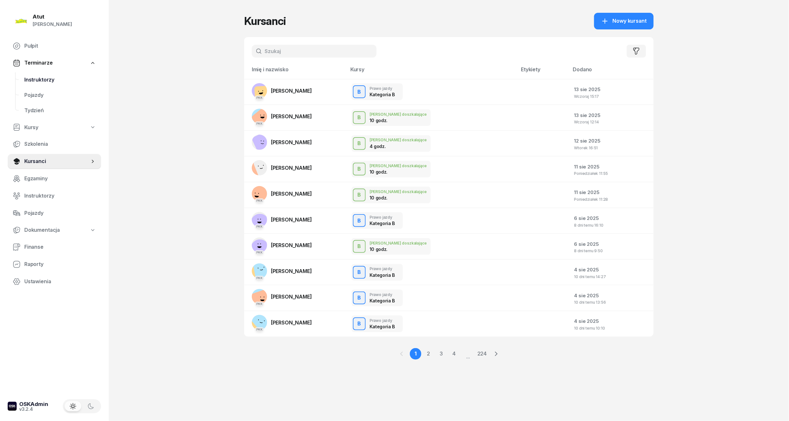
click at [41, 80] on span "Instruktorzy" at bounding box center [60, 80] width 72 height 8
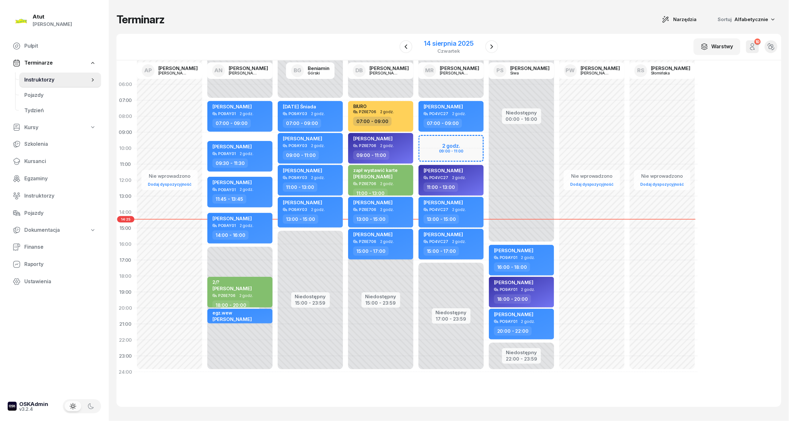
click at [438, 40] on div "14 sierpnia 2025" at bounding box center [448, 43] width 49 height 6
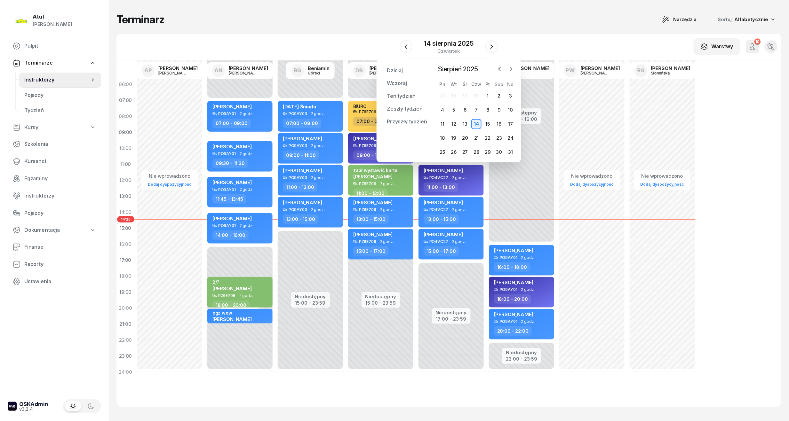
click at [511, 69] on icon "button" at bounding box center [511, 69] width 6 height 6
click at [497, 124] on div "20" at bounding box center [499, 124] width 10 height 10
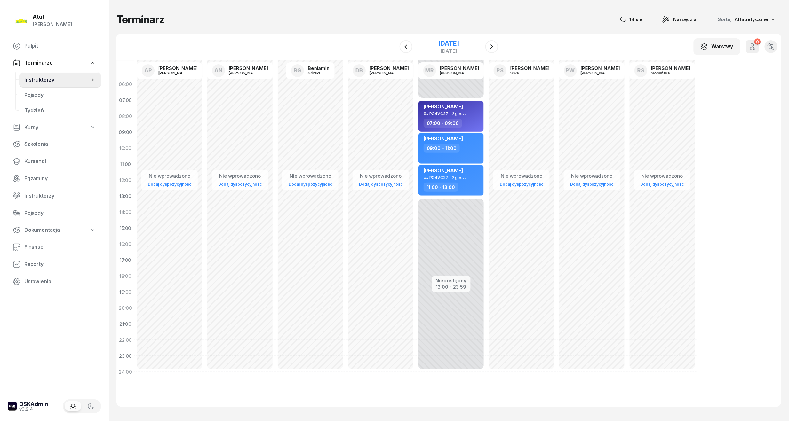
click at [443, 44] on div "[DATE]" at bounding box center [449, 43] width 20 height 6
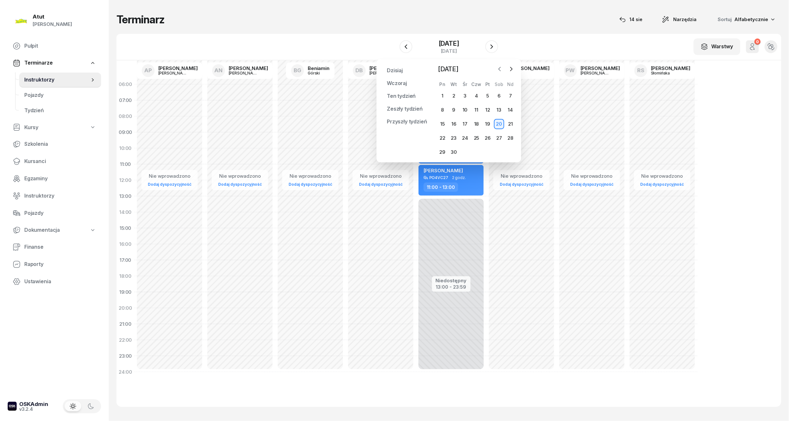
click at [501, 72] on icon "button" at bounding box center [500, 69] width 6 height 6
click at [463, 141] on div "20" at bounding box center [465, 138] width 10 height 10
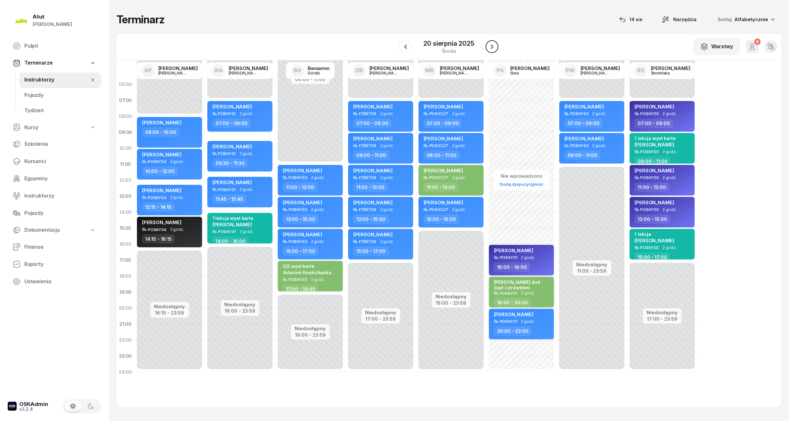
click at [492, 45] on icon "button" at bounding box center [492, 46] width 3 height 4
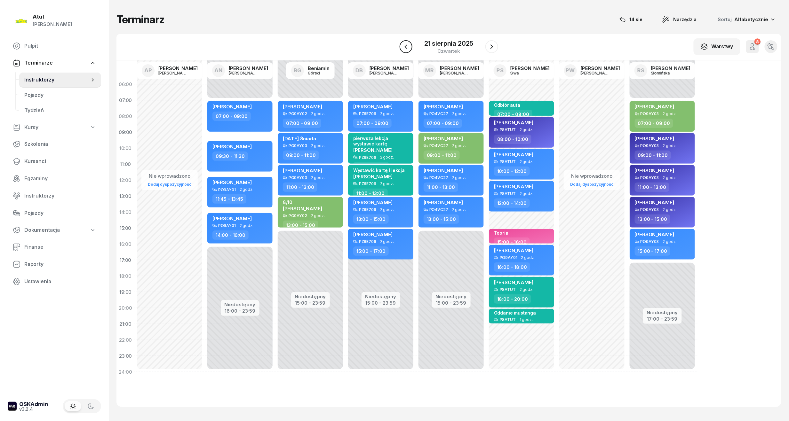
click at [410, 50] on button "button" at bounding box center [406, 46] width 13 height 13
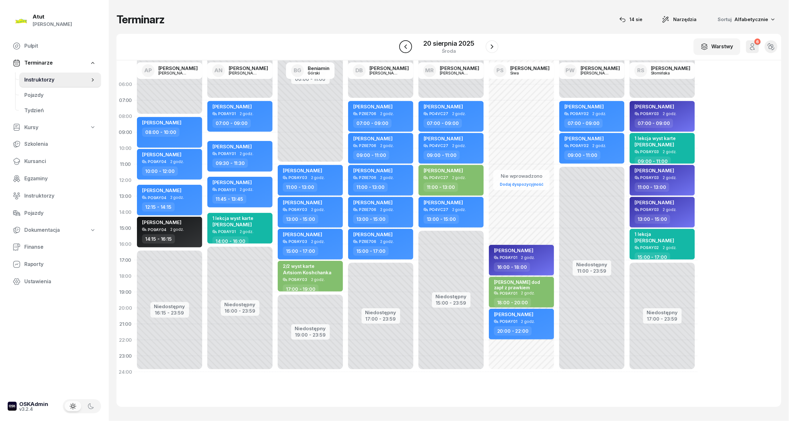
click at [410, 50] on button "button" at bounding box center [405, 46] width 13 height 13
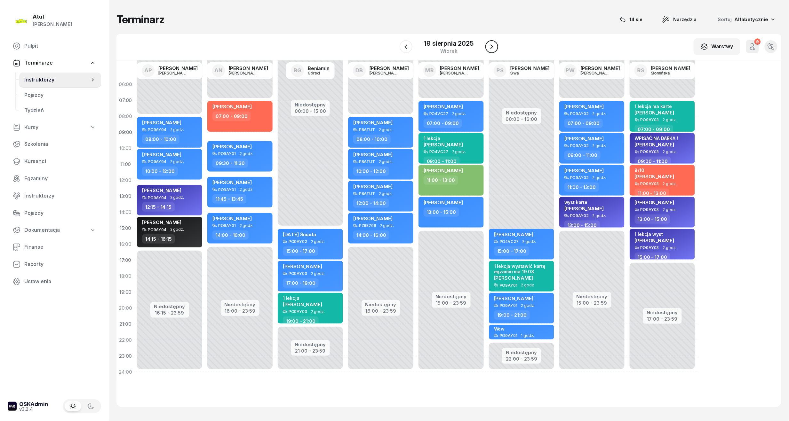
click at [488, 47] on icon "button" at bounding box center [492, 47] width 8 height 8
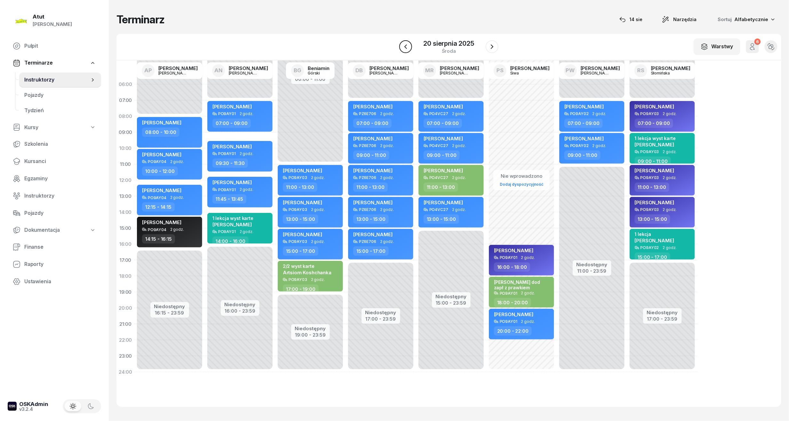
click at [403, 52] on button "button" at bounding box center [405, 46] width 13 height 13
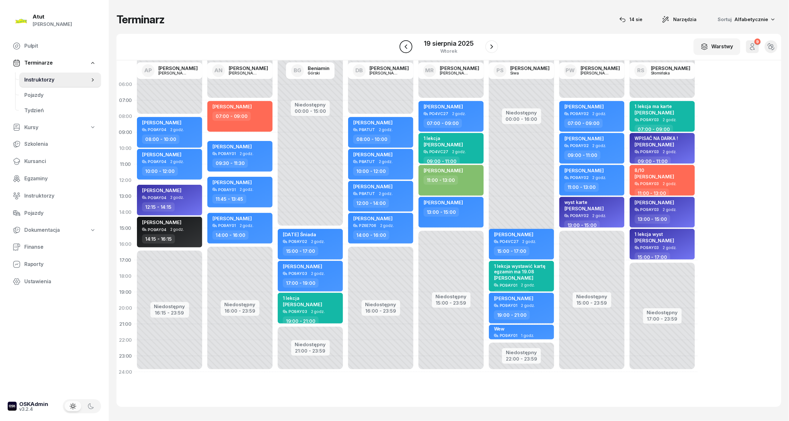
click at [404, 52] on button "button" at bounding box center [406, 46] width 13 height 13
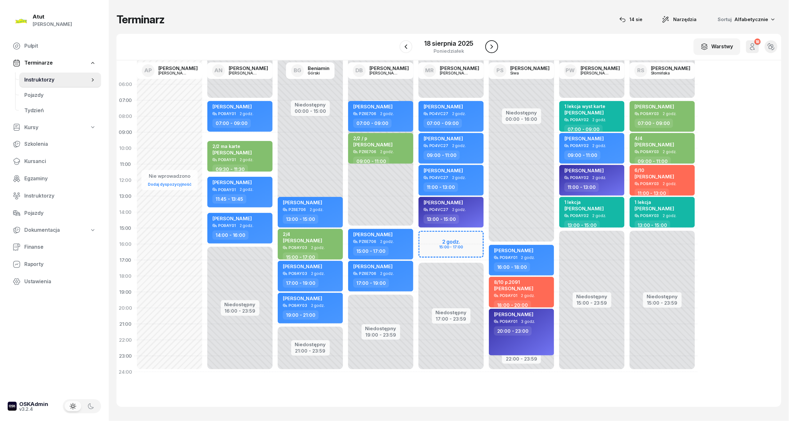
click at [493, 45] on icon "button" at bounding box center [492, 47] width 8 height 8
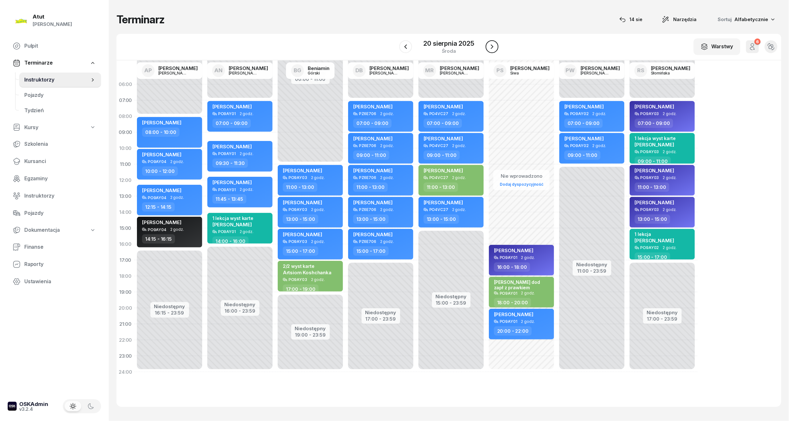
click at [493, 45] on icon "button" at bounding box center [492, 47] width 8 height 8
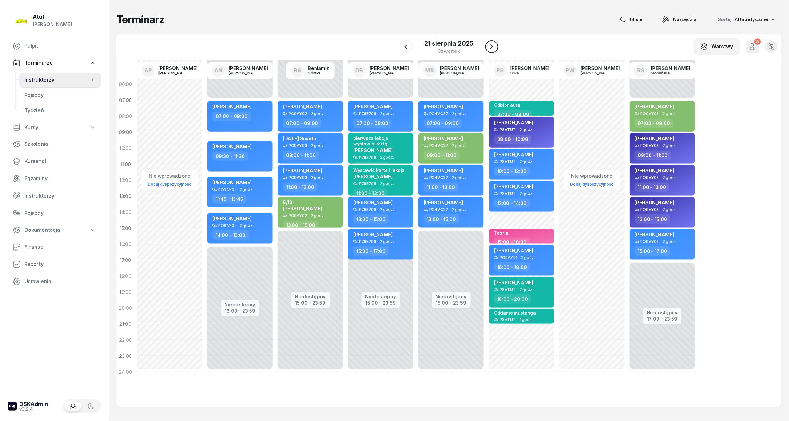
click at [493, 45] on icon "button" at bounding box center [492, 47] width 8 height 8
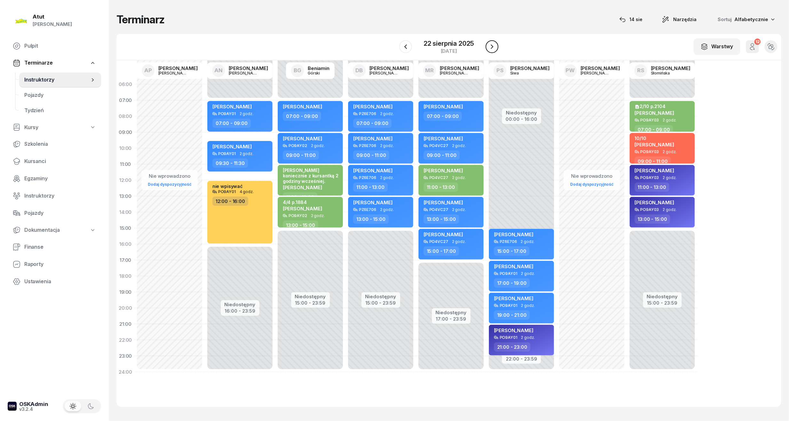
click at [493, 45] on icon "button" at bounding box center [492, 47] width 8 height 8
